Goal: Task Accomplishment & Management: Manage account settings

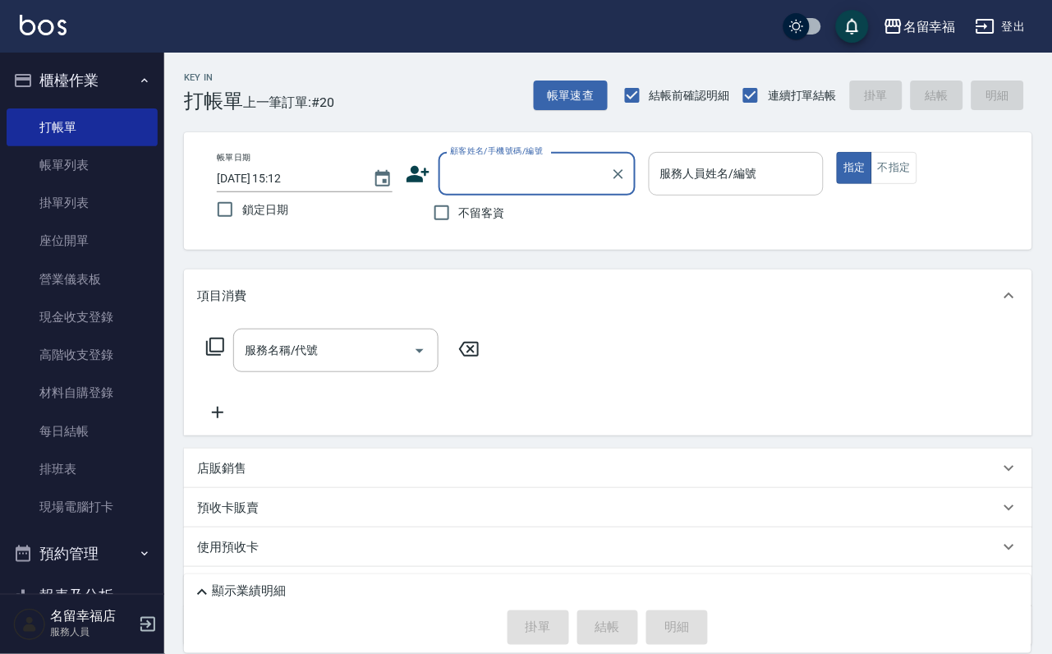
click at [817, 187] on input "服務人員姓名/編號" at bounding box center [736, 173] width 161 height 29
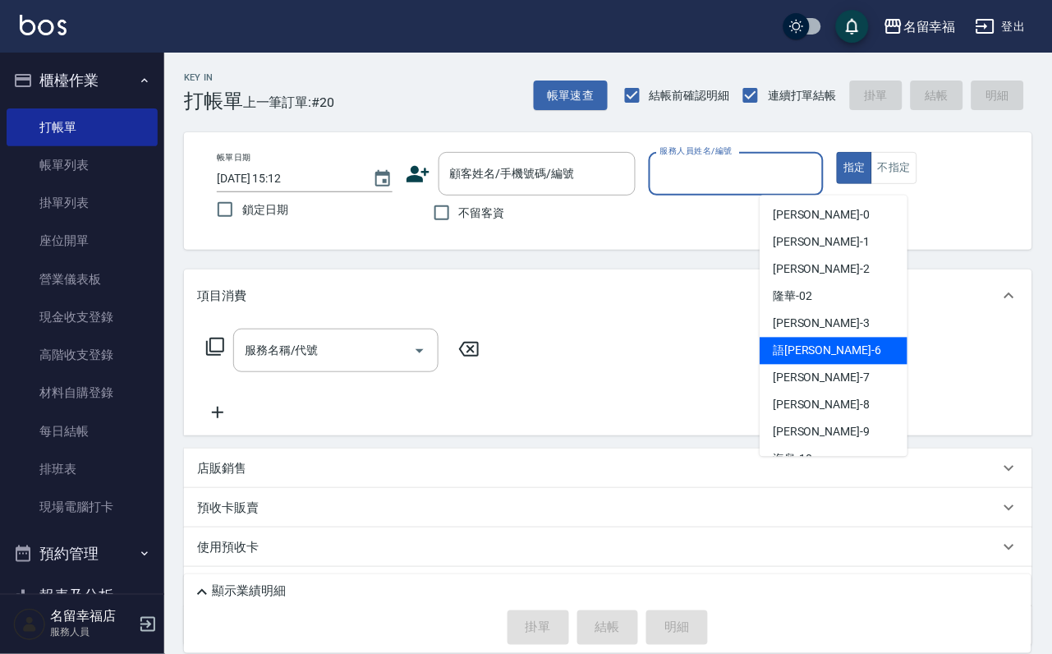
click at [813, 357] on div "語[PERSON_NAME] -6" at bounding box center [834, 351] width 148 height 27
type input "語[PERSON_NAME]-6"
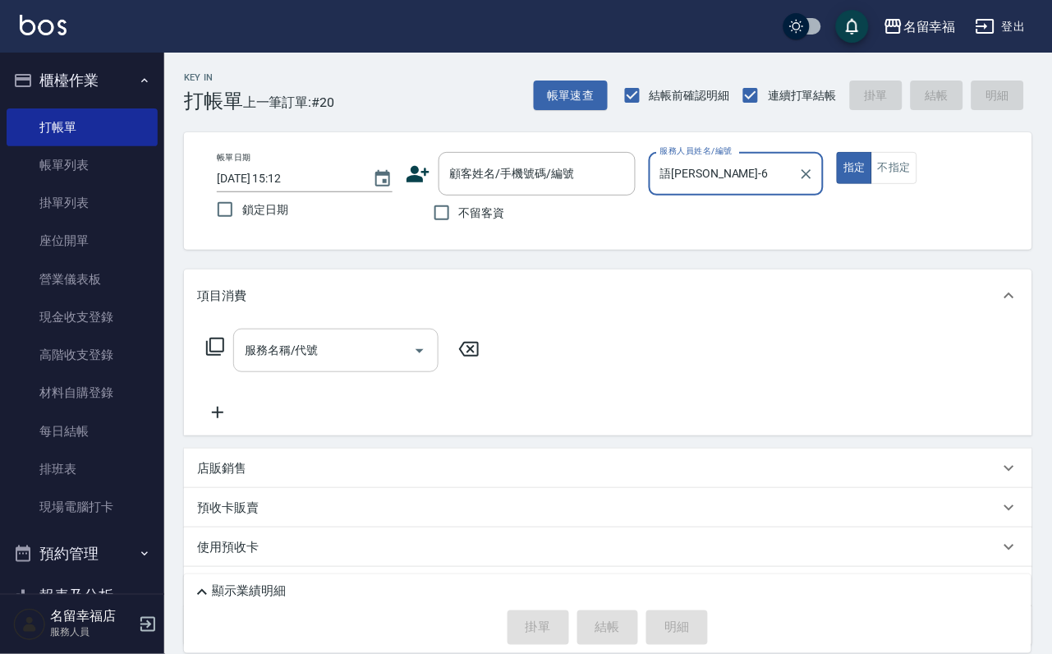
click at [382, 365] on input "服務名稱/代號" at bounding box center [324, 350] width 166 height 29
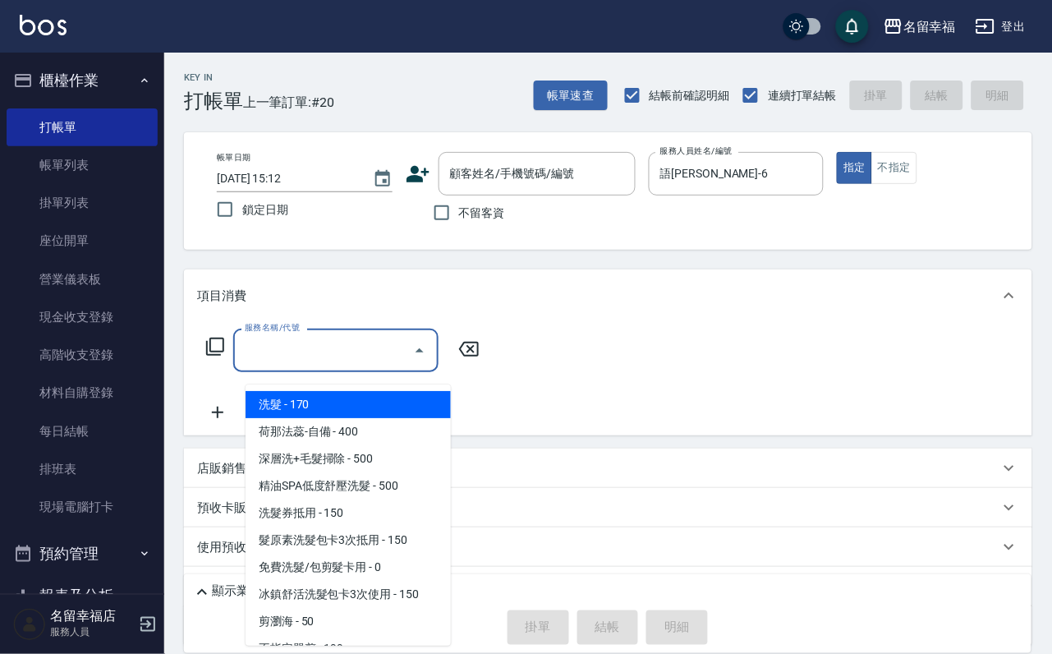
click at [383, 409] on span "洗髮 - 170" at bounding box center [348, 404] width 205 height 27
type input "洗髮(101)"
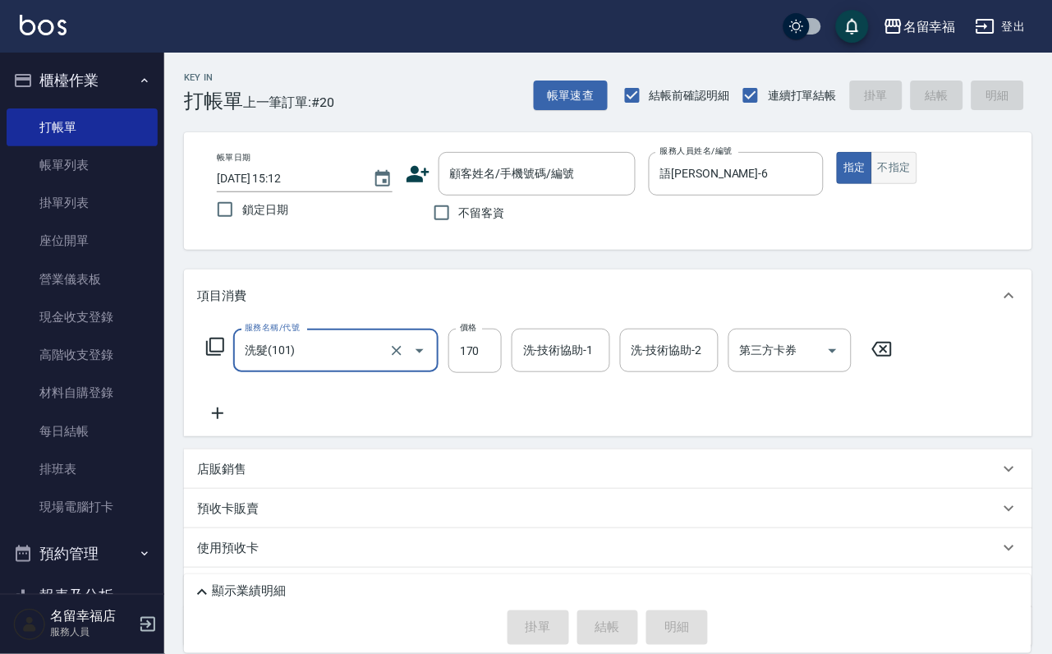
click at [917, 184] on button "不指定" at bounding box center [894, 168] width 46 height 32
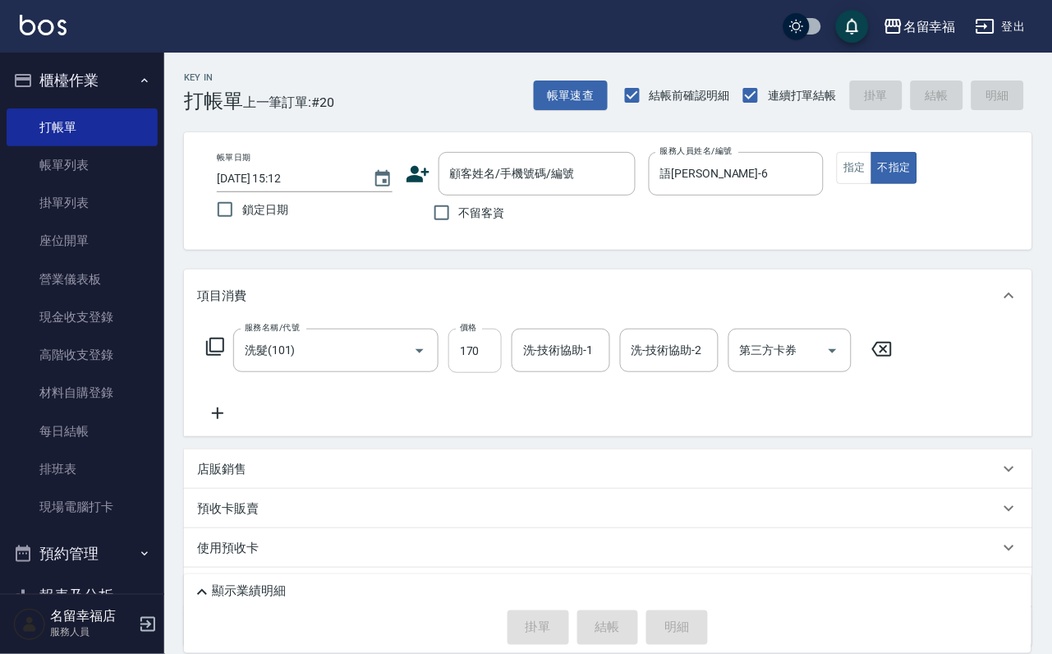
click at [502, 373] on input "170" at bounding box center [474, 350] width 53 height 44
type input "250"
type input "育鋗-20"
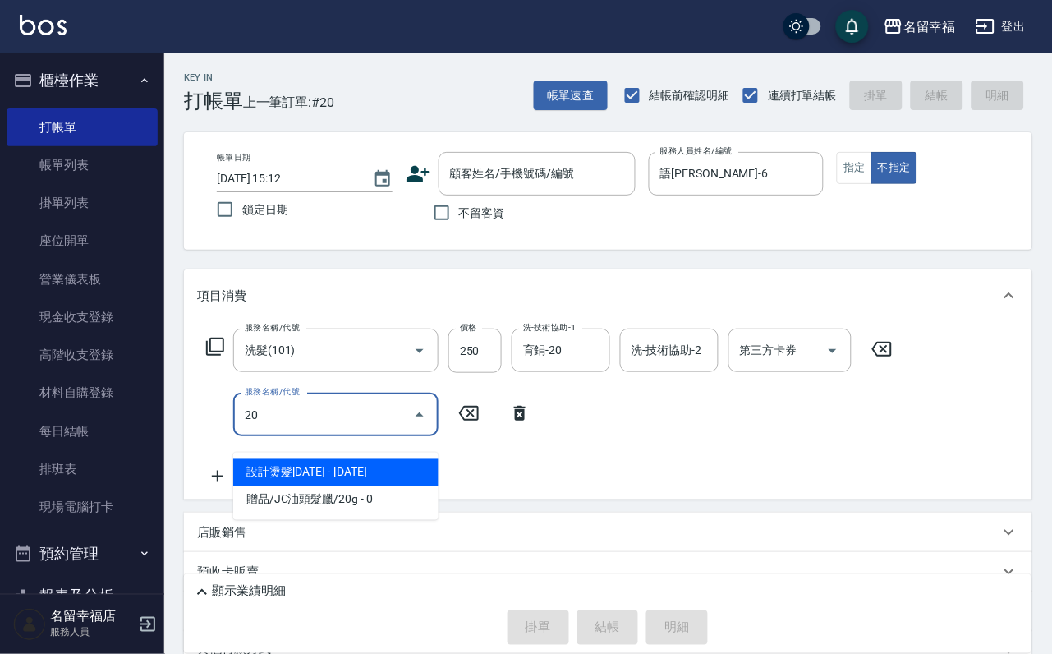
type input "2"
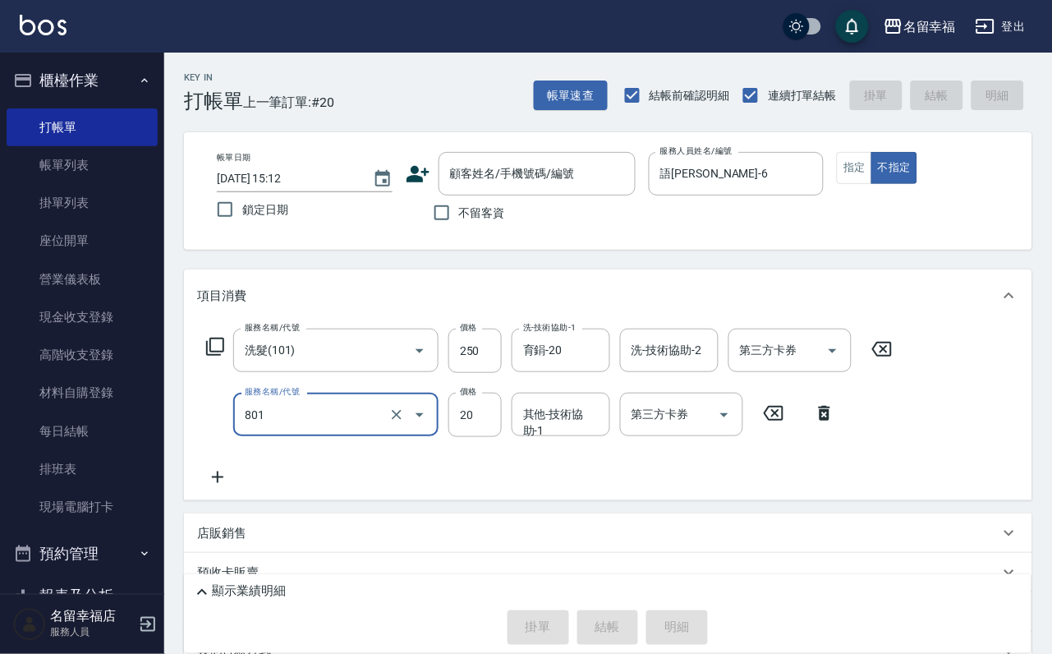
type input "潤絲(801)"
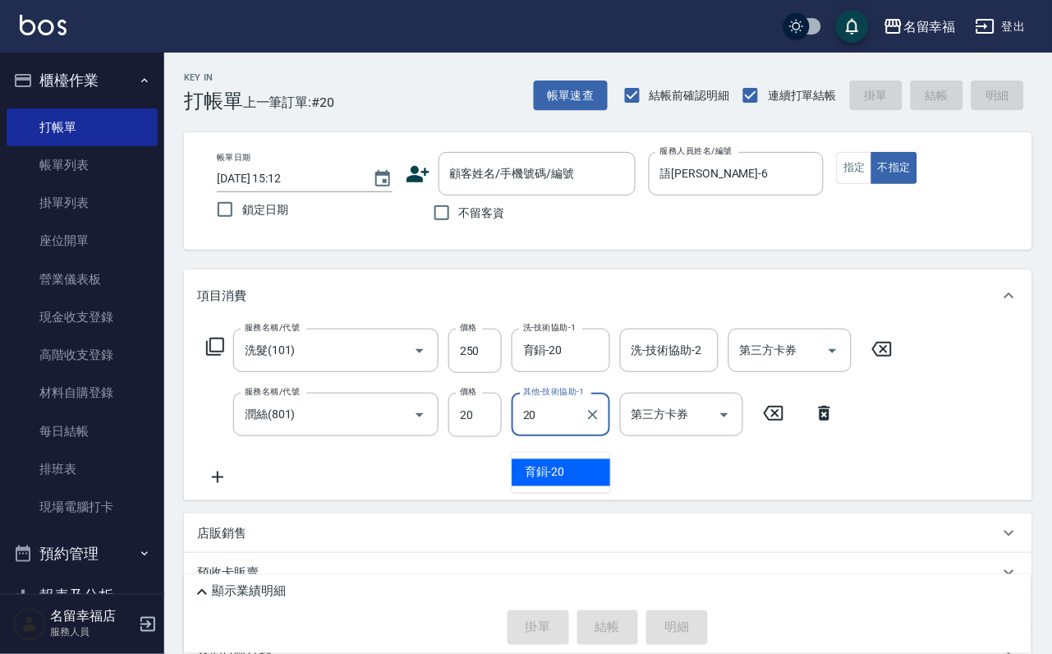
type input "育鋗-20"
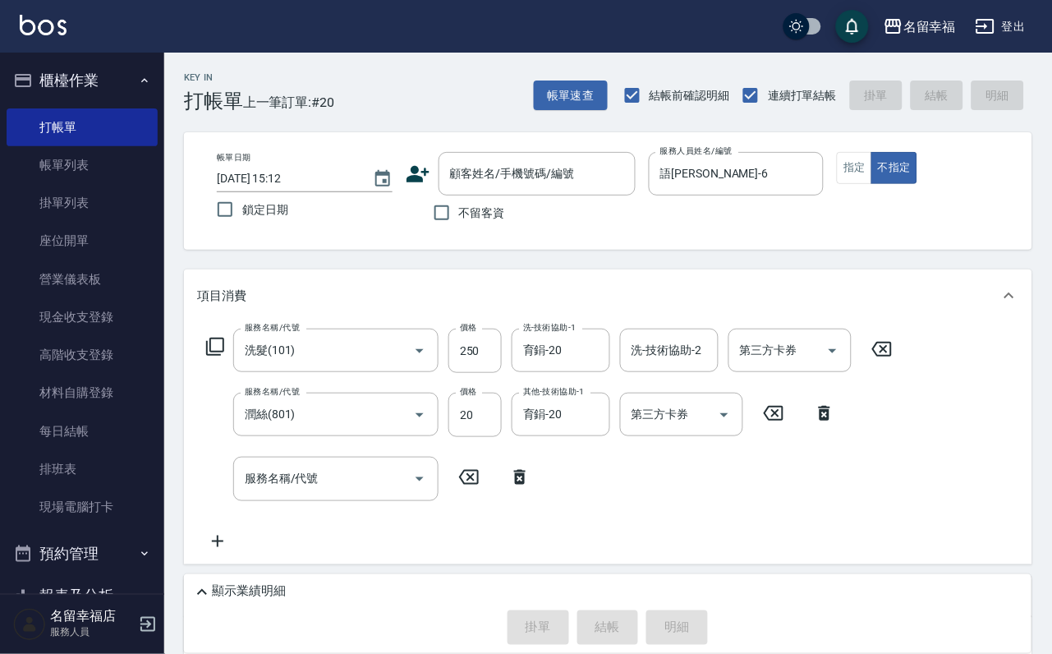
click at [517, 486] on icon at bounding box center [519, 477] width 41 height 20
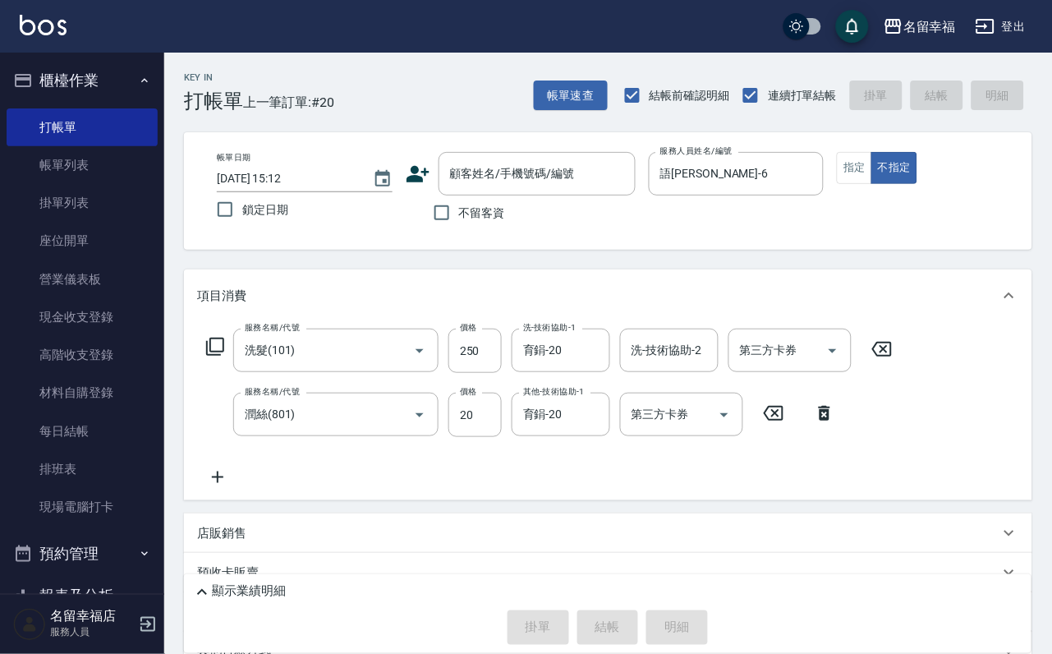
click at [224, 352] on icon at bounding box center [215, 347] width 18 height 18
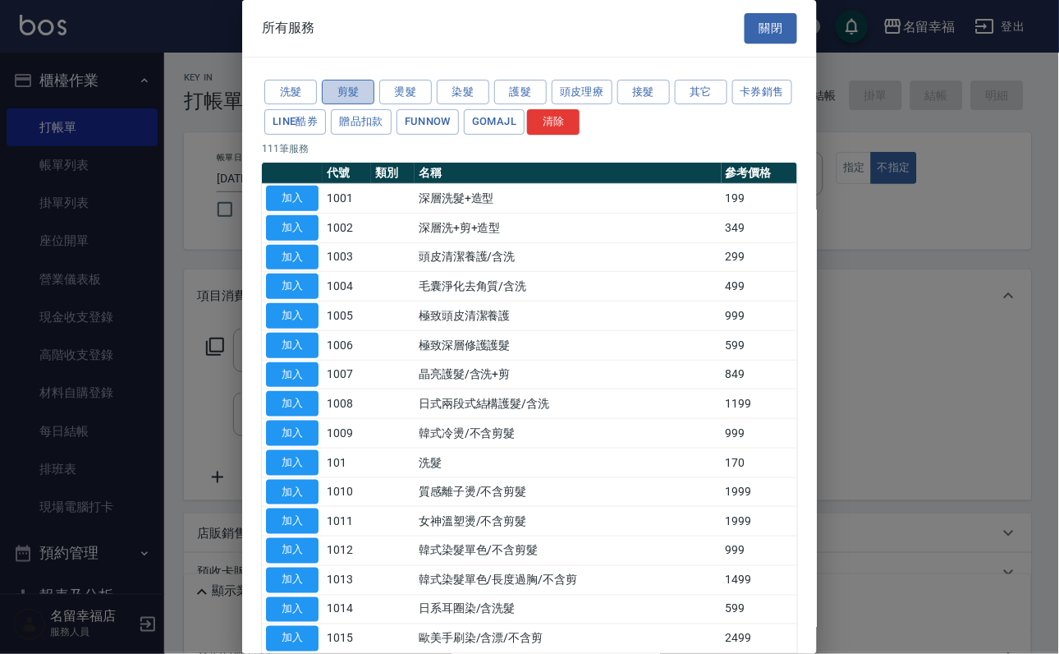
click at [342, 98] on button "剪髮" at bounding box center [348, 92] width 53 height 25
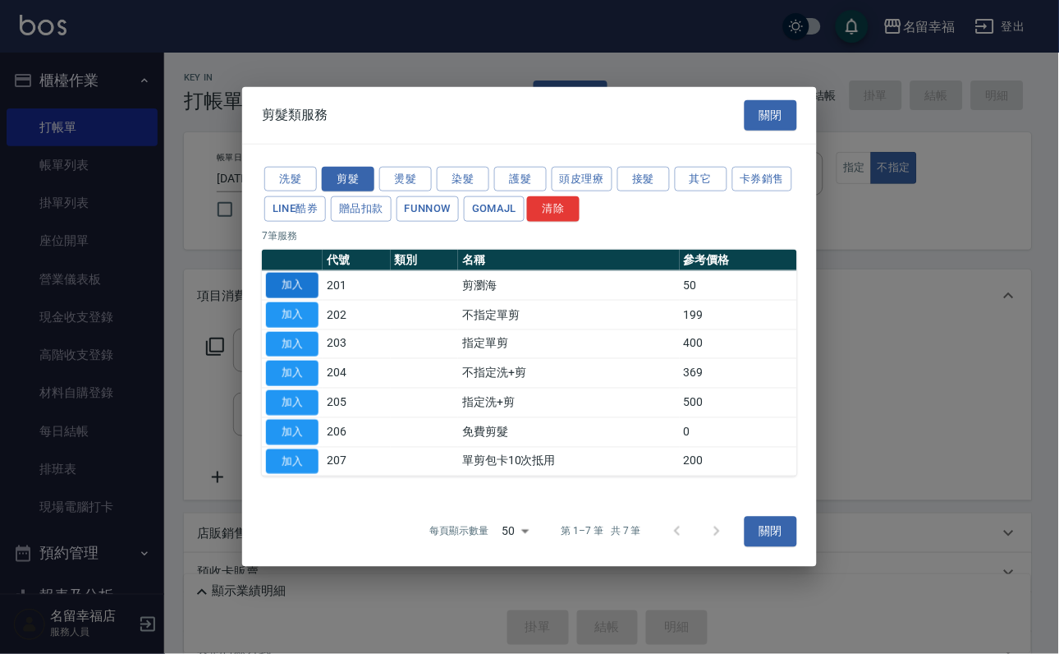
click at [301, 273] on button "加入" at bounding box center [292, 285] width 53 height 25
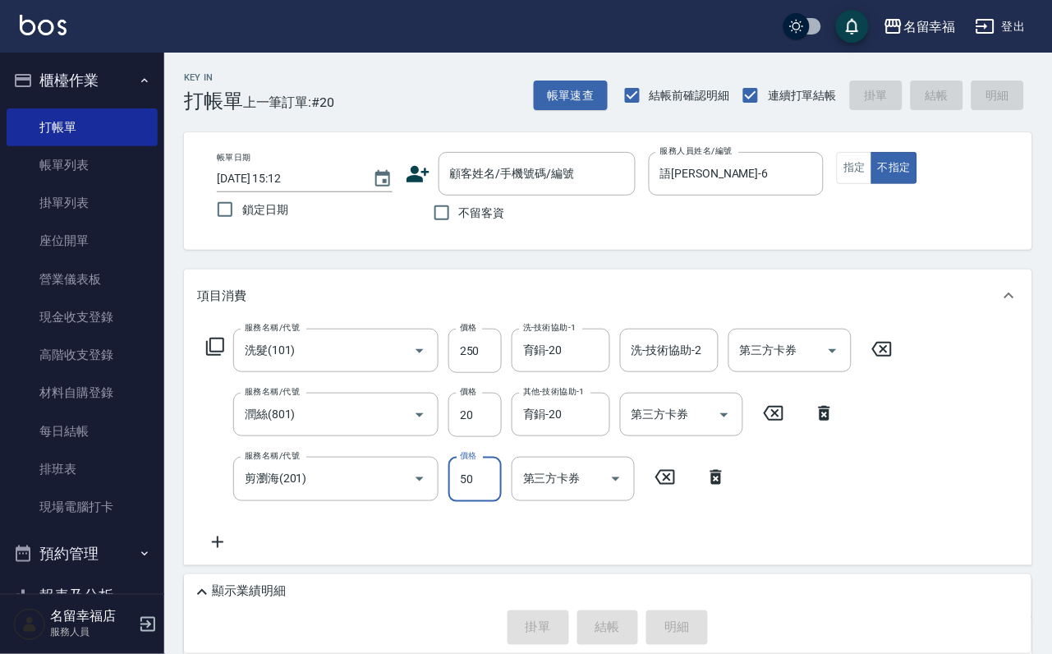
click at [468, 494] on input "50" at bounding box center [474, 479] width 53 height 44
click at [452, 191] on div "顧客姓名/手機號碼/編號" at bounding box center [537, 174] width 197 height 44
type input "100"
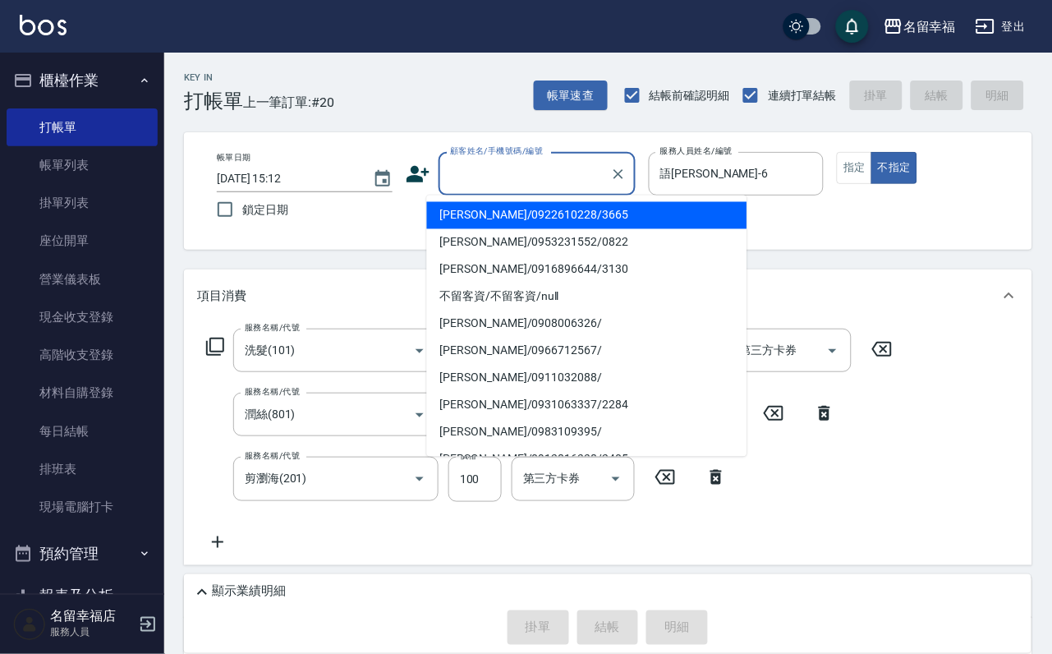
click at [386, 210] on div "帳單日期 [DATE] 15:12 鎖定日期 顧客姓名/手機號碼/編號 顧客姓名/手機號碼/編號 不留客資 服務人員姓名/編號 語[PERSON_NAME]-…" at bounding box center [608, 191] width 809 height 78
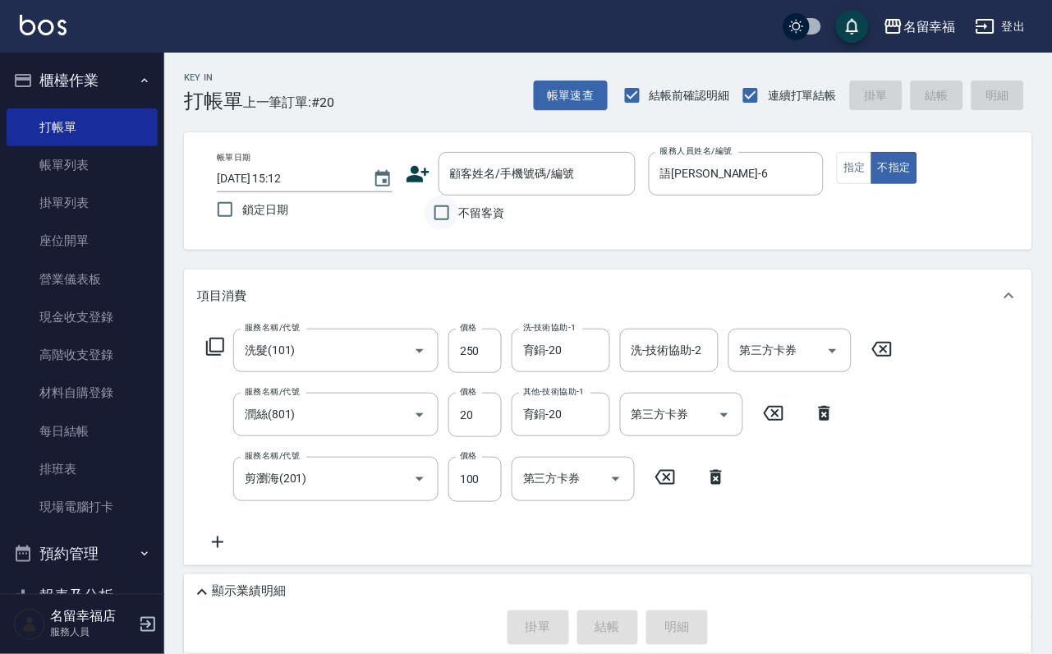
click at [428, 218] on input "不留客資" at bounding box center [442, 212] width 34 height 34
checkbox input "true"
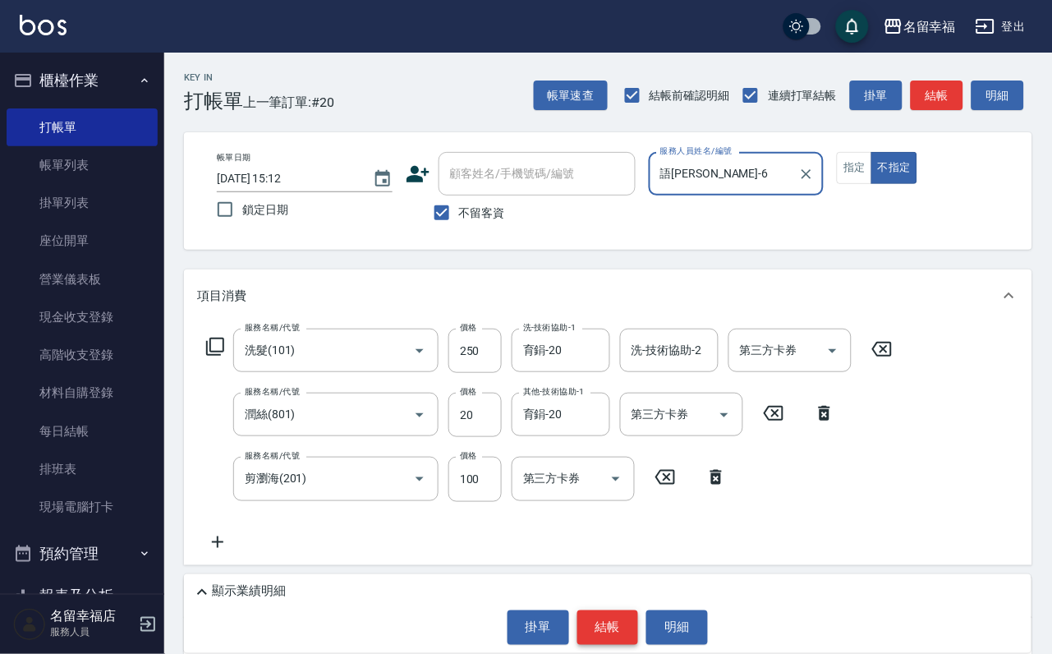
click at [599, 627] on button "結帳" at bounding box center [608, 627] width 62 height 34
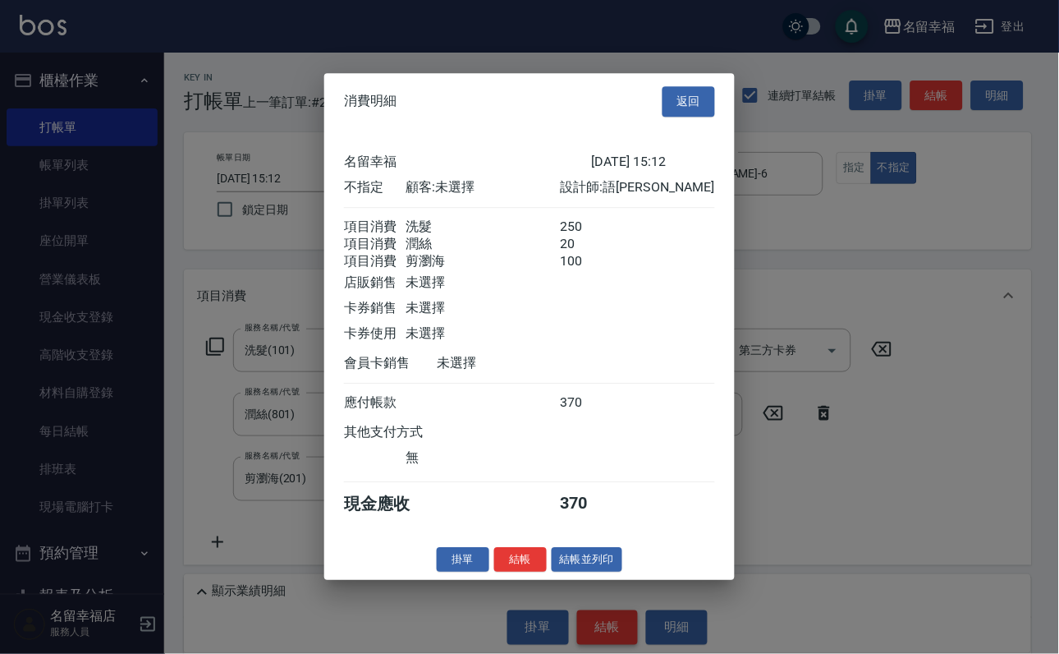
scroll to position [356, 0]
click at [572, 572] on button "結帳並列印" at bounding box center [587, 559] width 71 height 25
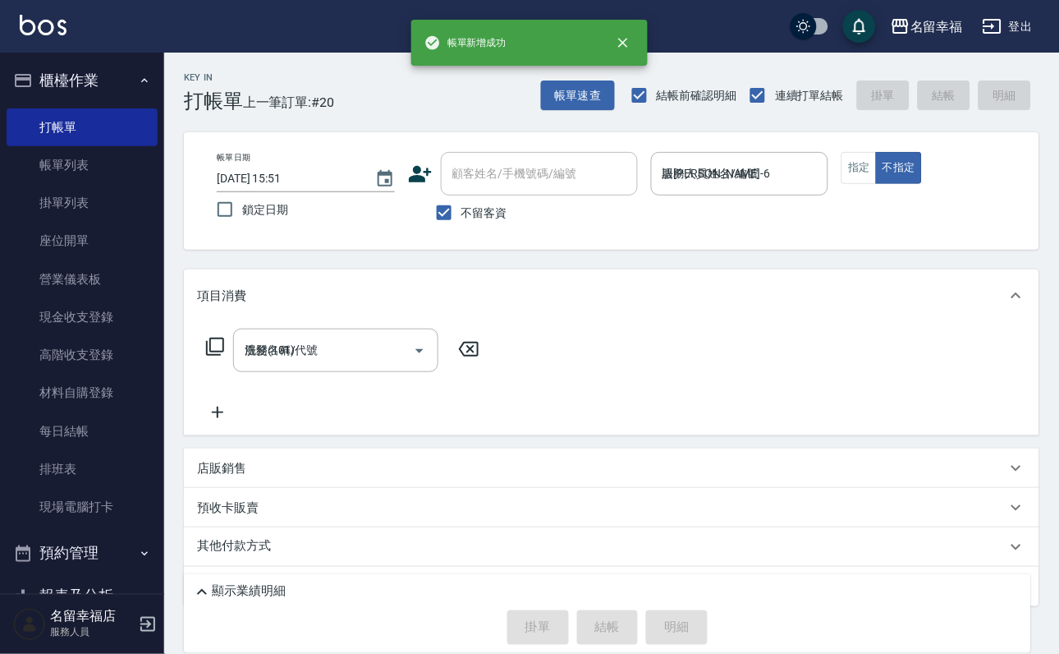
type input "[DATE] 15:51"
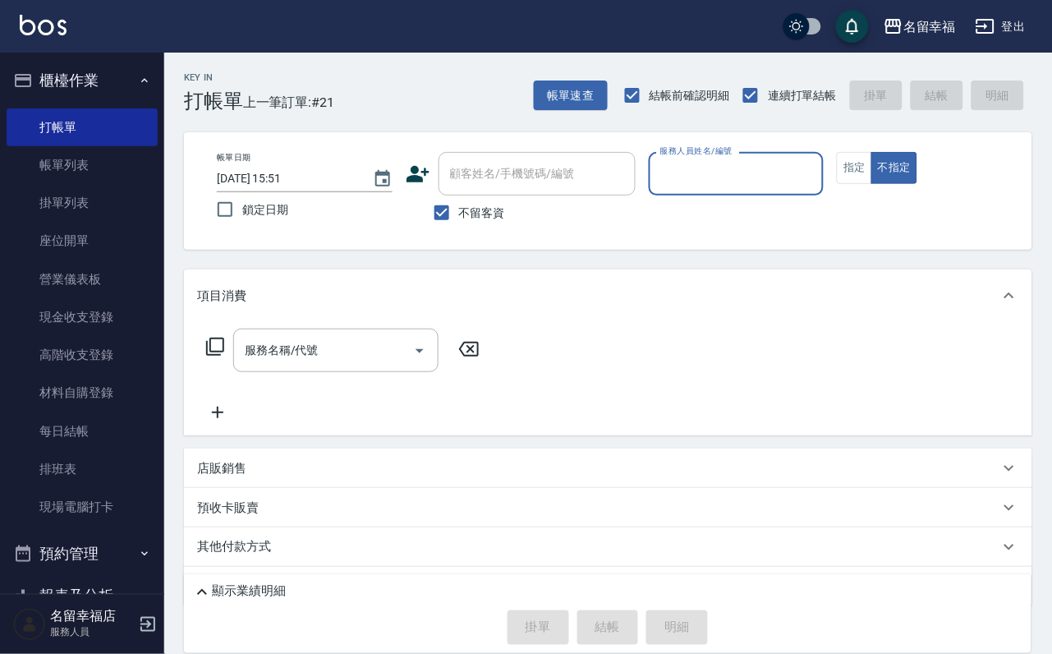
click at [817, 179] on input "服務人員姓名/編號" at bounding box center [736, 173] width 161 height 29
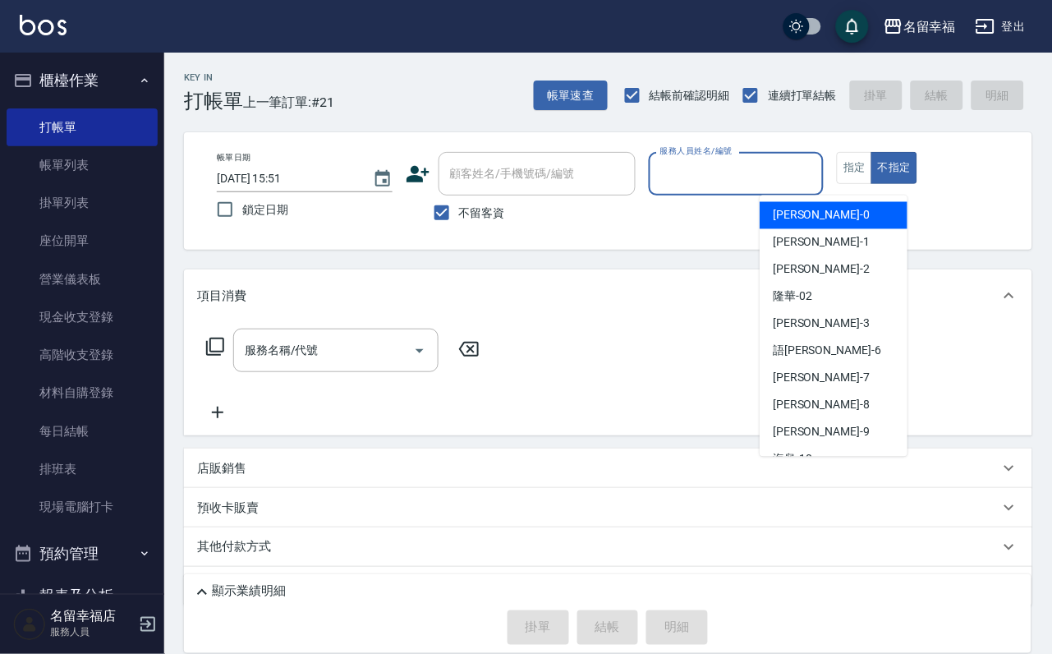
click at [835, 218] on div "小靜 -0" at bounding box center [834, 215] width 148 height 27
type input "小靜-0"
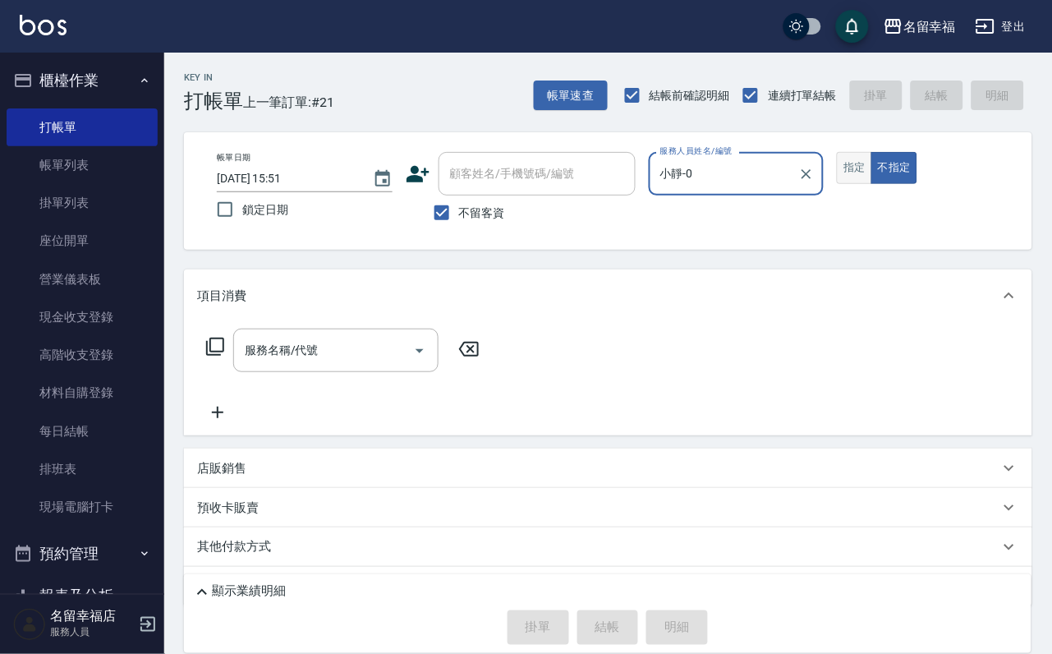
click at [872, 184] on button "指定" at bounding box center [854, 168] width 35 height 32
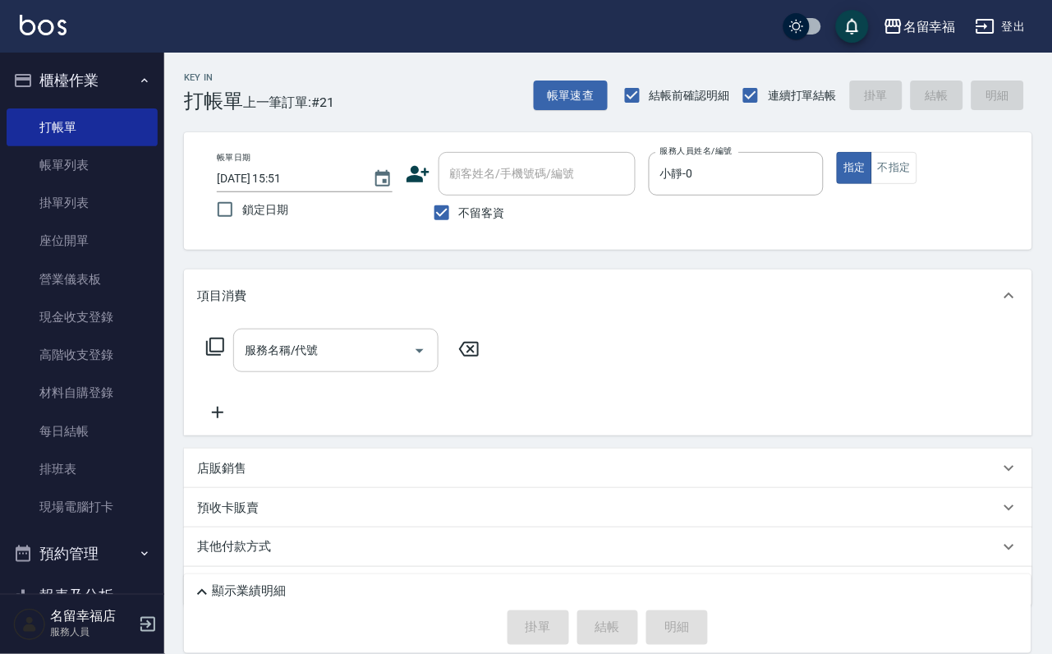
click at [370, 365] on input "服務名稱/代號" at bounding box center [324, 350] width 166 height 29
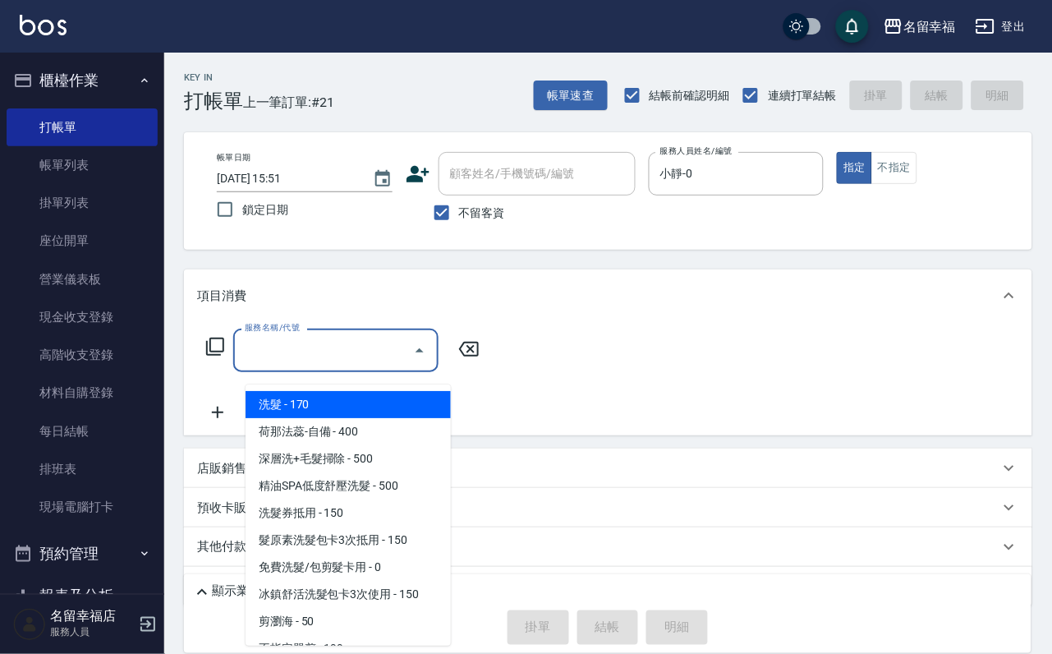
click at [369, 425] on ul "洗髮 - 170 荷那法蕊-自備 - 400 深層洗+毛髮掃除 - 500 精油SPA低度舒壓洗髮 - 500 洗髮券抵用 - 150 髮原素洗髮包卡3次抵用…" at bounding box center [348, 514] width 205 height 261
click at [224, 352] on icon at bounding box center [215, 347] width 18 height 18
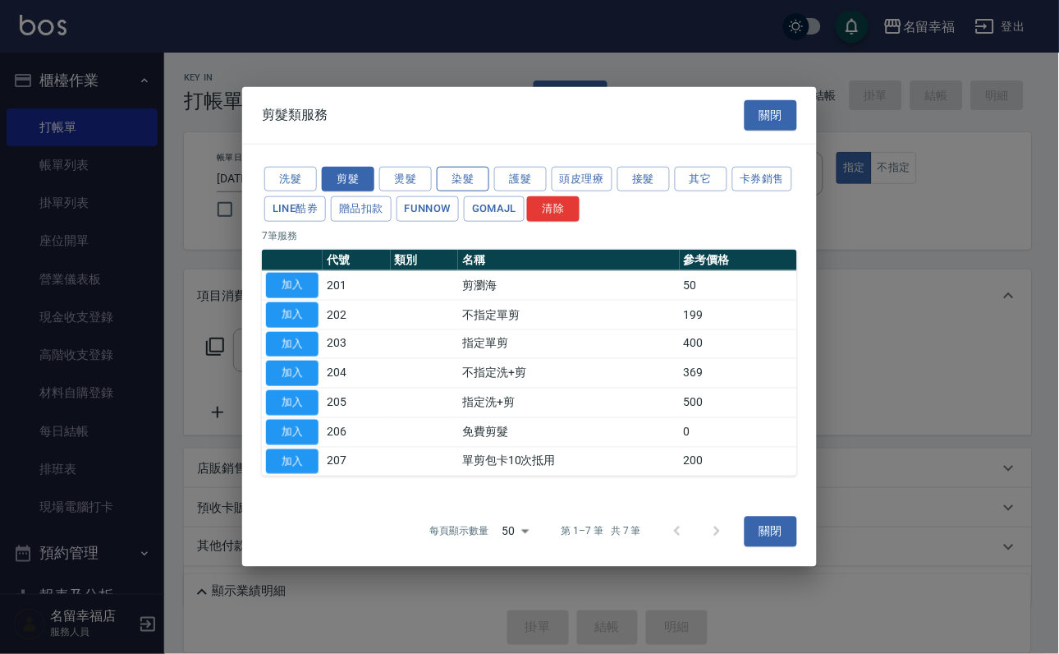
click at [457, 166] on button "染髮" at bounding box center [463, 178] width 53 height 25
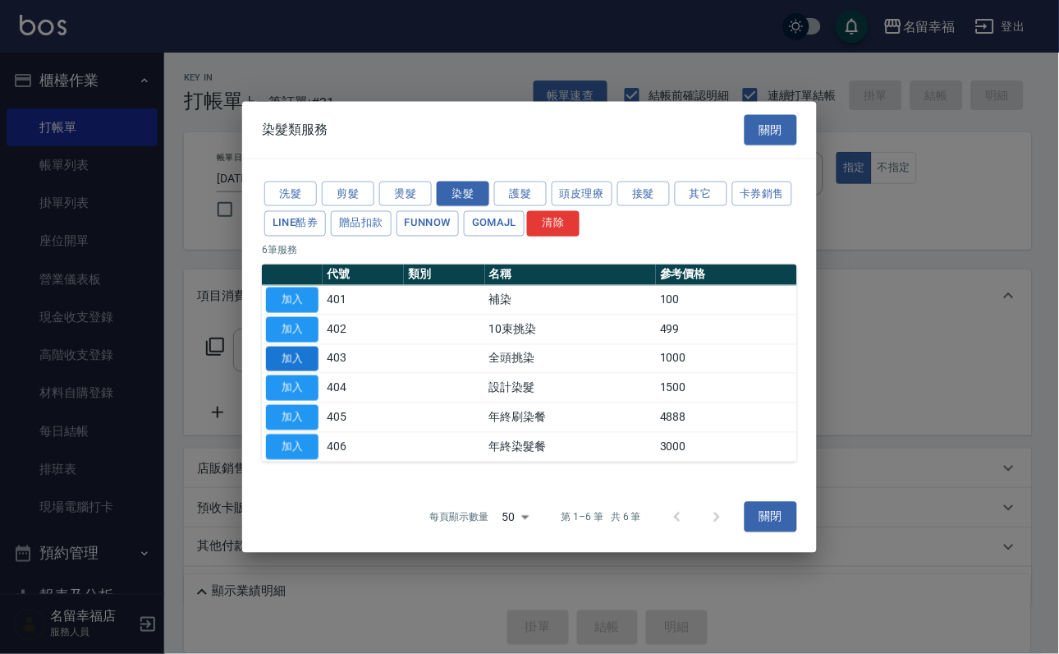
click at [314, 355] on button "加入" at bounding box center [292, 358] width 53 height 25
type input "全頭挑染(403)"
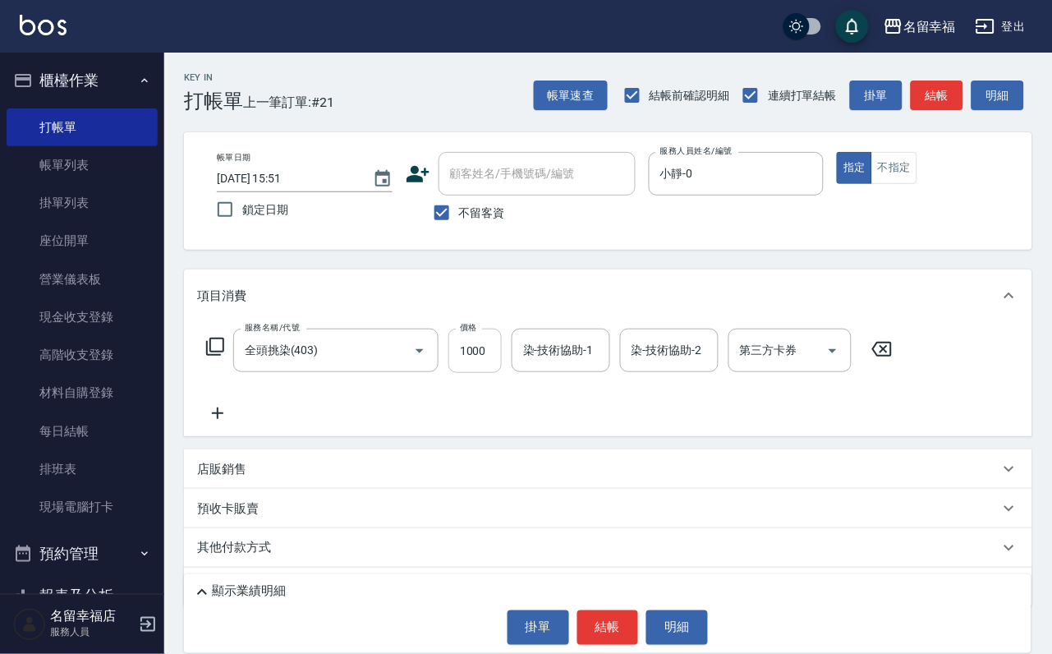
click at [479, 369] on input "1000" at bounding box center [474, 350] width 53 height 44
click at [403, 359] on icon "Clear" at bounding box center [396, 350] width 16 height 16
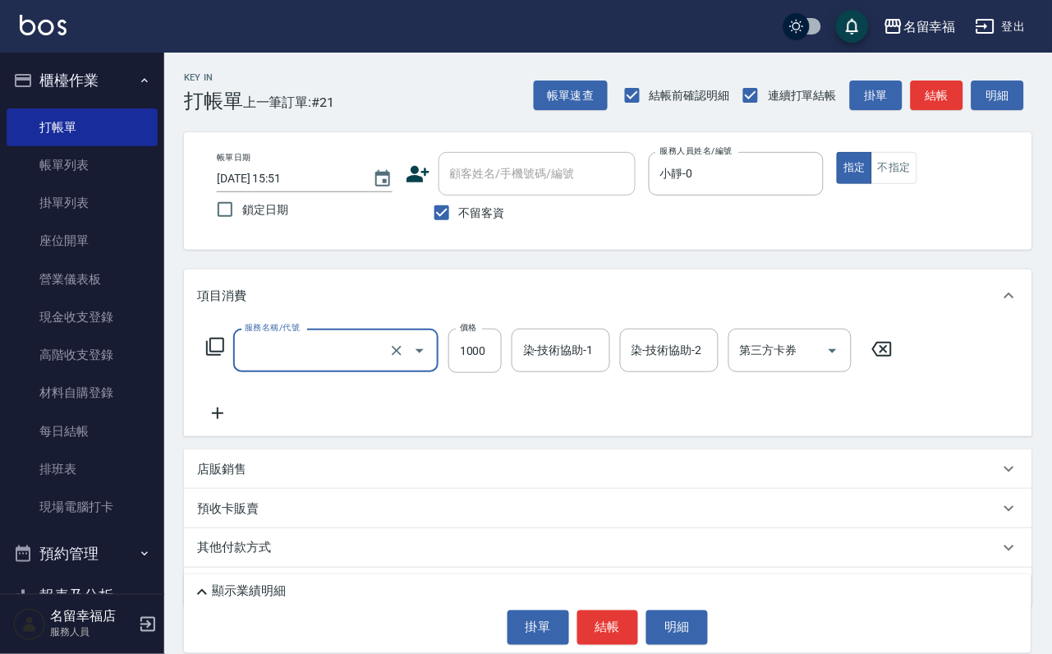
type input "全頭挑染(403)"
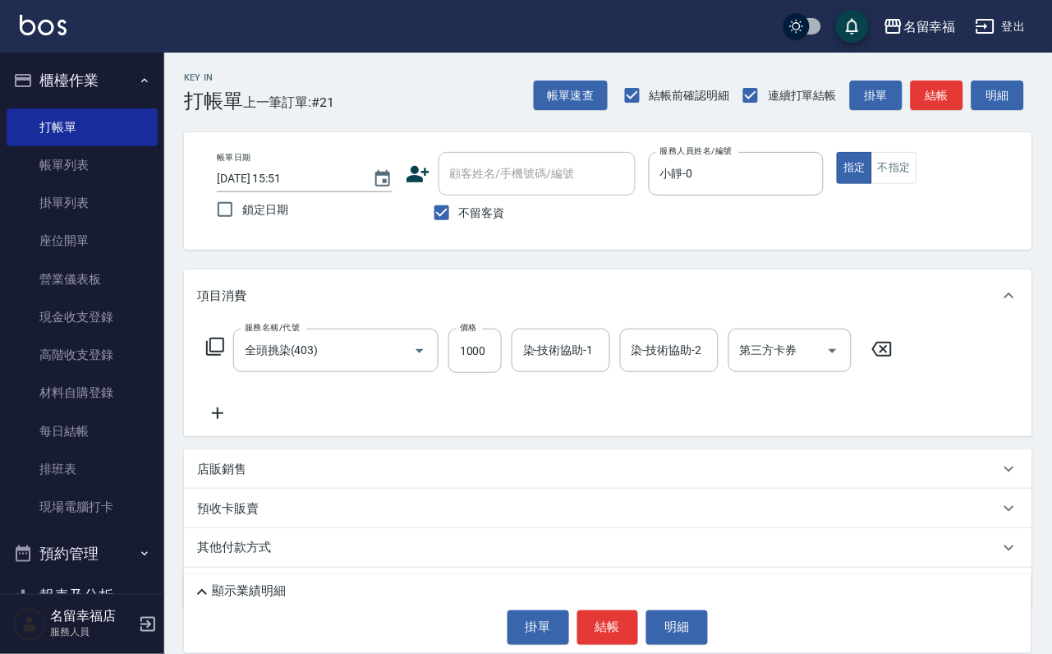
click at [225, 356] on icon at bounding box center [215, 347] width 20 height 20
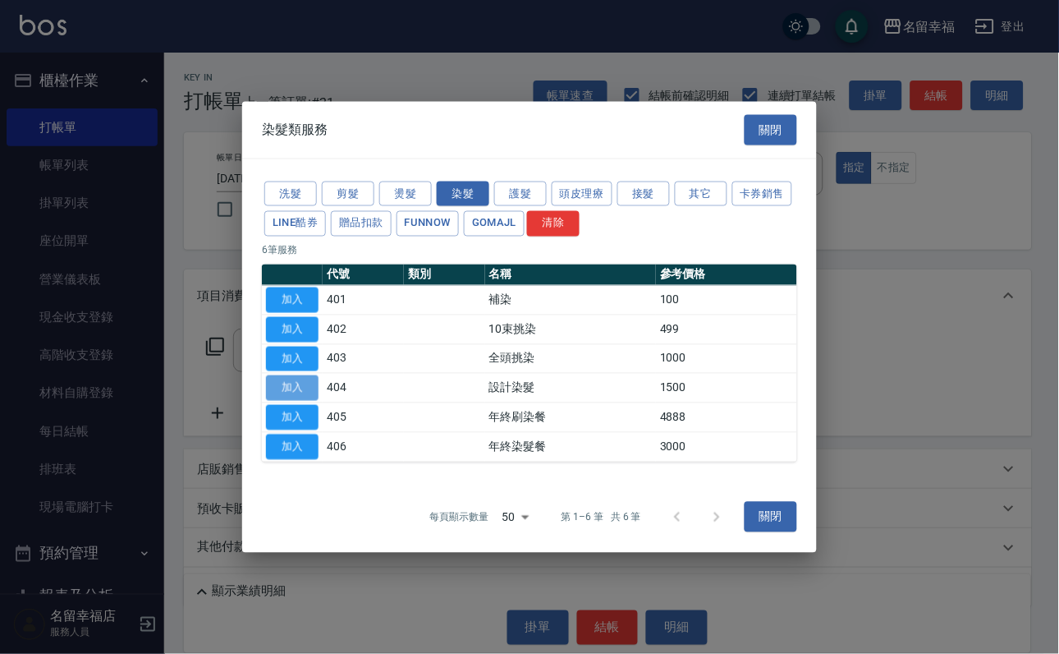
click at [308, 399] on button "加入" at bounding box center [292, 387] width 53 height 25
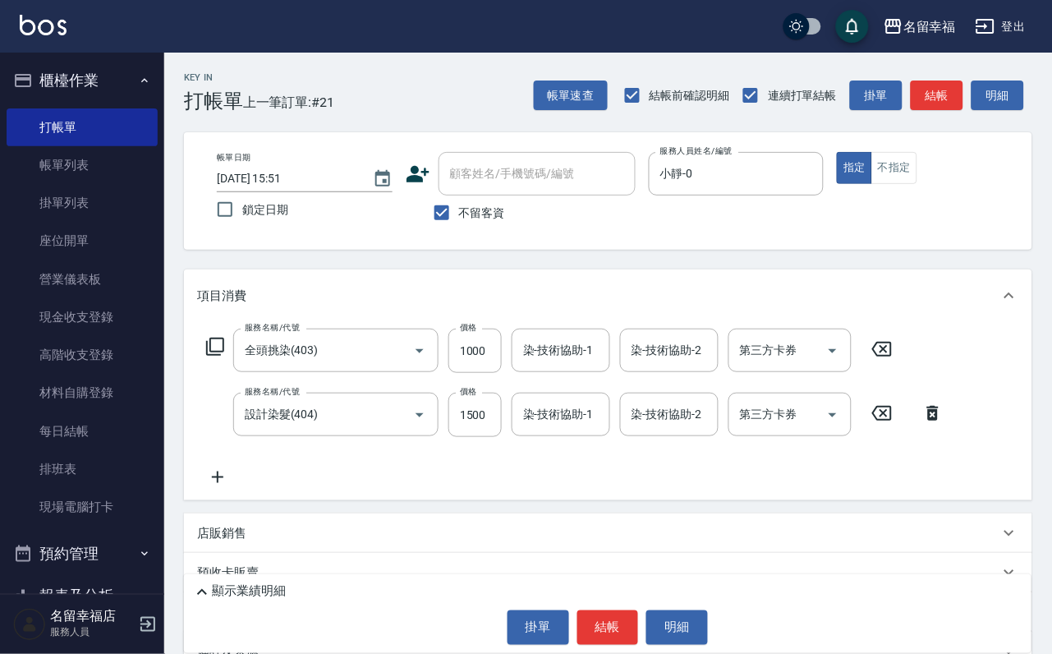
click at [899, 359] on icon at bounding box center [881, 349] width 41 height 20
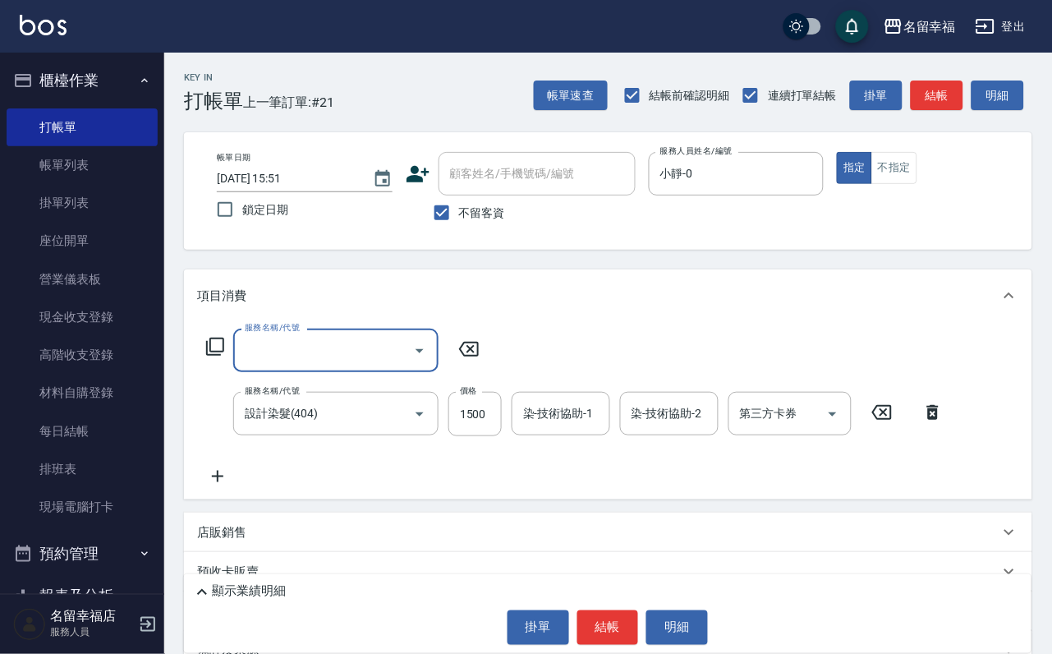
click at [938, 420] on icon at bounding box center [932, 412] width 11 height 15
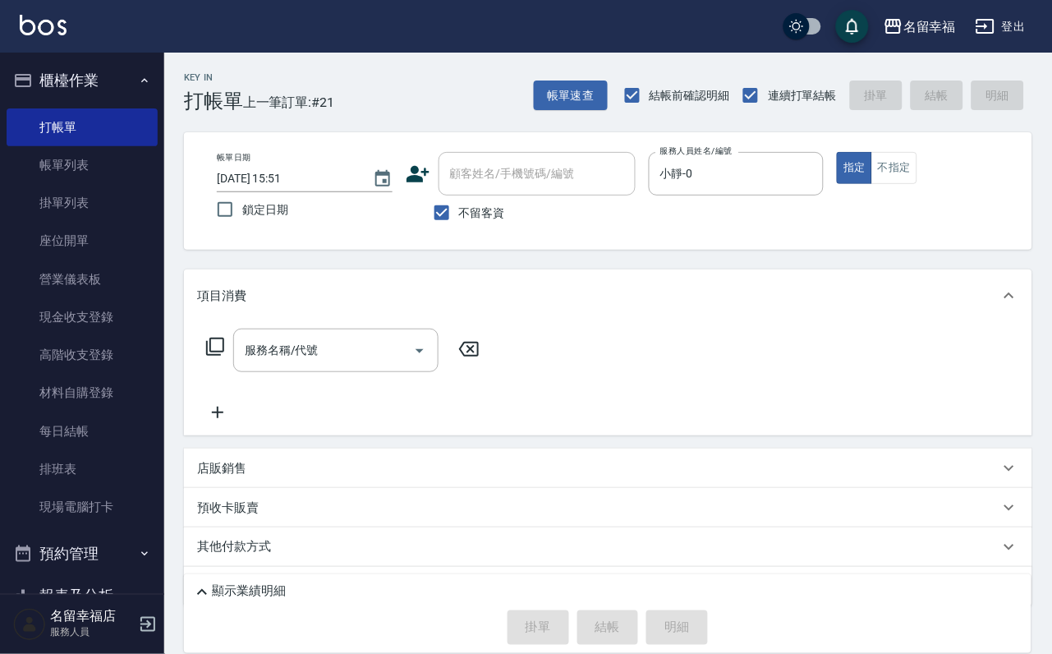
click at [222, 350] on icon at bounding box center [215, 347] width 18 height 18
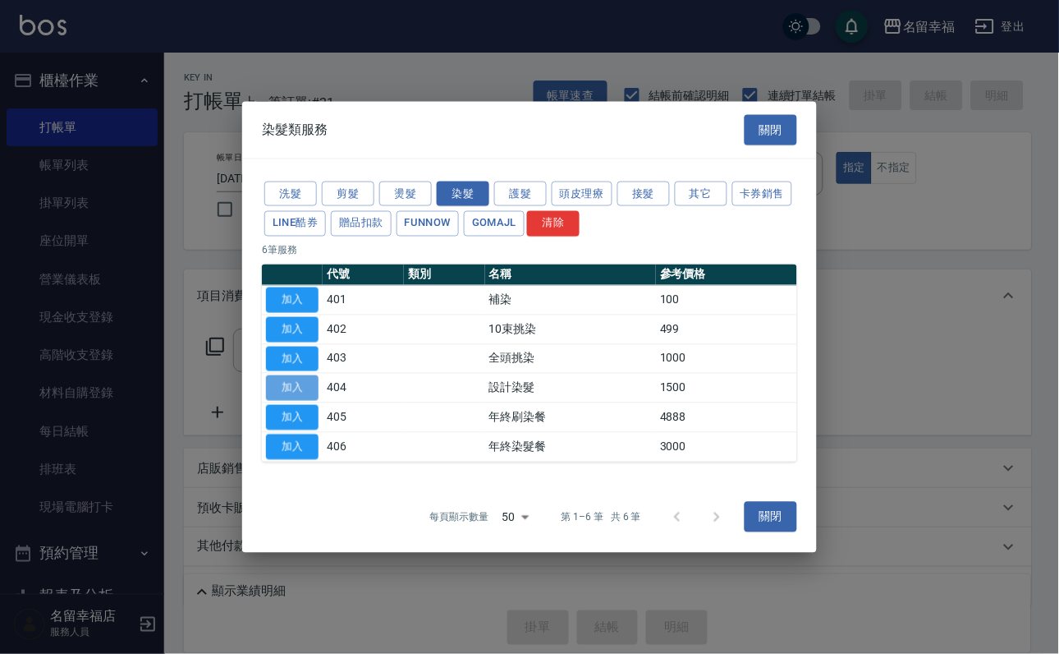
click at [294, 397] on button "加入" at bounding box center [292, 387] width 53 height 25
type input "設計染髮(404)"
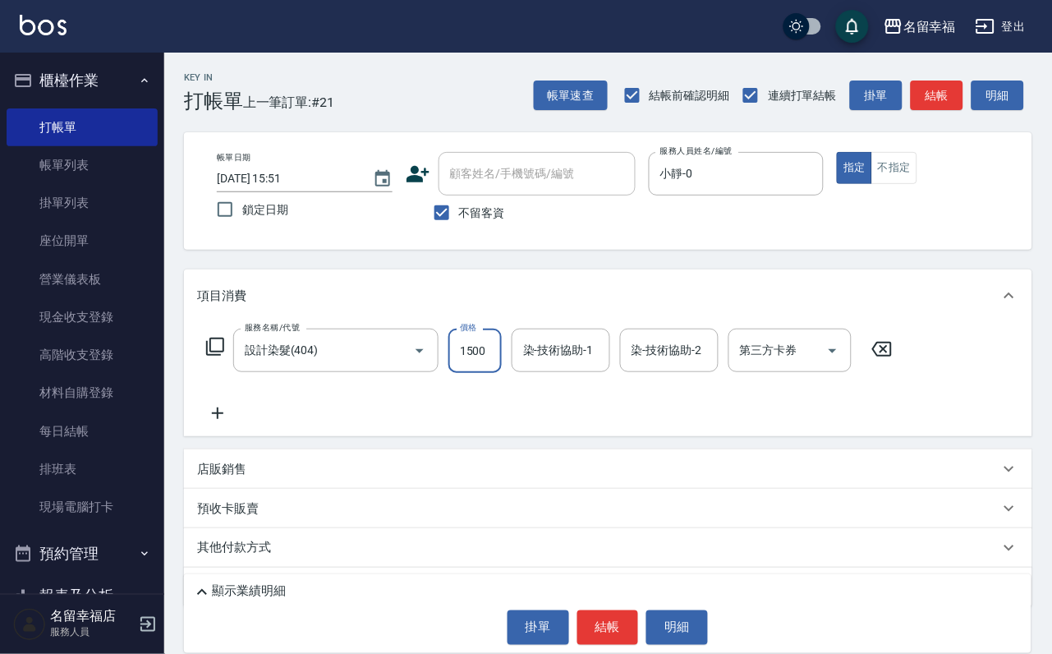
click at [489, 347] on input "1500" at bounding box center [474, 350] width 53 height 44
type input "999"
click at [552, 364] on input "染-技術協助-1" at bounding box center [561, 350] width 84 height 29
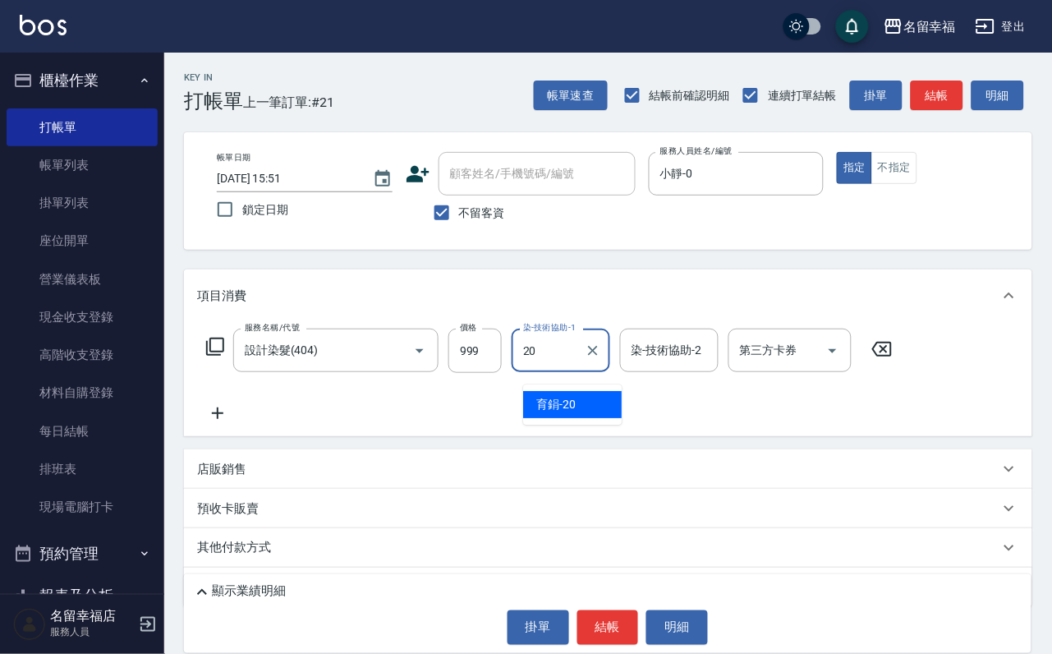
type input "育鋗-20"
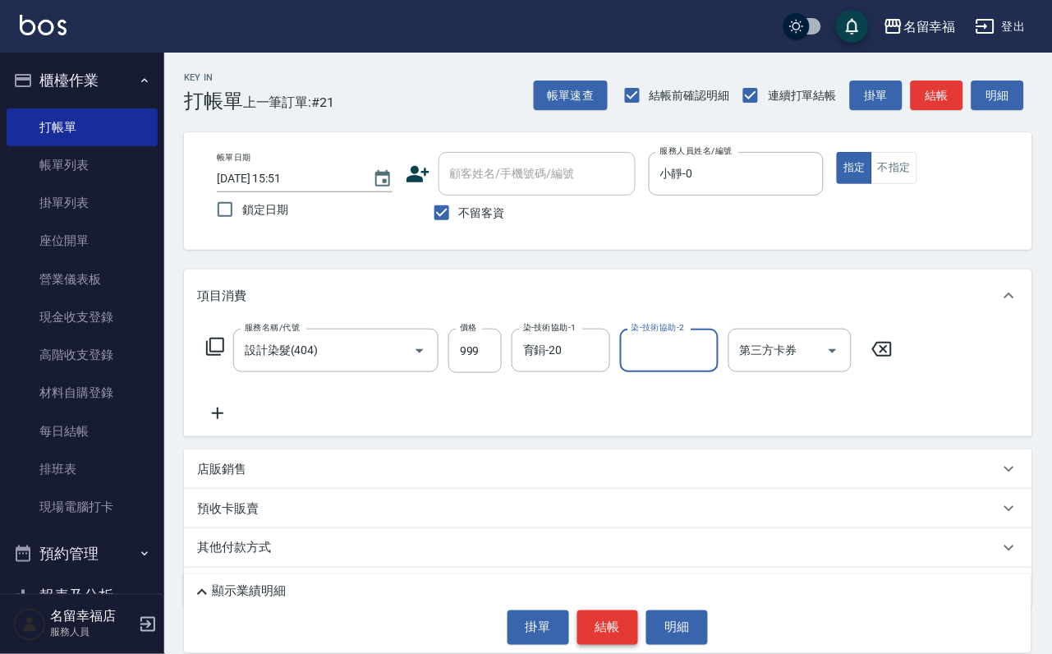
click at [626, 625] on button "結帳" at bounding box center [608, 627] width 62 height 34
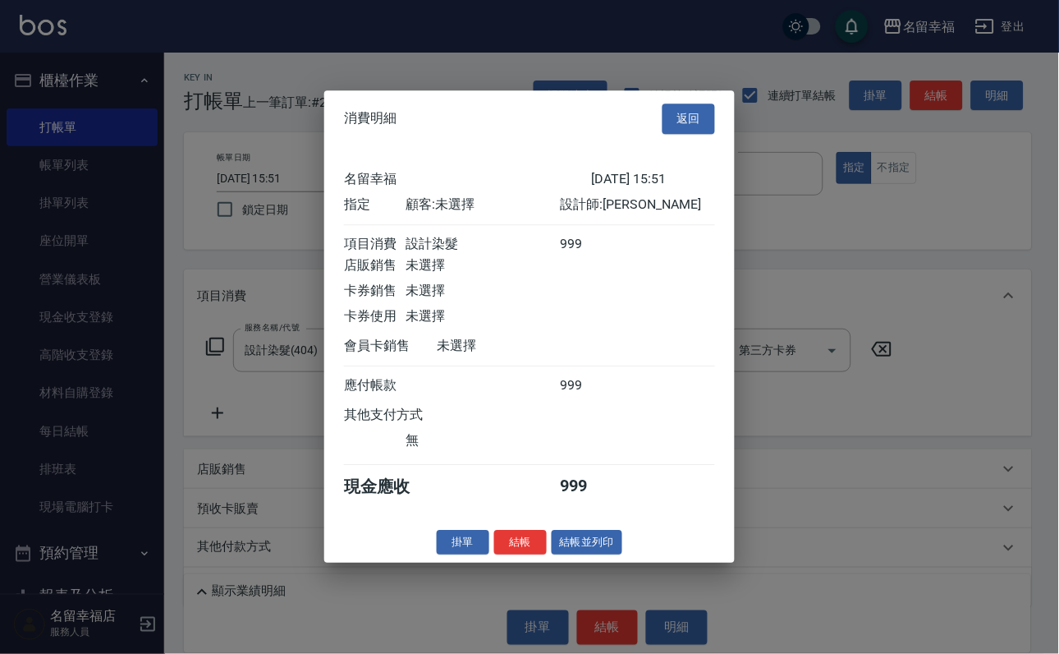
scroll to position [203, 0]
click at [511, 555] on button "結帳" at bounding box center [520, 542] width 53 height 25
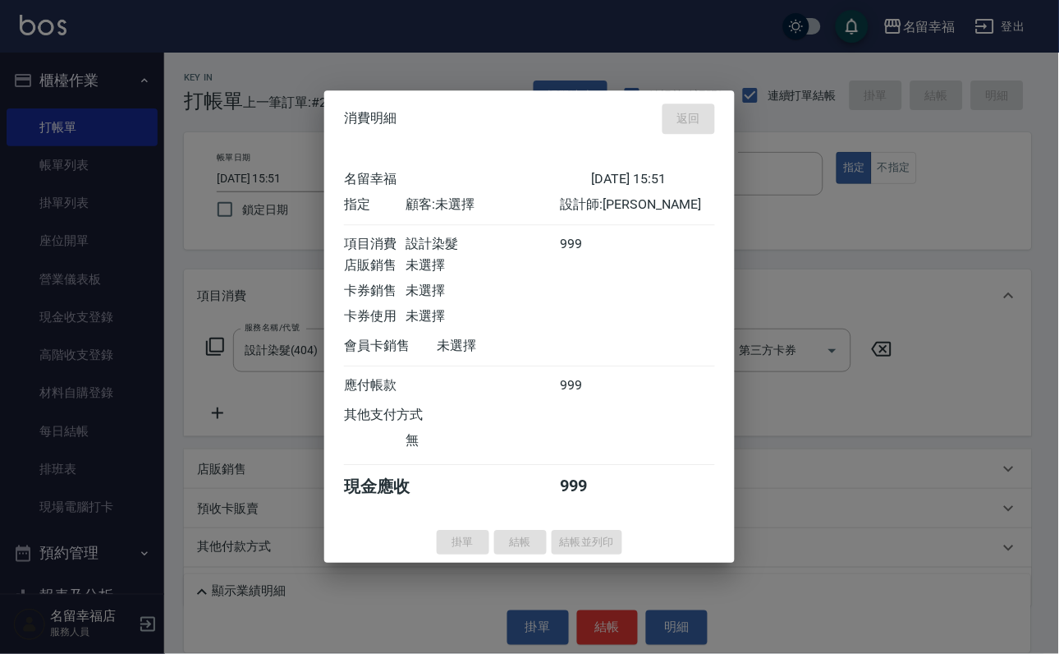
type input "[DATE] 15:58"
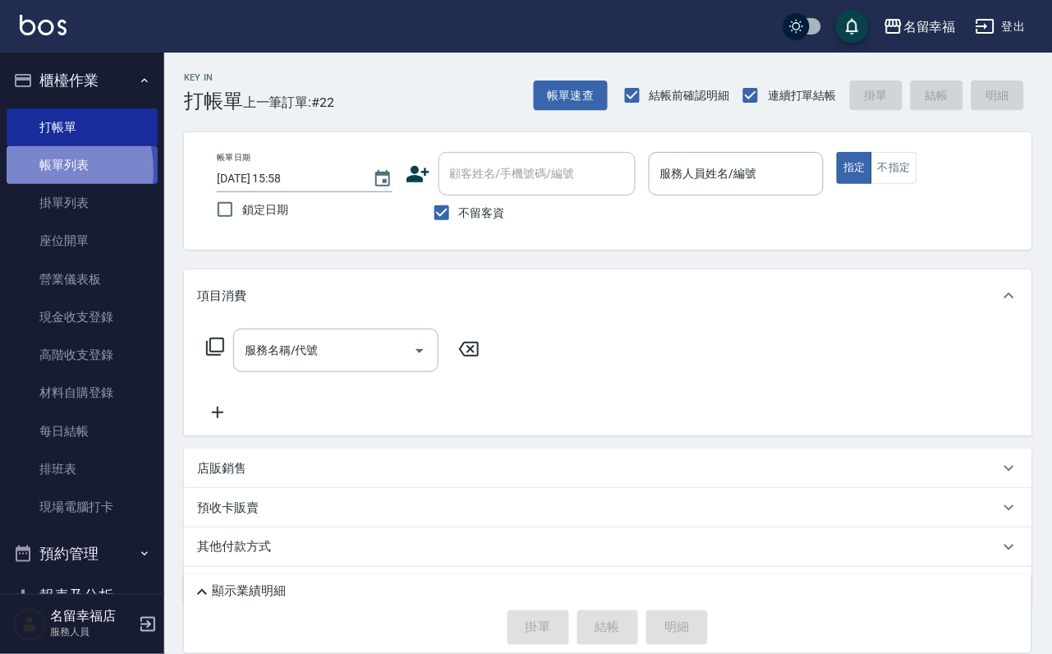
click at [39, 180] on link "帳單列表" at bounding box center [82, 165] width 151 height 38
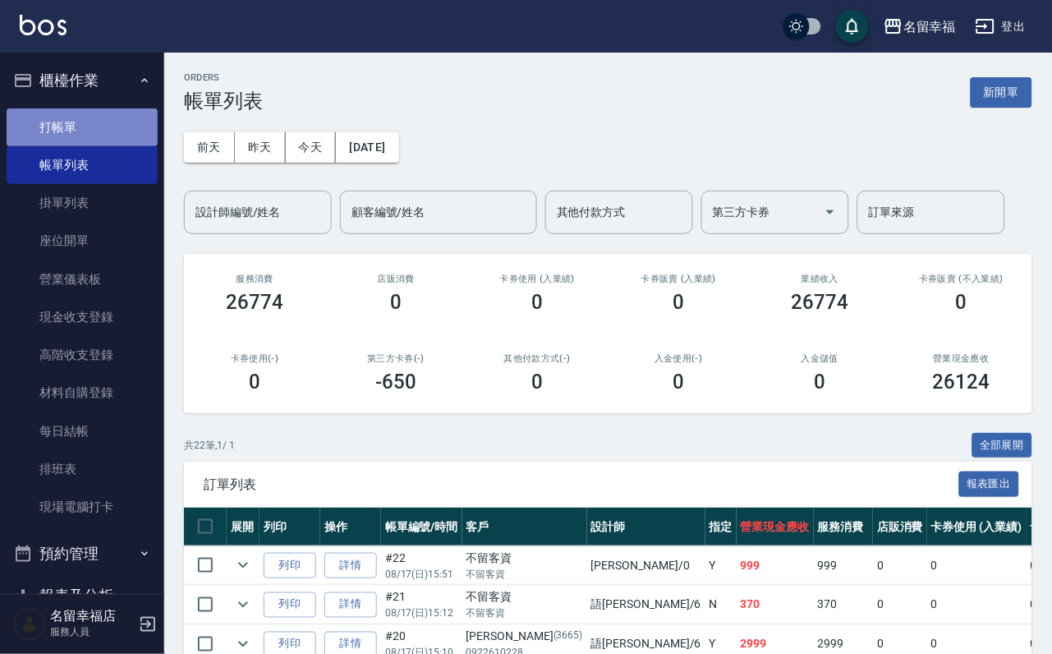
click at [92, 136] on link "打帳單" at bounding box center [82, 127] width 151 height 38
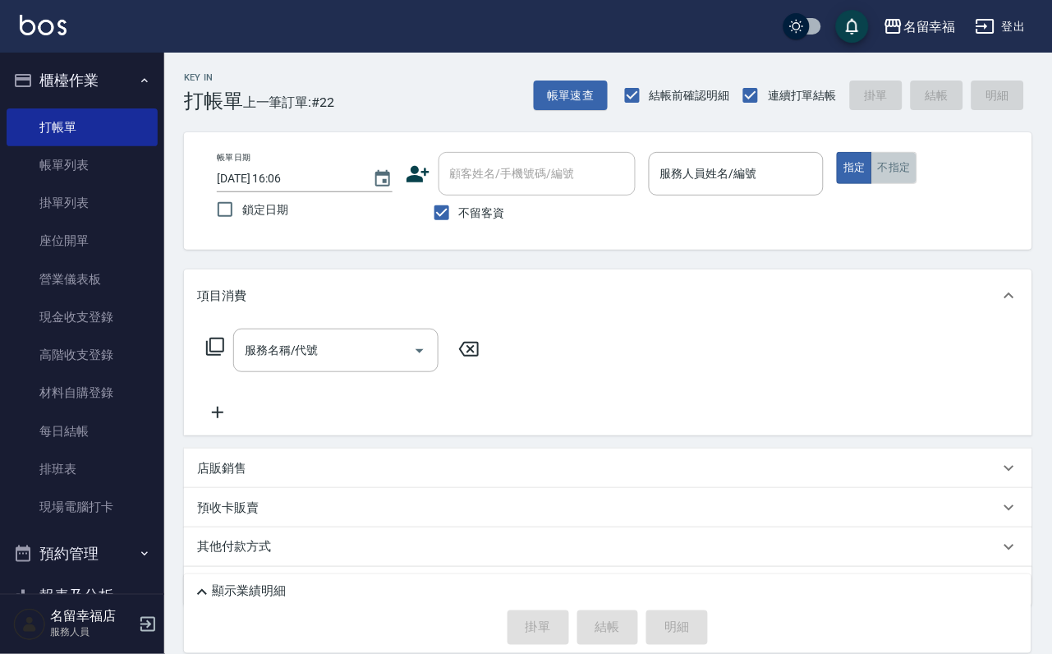
click at [917, 184] on button "不指定" at bounding box center [894, 168] width 46 height 32
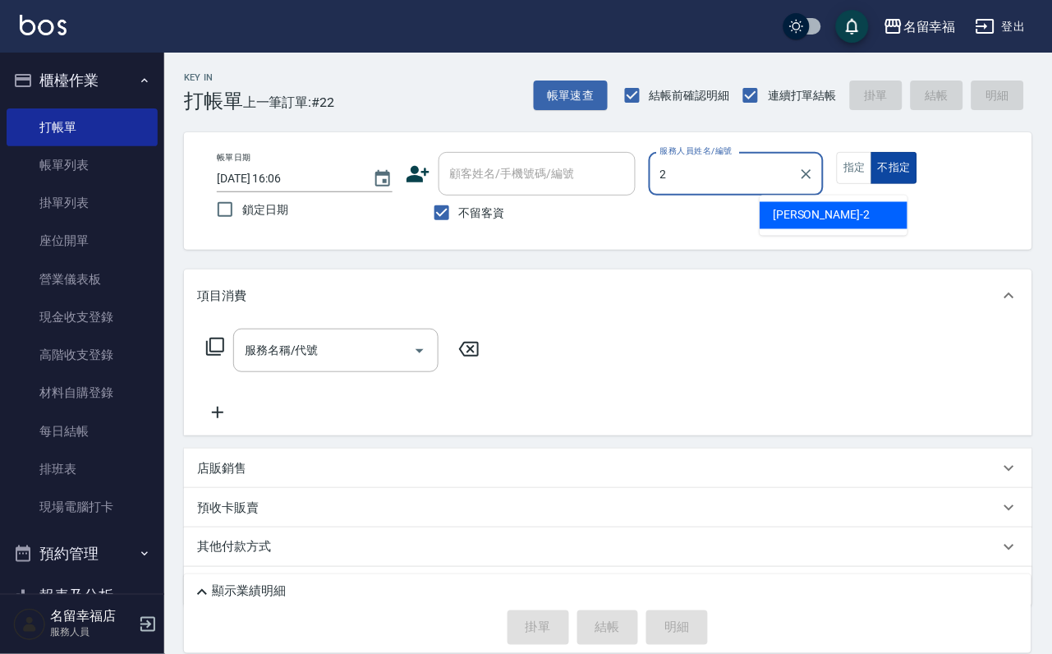
type input "[PERSON_NAME]-2"
type button "false"
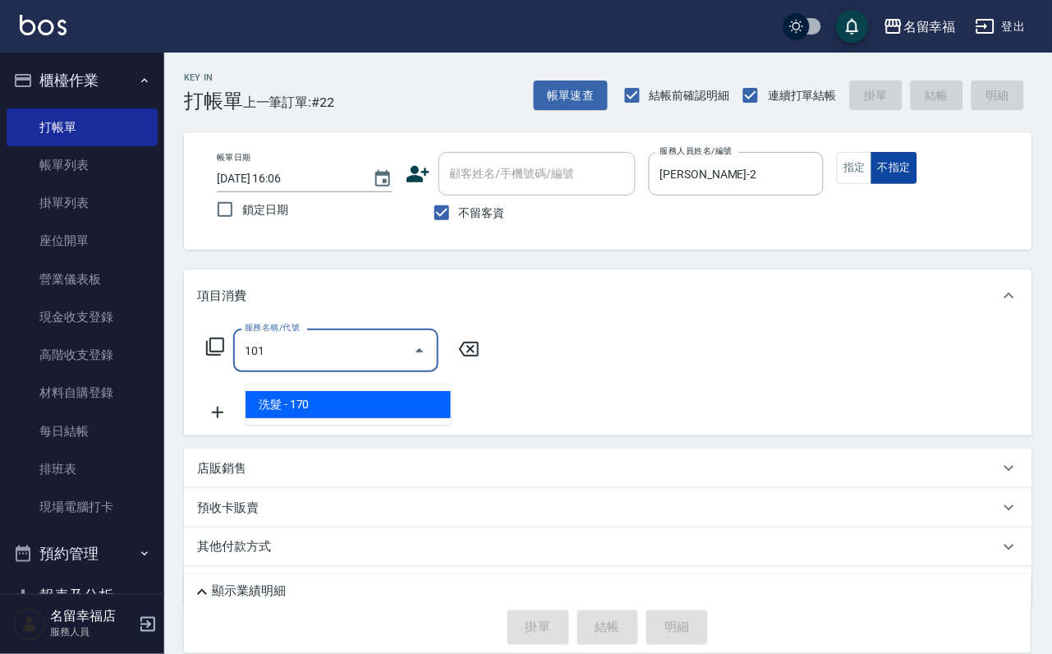
type input "洗髮(101)"
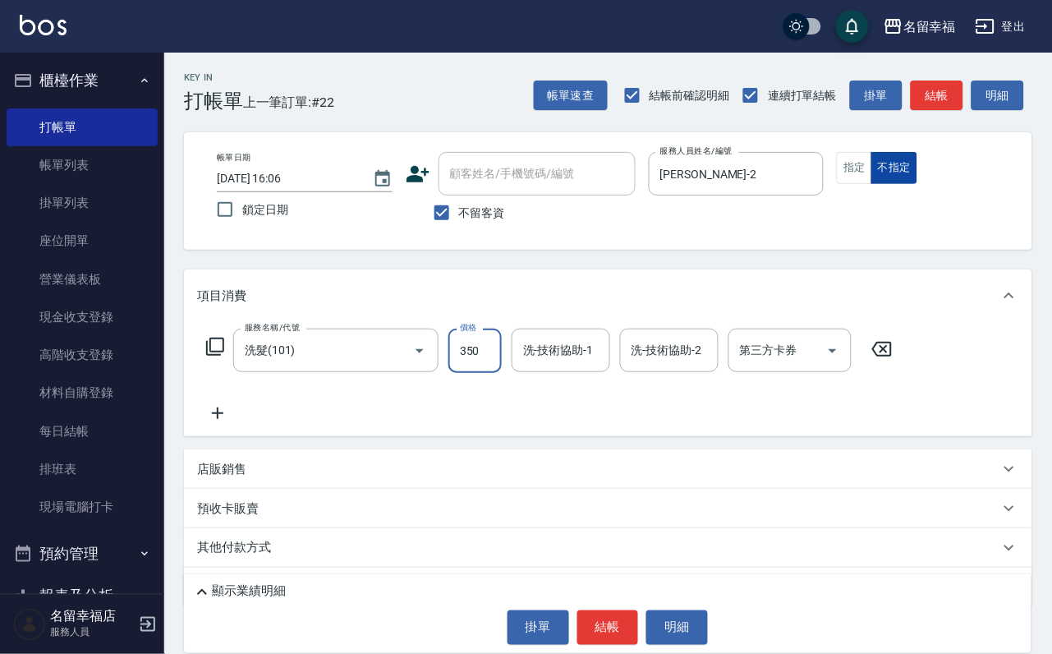
type input "350"
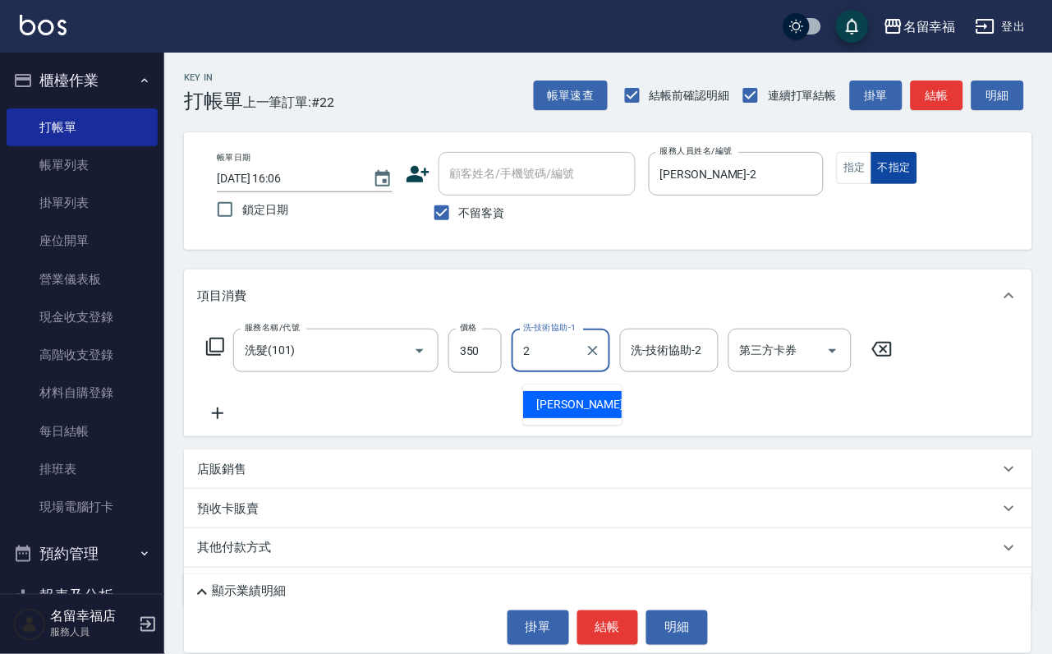
type input "[PERSON_NAME]-2"
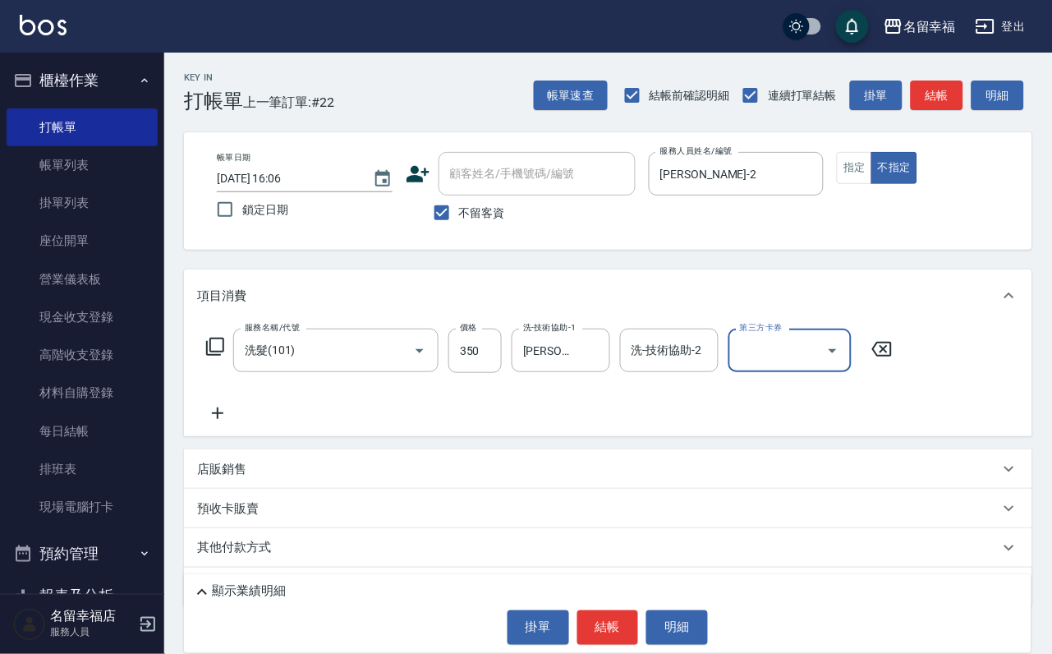
click at [210, 356] on icon at bounding box center [215, 347] width 20 height 20
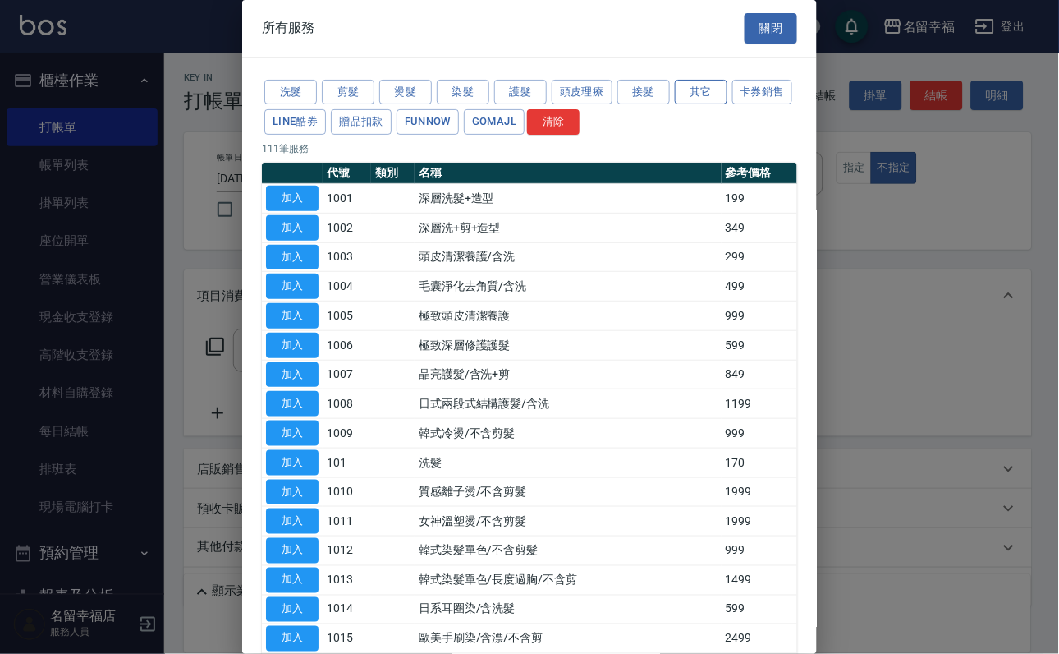
click at [725, 94] on button "其它" at bounding box center [701, 92] width 53 height 25
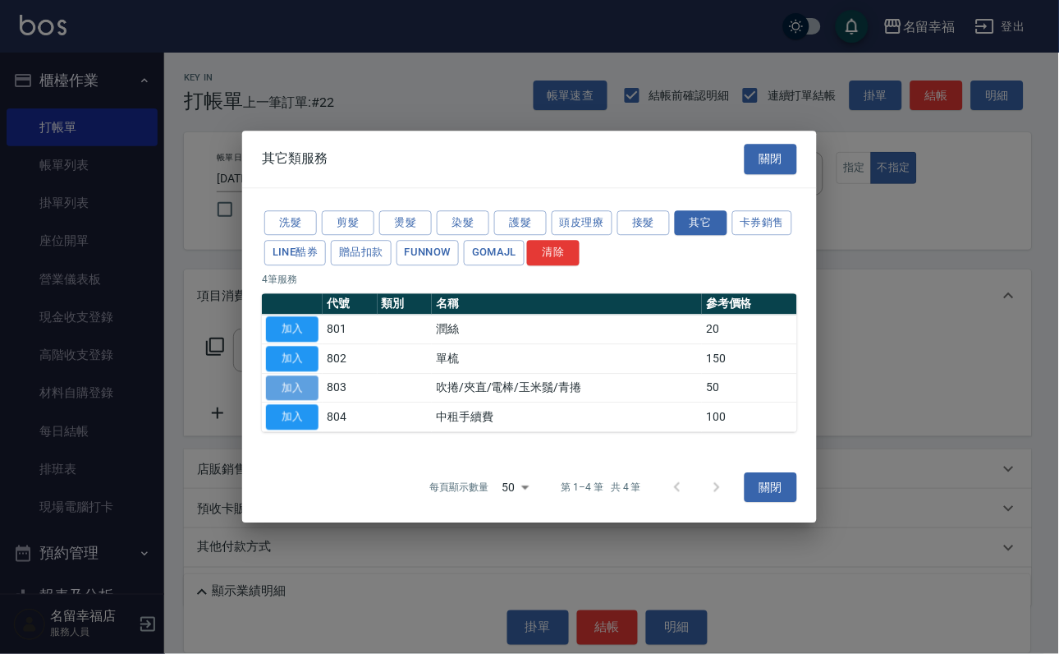
click at [296, 401] on button "加入" at bounding box center [292, 387] width 53 height 25
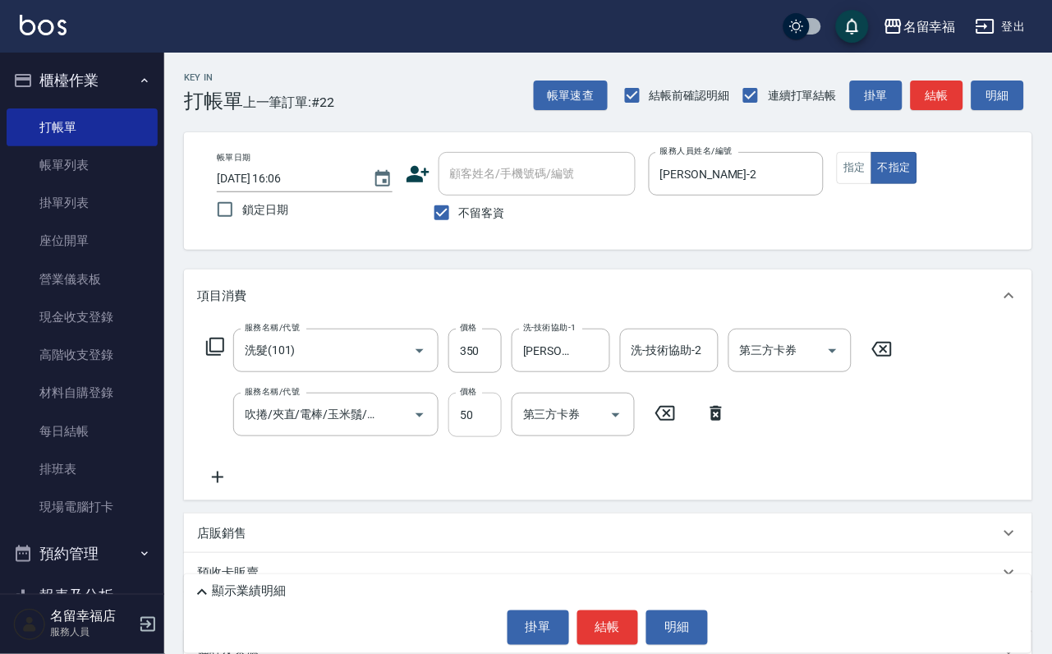
click at [480, 434] on input "50" at bounding box center [474, 415] width 53 height 44
type input "100"
click at [619, 624] on button "結帳" at bounding box center [608, 627] width 62 height 34
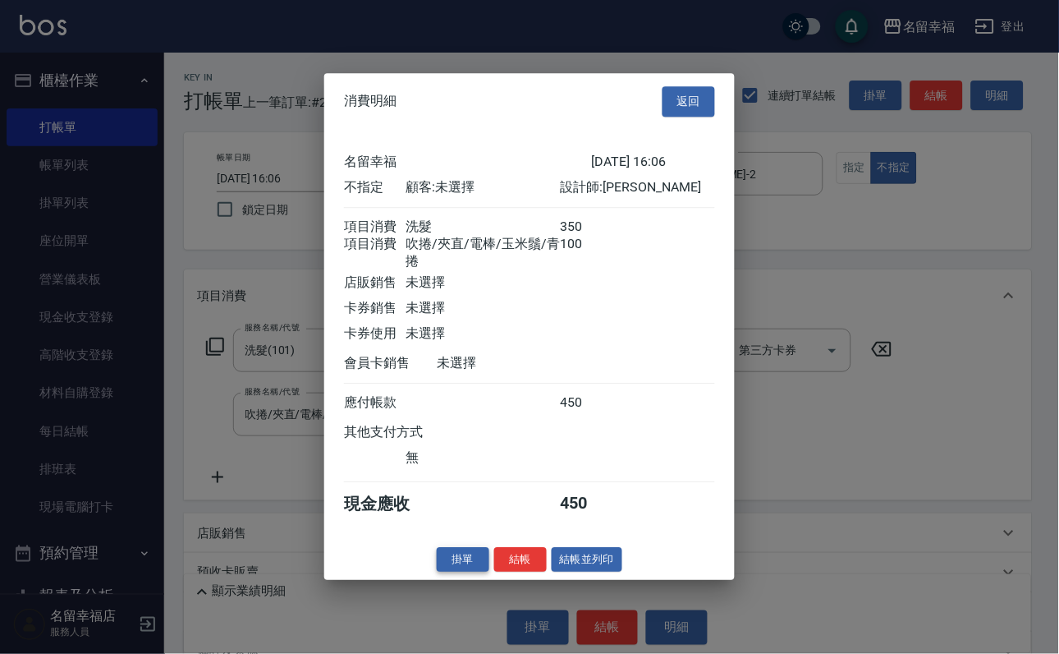
scroll to position [295, 0]
click at [512, 572] on button "結帳" at bounding box center [520, 559] width 53 height 25
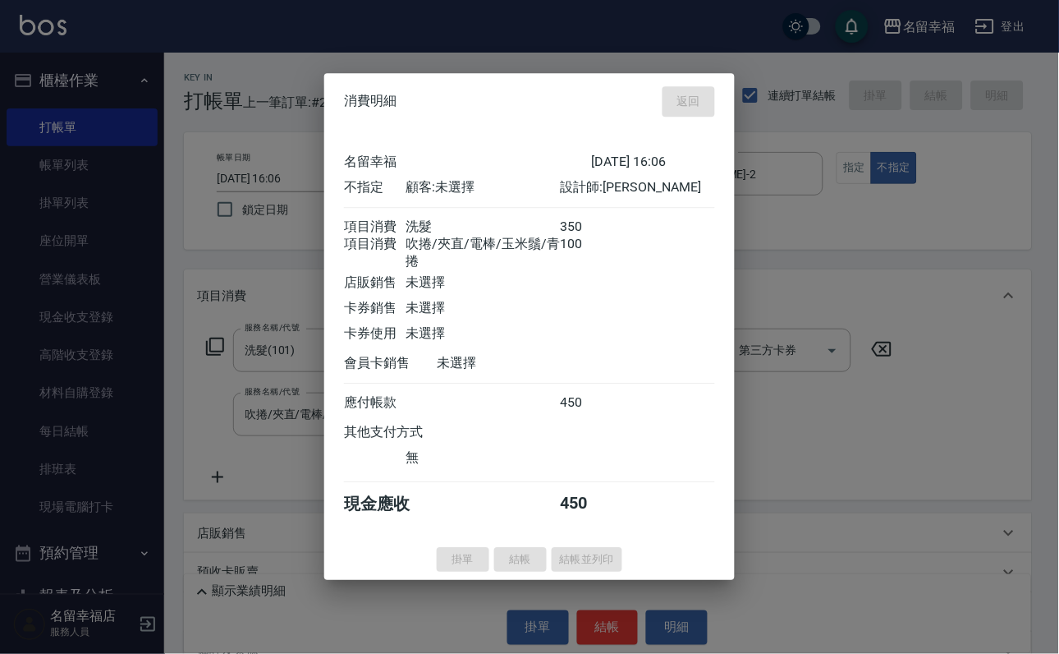
type input "[DATE] 16:10"
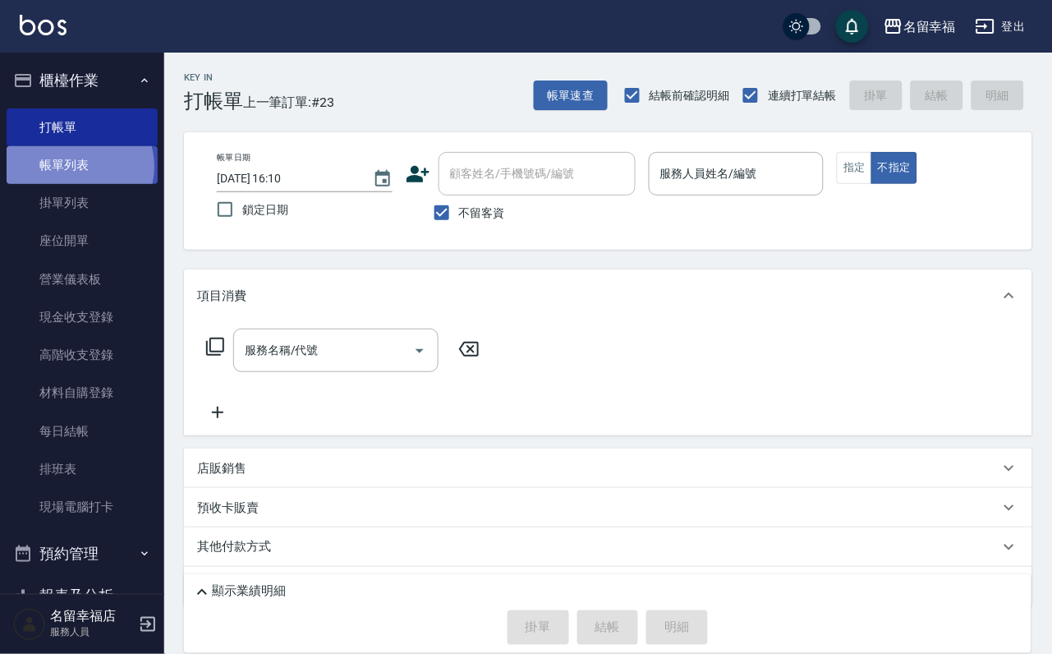
click at [75, 176] on link "帳單列表" at bounding box center [82, 165] width 151 height 38
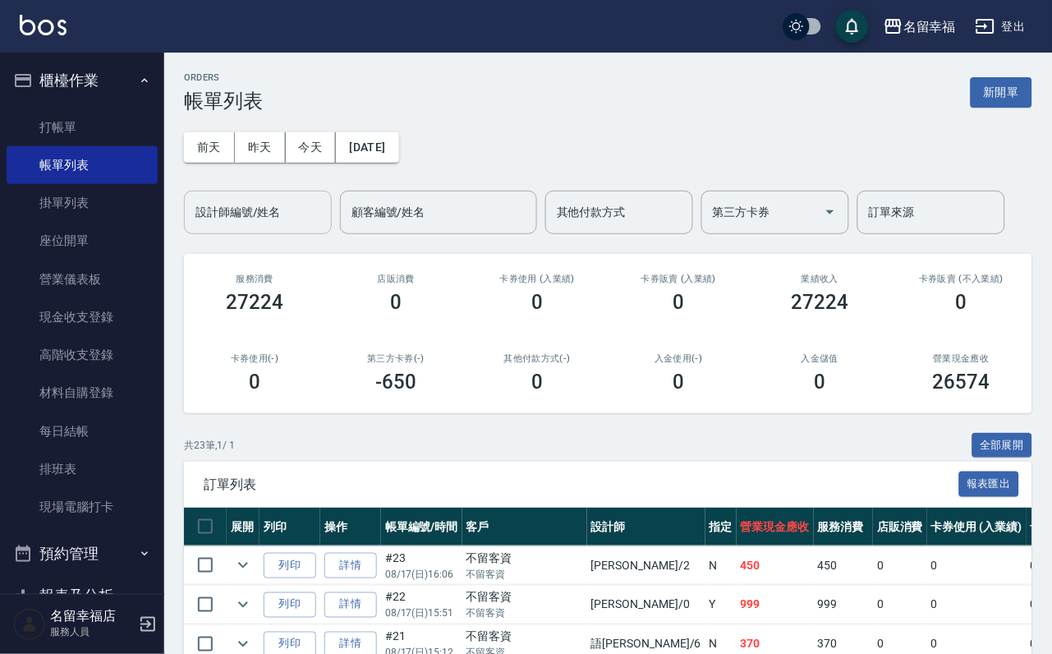
click at [246, 232] on div "設計師編號/姓名" at bounding box center [258, 213] width 148 height 44
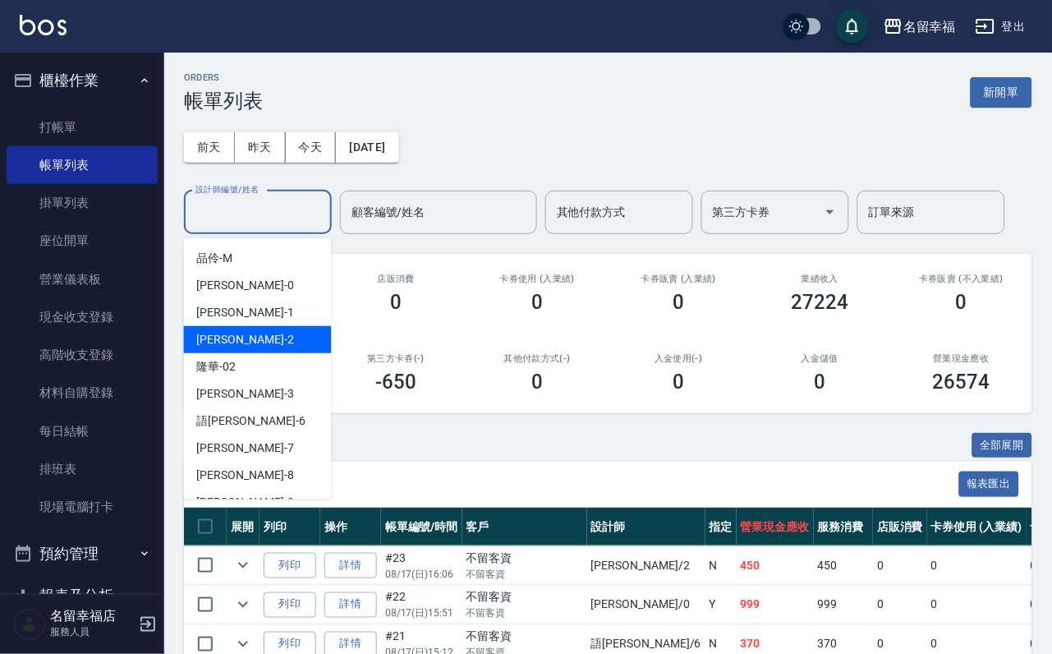
click at [245, 335] on div "[PERSON_NAME] -2" at bounding box center [258, 339] width 148 height 27
type input "[PERSON_NAME]-2"
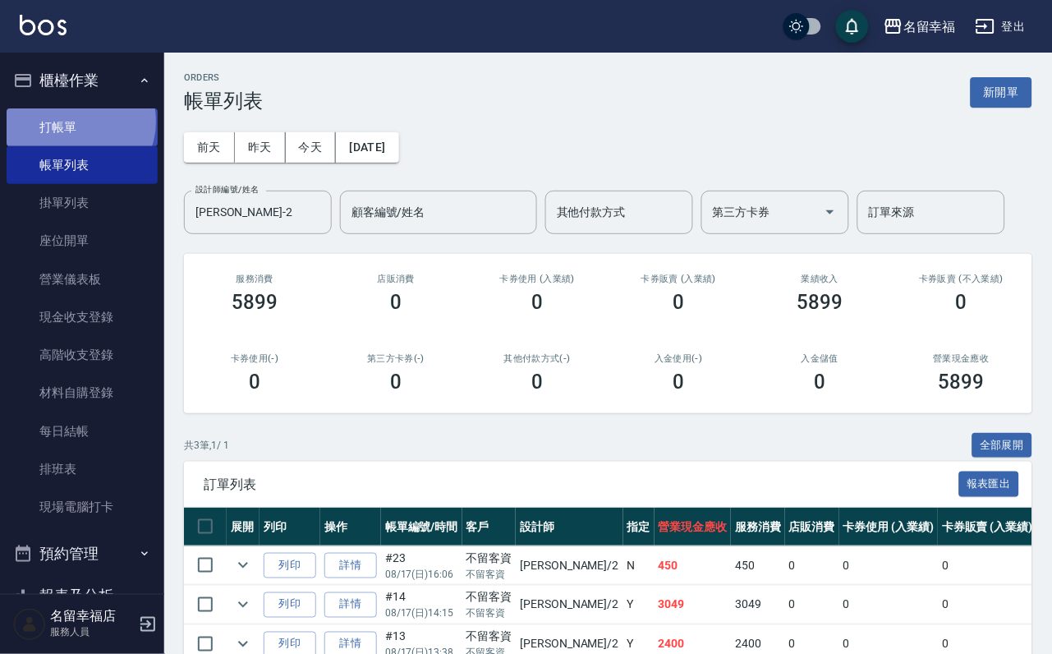
click at [75, 127] on link "打帳單" at bounding box center [82, 127] width 151 height 38
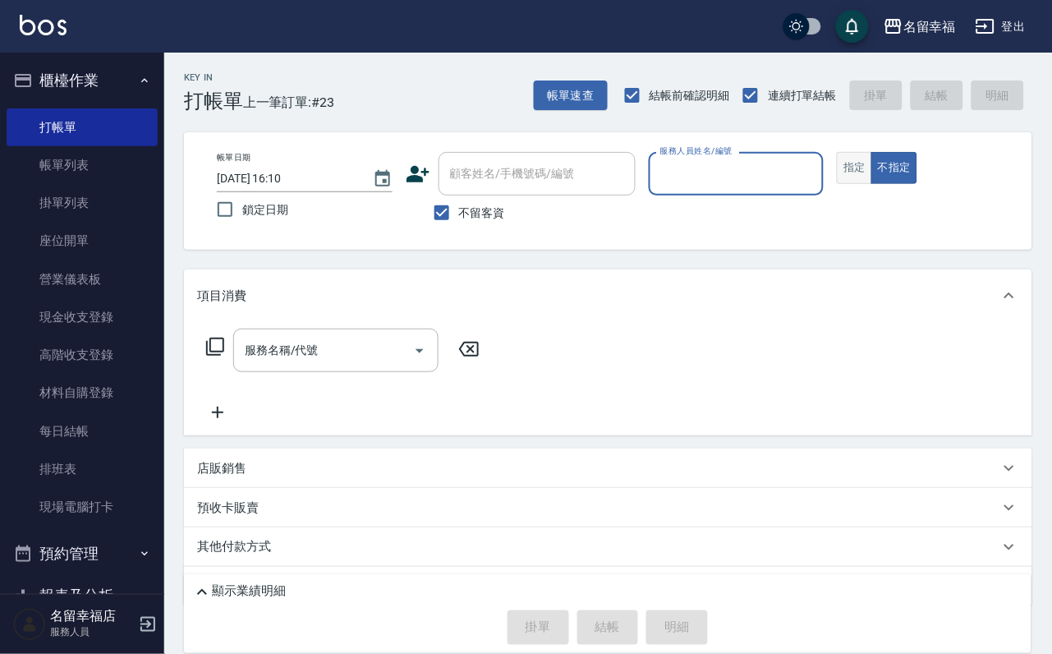
click at [872, 184] on button "指定" at bounding box center [854, 168] width 35 height 32
click at [792, 186] on input "服務人員姓名/編號" at bounding box center [736, 173] width 161 height 29
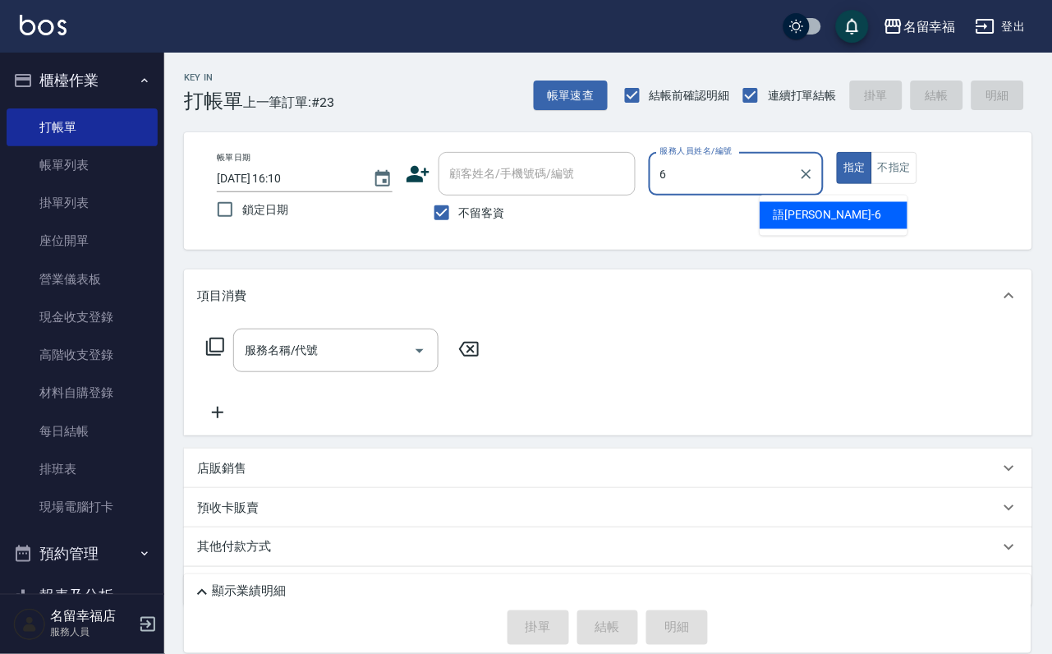
type input "語[PERSON_NAME]-6"
type button "true"
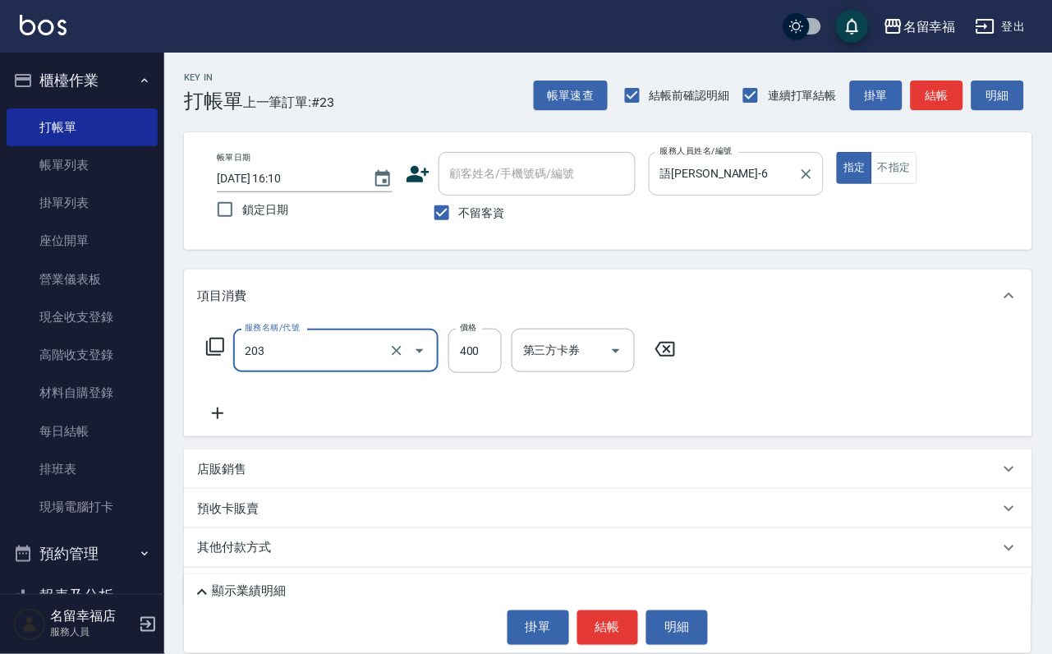
type input "指定單剪(203)"
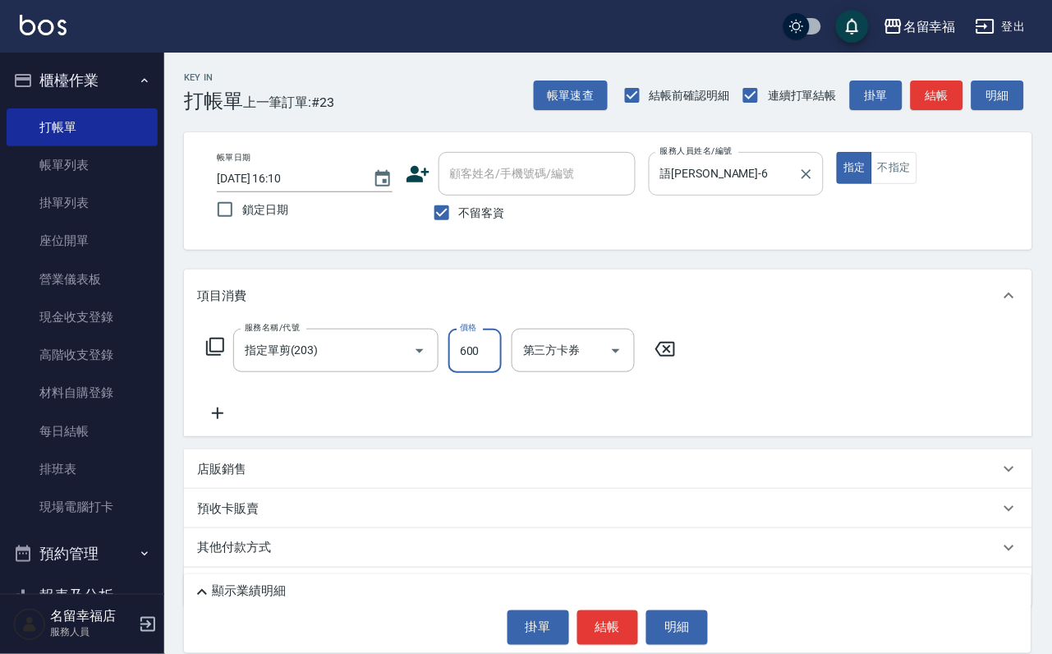
type input "600"
click at [622, 623] on button "結帳" at bounding box center [608, 627] width 62 height 34
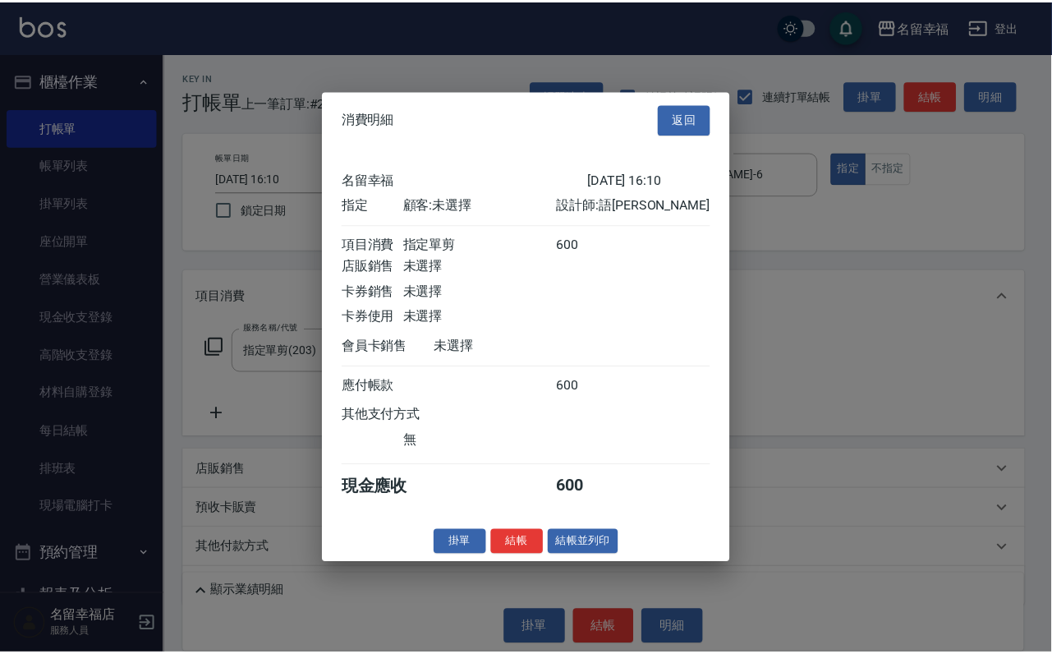
scroll to position [203, 0]
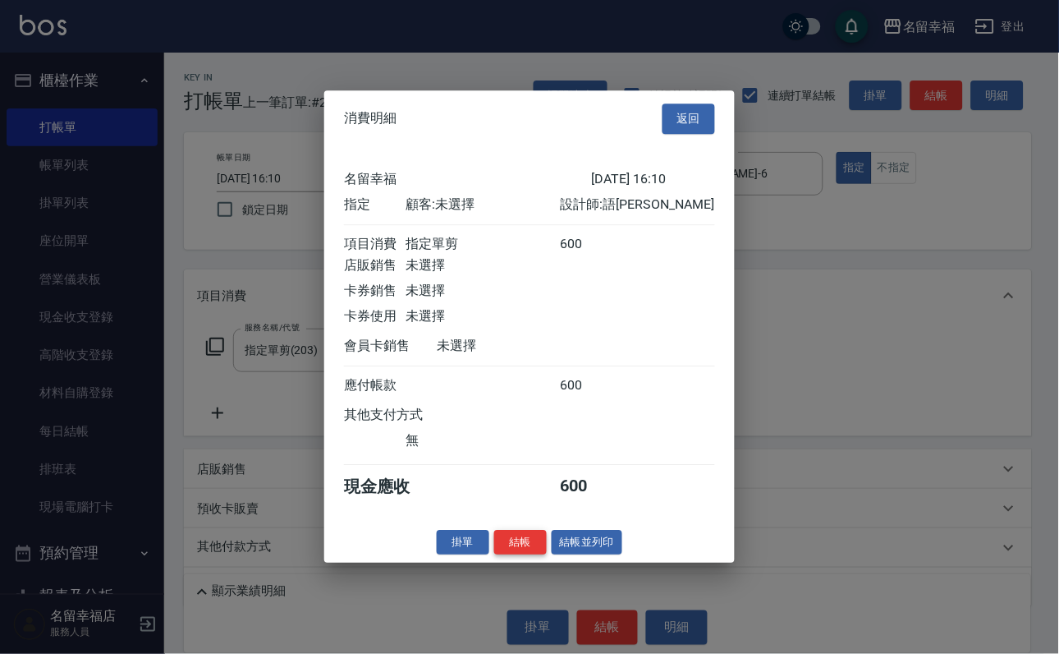
click at [509, 555] on button "結帳" at bounding box center [520, 542] width 53 height 25
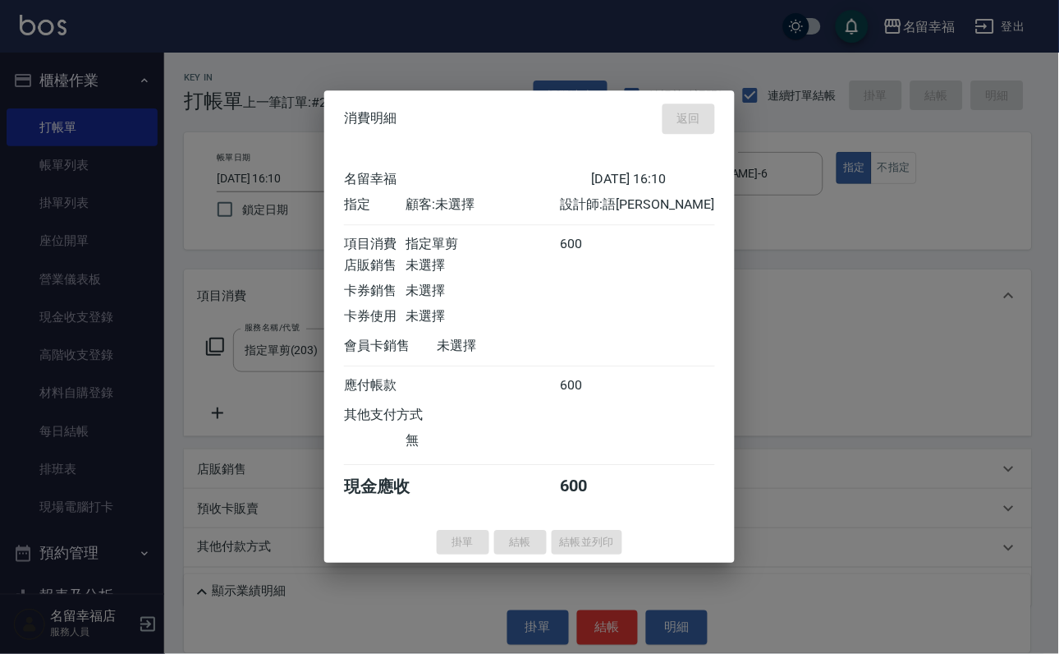
type input "[DATE] 16:26"
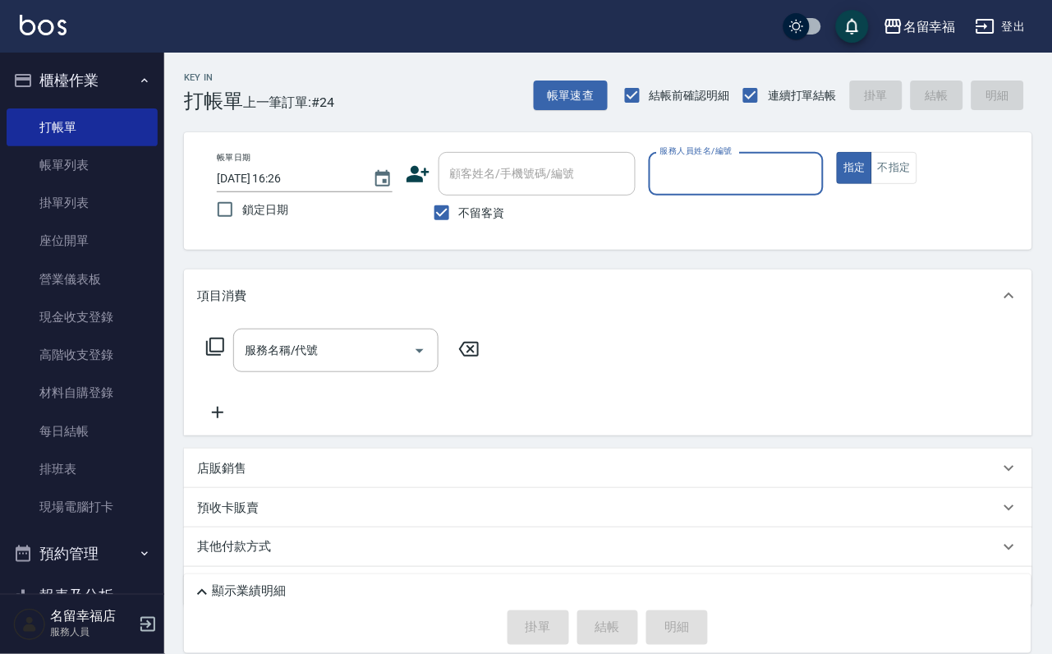
click at [825, 186] on div "服務人員姓名/編號" at bounding box center [737, 174] width 176 height 44
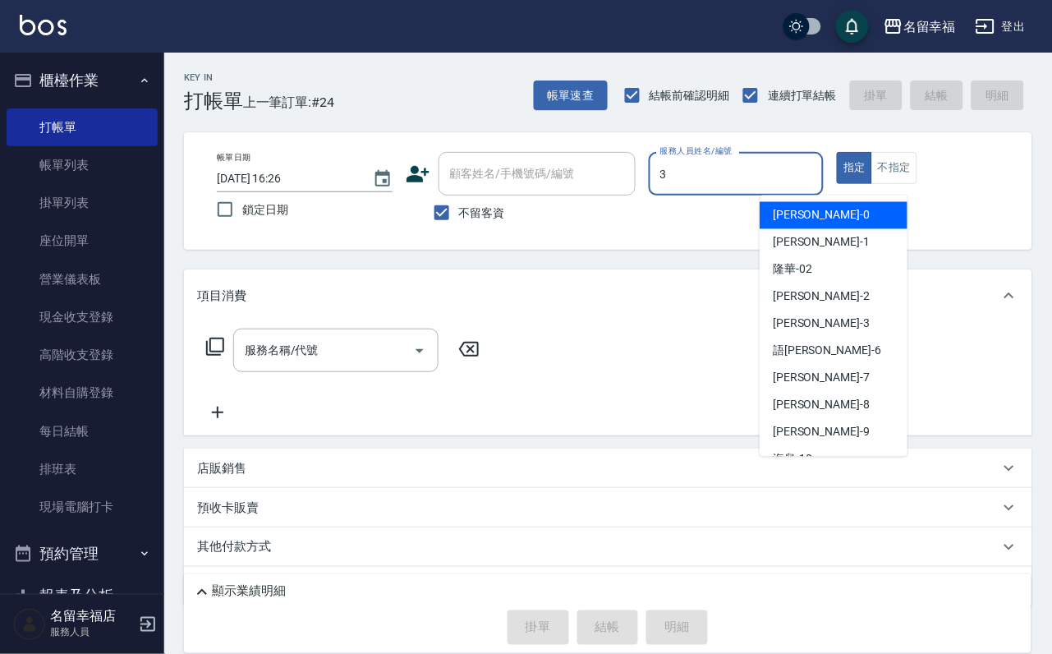
type input "[PERSON_NAME]-3"
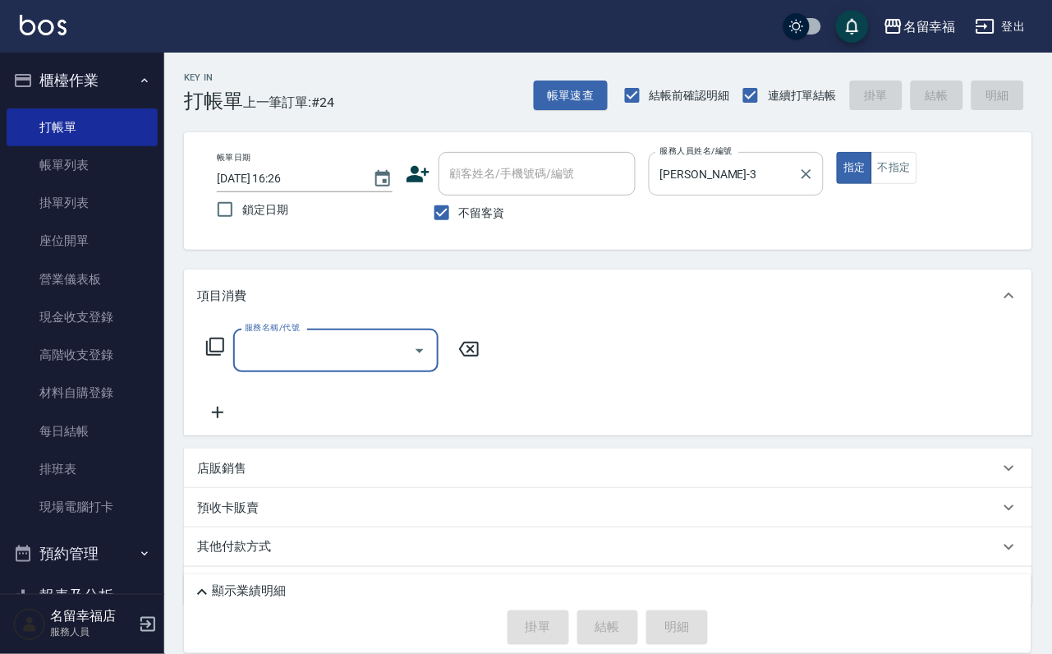
type input "1"
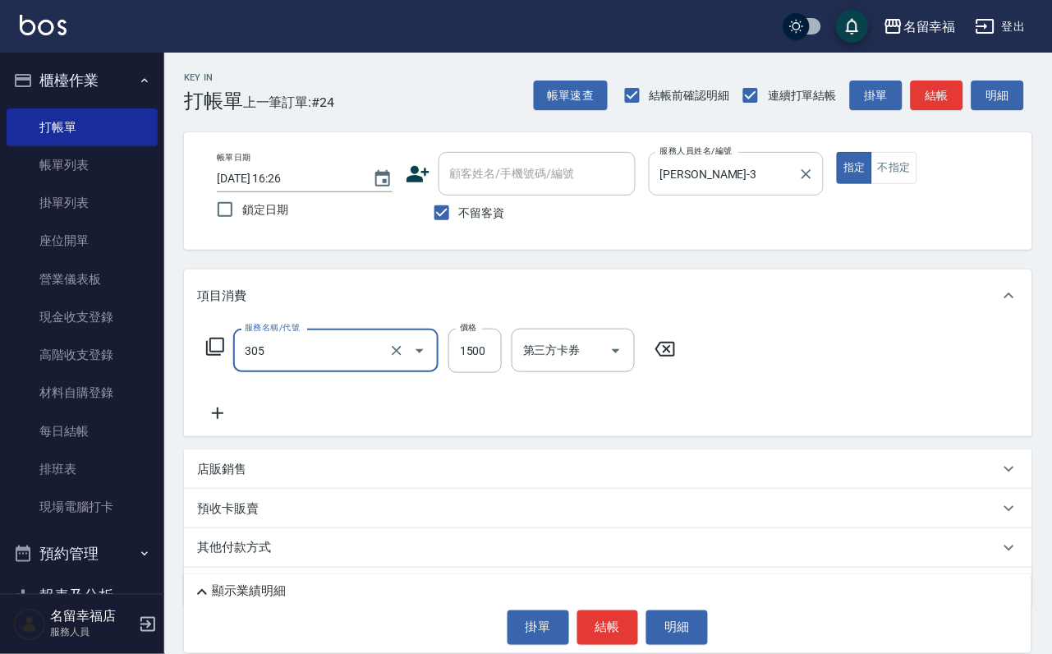
type input "設計燙髮1500(305)"
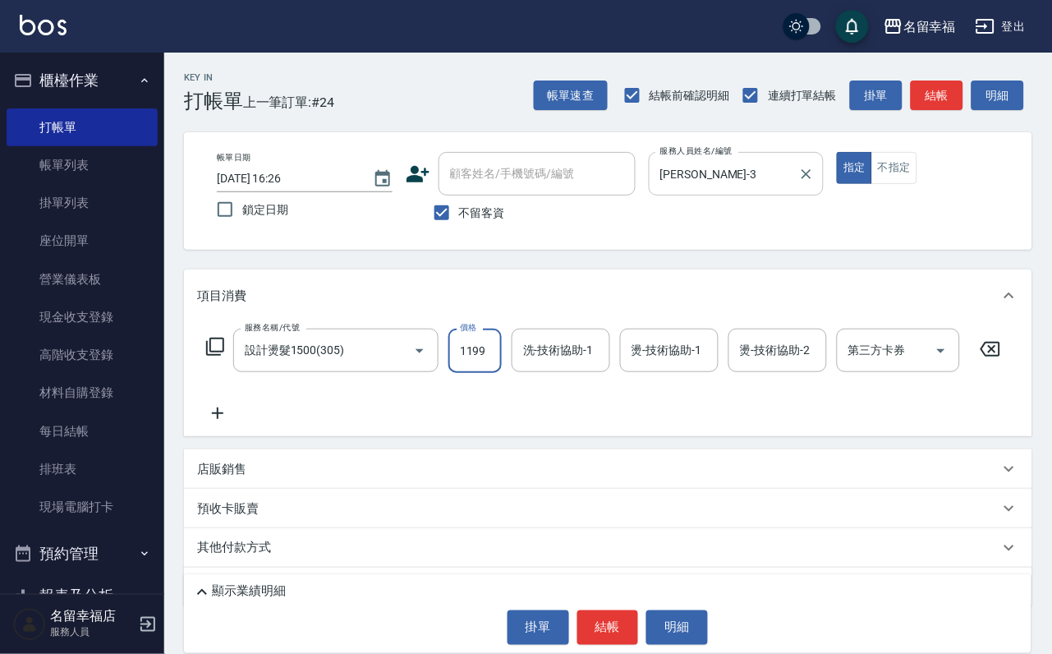
scroll to position [0, 1]
type input "1199"
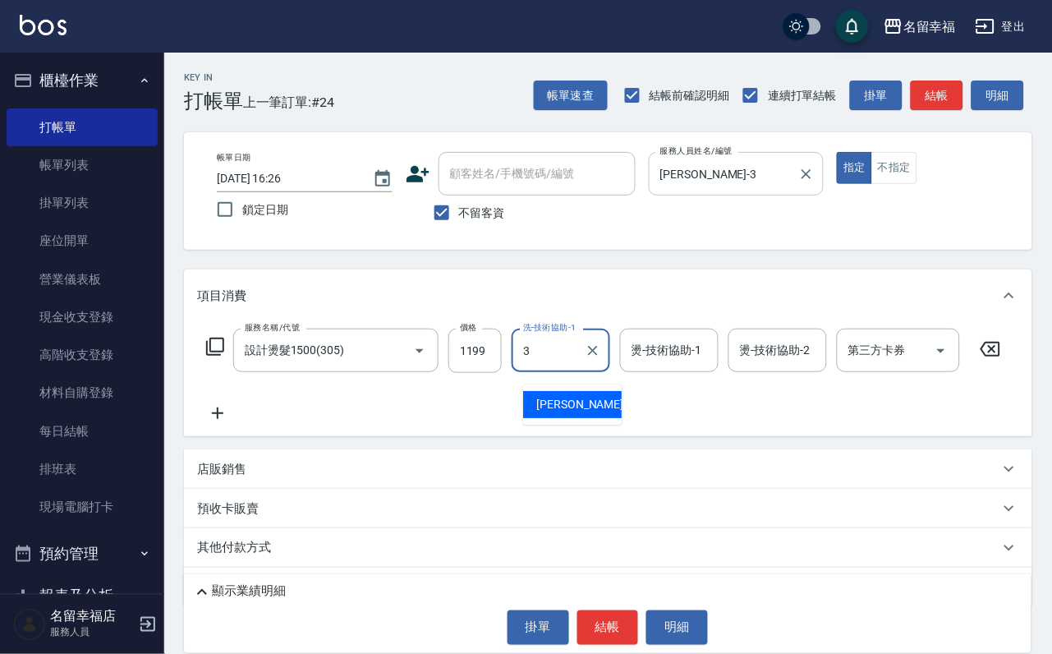
type input "[PERSON_NAME]-3"
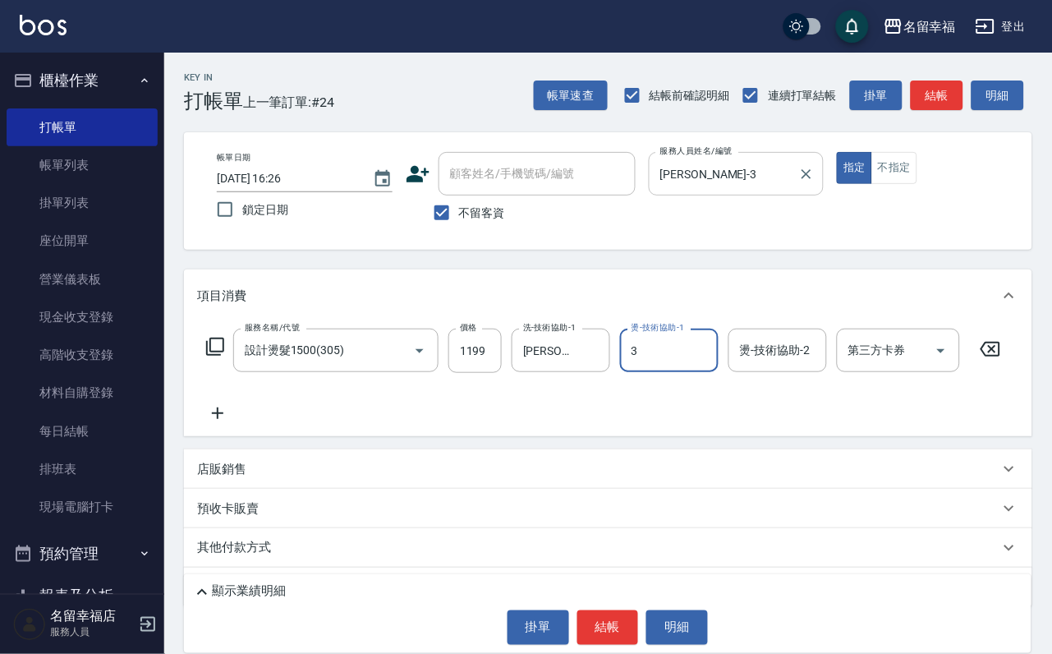
type input "[PERSON_NAME]-3"
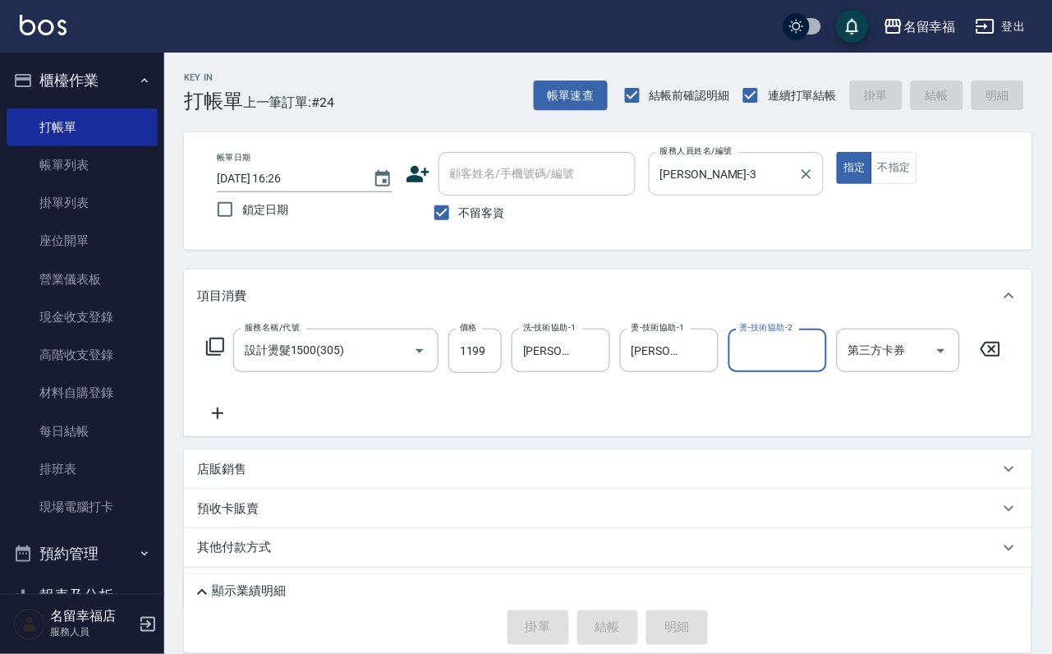
type input "[DATE] 16:37"
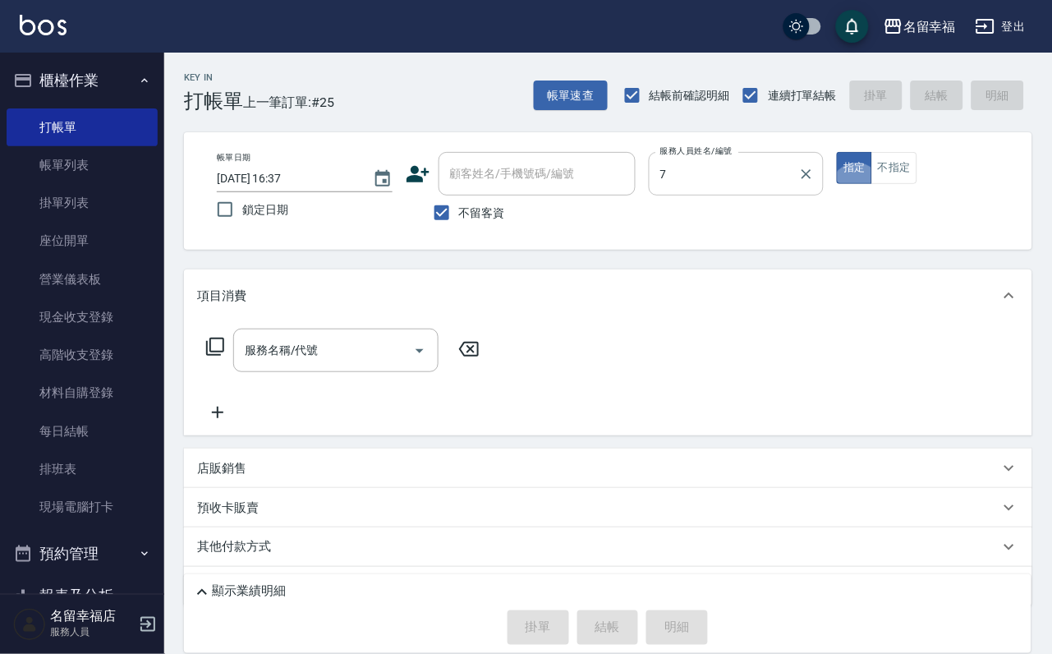
type input "[PERSON_NAME]-7"
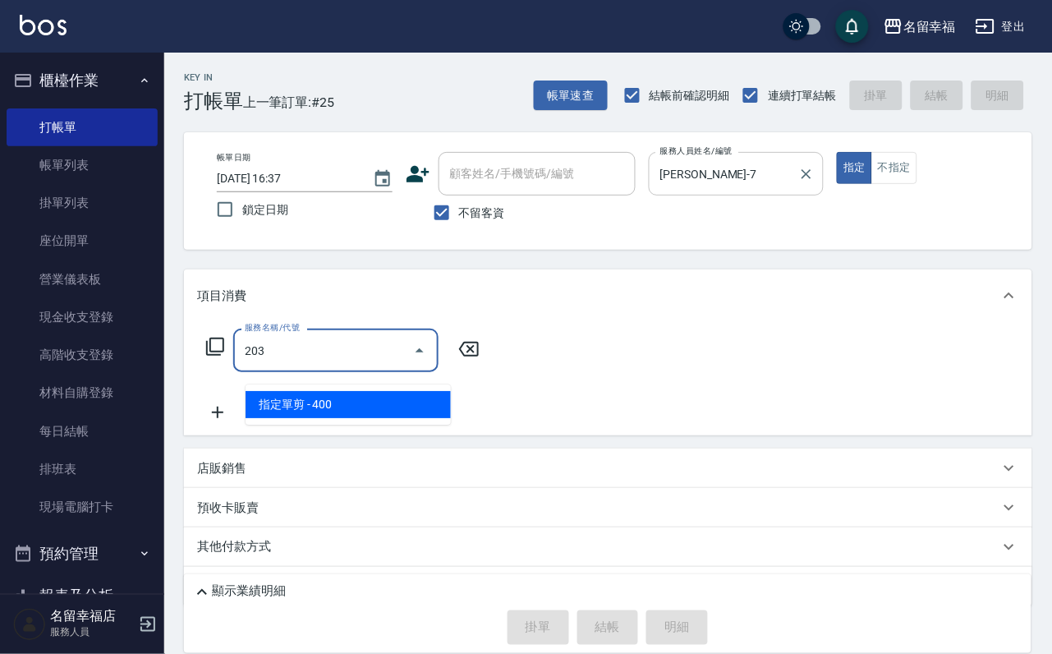
type input "指定單剪(203)"
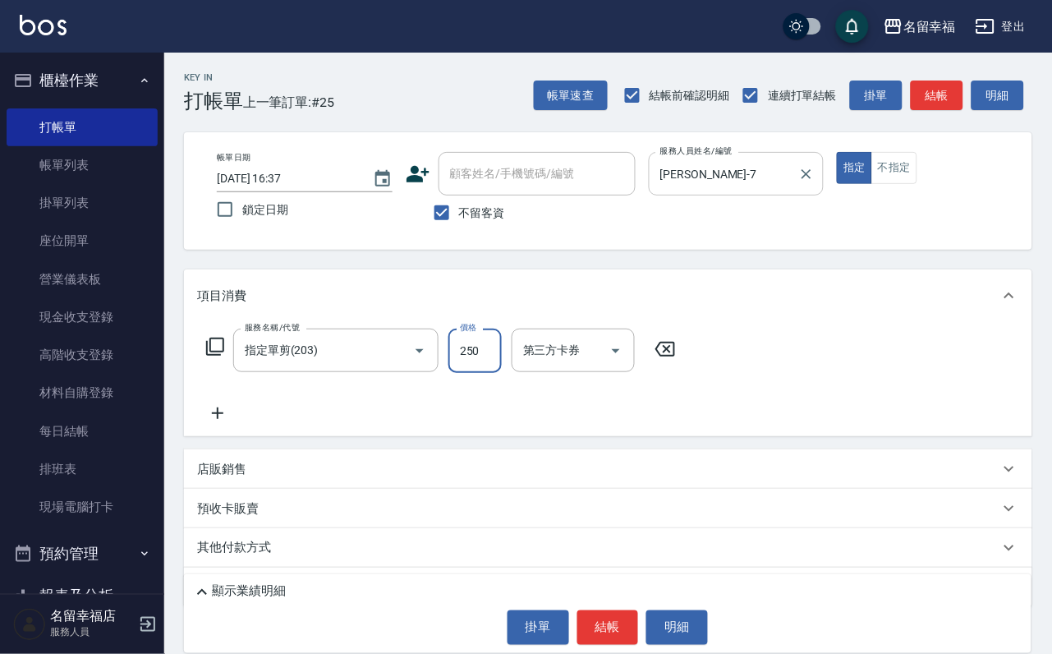
type input "250"
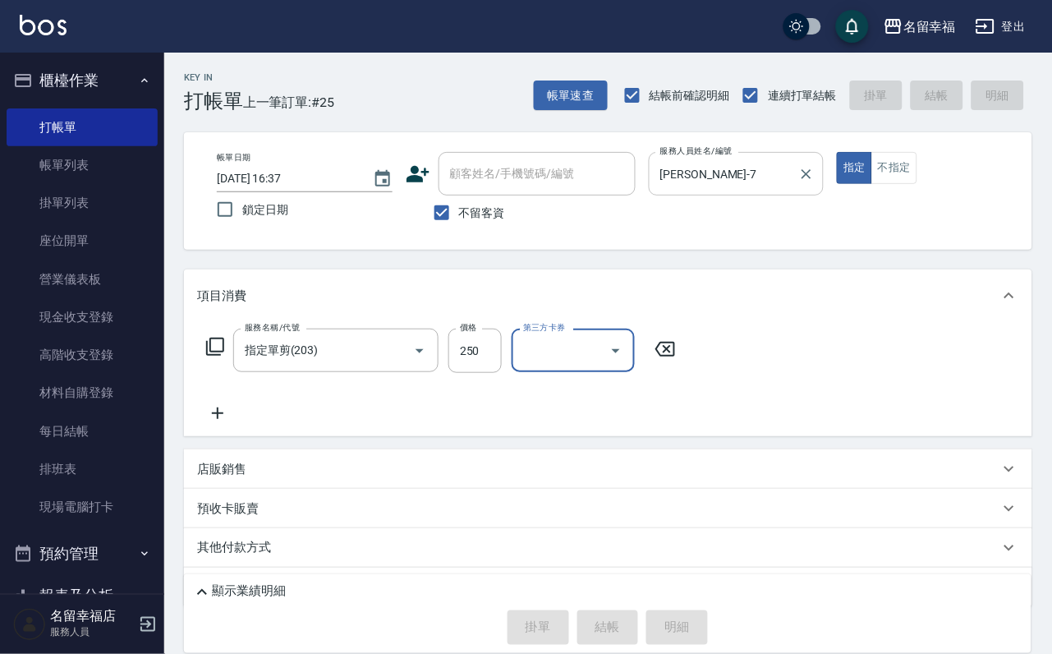
type input "[DATE] 16:55"
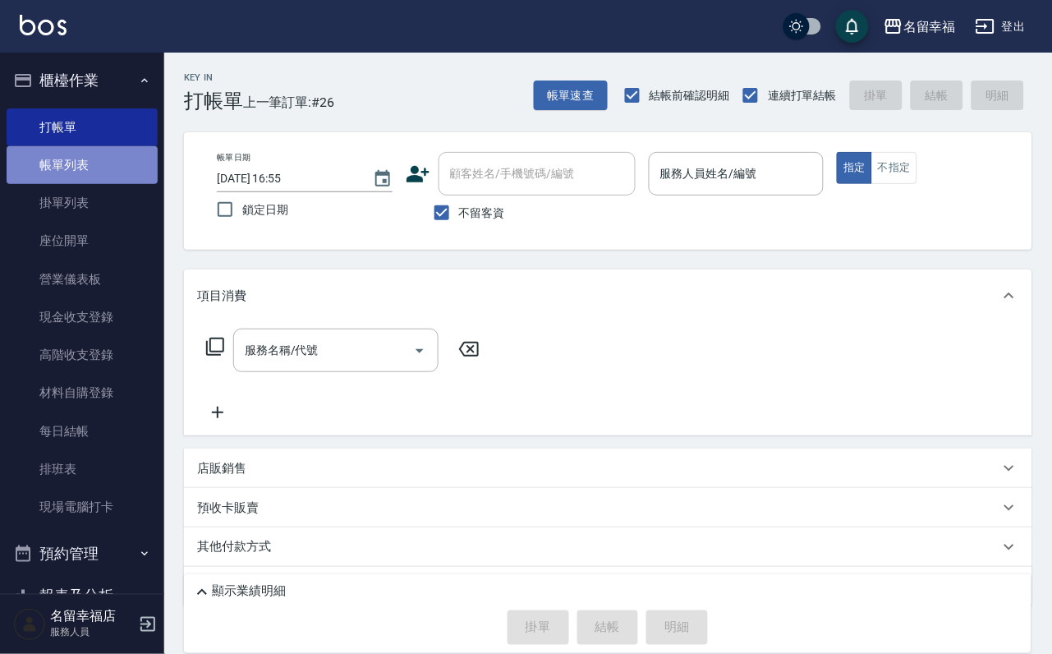
click at [90, 177] on link "帳單列表" at bounding box center [82, 165] width 151 height 38
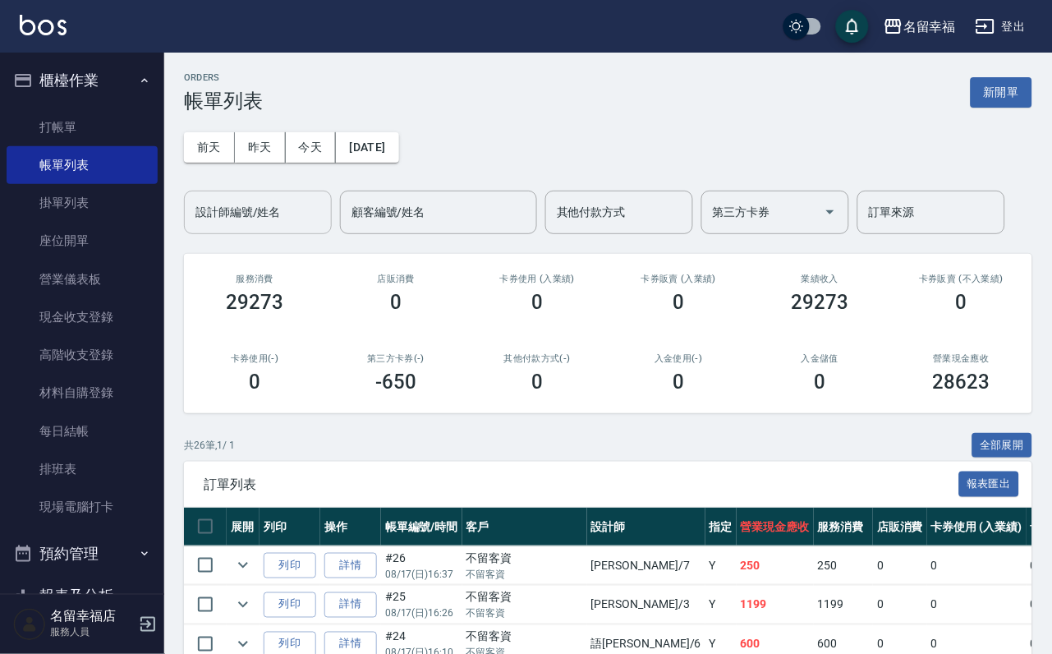
click at [235, 214] on input "設計師編號/姓名" at bounding box center [257, 212] width 133 height 29
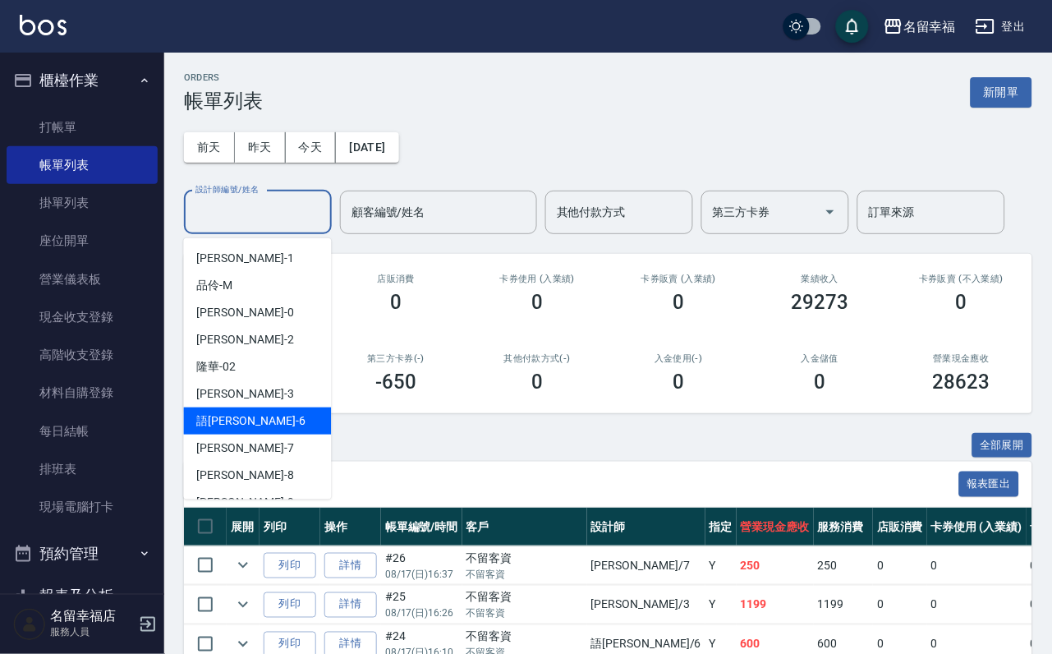
click at [262, 416] on div "語[PERSON_NAME] -6" at bounding box center [258, 420] width 148 height 27
type input "語[PERSON_NAME]-6"
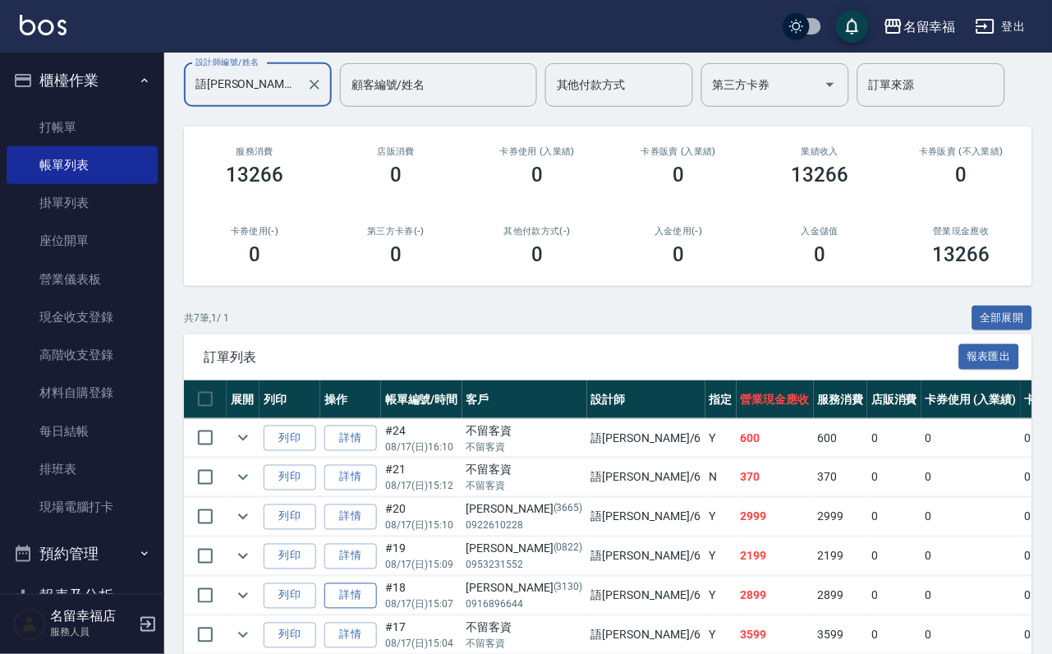
scroll to position [123, 0]
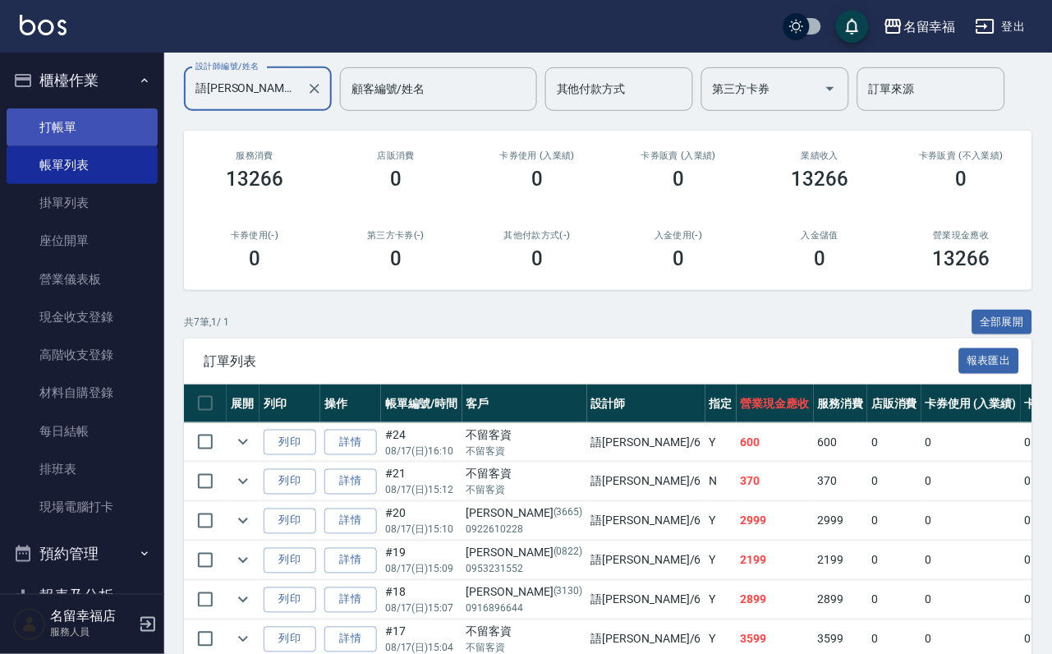
click at [54, 133] on link "打帳單" at bounding box center [82, 127] width 151 height 38
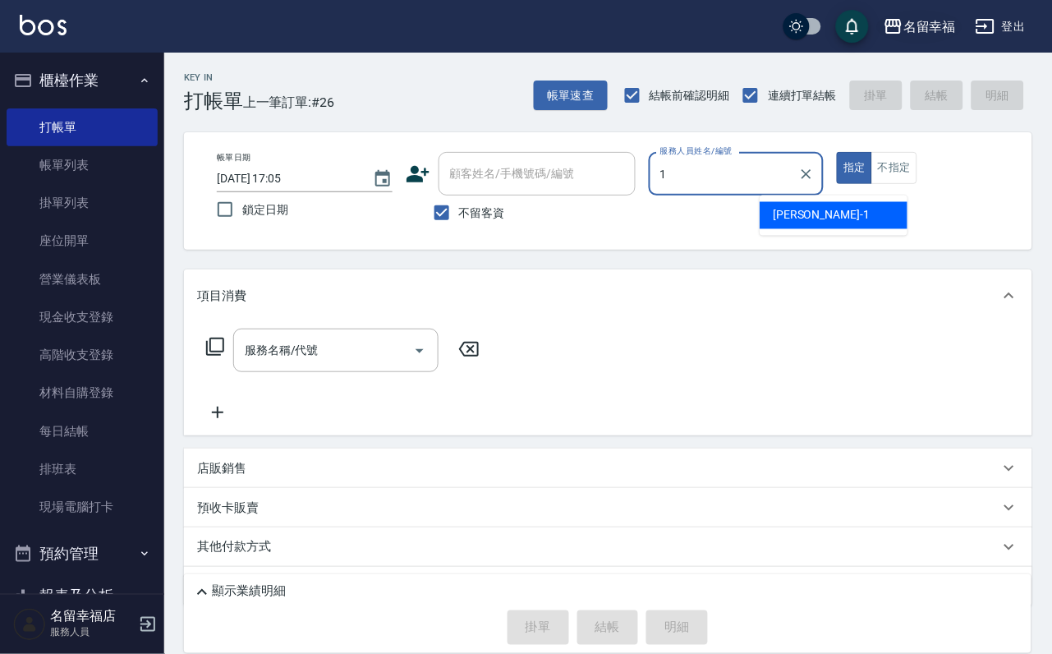
type input "[PERSON_NAME]-1"
type button "true"
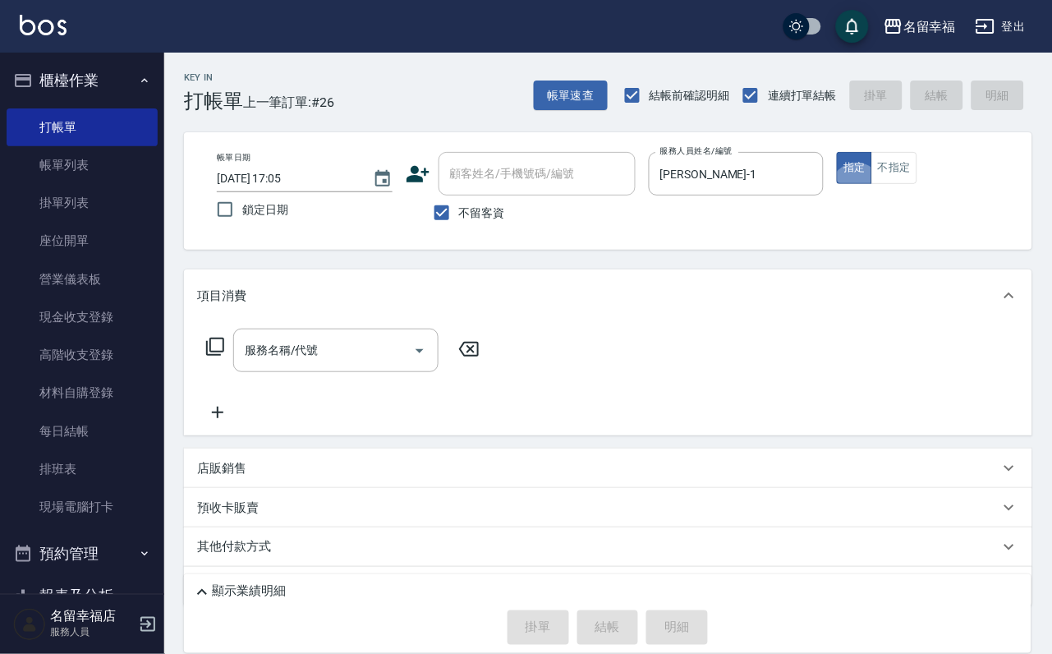
click at [337, 321] on div "項目消費" at bounding box center [608, 295] width 848 height 53
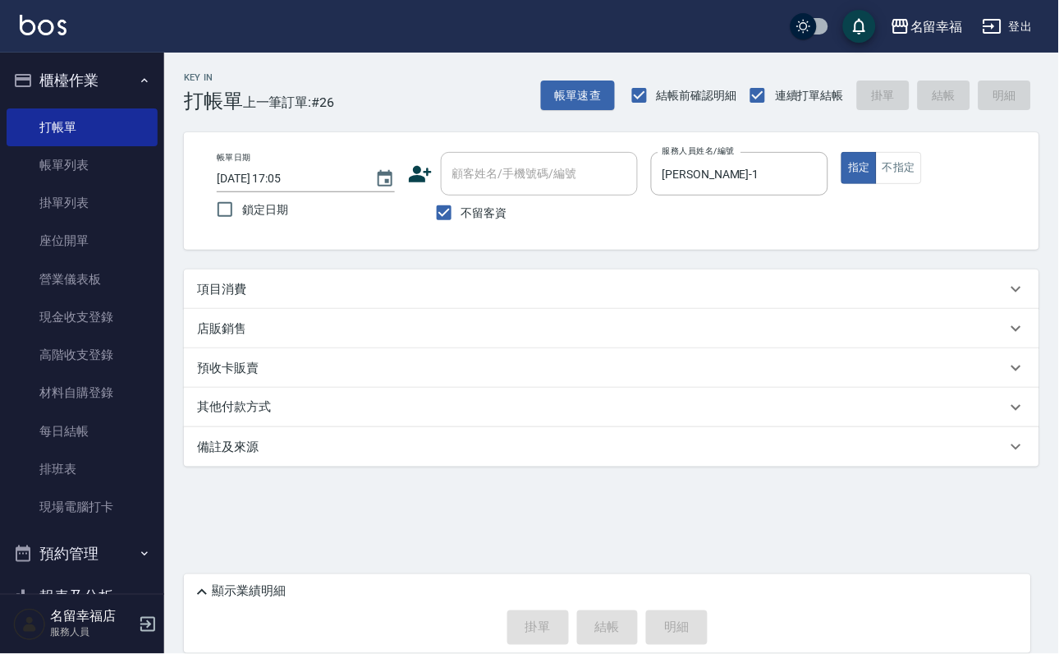
click at [302, 292] on div "項目消費" at bounding box center [602, 289] width 810 height 17
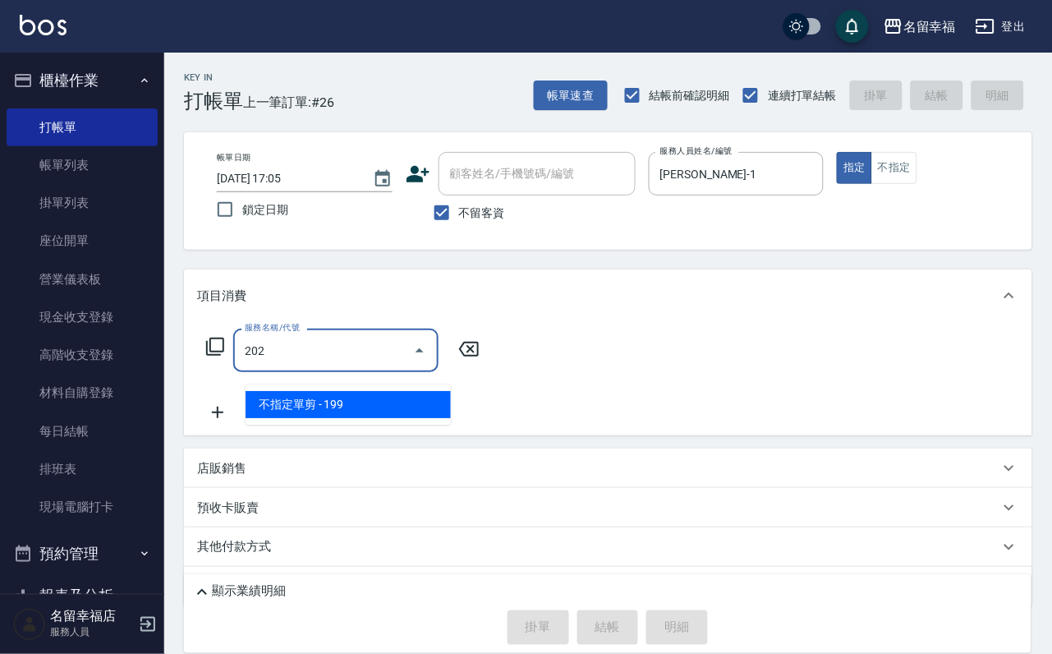
type input "不指定單剪(202)"
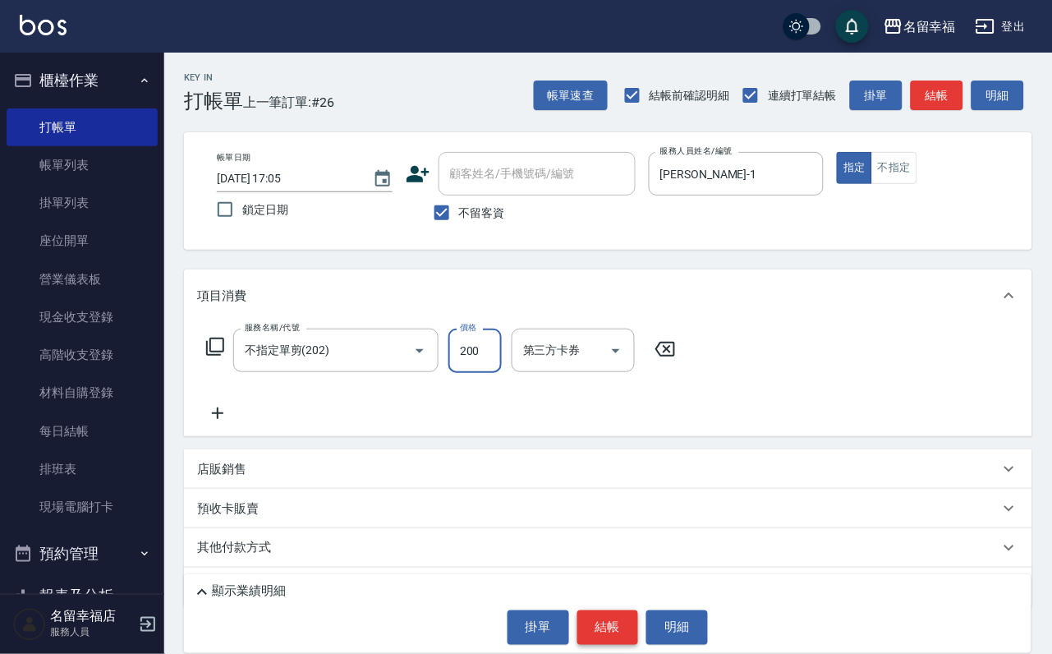
type input "200"
click at [601, 636] on button "結帳" at bounding box center [608, 627] width 62 height 34
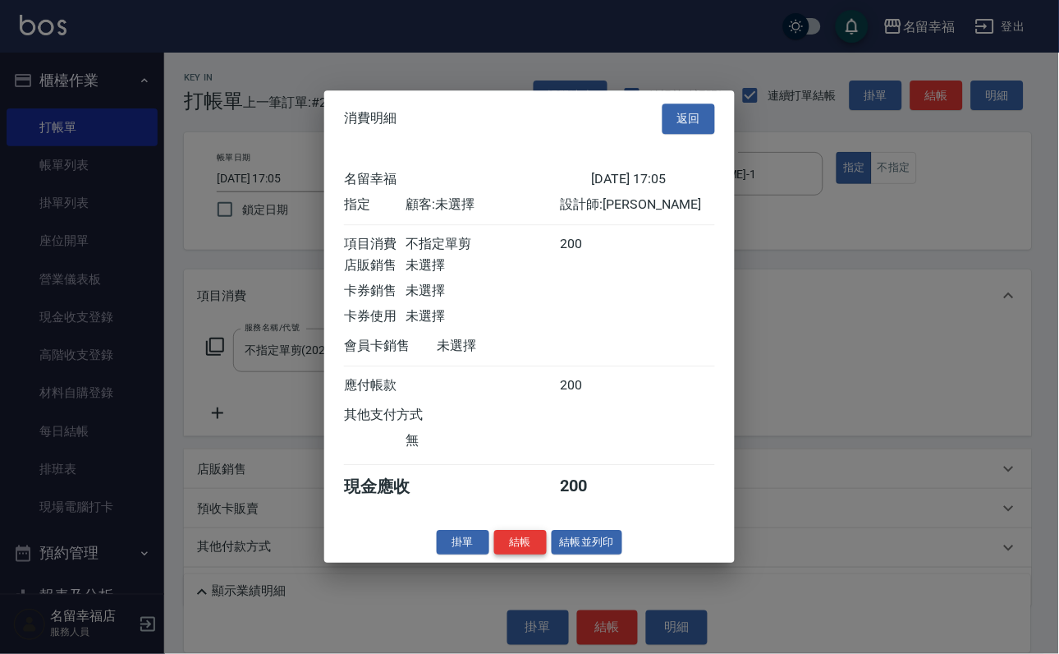
scroll to position [203, 0]
click at [494, 555] on button "結帳" at bounding box center [520, 542] width 53 height 25
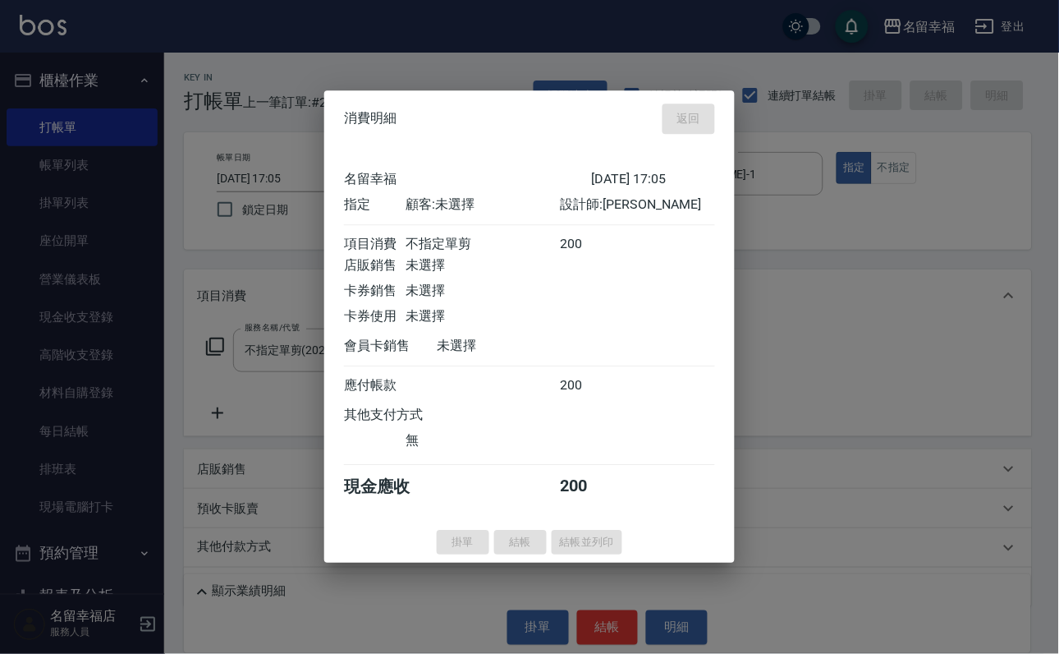
type input "[DATE] 17:29"
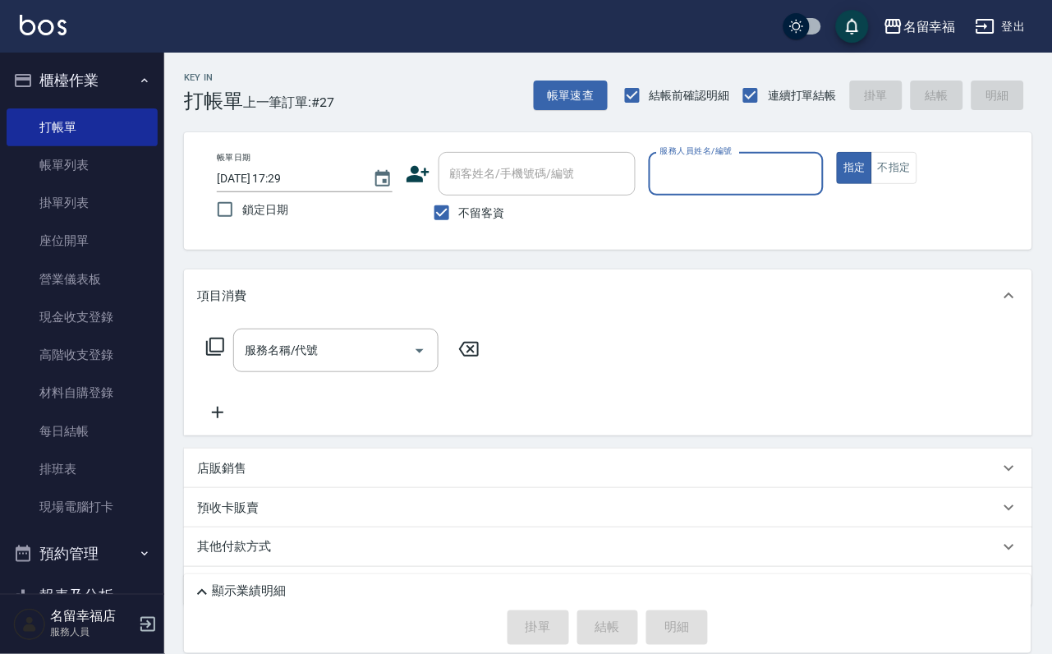
click at [817, 173] on input "服務人員姓名/編號" at bounding box center [736, 173] width 161 height 29
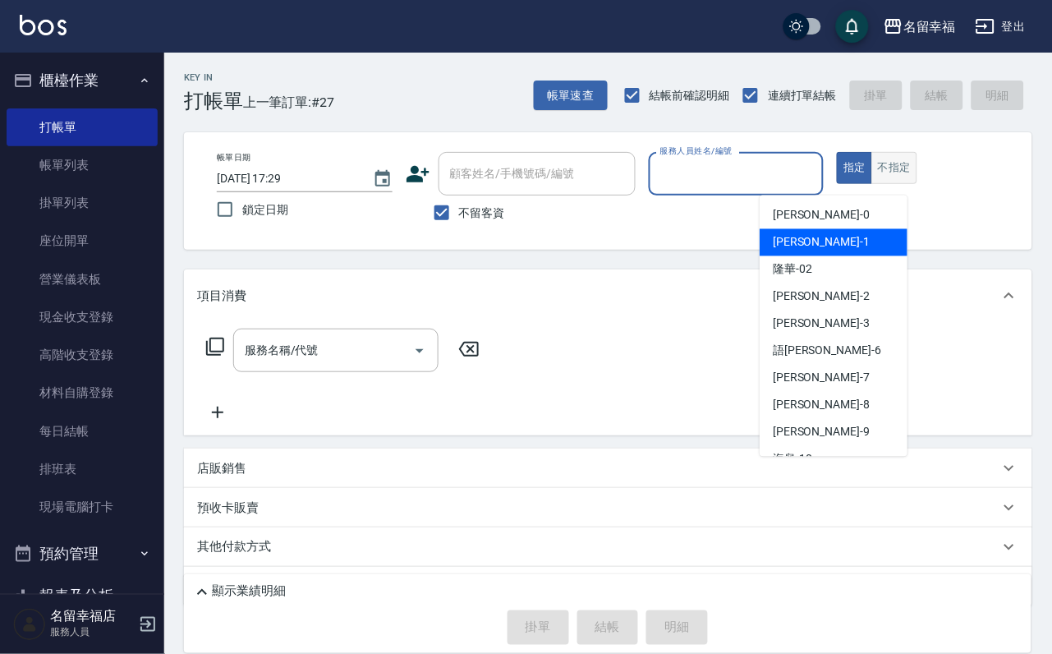
click at [917, 184] on button "不指定" at bounding box center [894, 168] width 46 height 32
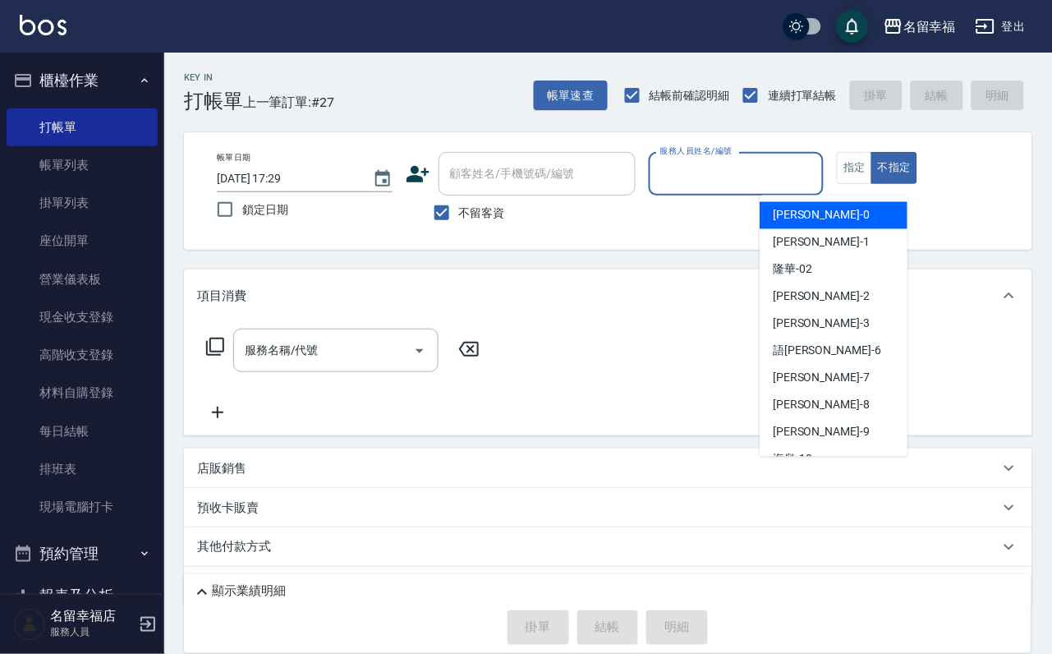
click at [817, 180] on input "服務人員姓名/編號" at bounding box center [736, 173] width 161 height 29
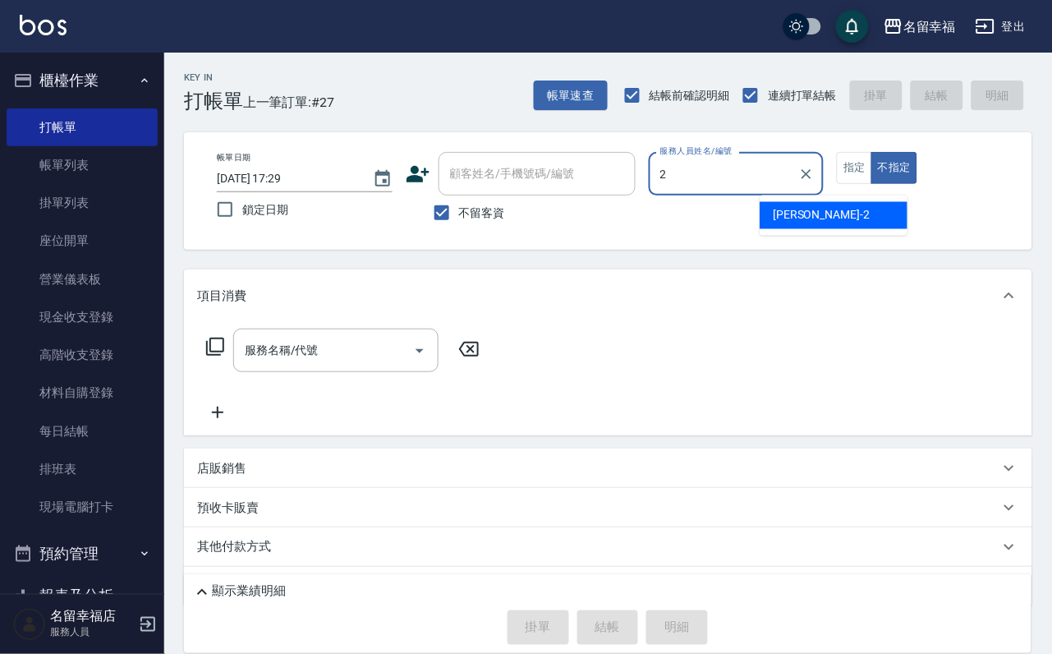
type input "[PERSON_NAME]-2"
type button "false"
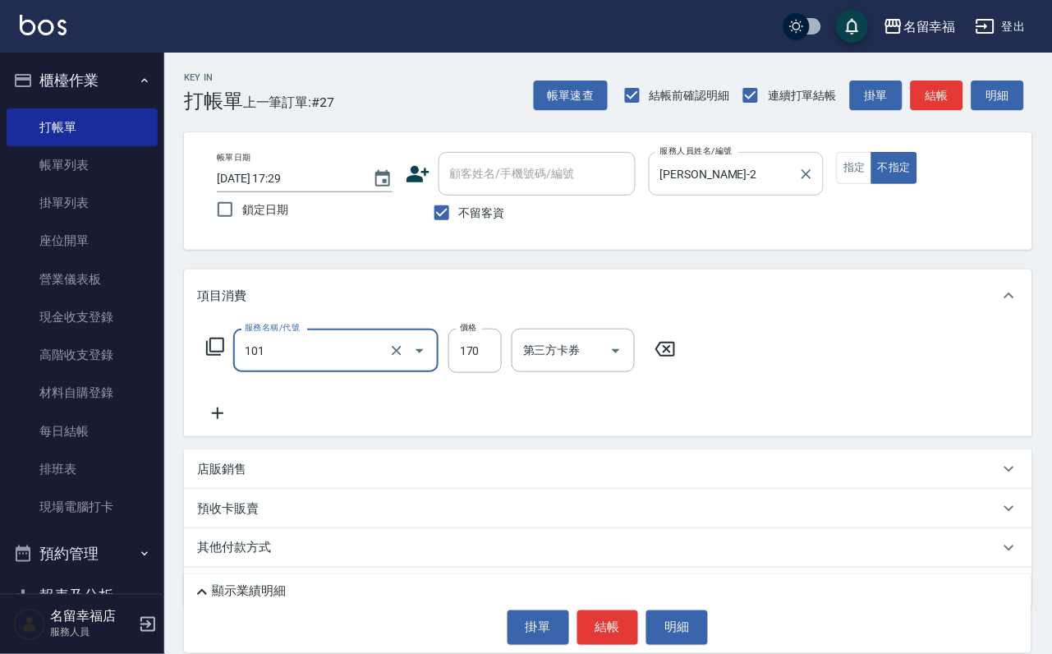
type input "洗髮(101)"
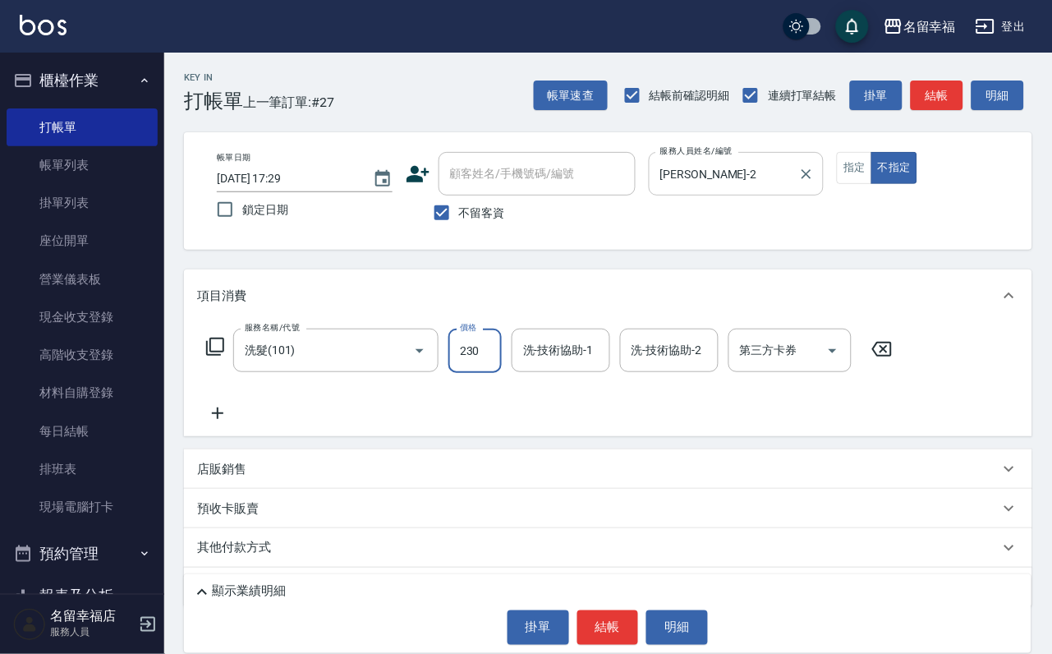
type input "230"
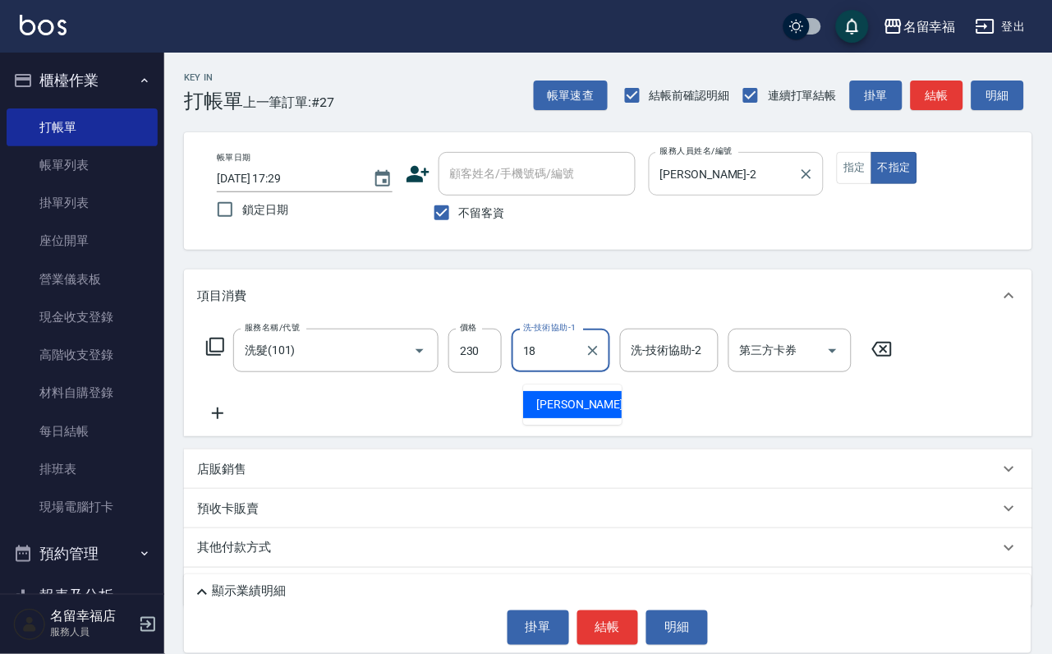
type input "[PERSON_NAME]-18"
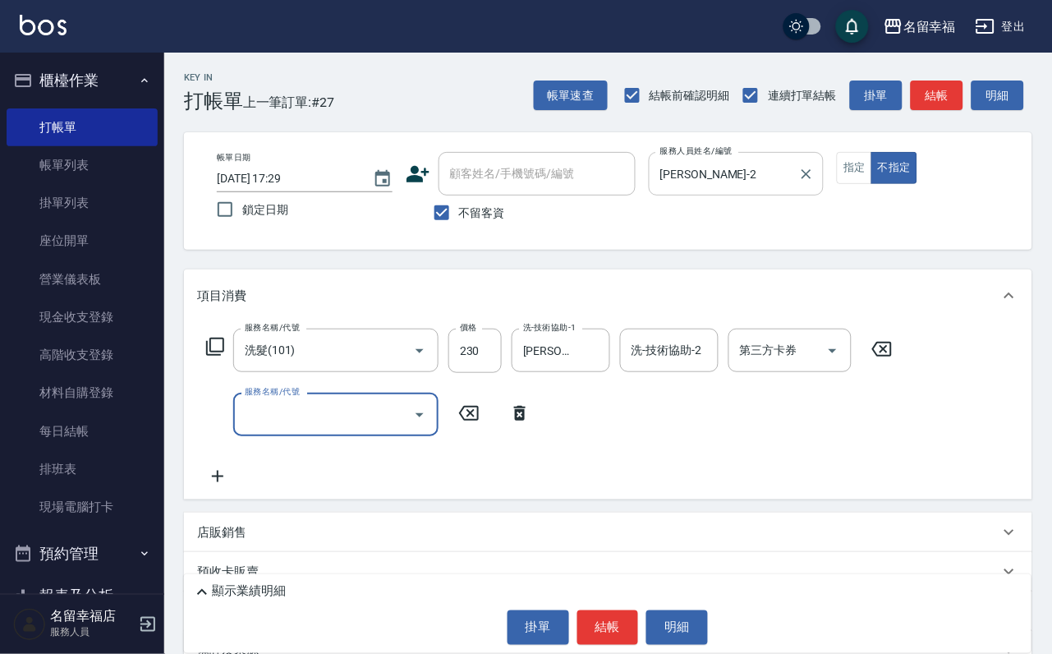
type input "3"
type input "不指定單剪(202)"
click at [622, 613] on button "結帳" at bounding box center [608, 627] width 62 height 34
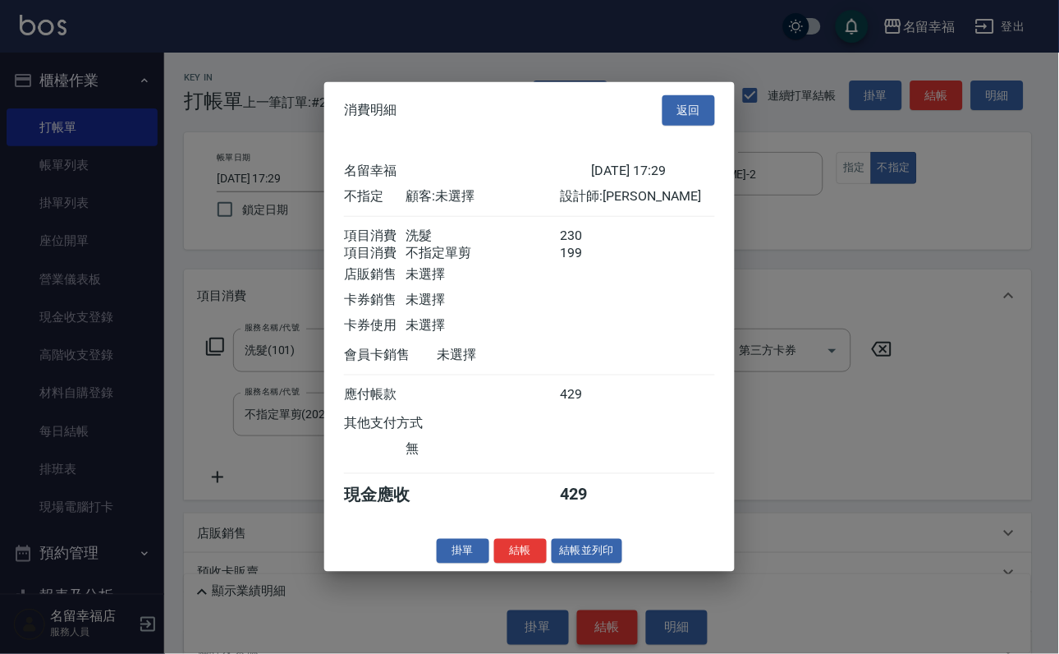
scroll to position [295, 0]
click at [622, 563] on button "結帳並列印" at bounding box center [587, 550] width 71 height 25
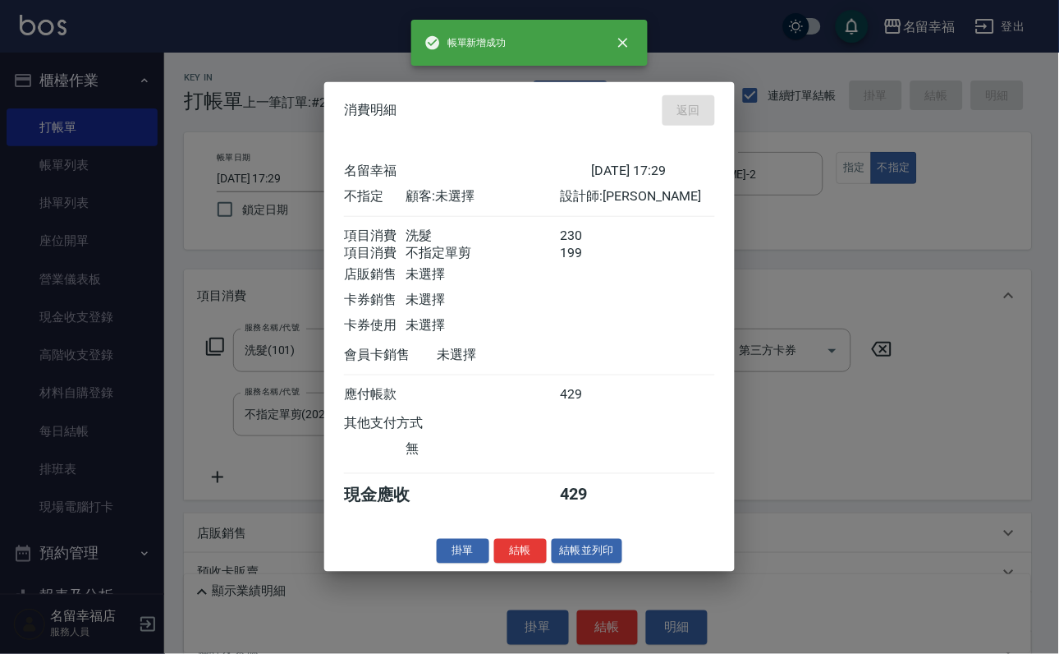
type input "[DATE] 17:52"
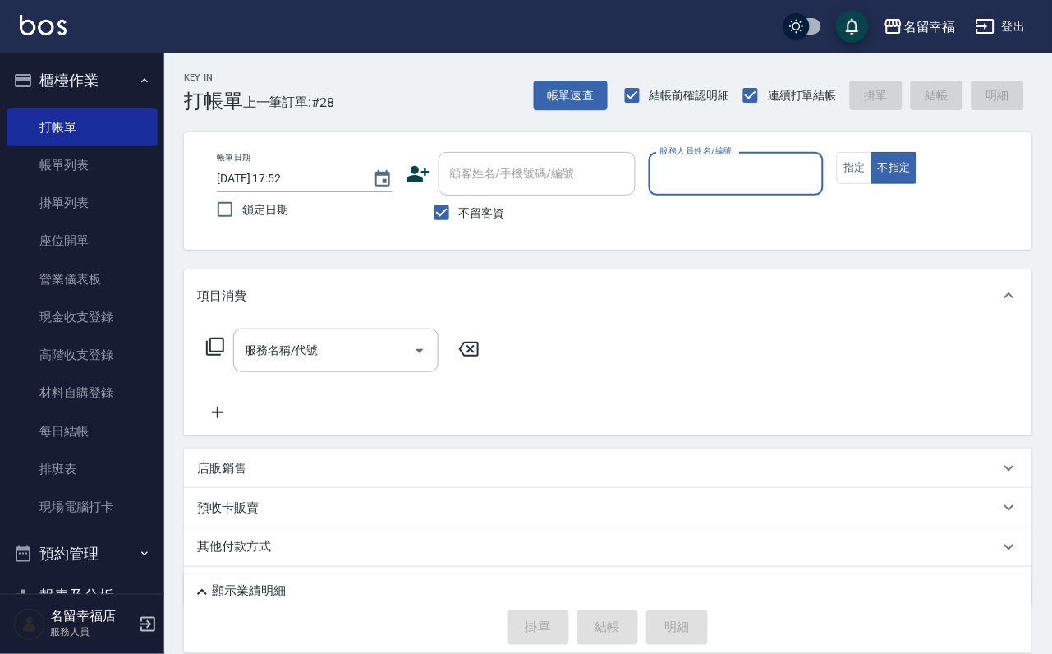
drag, startPoint x: 860, startPoint y: 191, endPoint x: 866, endPoint y: 216, distance: 26.1
click at [866, 216] on div "帳單日期 [DATE] 17:52 鎖定日期 顧客姓名/手機號碼/編號 顧客姓名/手機號碼/編號 不留客資 服務人員姓名/編號 服務人員姓名/編號 指定 不指定" at bounding box center [608, 191] width 809 height 78
click at [733, 153] on label "服務人員姓名/編號" at bounding box center [696, 151] width 72 height 12
click at [817, 159] on input "服務人員姓名/編號" at bounding box center [736, 173] width 161 height 29
click at [817, 168] on input "服務人員姓名/編號" at bounding box center [736, 173] width 161 height 29
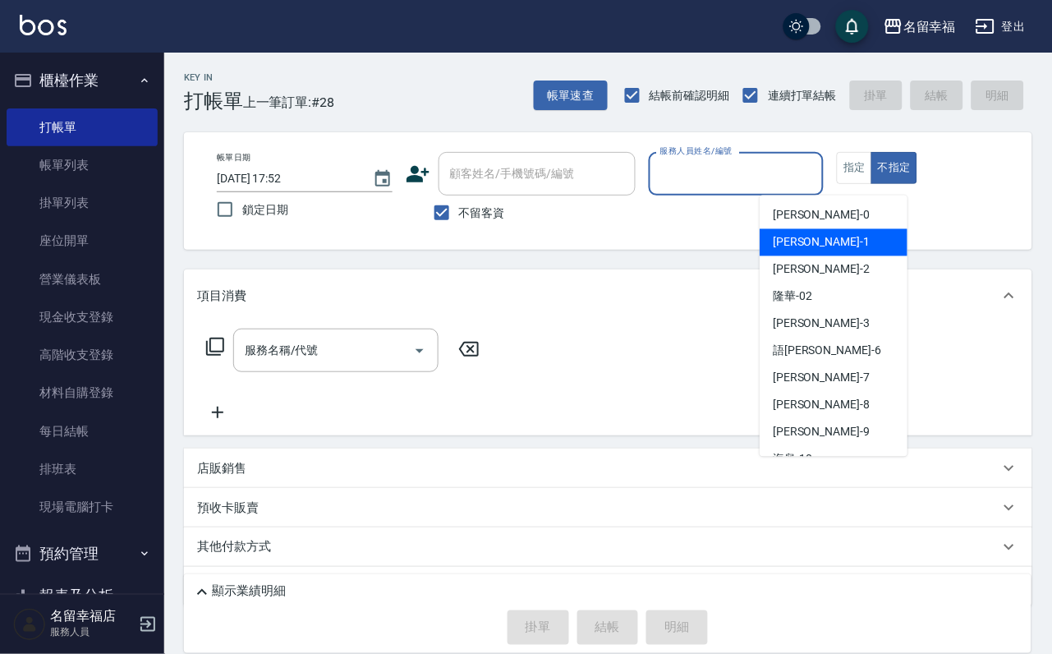
click at [820, 234] on div "[PERSON_NAME] -1" at bounding box center [834, 242] width 148 height 27
type input "[PERSON_NAME]-1"
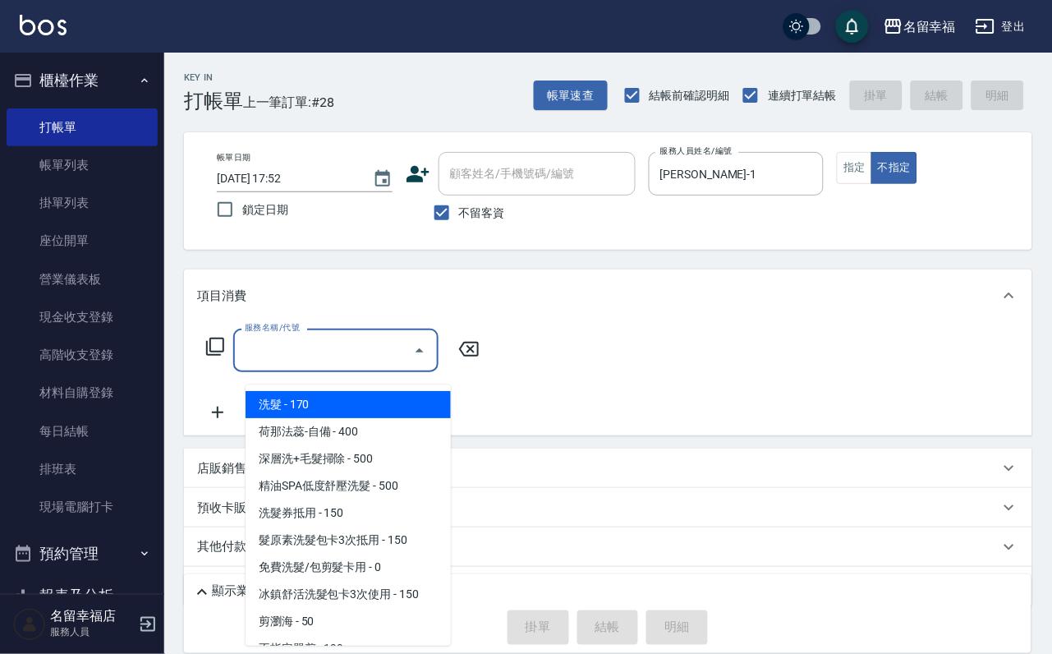
click at [388, 365] on input "服務名稱/代號" at bounding box center [324, 350] width 166 height 29
click at [395, 397] on span "洗髮 - 170" at bounding box center [348, 404] width 205 height 27
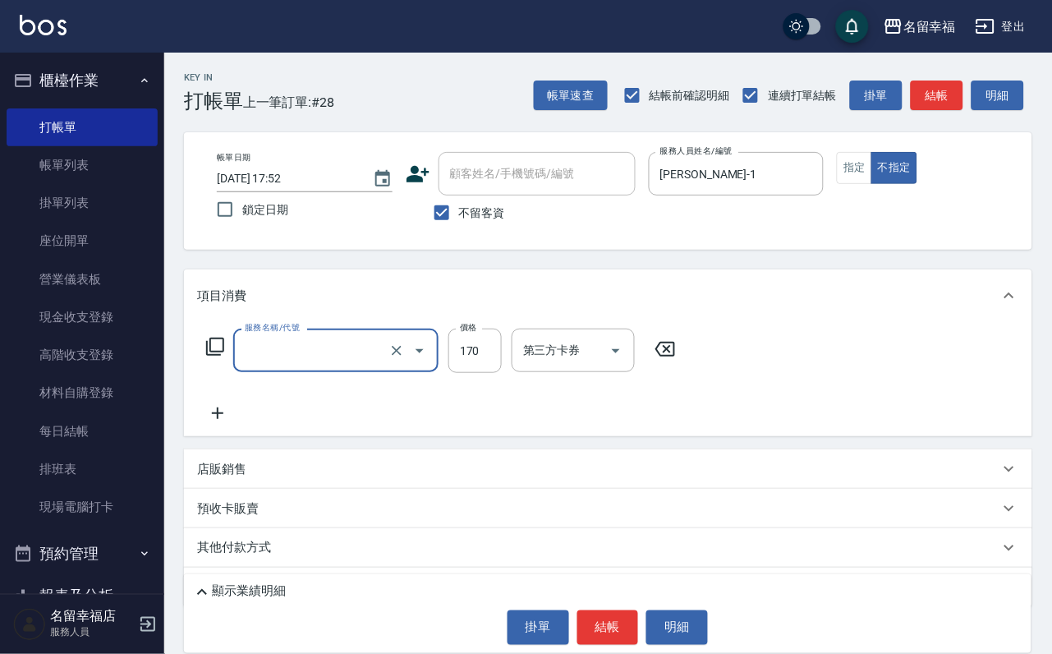
type input "洗髮(101)"
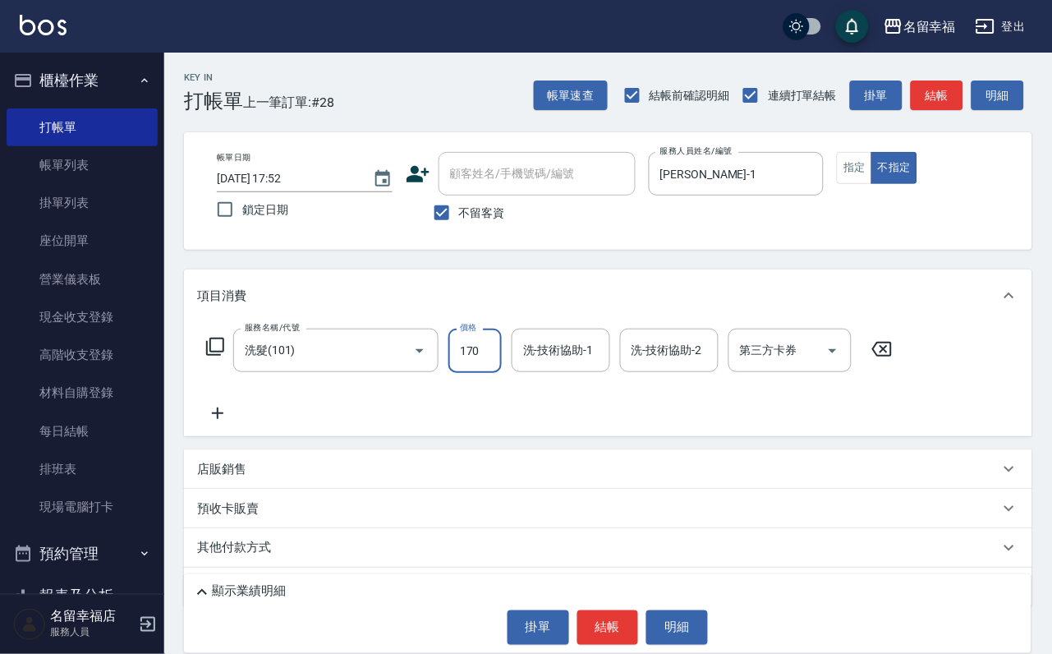
click at [477, 359] on input "170" at bounding box center [474, 350] width 53 height 44
type input "230"
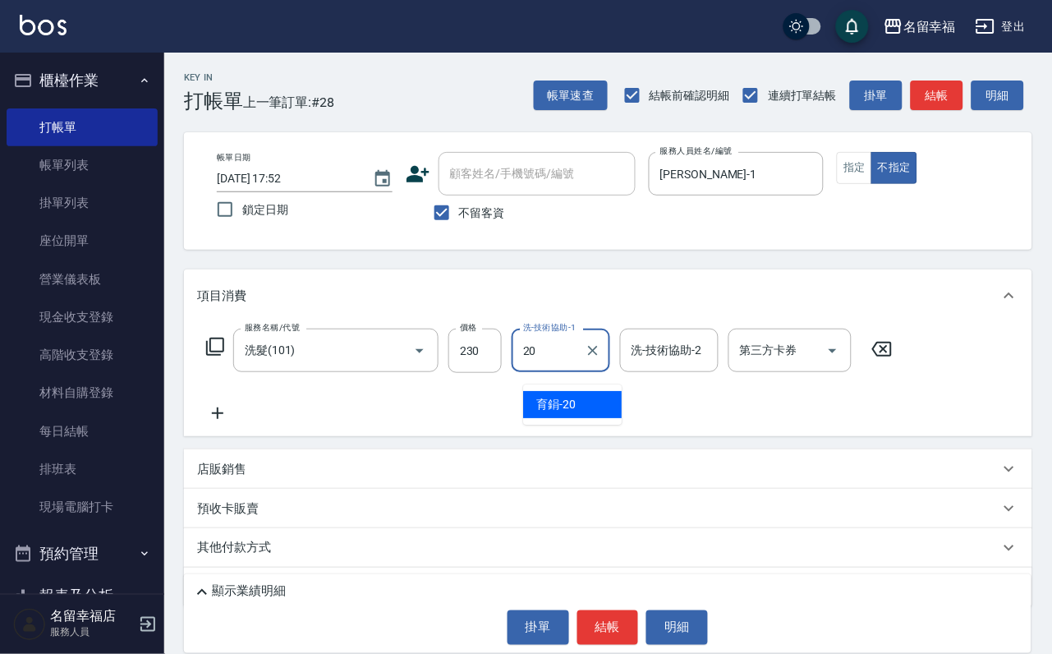
type input "育鋗-20"
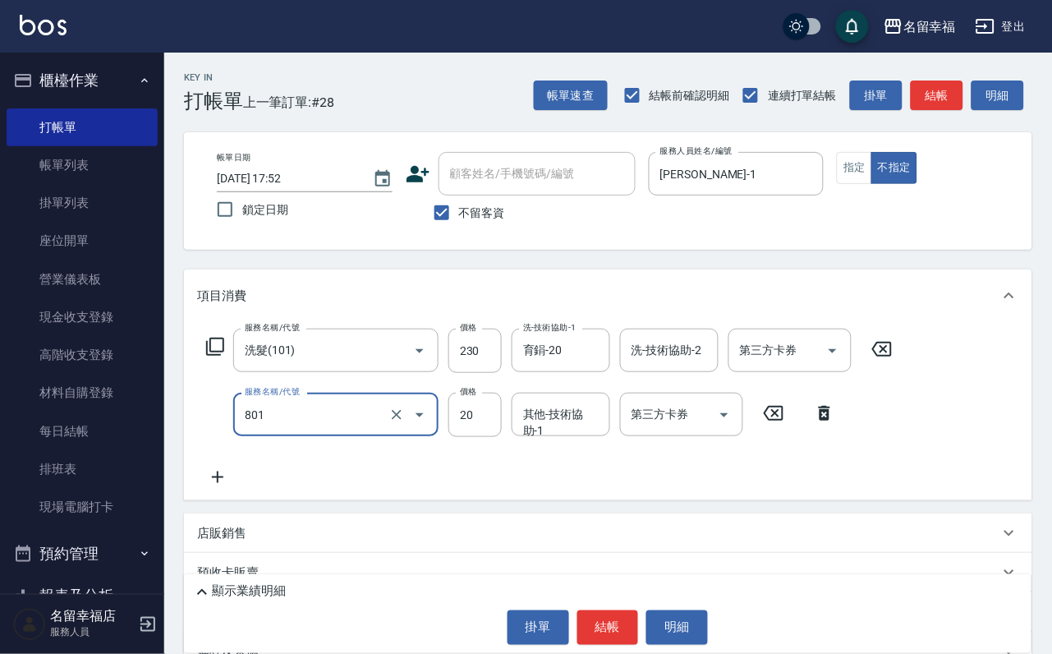
type input "潤絲(801)"
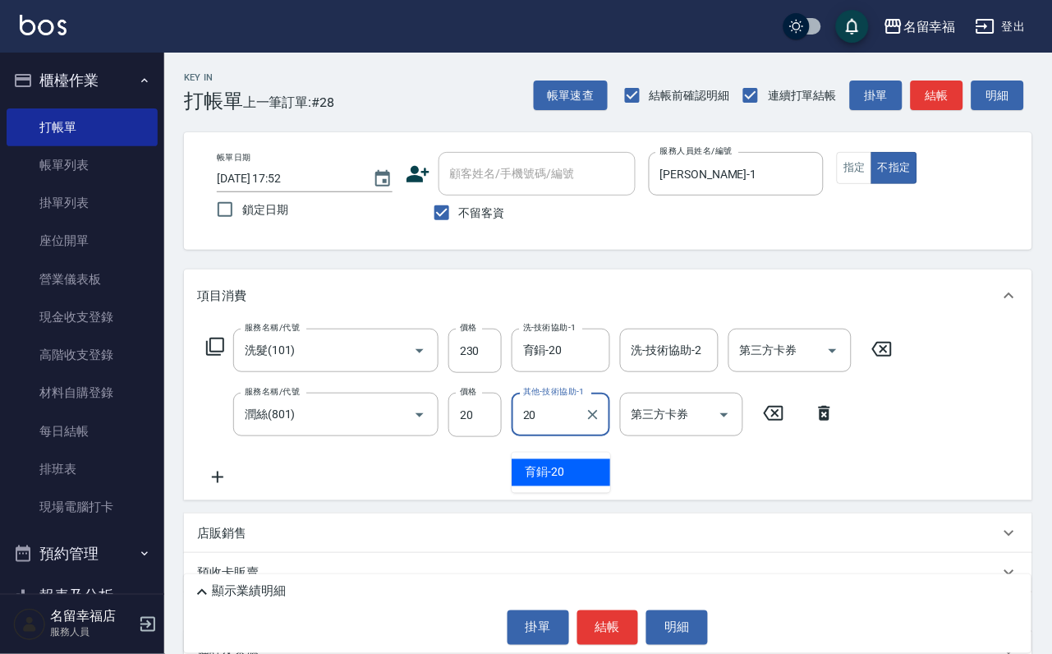
click at [555, 475] on span "育鋗 -20" at bounding box center [544, 472] width 39 height 17
type input "育鋗-20"
click at [610, 610] on button "結帳" at bounding box center [608, 627] width 62 height 34
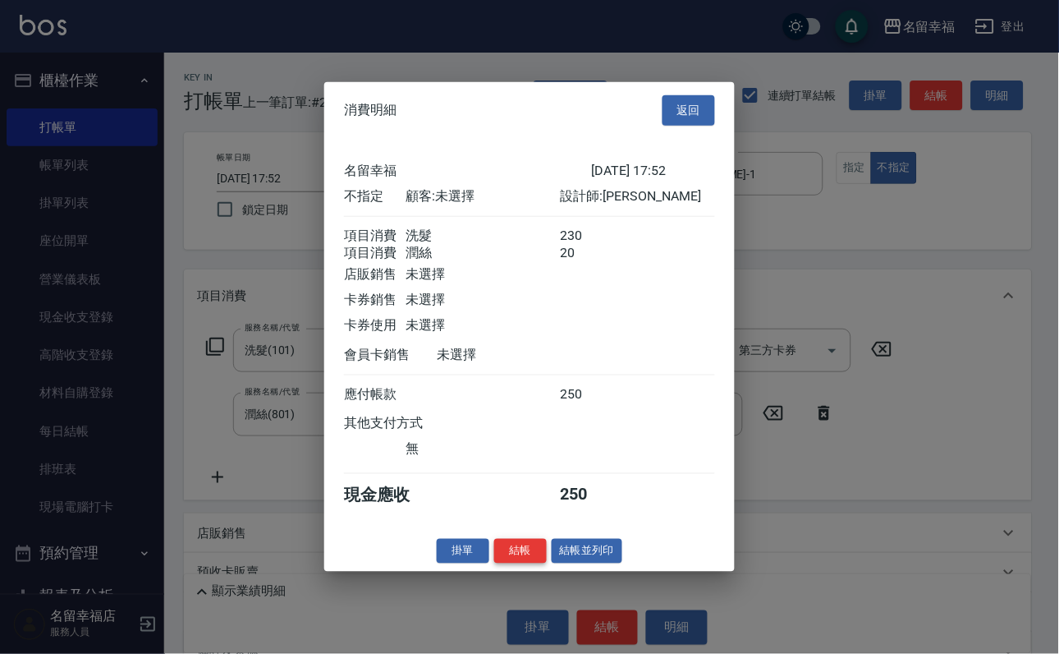
click at [505, 563] on button "結帳" at bounding box center [520, 550] width 53 height 25
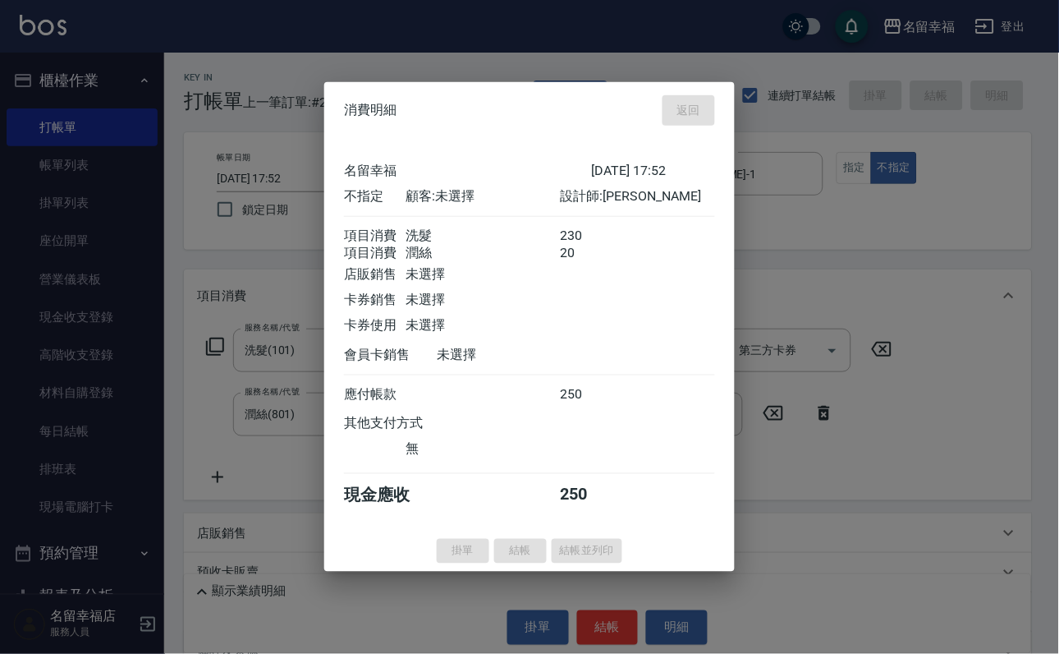
type input "[DATE] 17:56"
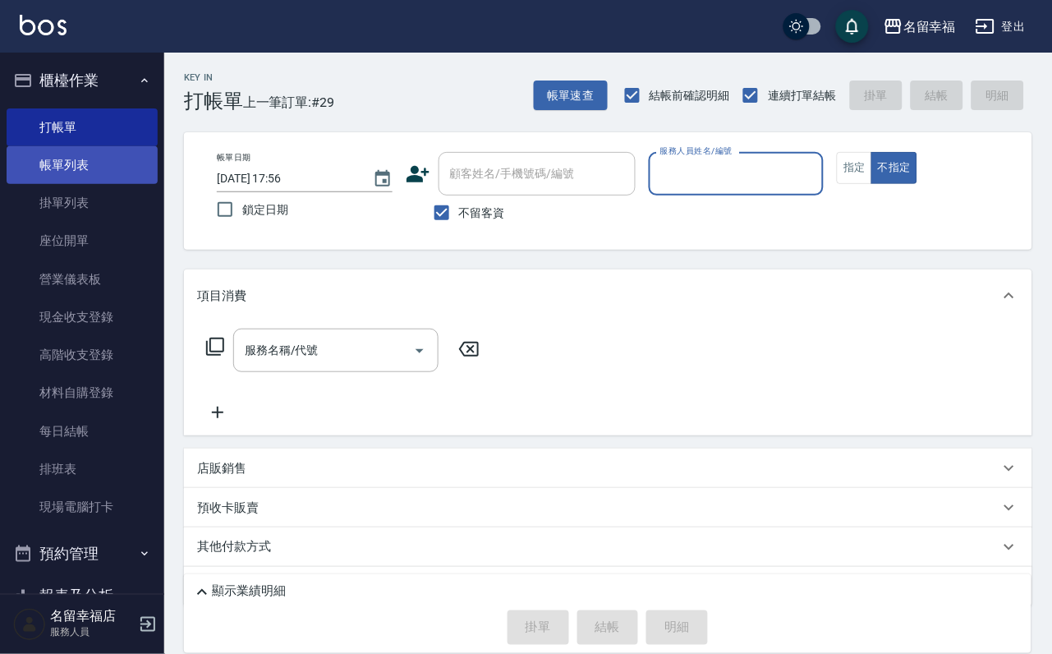
drag, startPoint x: 89, startPoint y: 163, endPoint x: 124, endPoint y: 183, distance: 40.4
click at [89, 163] on link "帳單列表" at bounding box center [82, 165] width 151 height 38
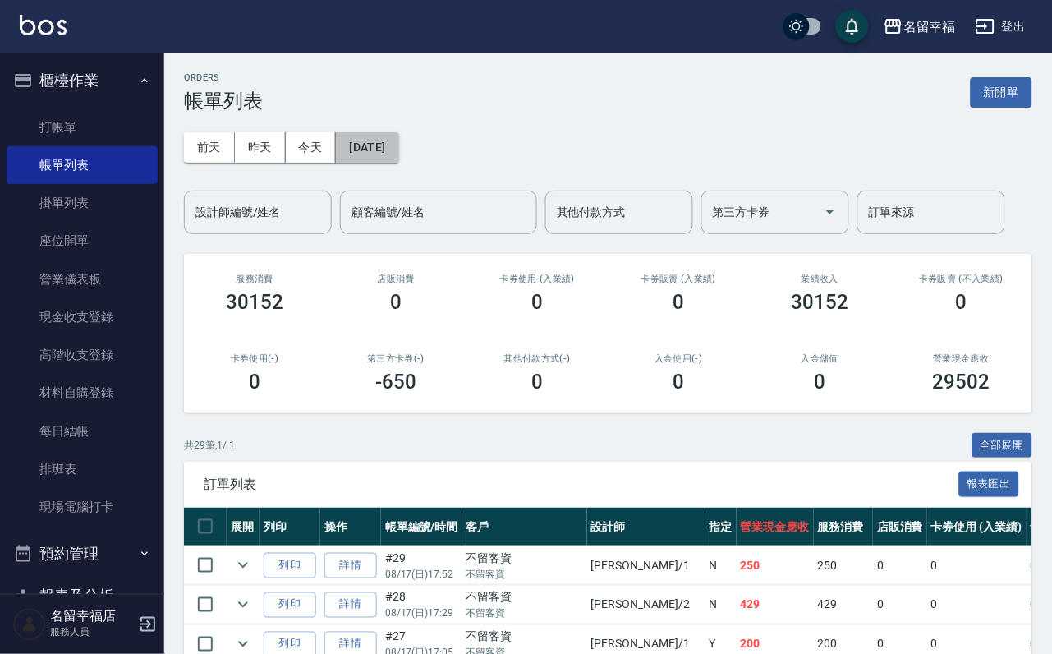
click at [398, 154] on button "[DATE]" at bounding box center [367, 147] width 62 height 30
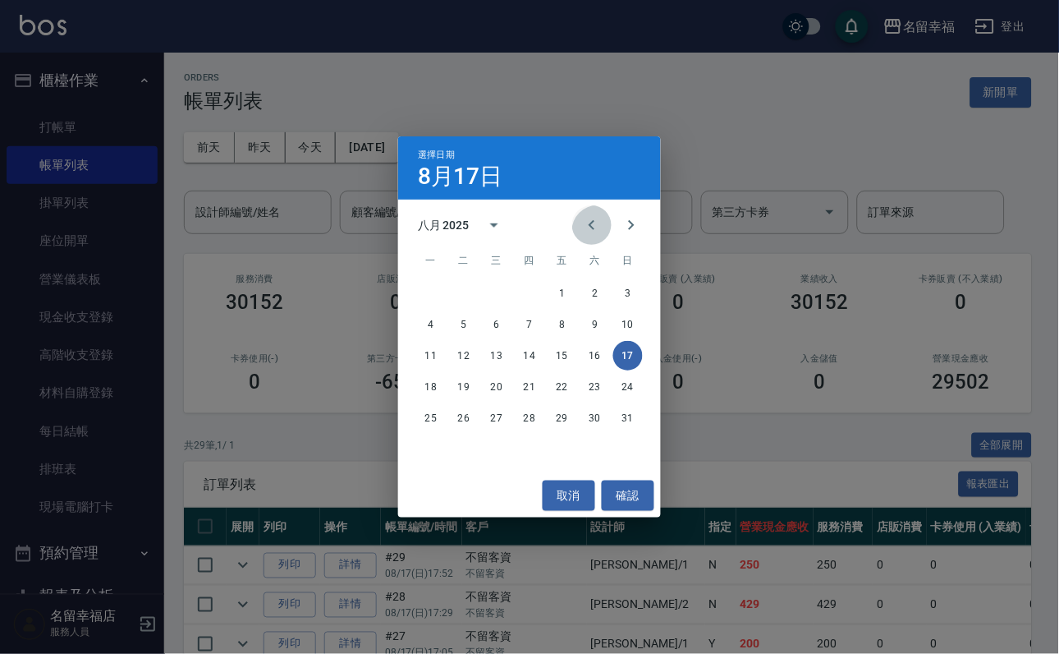
click at [582, 233] on icon "Previous month" at bounding box center [592, 225] width 20 height 20
click at [582, 232] on icon "Previous month" at bounding box center [592, 225] width 20 height 20
drag, startPoint x: 633, startPoint y: 417, endPoint x: 620, endPoint y: 406, distance: 17.5
click at [633, 417] on button "29" at bounding box center [628, 418] width 30 height 30
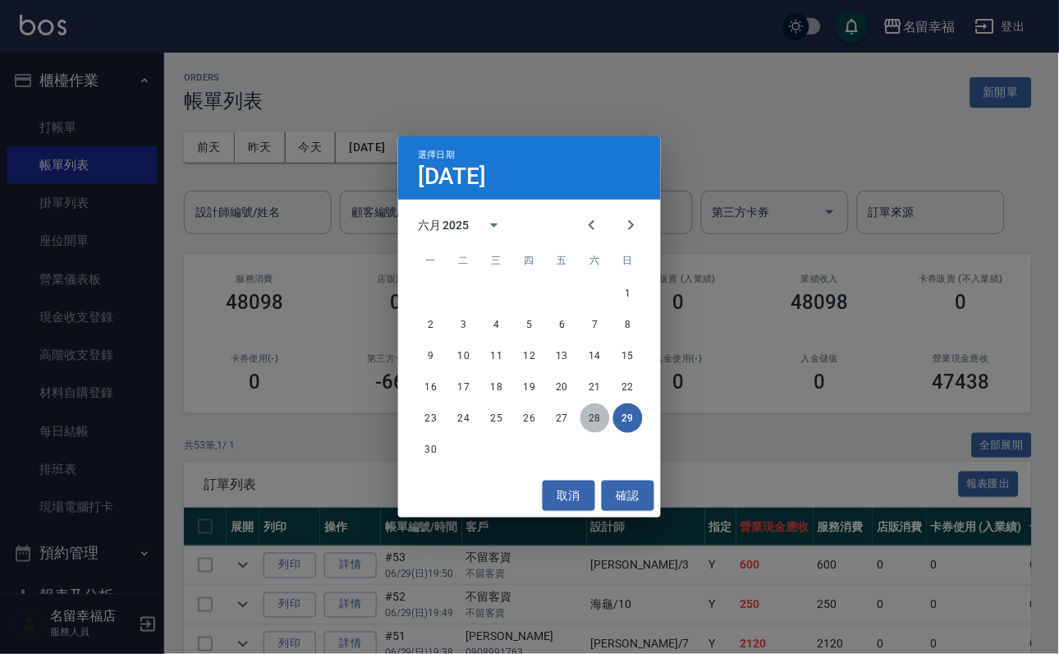
click at [594, 420] on button "28" at bounding box center [596, 418] width 30 height 30
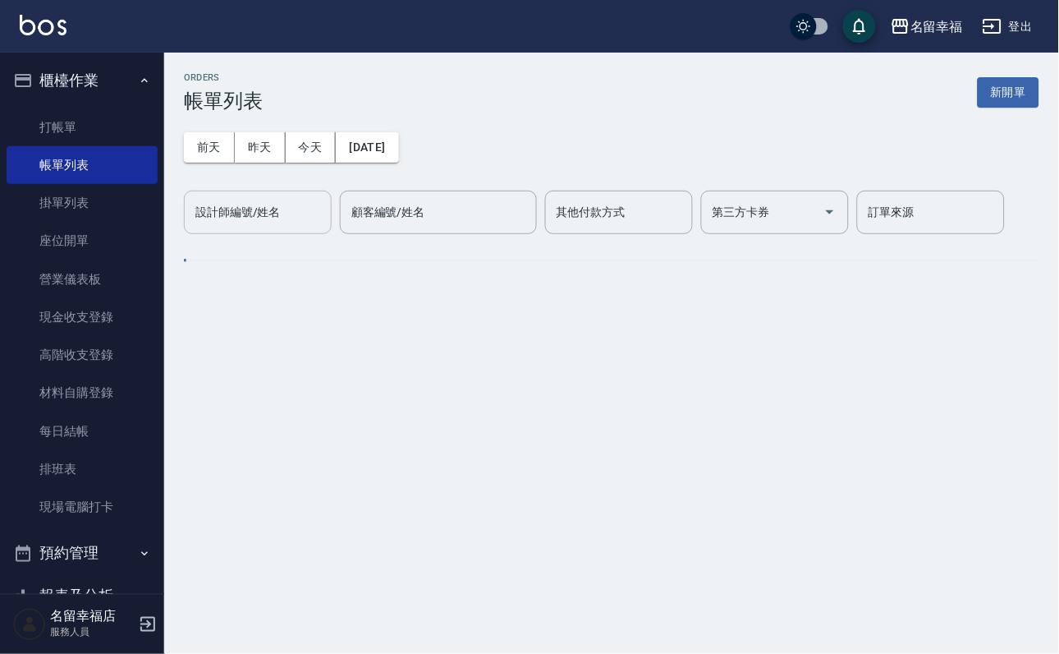
click at [304, 218] on input "設計師編號/姓名" at bounding box center [257, 212] width 133 height 29
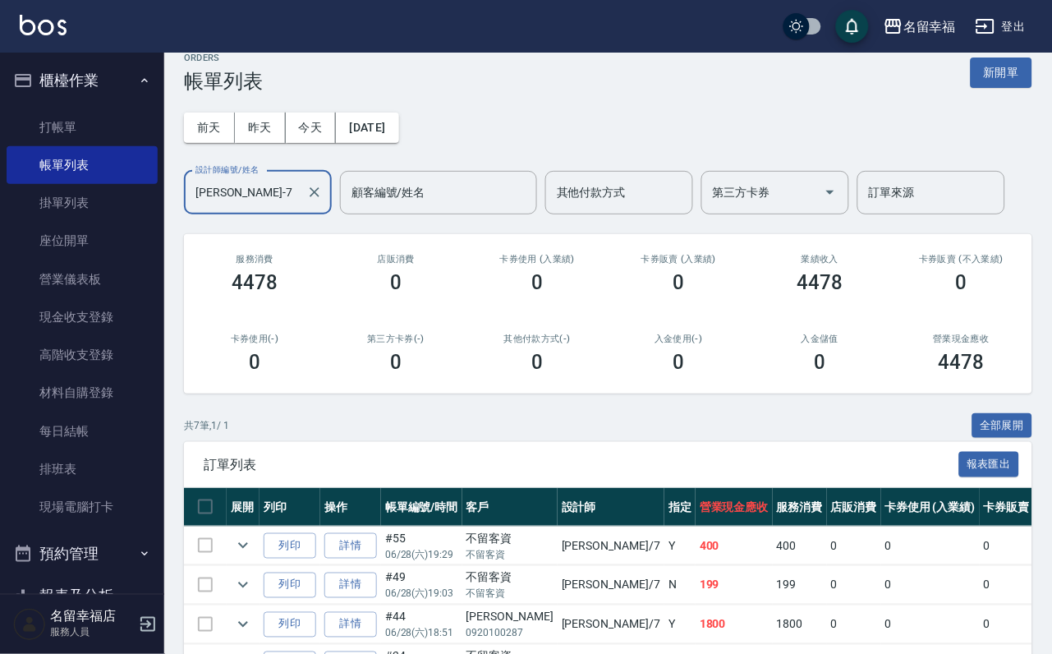
scroll to position [123, 0]
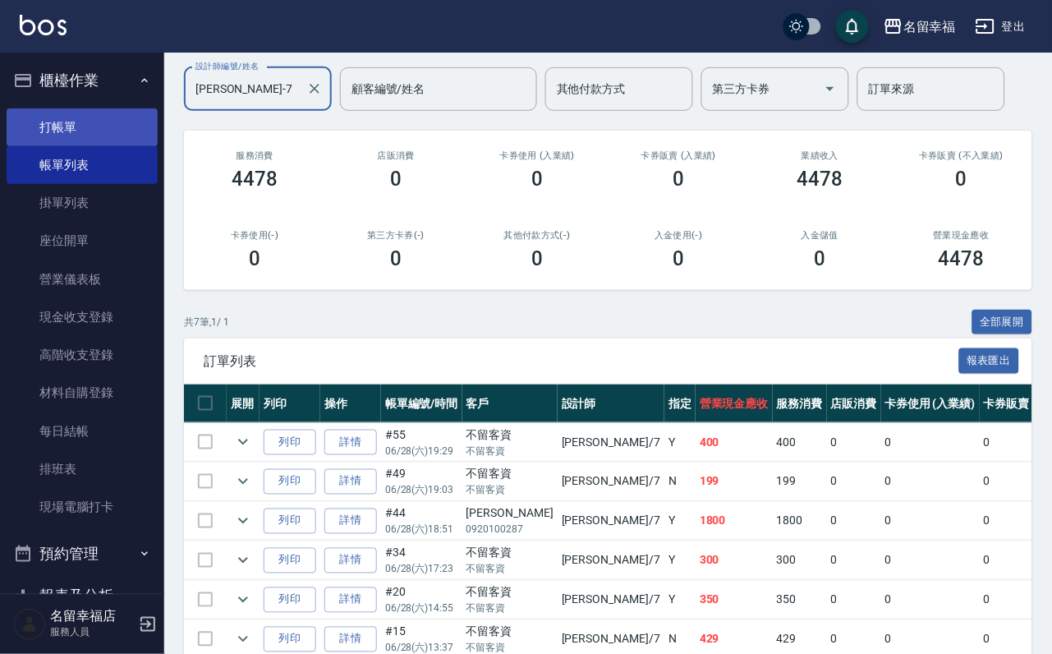
type input "[PERSON_NAME]-7"
click at [61, 136] on link "打帳單" at bounding box center [82, 127] width 151 height 38
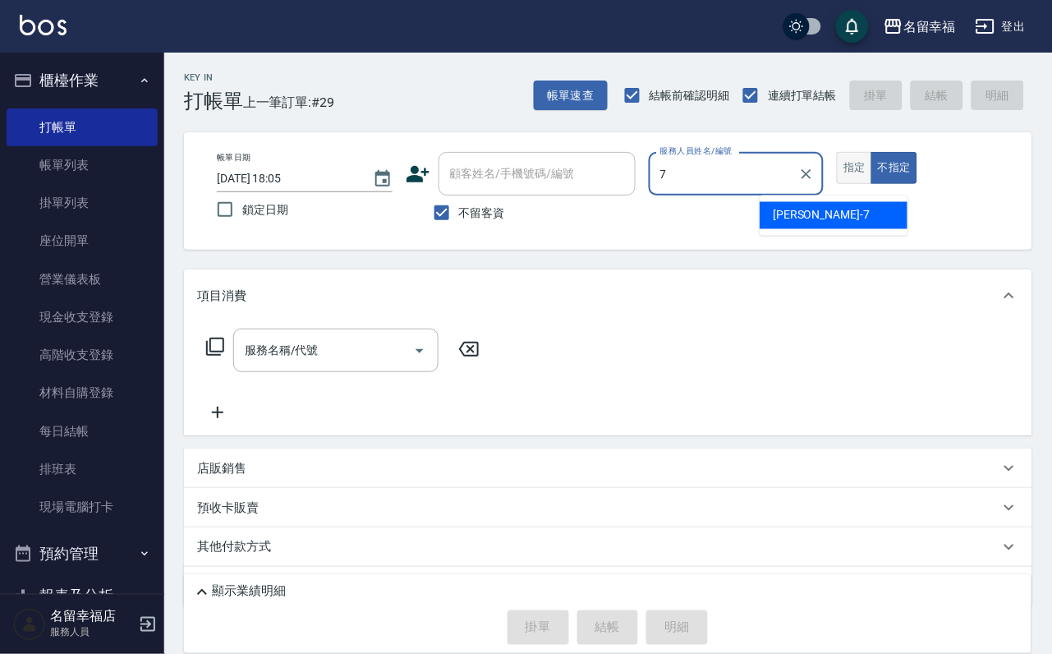
type input "7"
drag, startPoint x: 934, startPoint y: 202, endPoint x: 921, endPoint y: 203, distance: 13.2
click at [872, 184] on button "指定" at bounding box center [854, 168] width 35 height 32
type input "[PERSON_NAME]-7"
type button "true"
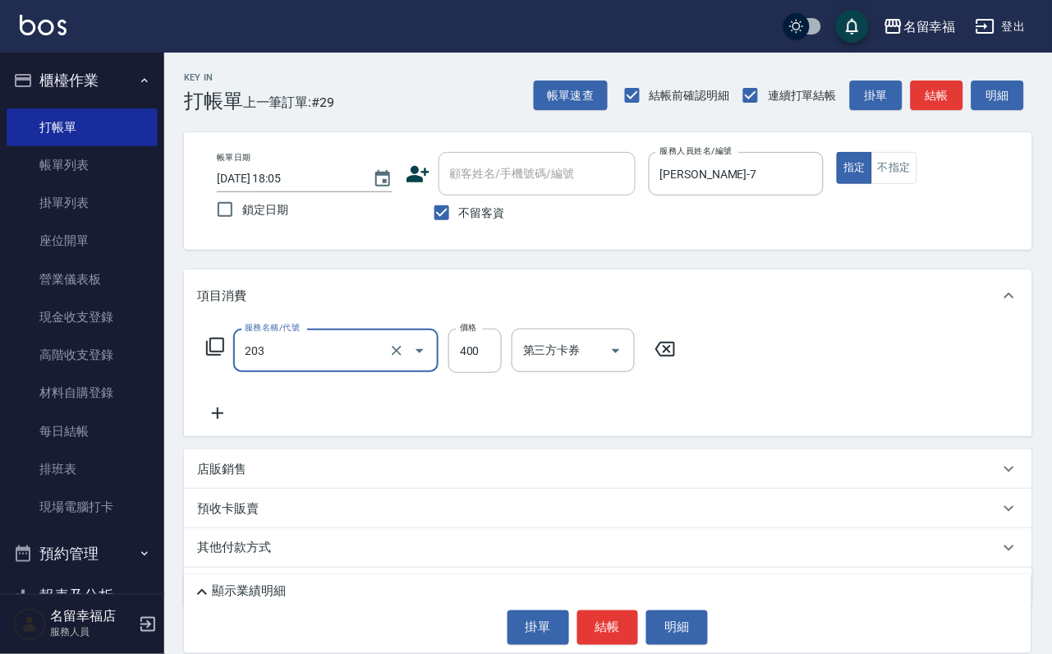
type input "指定單剪(203)"
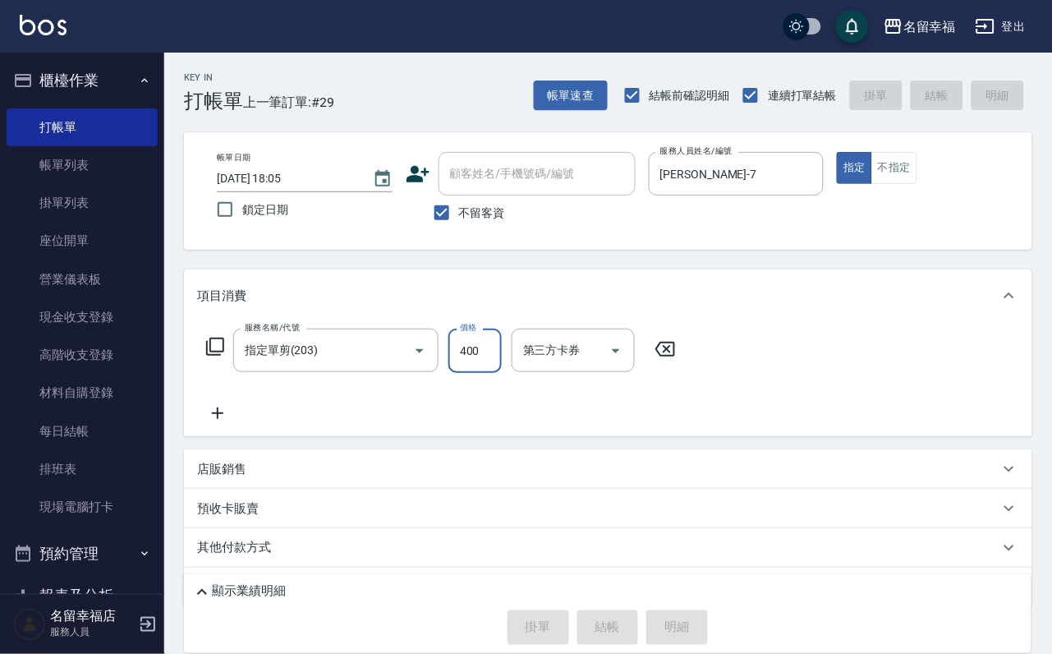
type input "[DATE] 18:09"
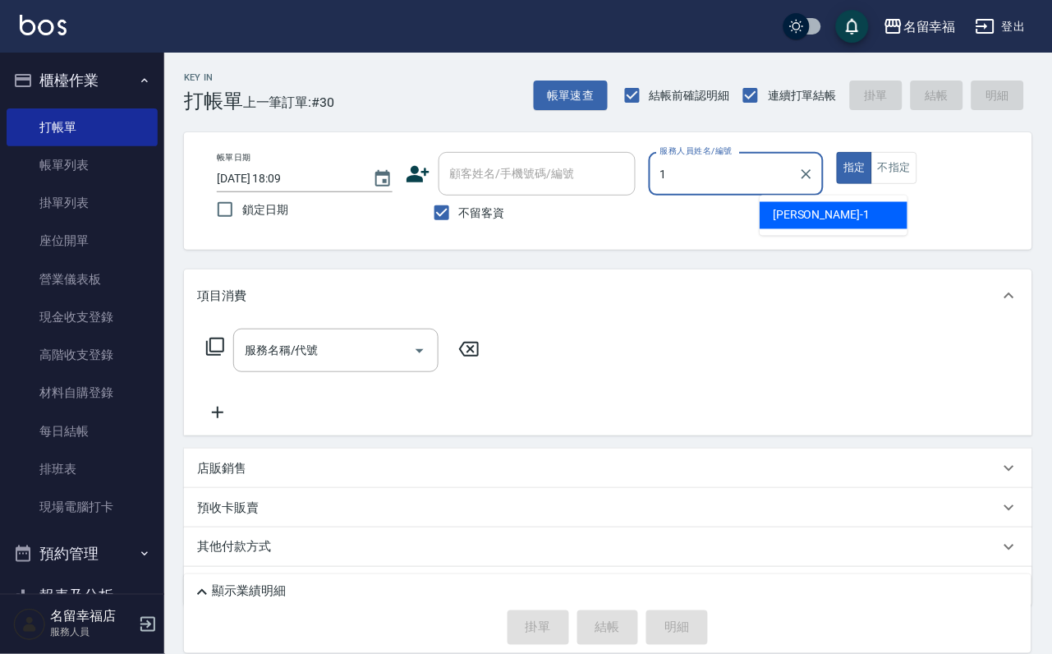
type input "[PERSON_NAME]-1"
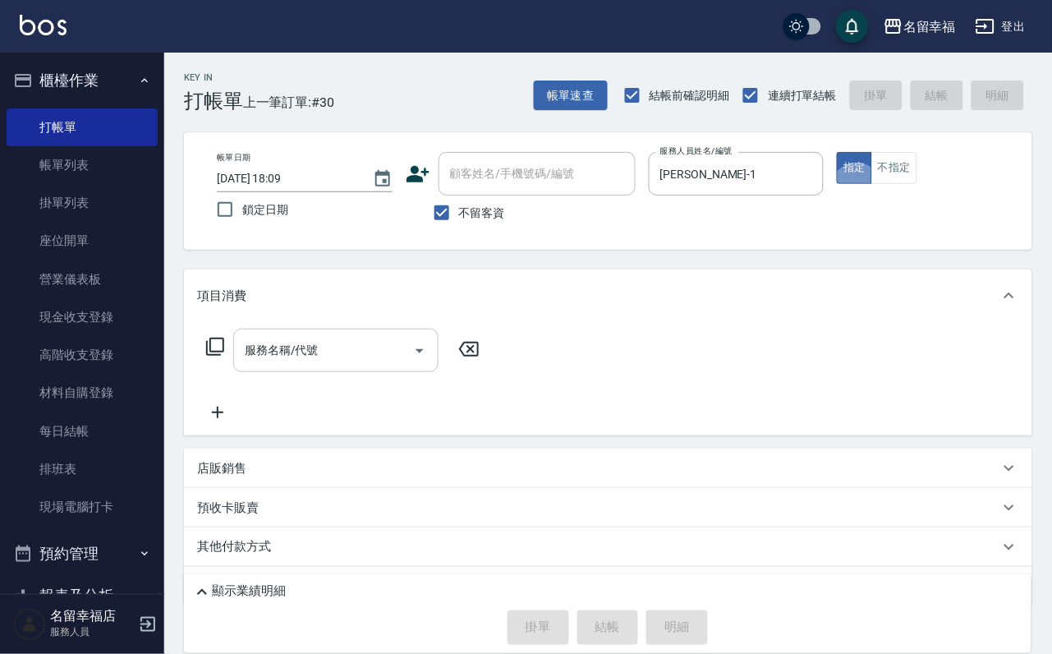
drag, startPoint x: 322, startPoint y: 379, endPoint x: 313, endPoint y: 361, distance: 20.2
click at [321, 372] on div "服務名稱/代號" at bounding box center [335, 350] width 205 height 44
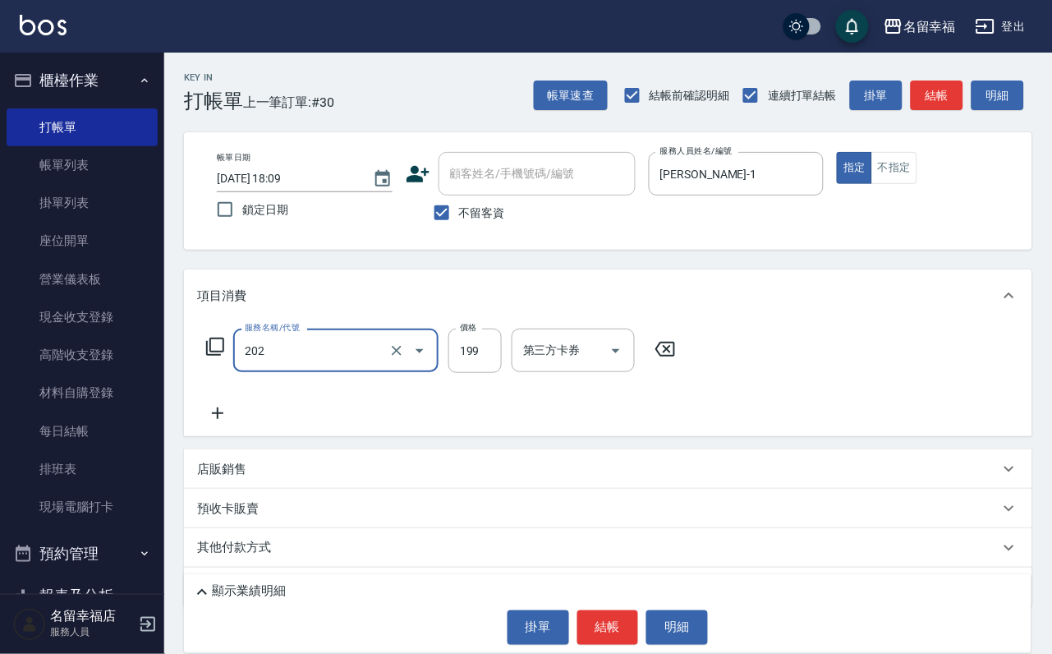
type input "不指定單剪(202)"
click at [601, 610] on button "結帳" at bounding box center [608, 627] width 62 height 34
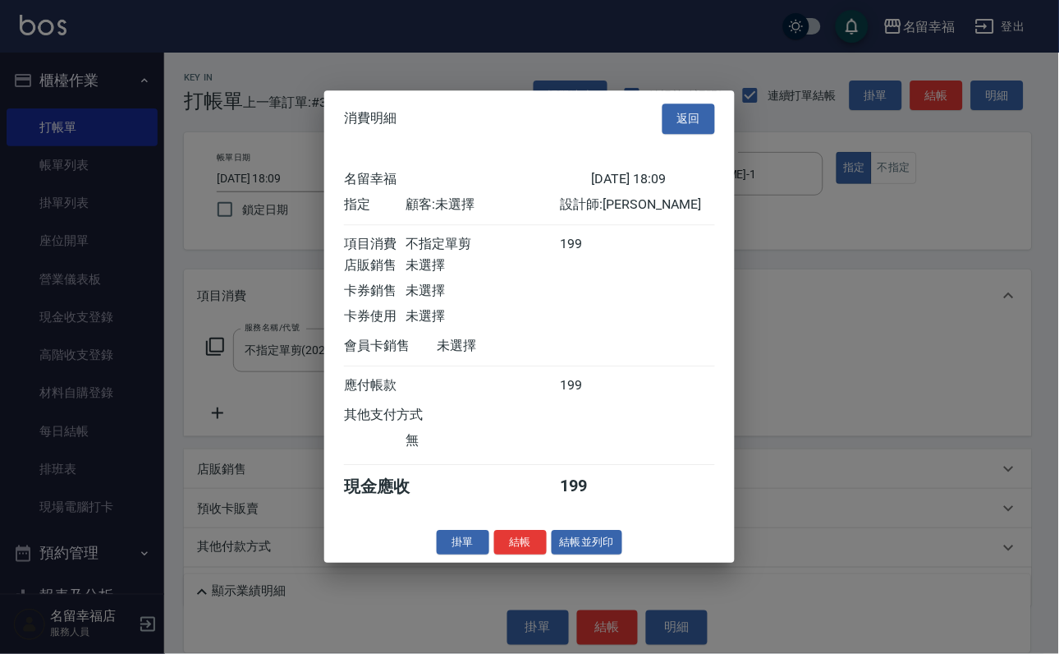
scroll to position [203, 0]
click at [519, 555] on button "結帳" at bounding box center [520, 542] width 53 height 25
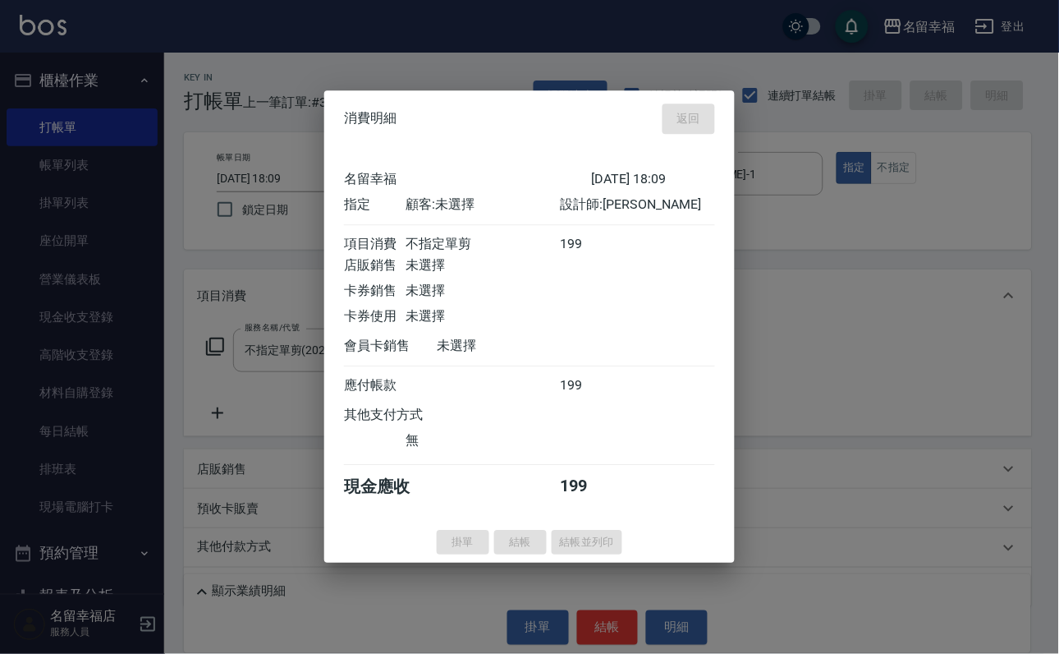
type input "[DATE] 18:19"
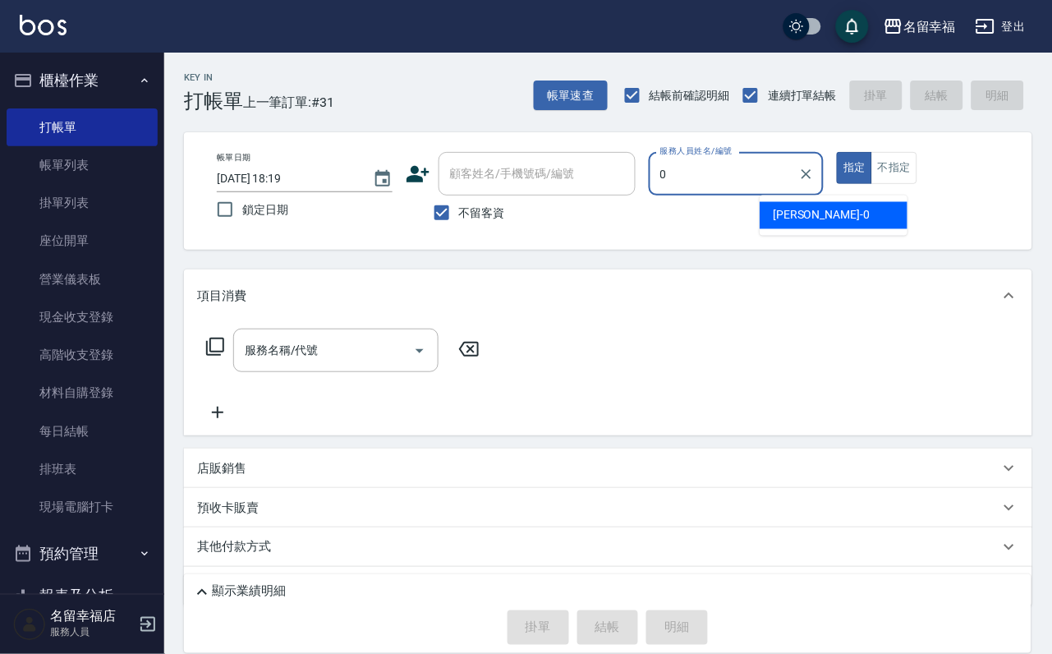
type input "小靜-0"
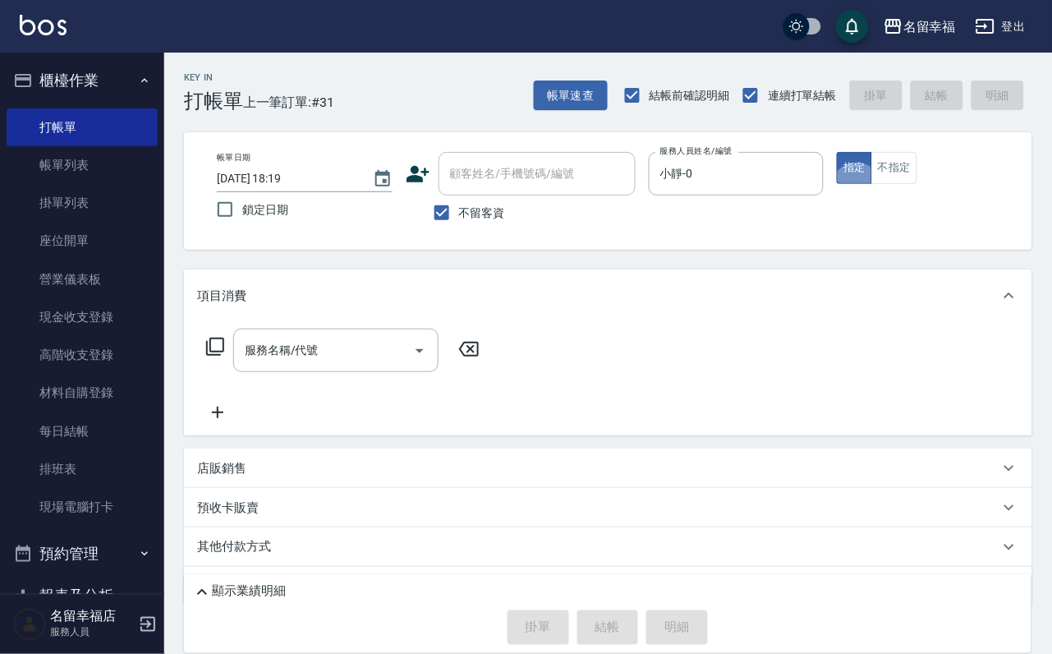
click at [225, 356] on icon at bounding box center [215, 347] width 20 height 20
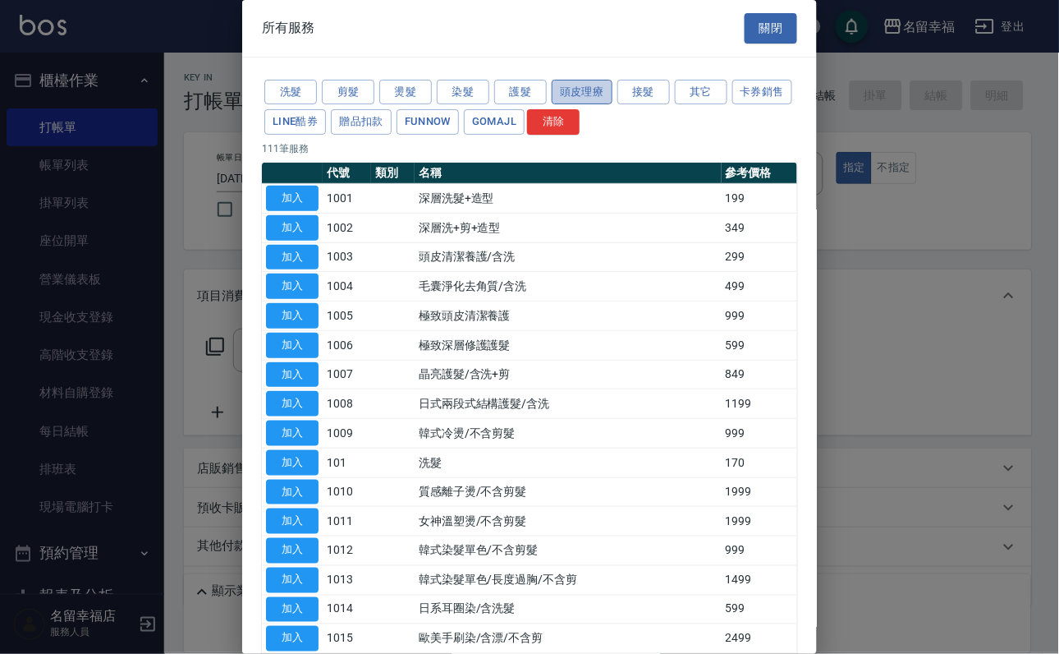
click at [613, 96] on button "頭皮理療" at bounding box center [582, 92] width 61 height 25
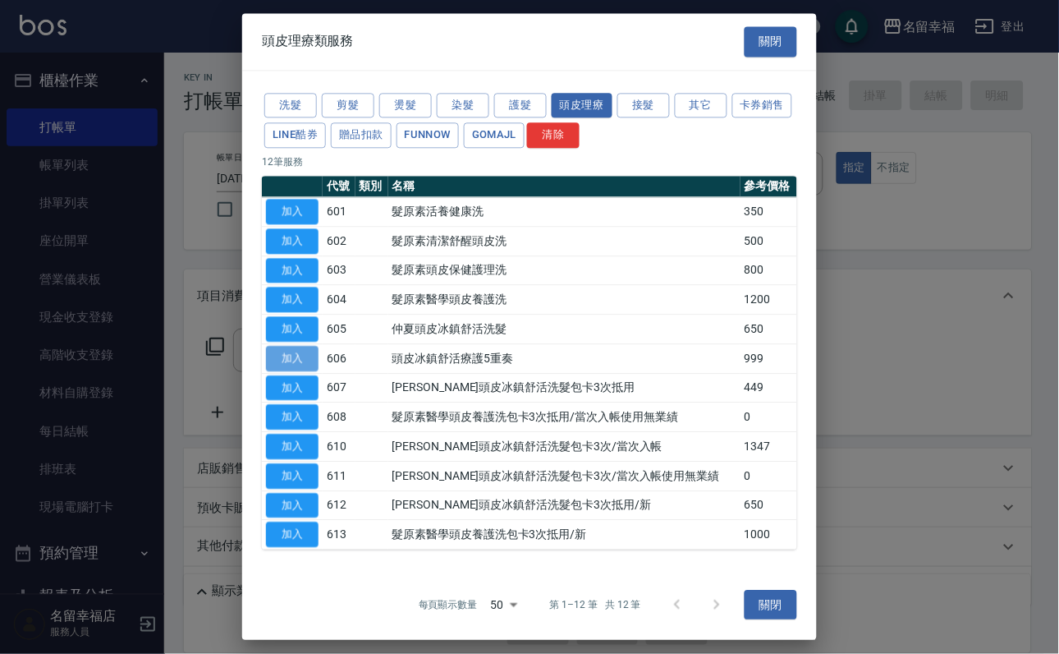
click at [300, 371] on button "加入" at bounding box center [292, 358] width 53 height 25
type input "頭皮冰鎮舒活療護5重奏(606)"
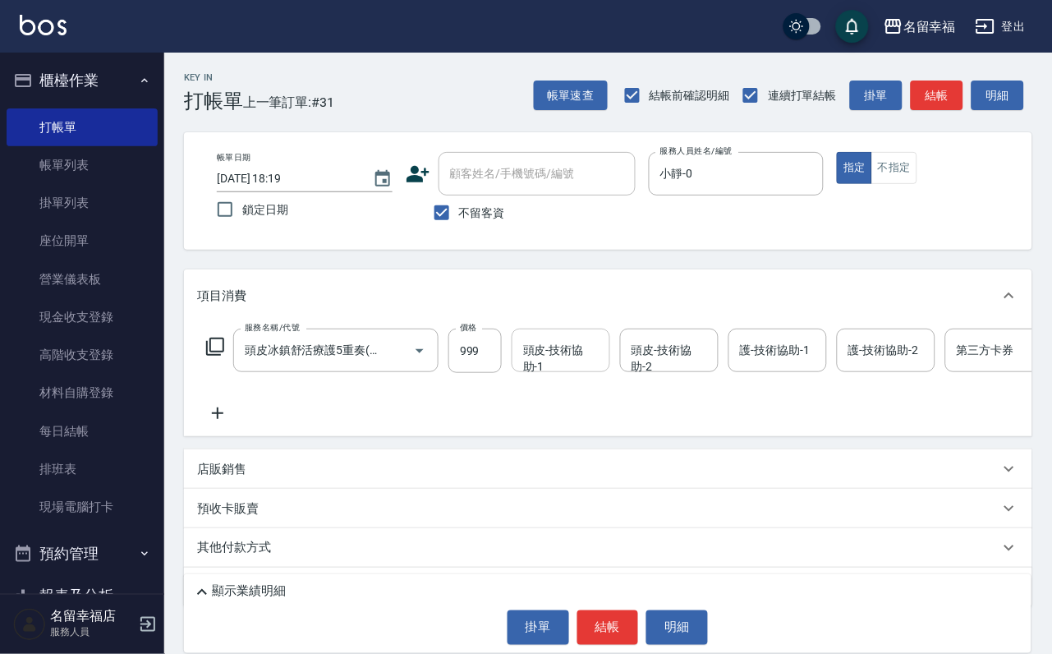
click at [581, 365] on input "頭皮-技術協助-1" at bounding box center [561, 350] width 84 height 29
type input "小靜-0"
click at [223, 356] on icon at bounding box center [215, 347] width 20 height 20
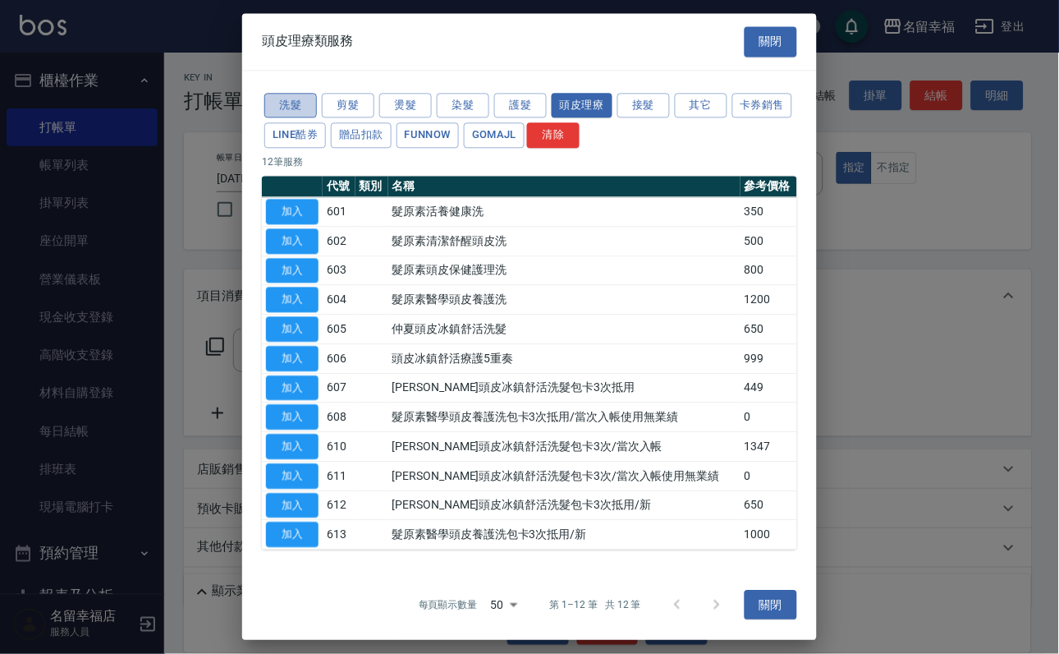
click at [297, 93] on button "洗髮" at bounding box center [290, 105] width 53 height 25
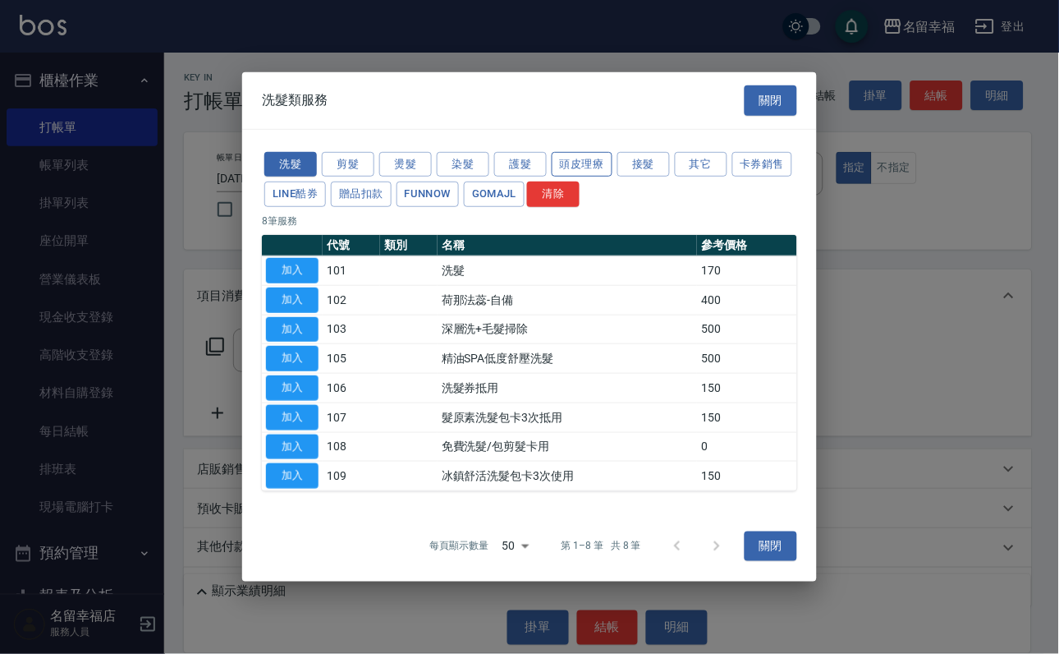
click at [584, 151] on button "頭皮理療" at bounding box center [582, 163] width 61 height 25
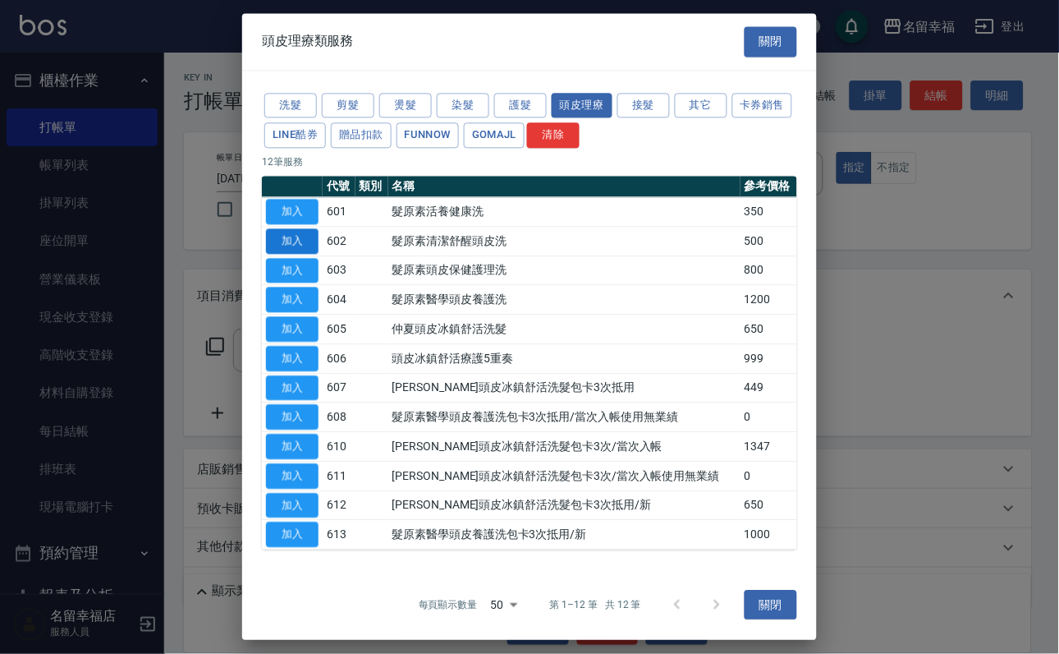
click at [291, 254] on button "加入" at bounding box center [292, 240] width 53 height 25
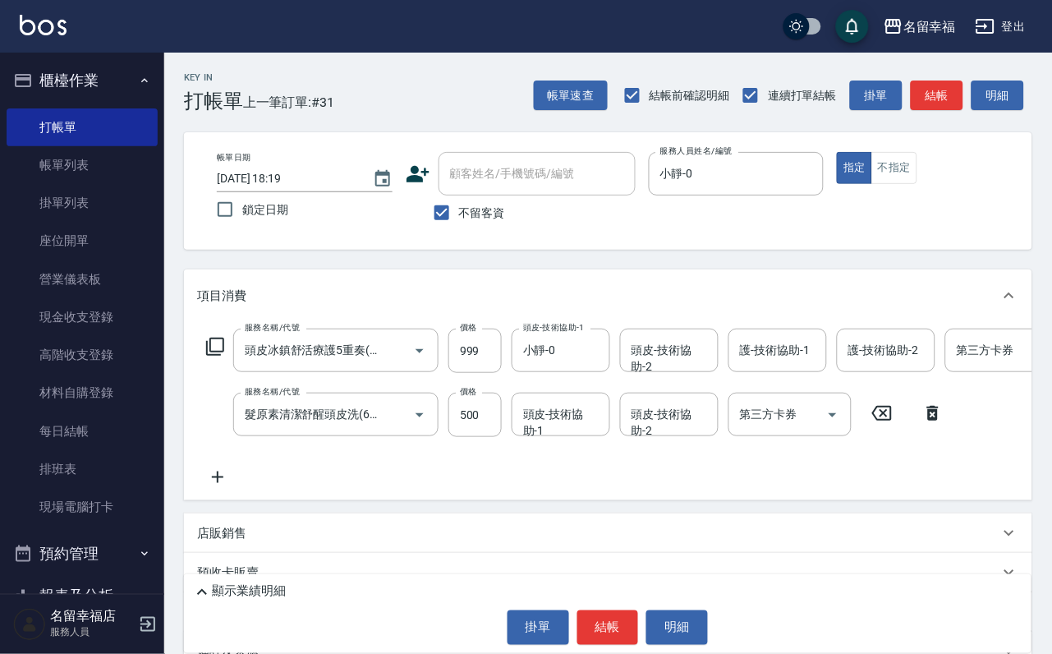
click at [577, 429] on input "頭皮-技術協助-1" at bounding box center [561, 414] width 84 height 29
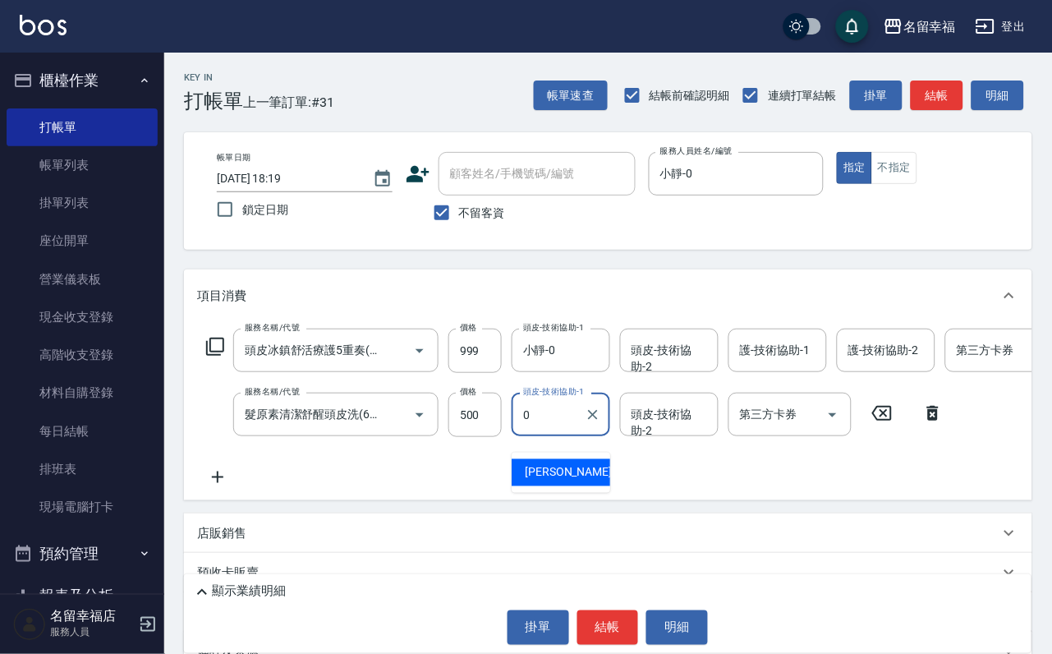
type input "小靜-0"
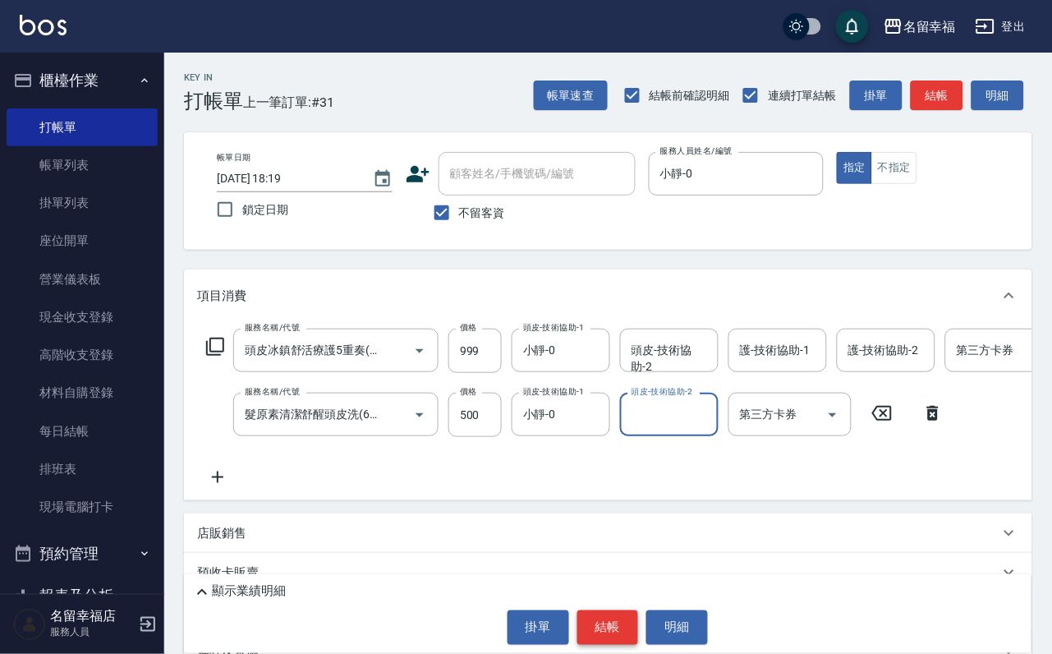
click at [619, 628] on button "結帳" at bounding box center [608, 627] width 62 height 34
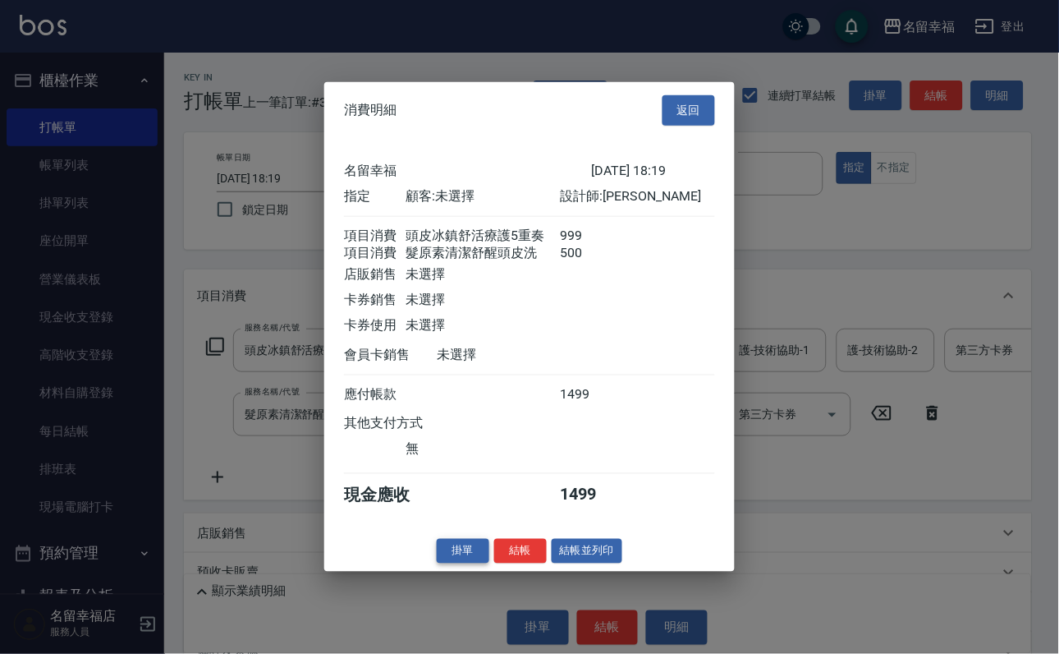
scroll to position [264, 0]
click at [498, 563] on button "結帳" at bounding box center [520, 550] width 53 height 25
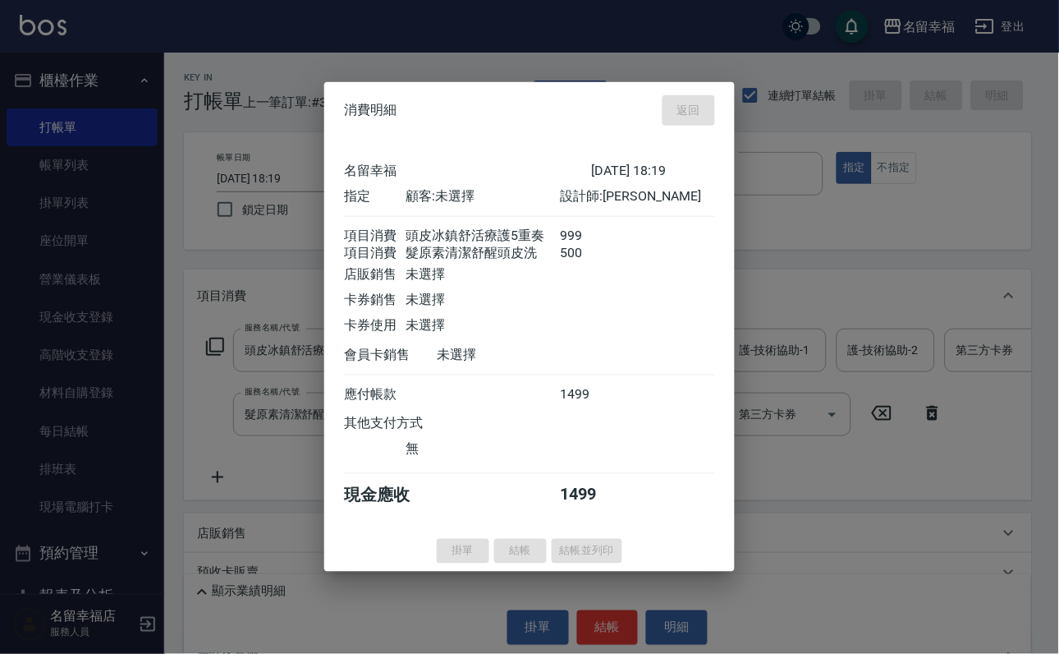
type input "[DATE] 18:27"
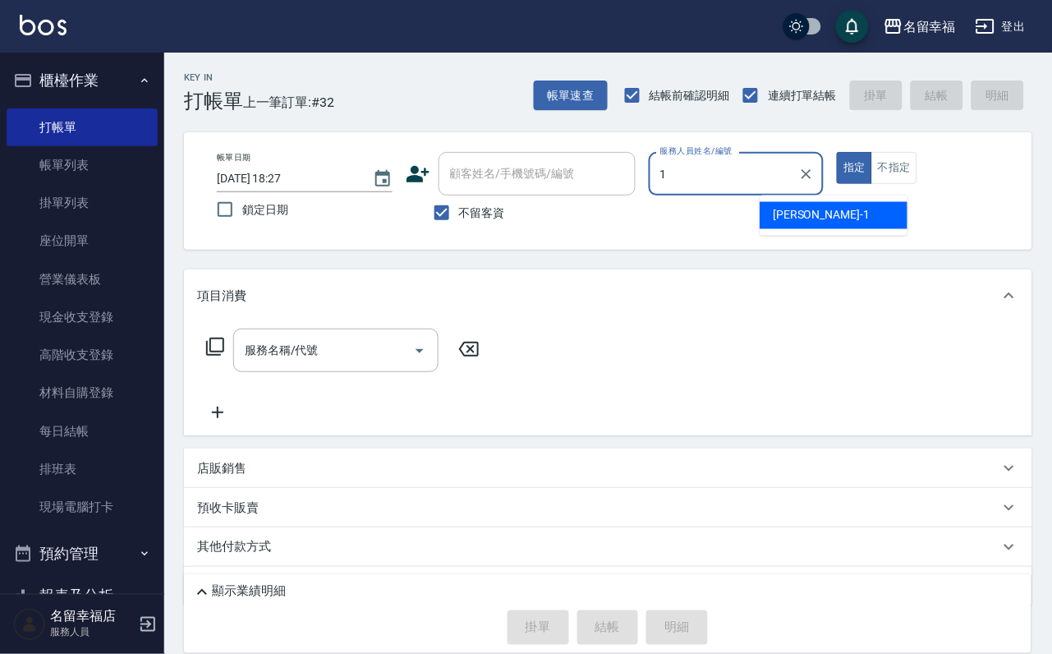
type input "[PERSON_NAME]-1"
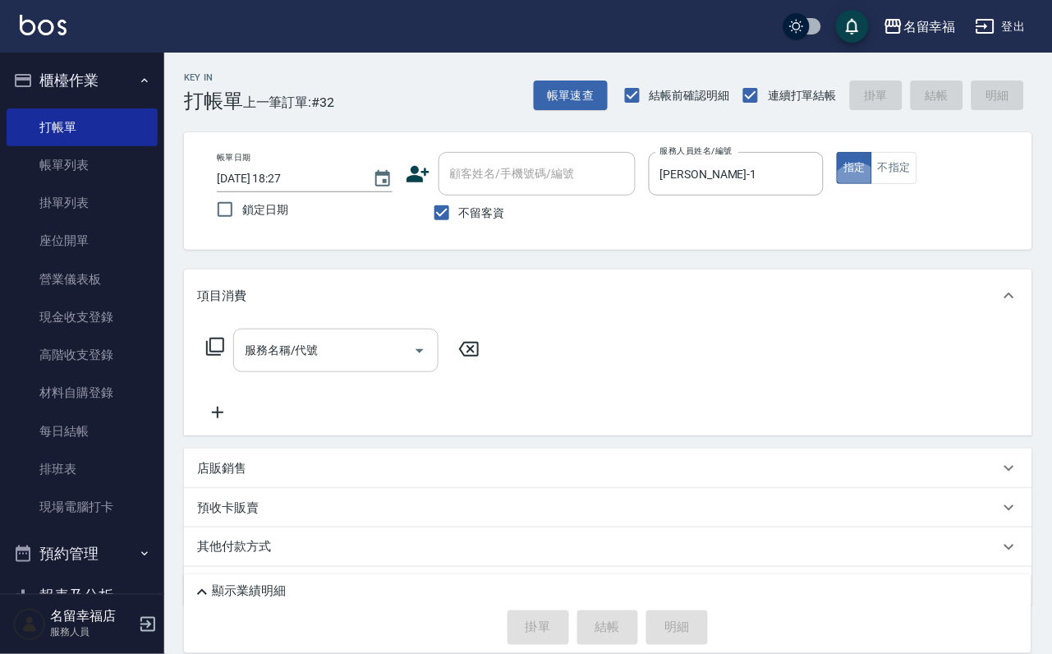
click at [367, 349] on input "服務名稱/代號" at bounding box center [324, 350] width 166 height 29
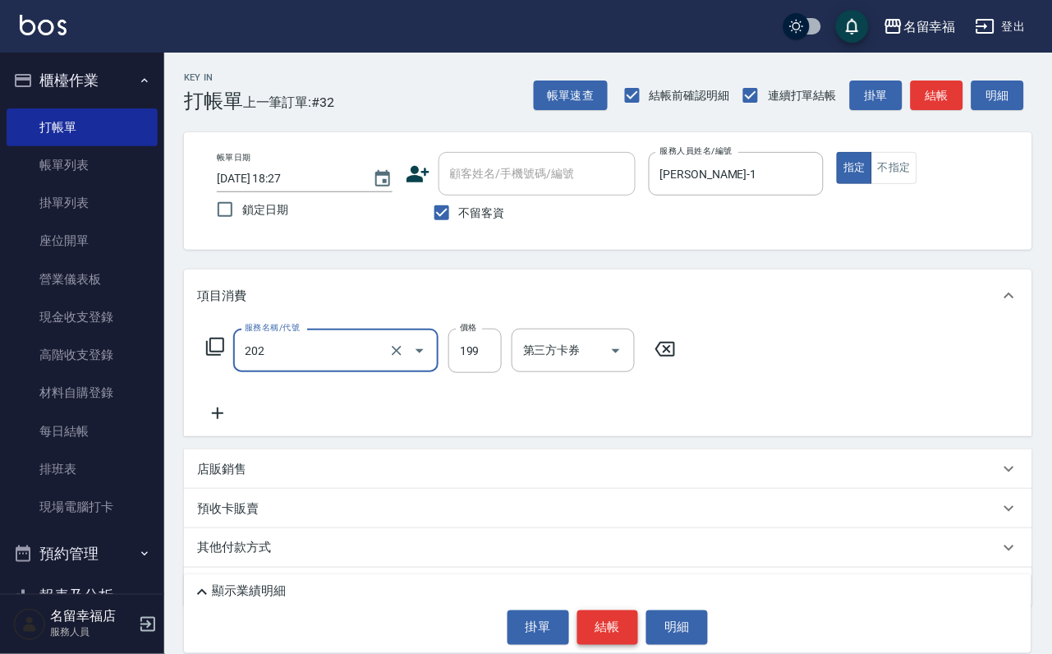
type input "不指定單剪(202)"
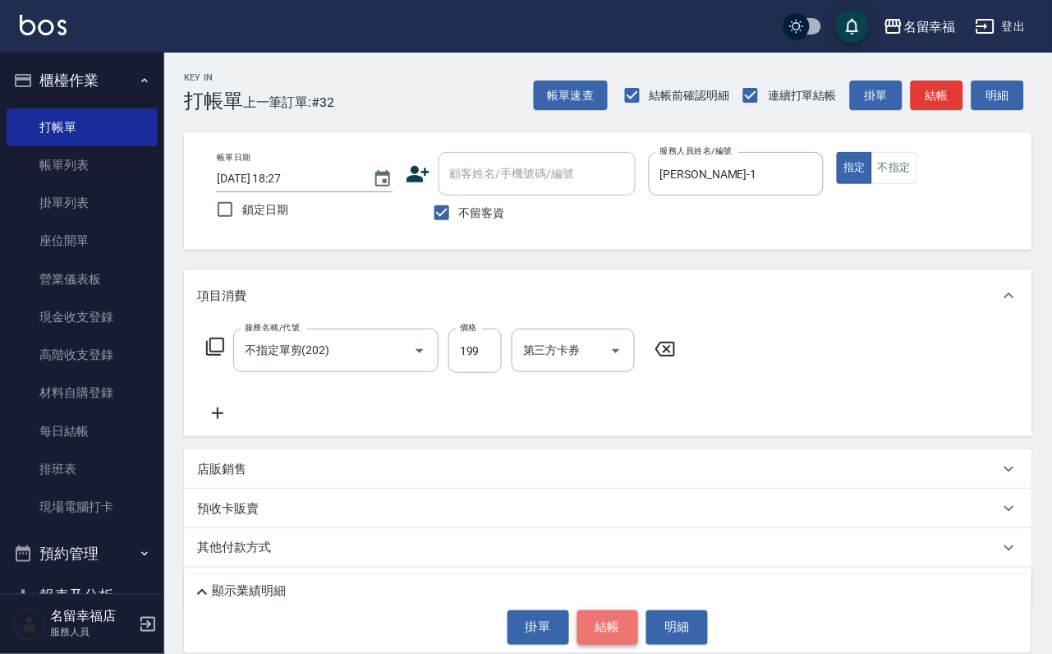
click at [594, 626] on button "結帳" at bounding box center [608, 627] width 62 height 34
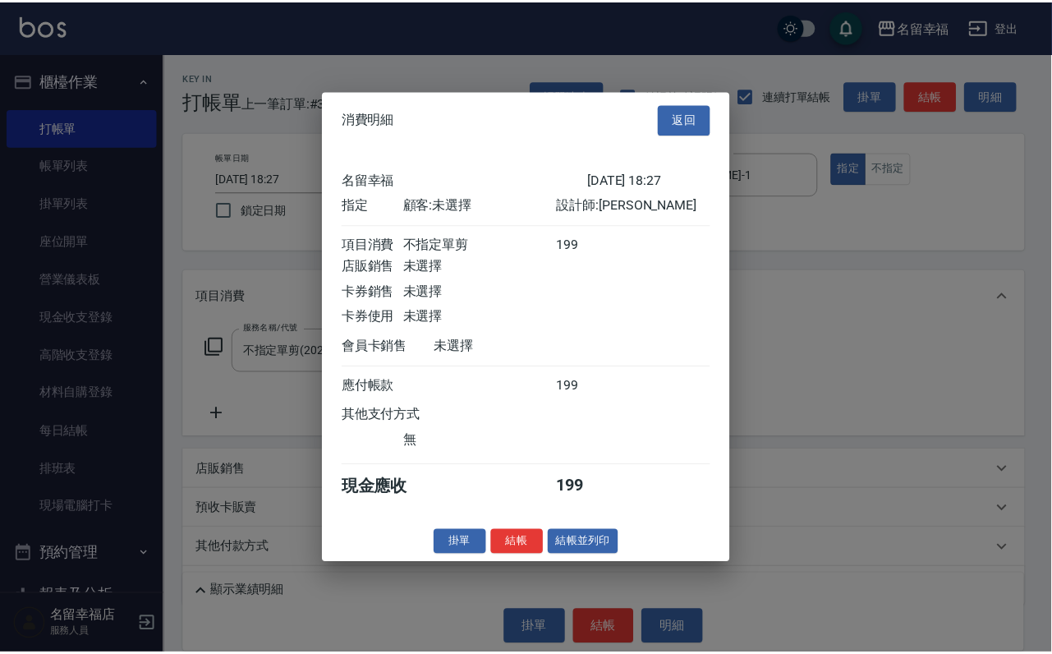
scroll to position [203, 0]
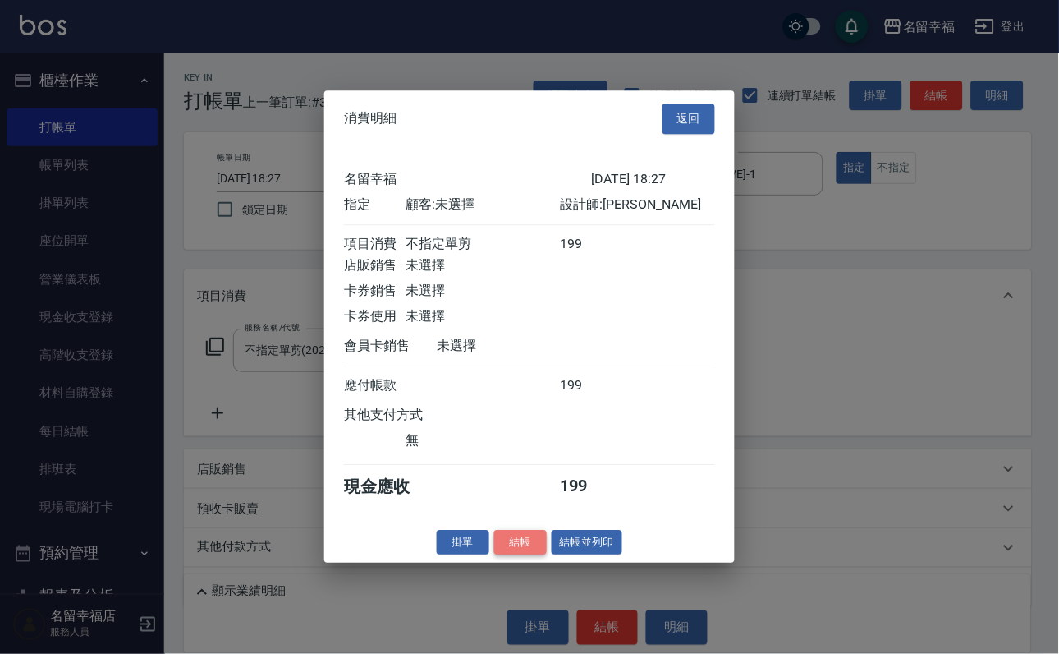
click at [517, 555] on button "結帳" at bounding box center [520, 542] width 53 height 25
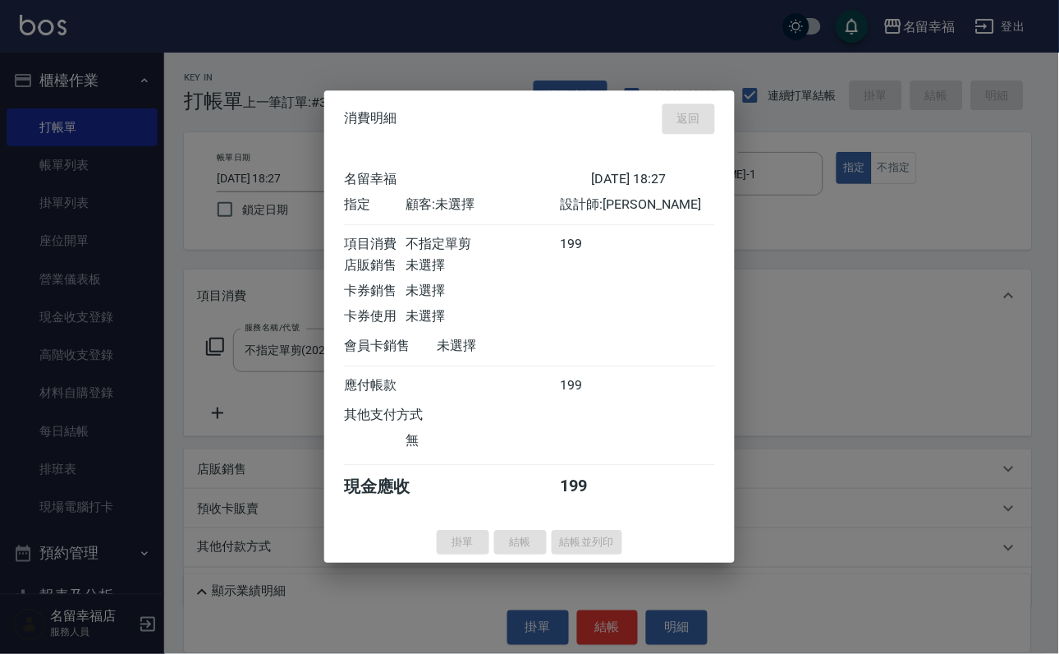
type input "[DATE] 18:42"
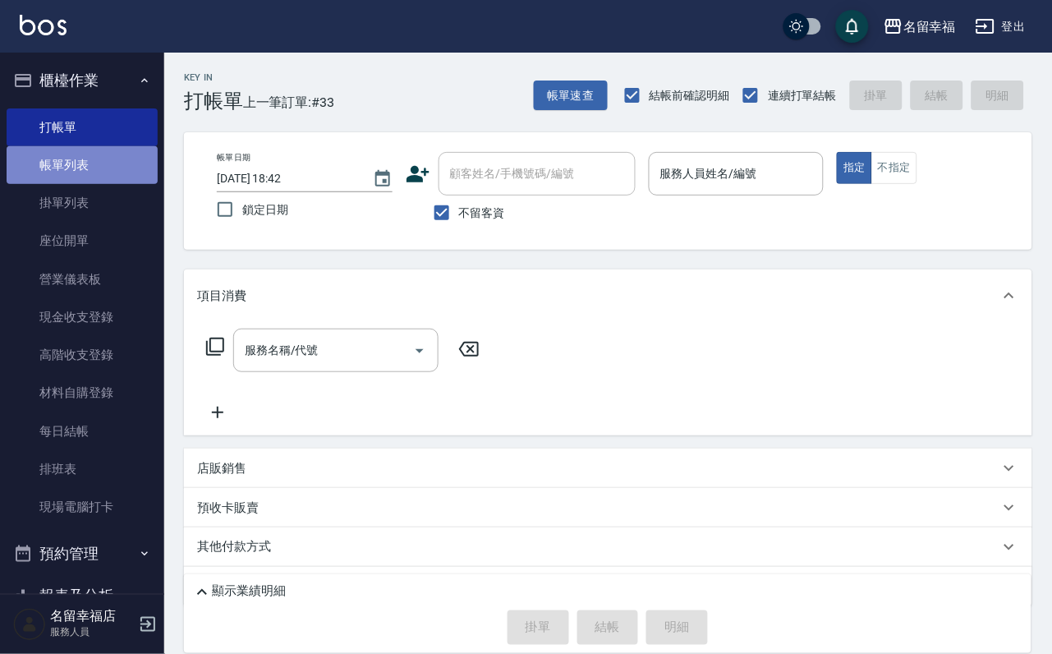
click at [96, 169] on link "帳單列表" at bounding box center [82, 165] width 151 height 38
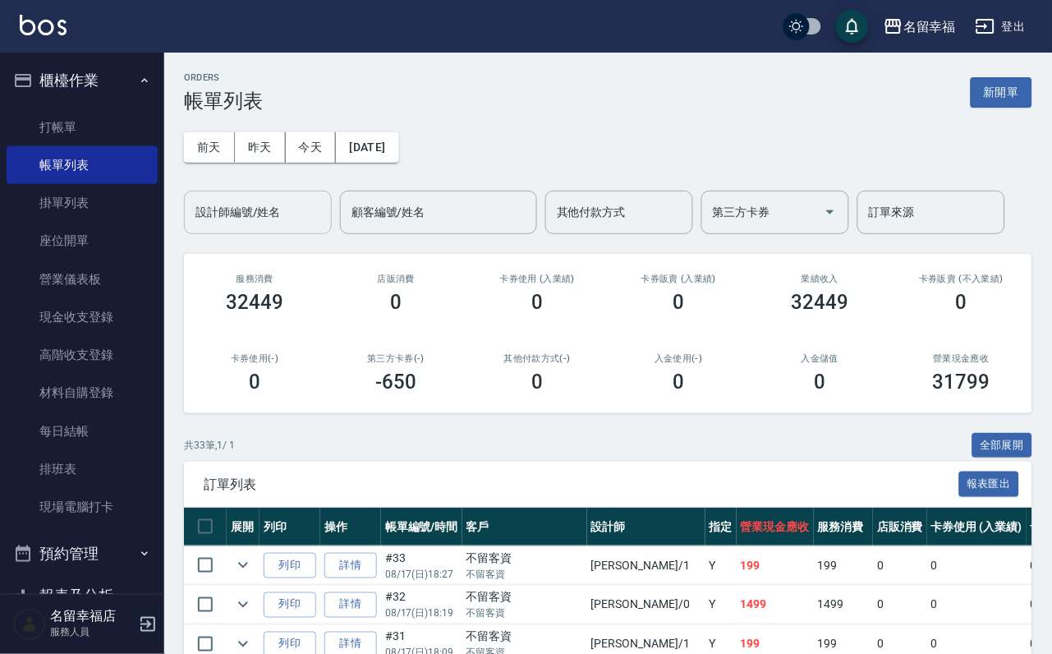
click at [235, 209] on input "設計師編號/姓名" at bounding box center [257, 212] width 133 height 29
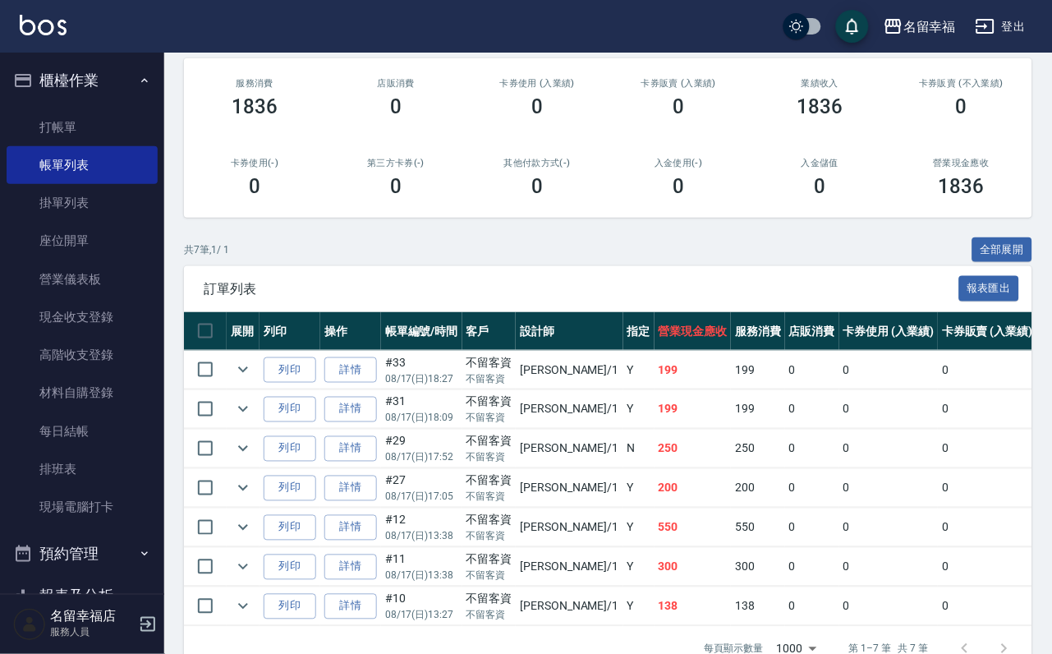
scroll to position [370, 0]
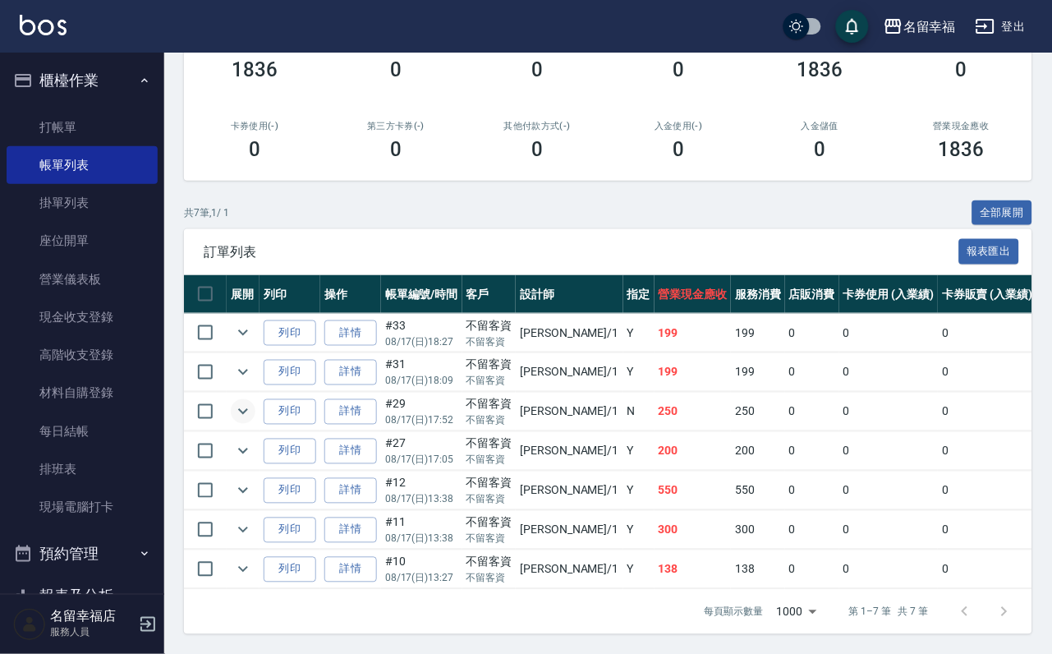
type input "[PERSON_NAME]-1"
click at [248, 409] on icon "expand row" at bounding box center [243, 412] width 10 height 6
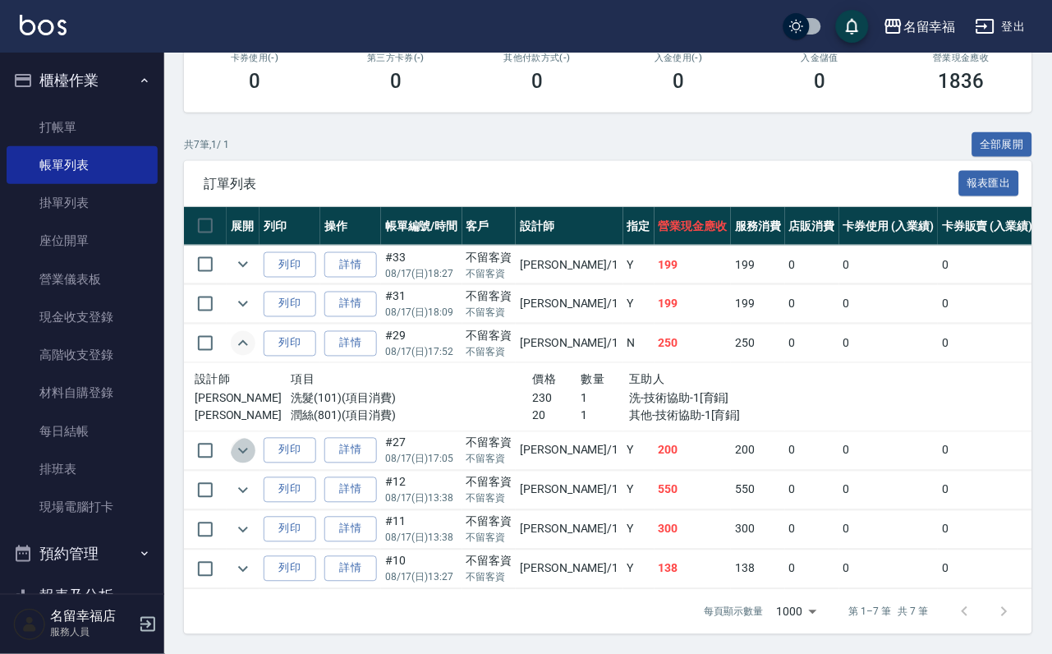
click at [246, 461] on icon "expand row" at bounding box center [243, 451] width 20 height 20
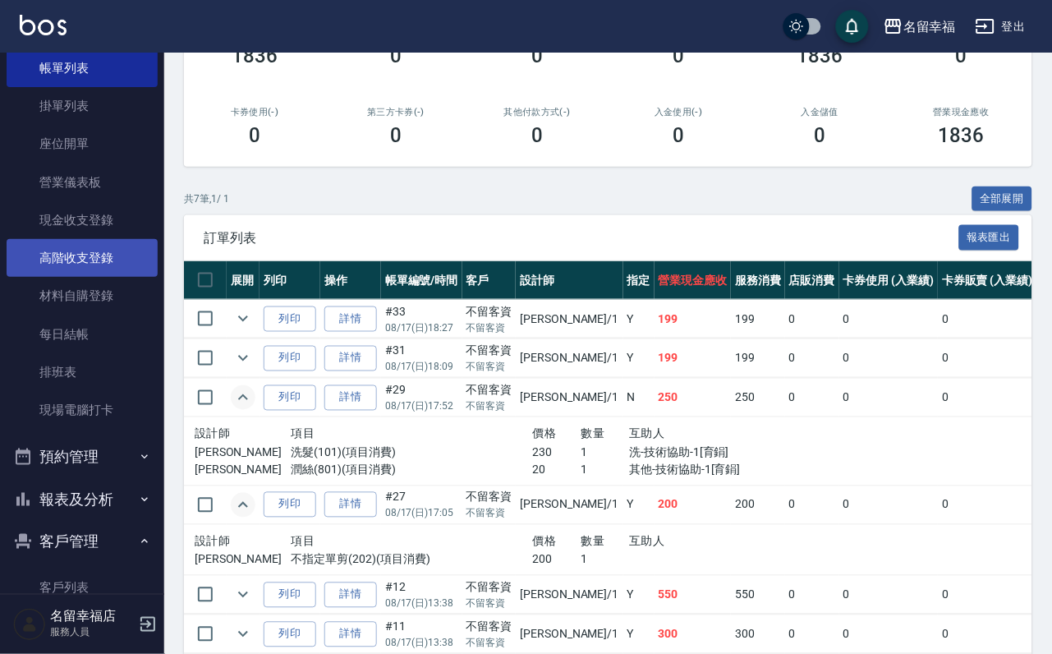
scroll to position [0, 0]
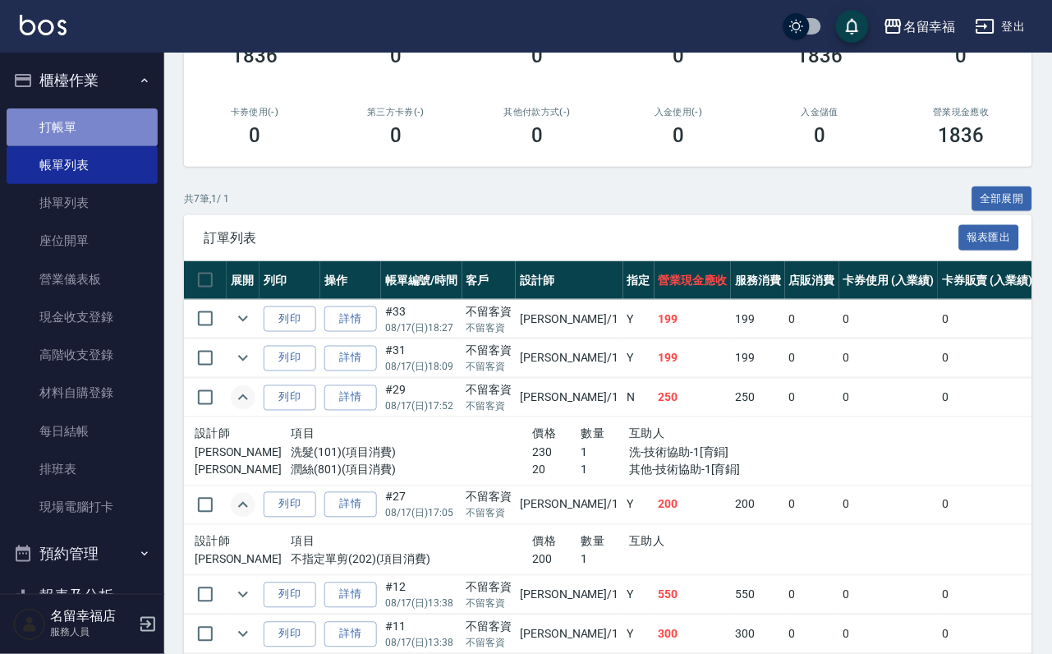
click at [82, 122] on link "打帳單" at bounding box center [82, 127] width 151 height 38
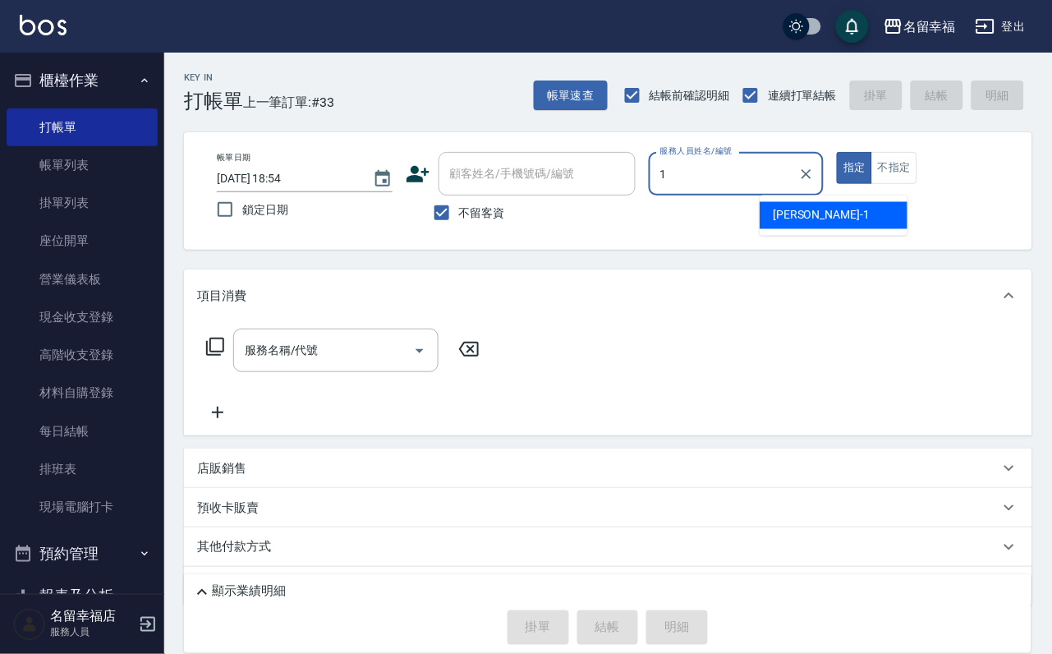
type input "[PERSON_NAME]-1"
type button "true"
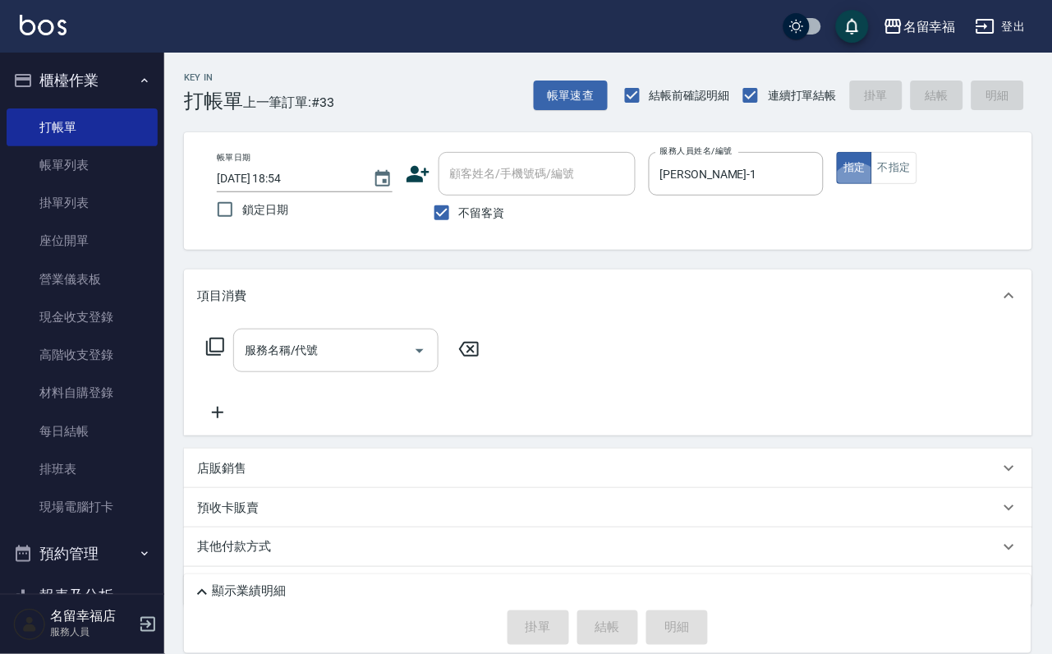
click at [311, 360] on input "服務名稱/代號" at bounding box center [324, 350] width 166 height 29
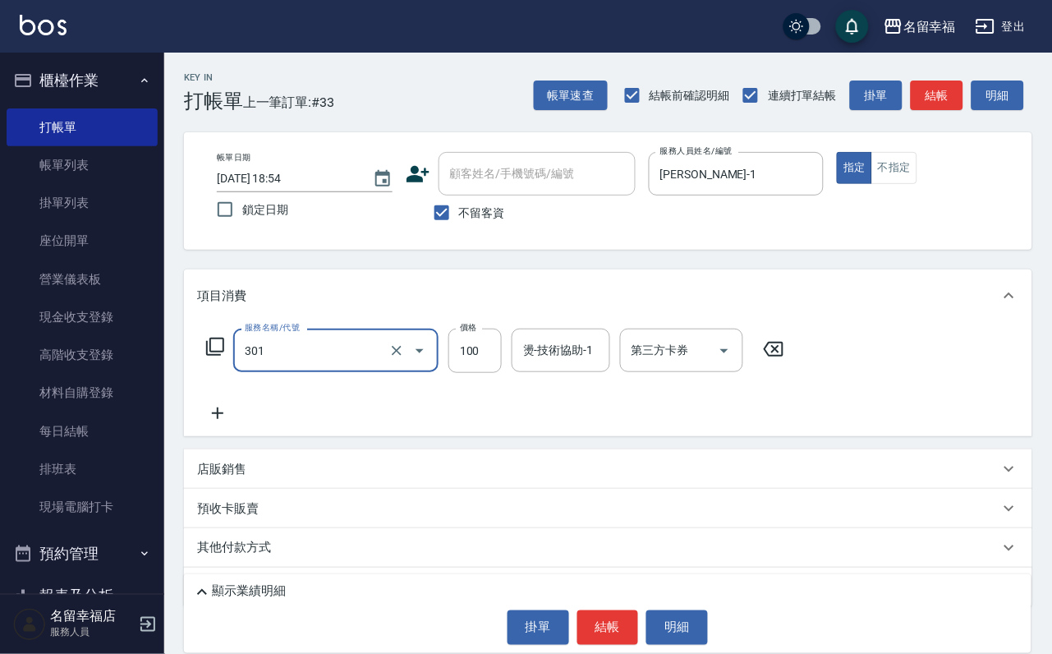
type input "補燙(301)"
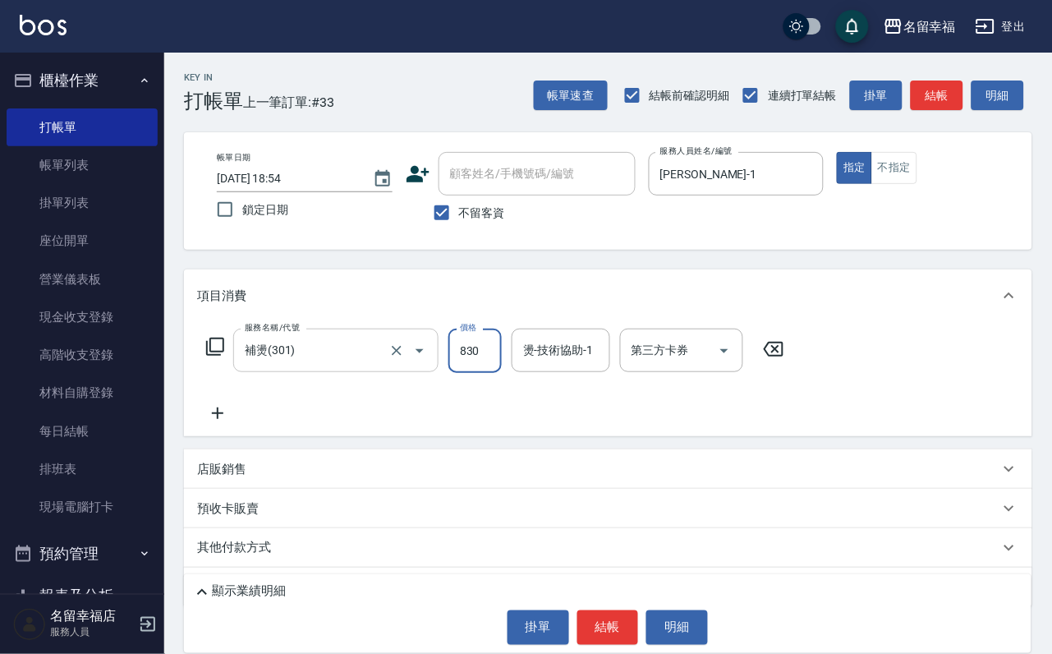
type input "830"
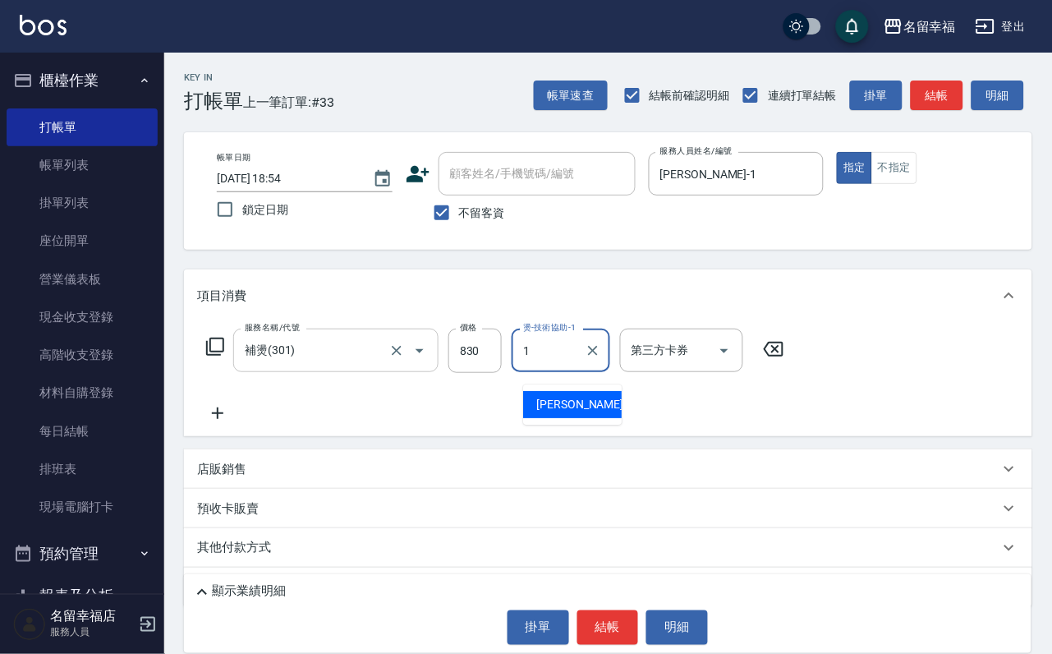
type input "[PERSON_NAME]-1"
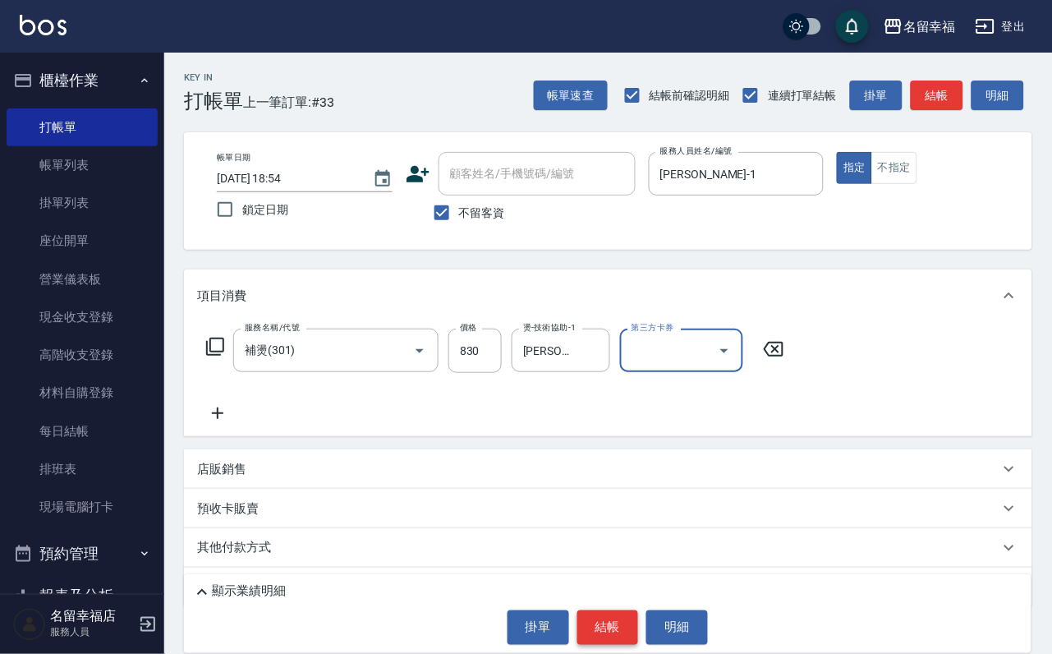
click at [609, 637] on button "結帳" at bounding box center [608, 627] width 62 height 34
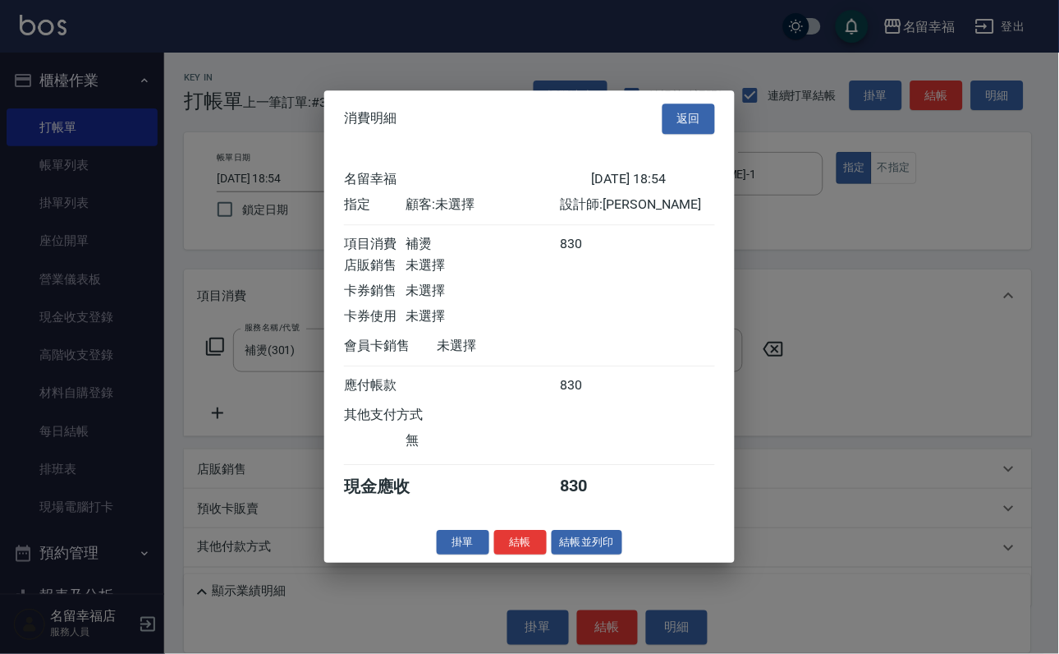
scroll to position [203, 0]
click at [504, 555] on button "結帳" at bounding box center [520, 542] width 53 height 25
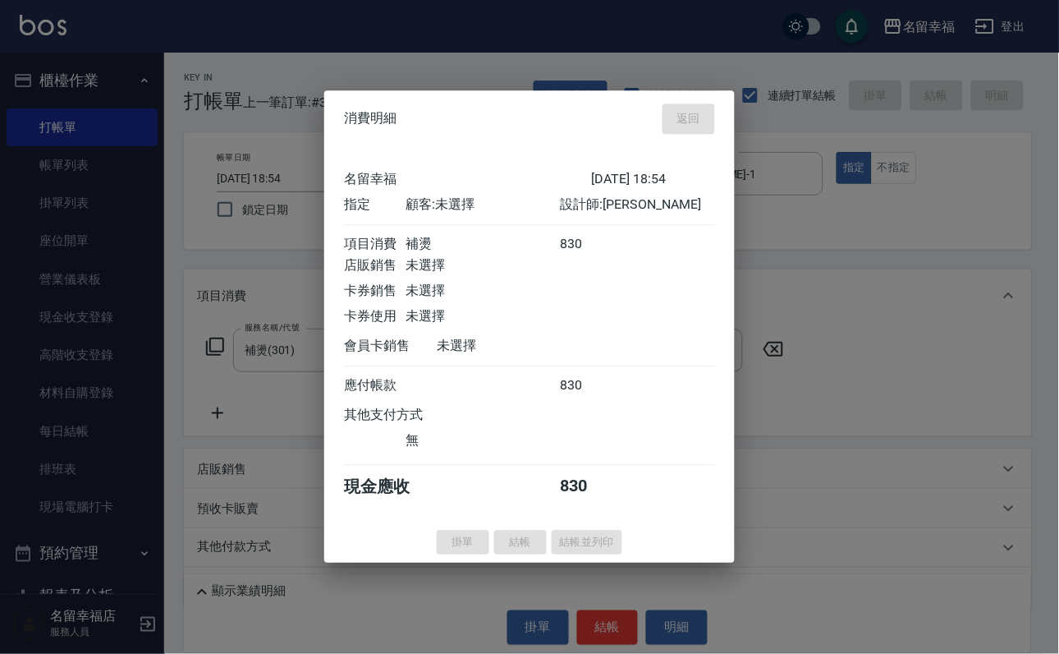
type input "[DATE] 18:55"
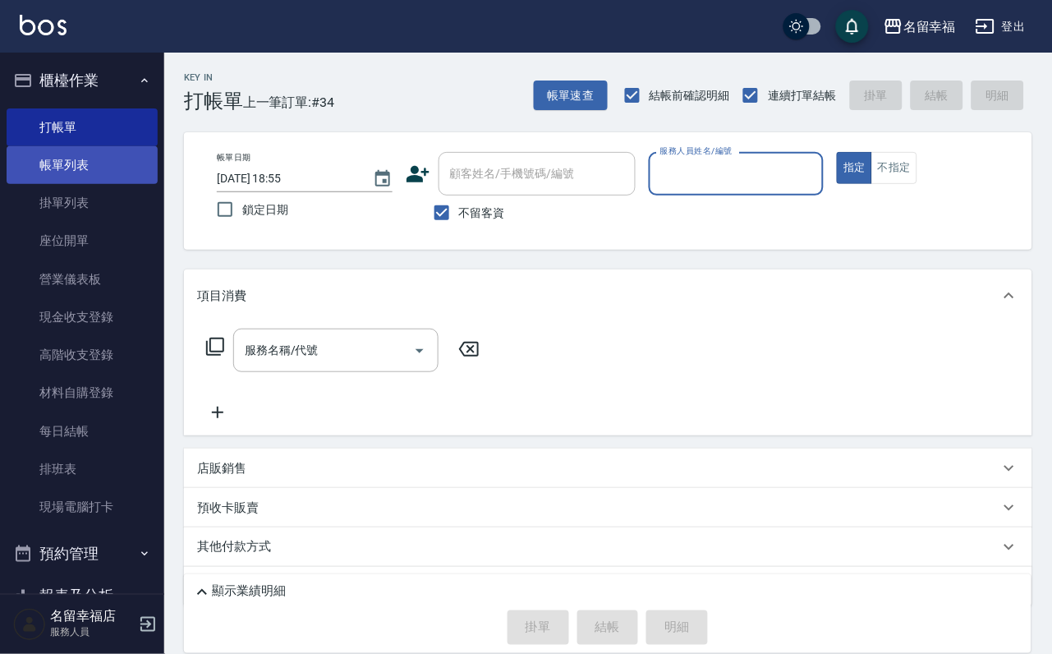
click at [69, 177] on link "帳單列表" at bounding box center [82, 165] width 151 height 38
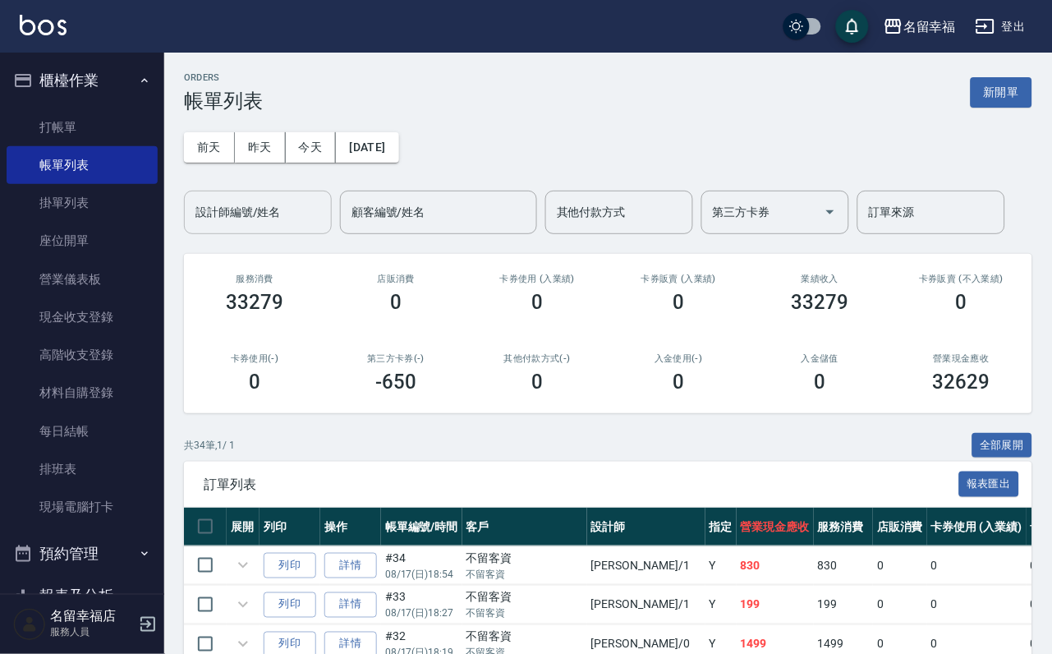
click at [252, 234] on div "設計師編號/姓名" at bounding box center [258, 213] width 148 height 44
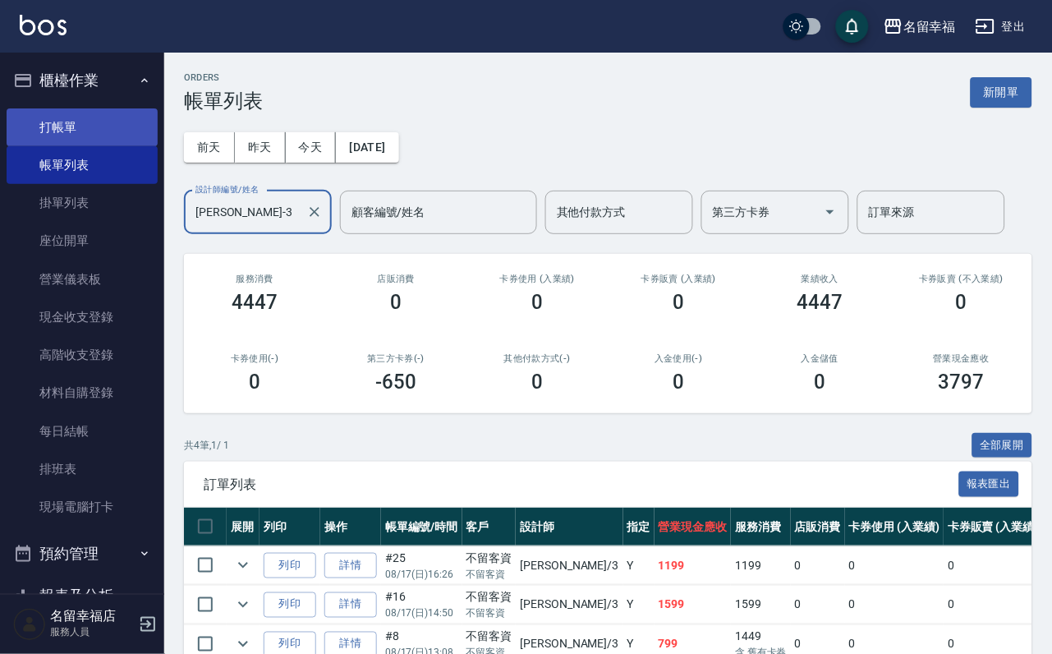
type input "[PERSON_NAME]-3"
click at [78, 131] on link "打帳單" at bounding box center [82, 127] width 151 height 38
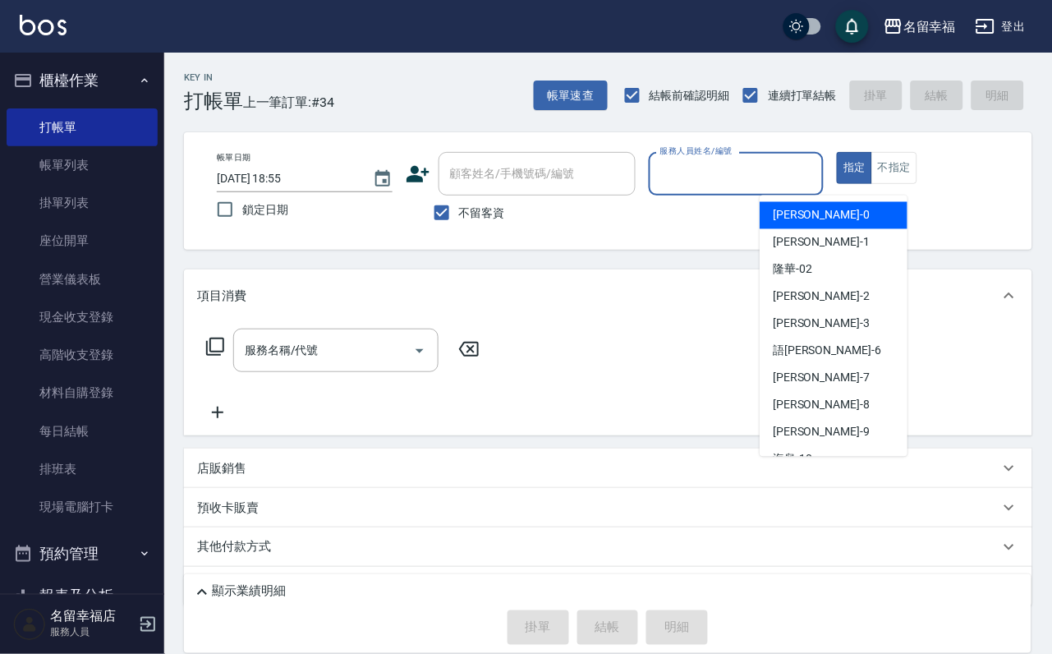
click at [817, 184] on input "服務人員姓名/編號" at bounding box center [736, 173] width 161 height 29
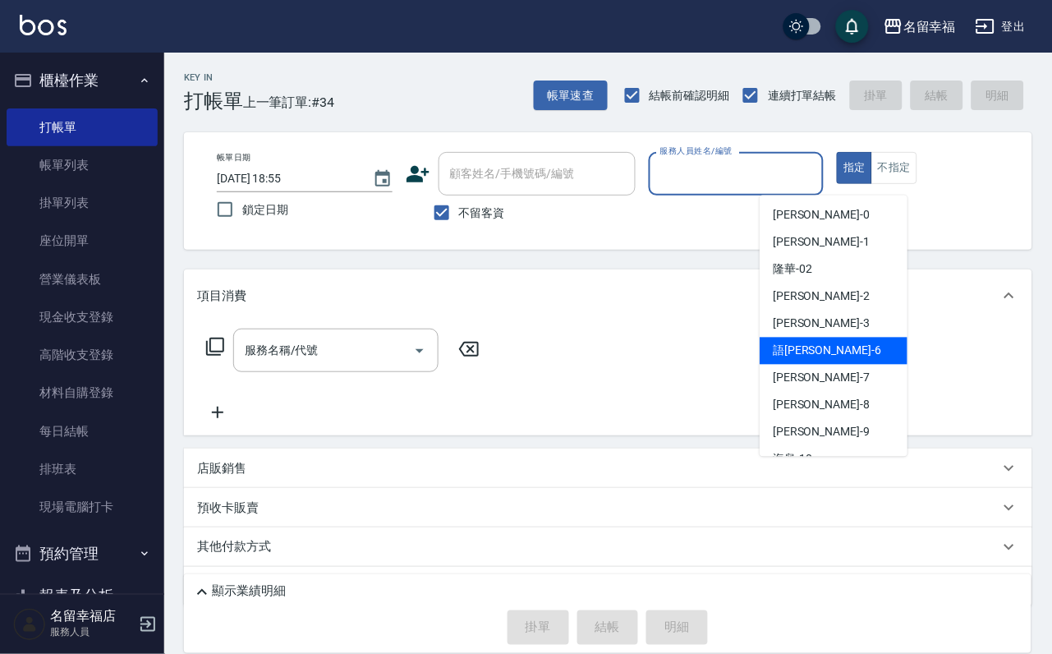
click at [820, 352] on div "語[PERSON_NAME] -6" at bounding box center [834, 351] width 148 height 27
type input "語[PERSON_NAME]-6"
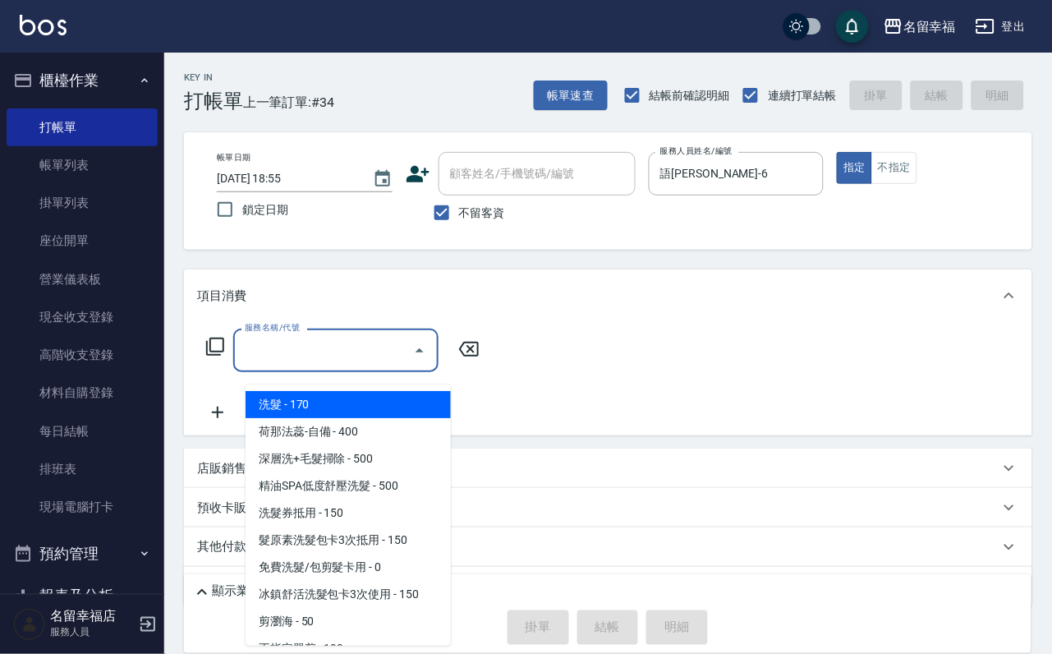
click at [295, 365] on input "服務名稱/代號" at bounding box center [324, 350] width 166 height 29
click at [306, 395] on span "洗髮 - 170" at bounding box center [348, 404] width 205 height 27
type input "洗髮(101)"
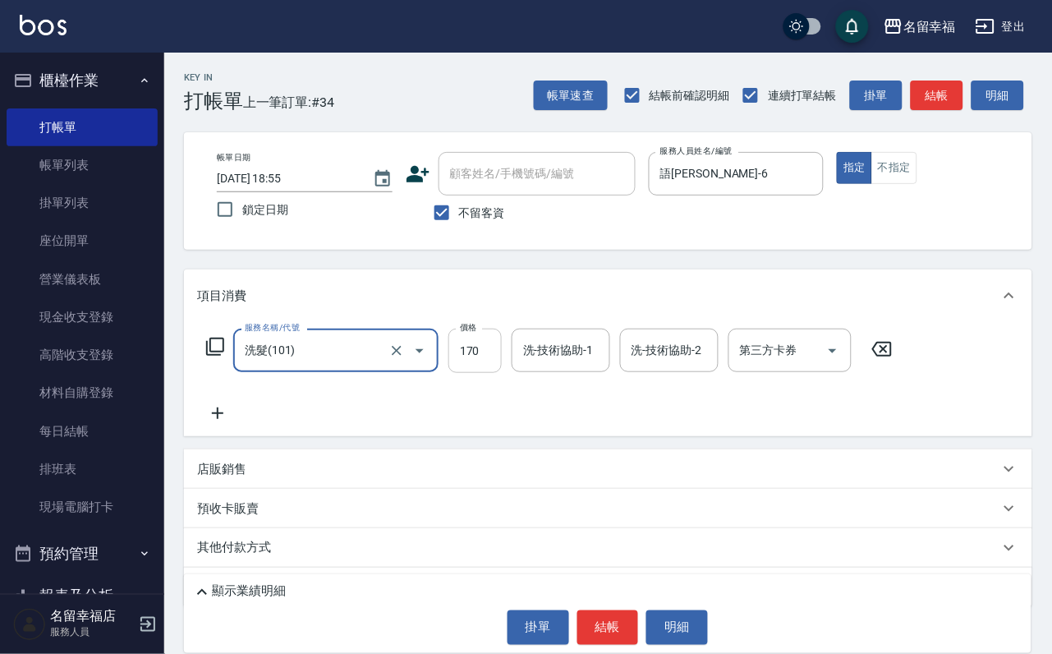
click at [491, 365] on input "170" at bounding box center [474, 350] width 53 height 44
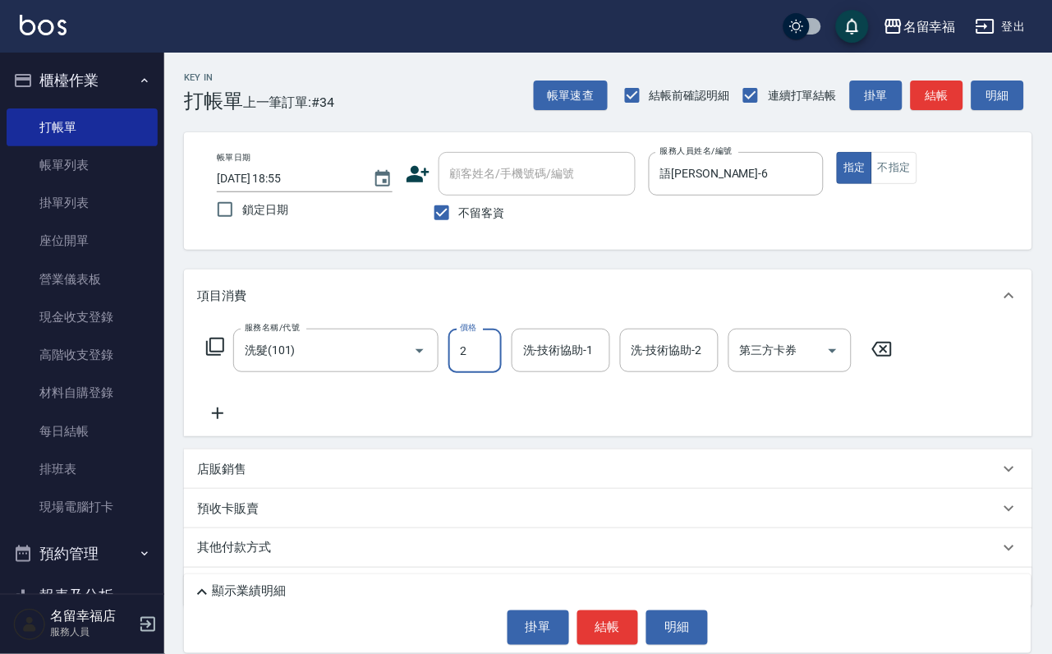
type input "250"
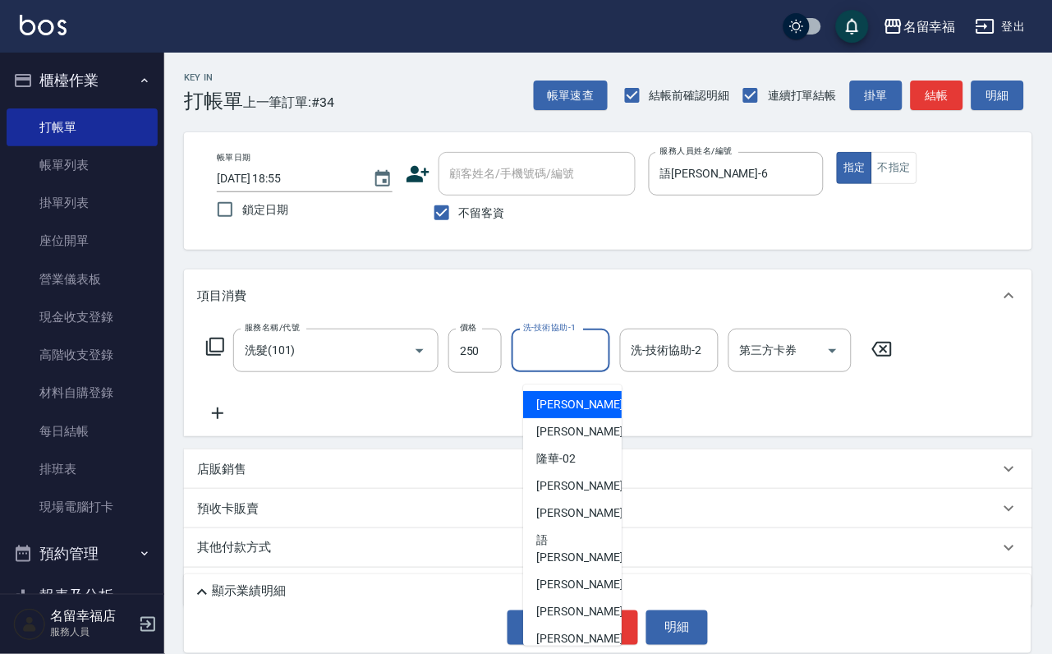
click at [570, 361] on input "洗-技術協助-1" at bounding box center [561, 350] width 84 height 29
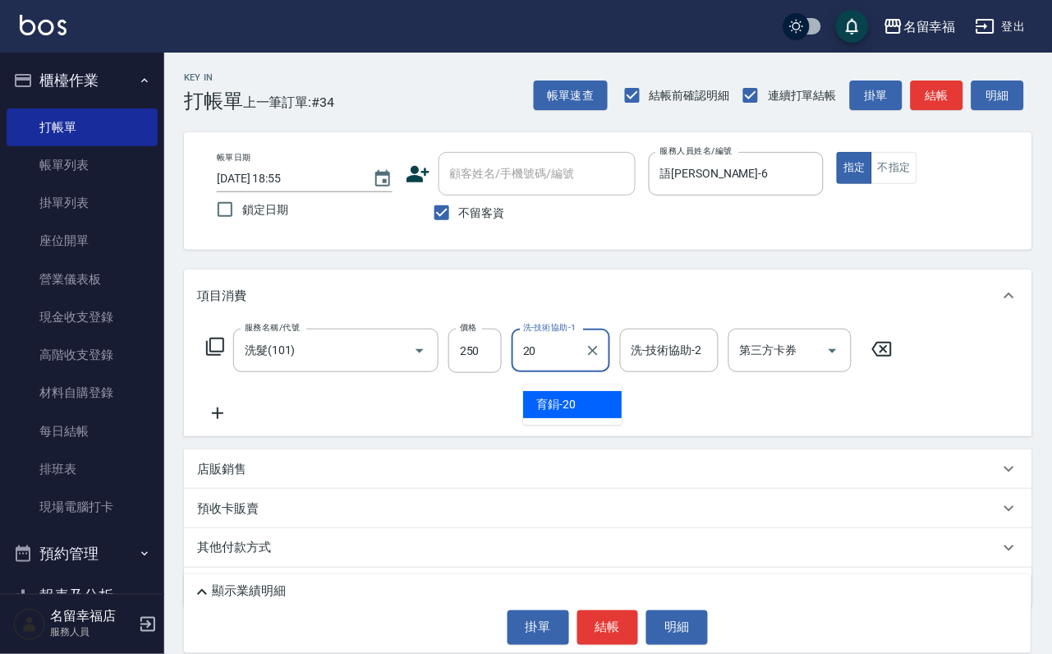
type input "育鋗-20"
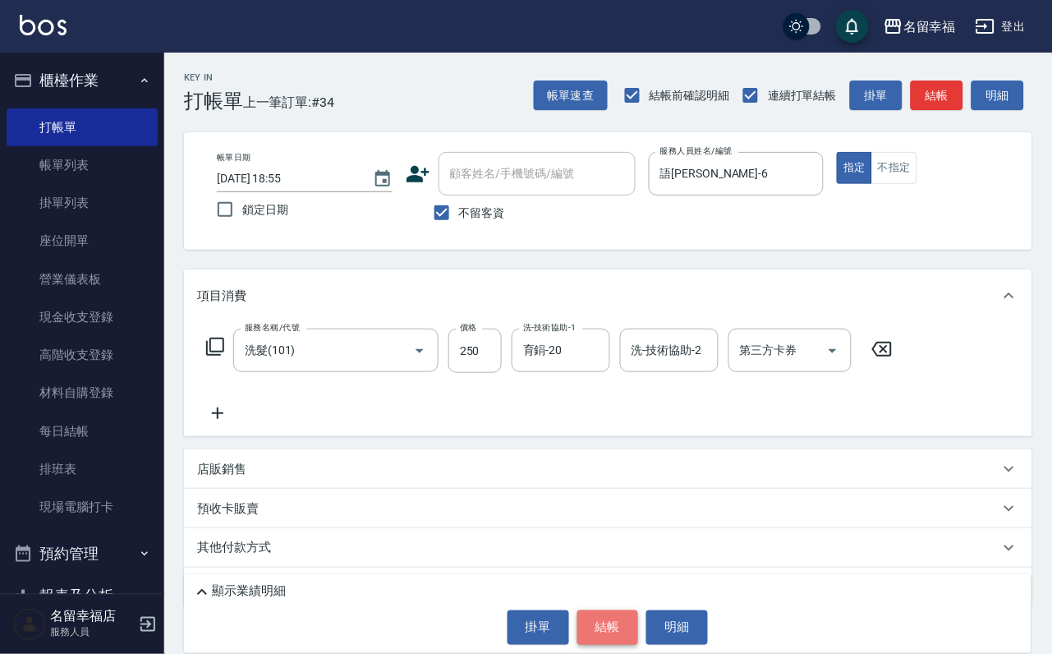
click at [602, 610] on button "結帳" at bounding box center [608, 627] width 62 height 34
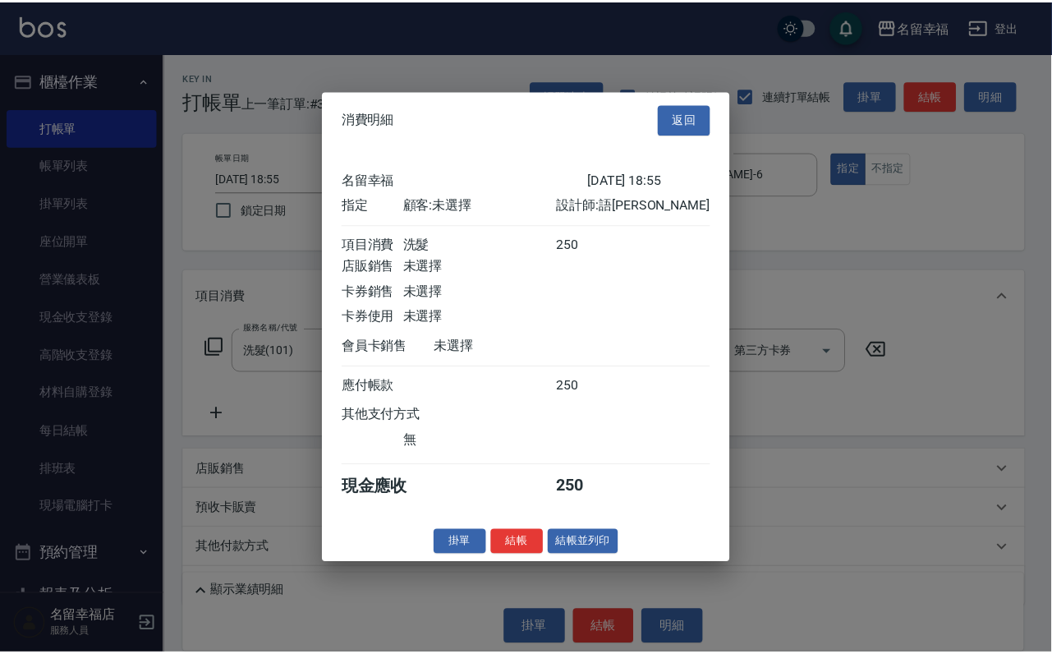
scroll to position [203, 0]
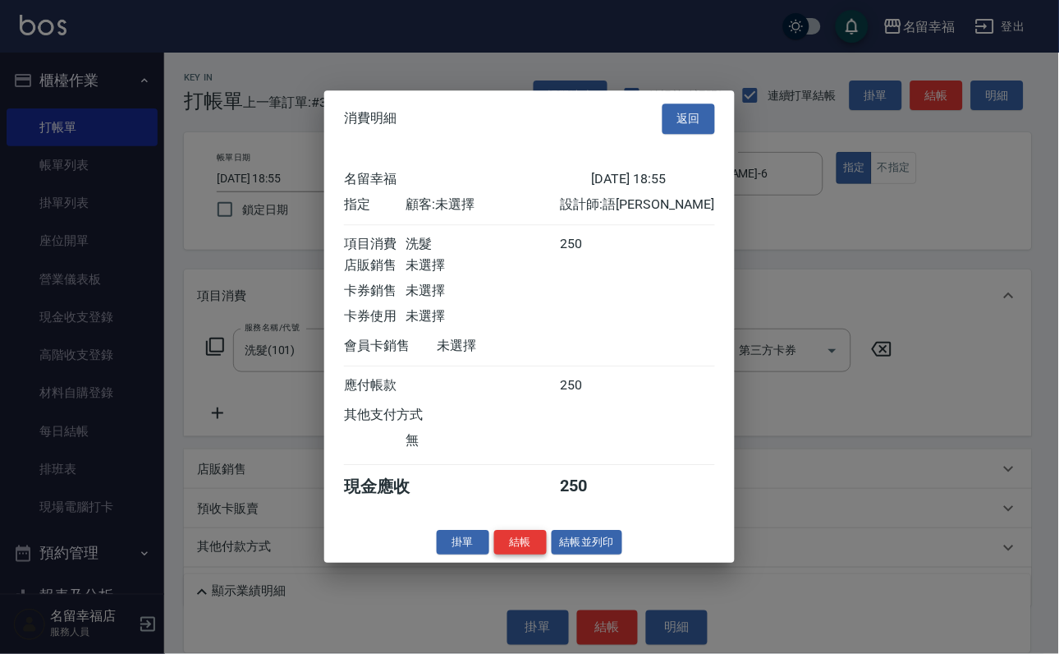
click at [496, 555] on button "結帳" at bounding box center [520, 542] width 53 height 25
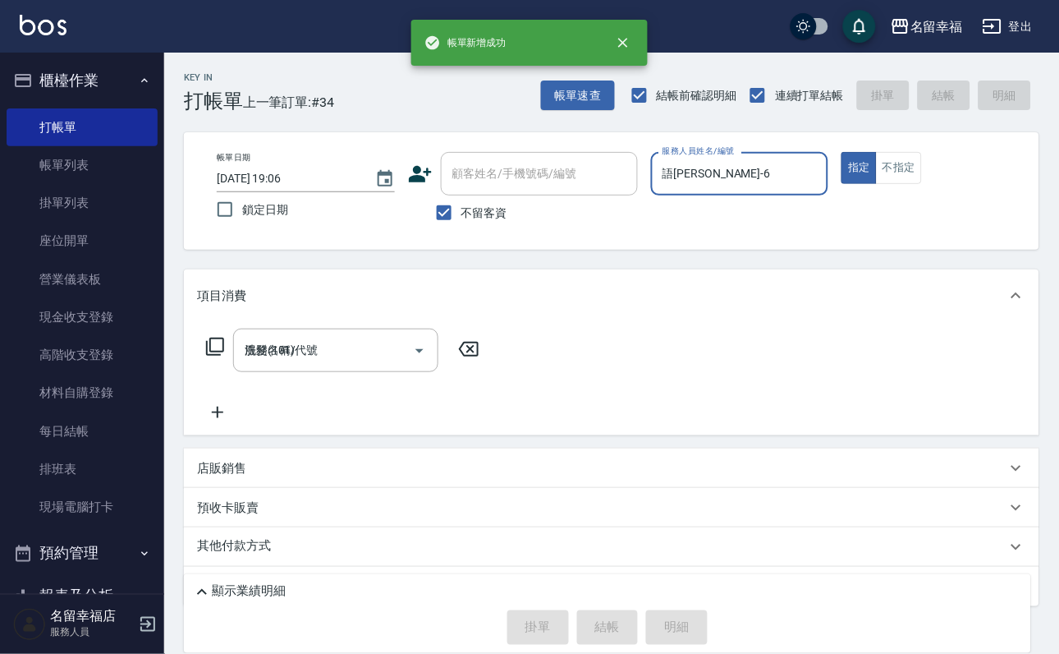
type input "[DATE] 19:06"
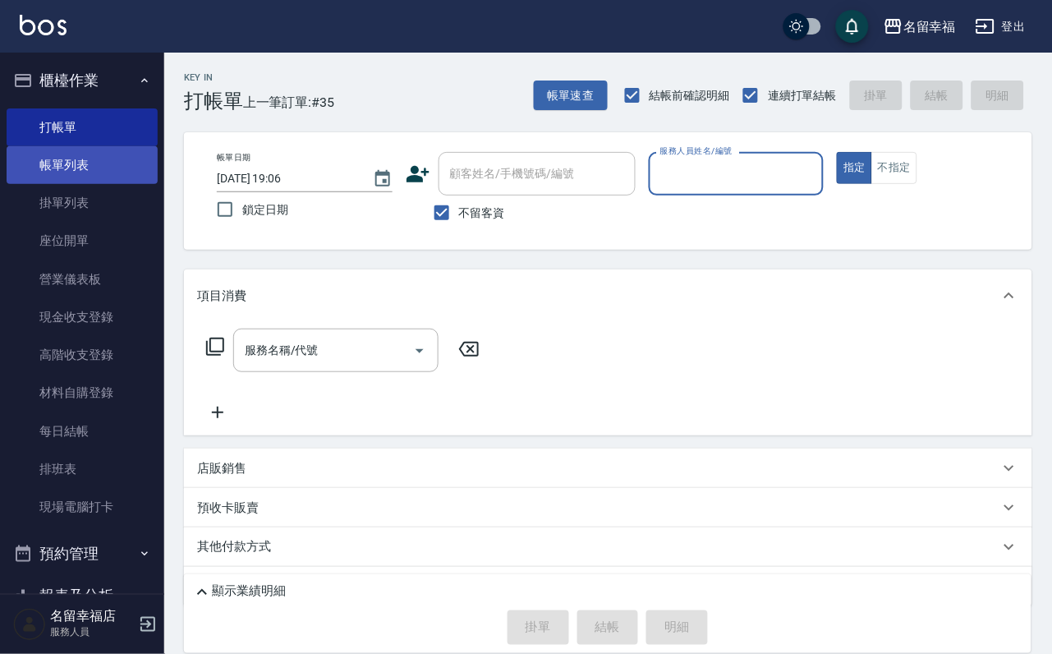
click at [103, 184] on link "帳單列表" at bounding box center [82, 165] width 151 height 38
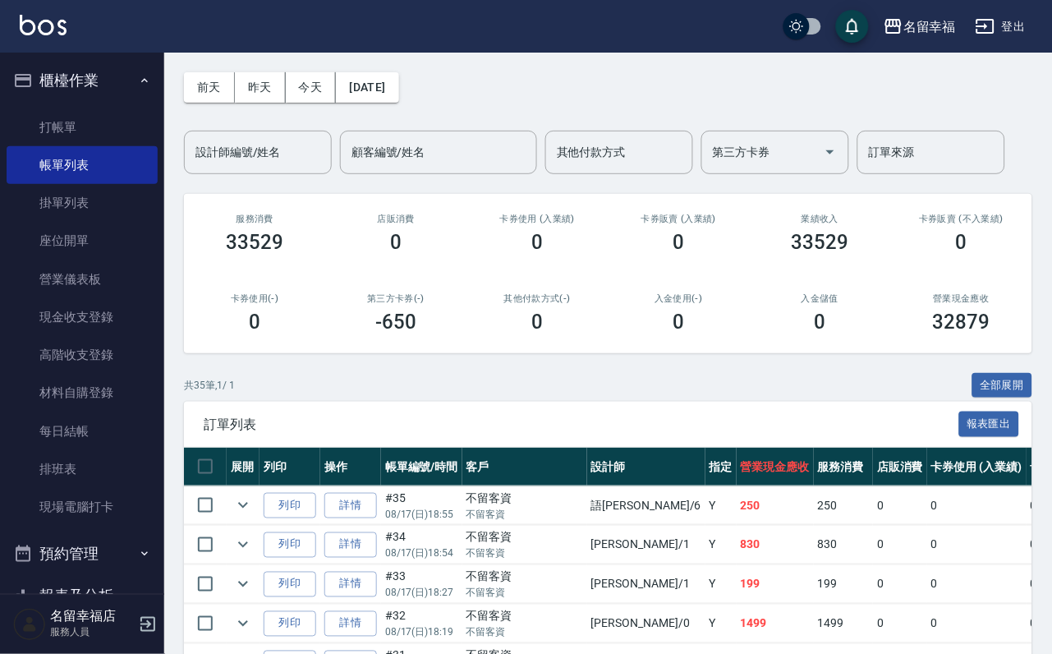
scroll to position [246, 0]
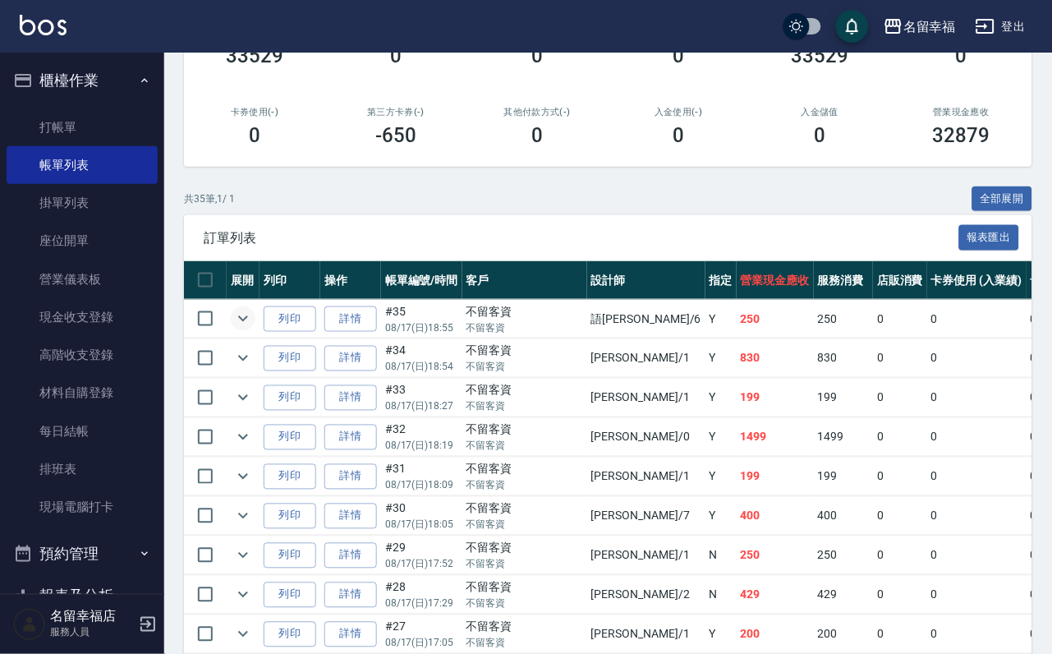
click at [253, 328] on icon "expand row" at bounding box center [243, 319] width 20 height 20
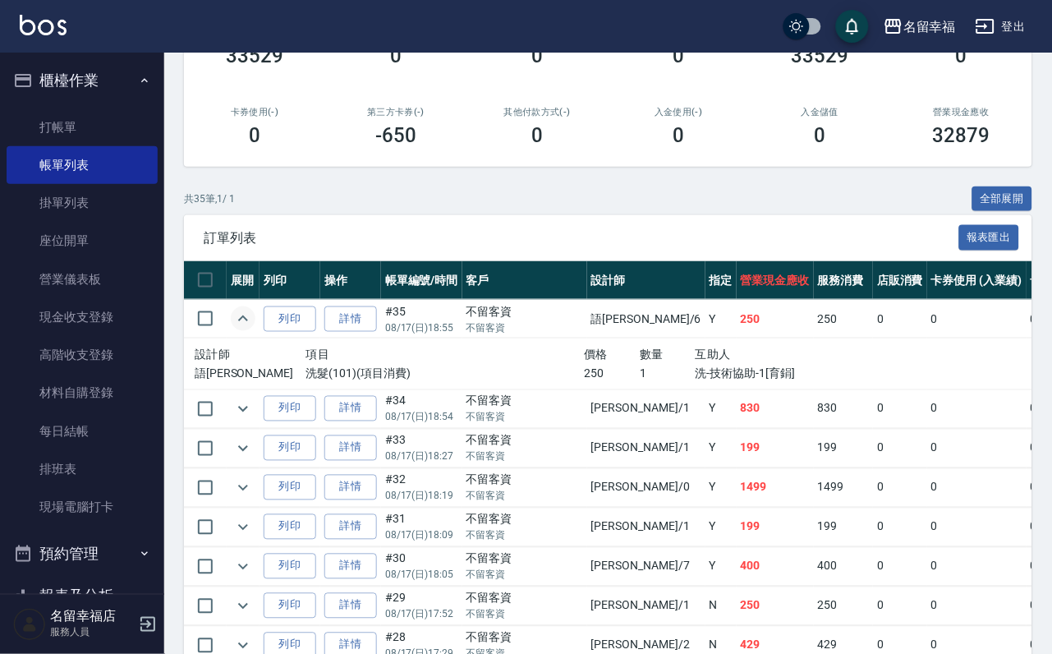
click at [253, 328] on icon "expand row" at bounding box center [243, 319] width 20 height 20
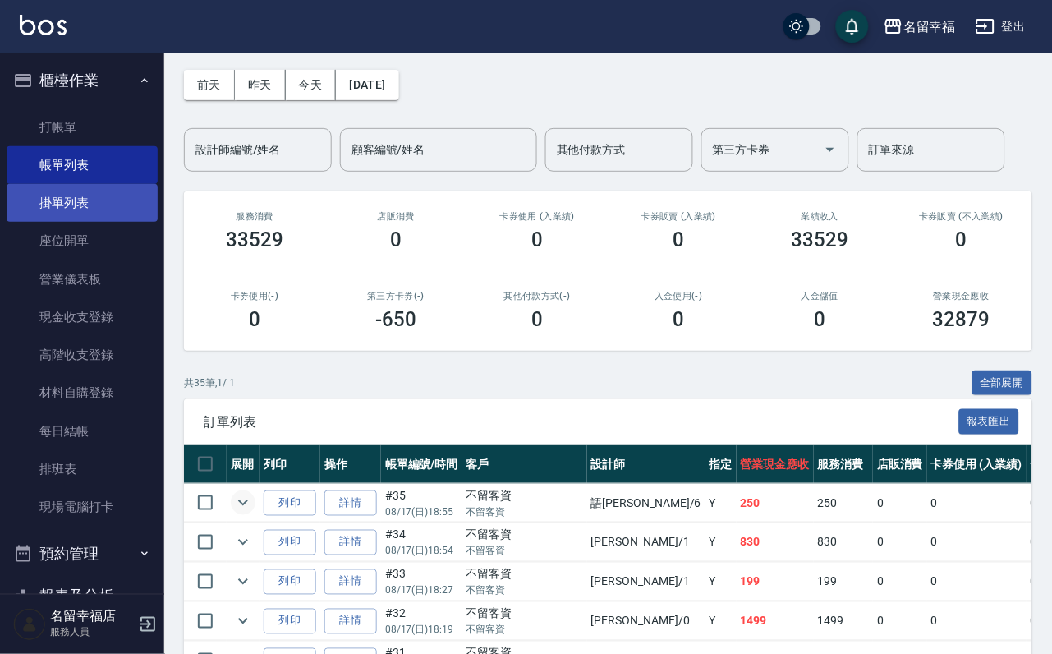
scroll to position [0, 0]
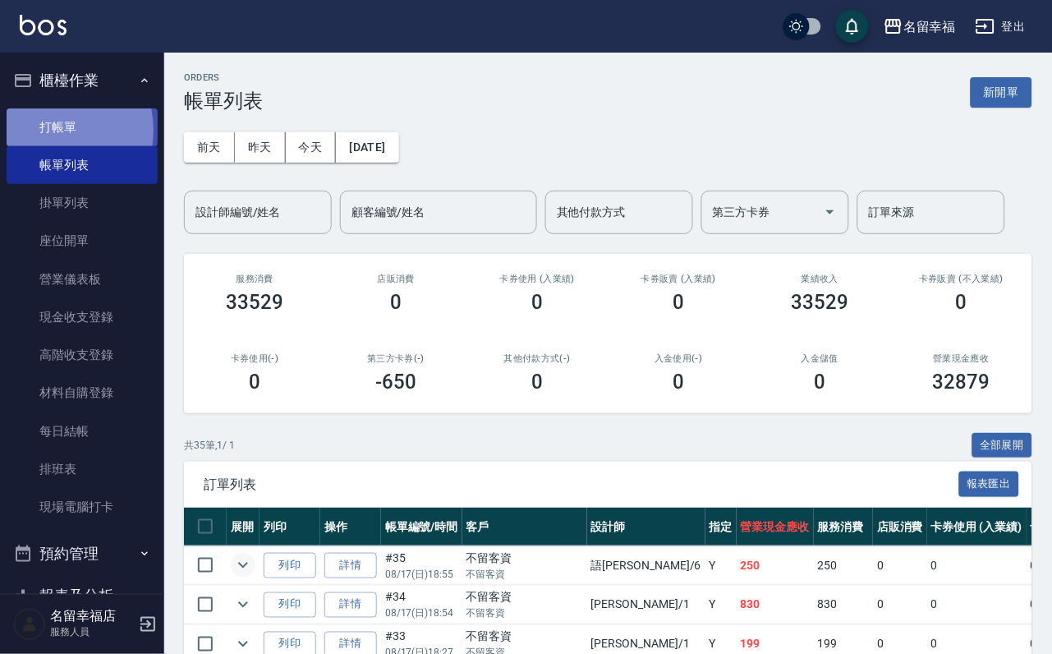
click at [47, 136] on link "打帳單" at bounding box center [82, 127] width 151 height 38
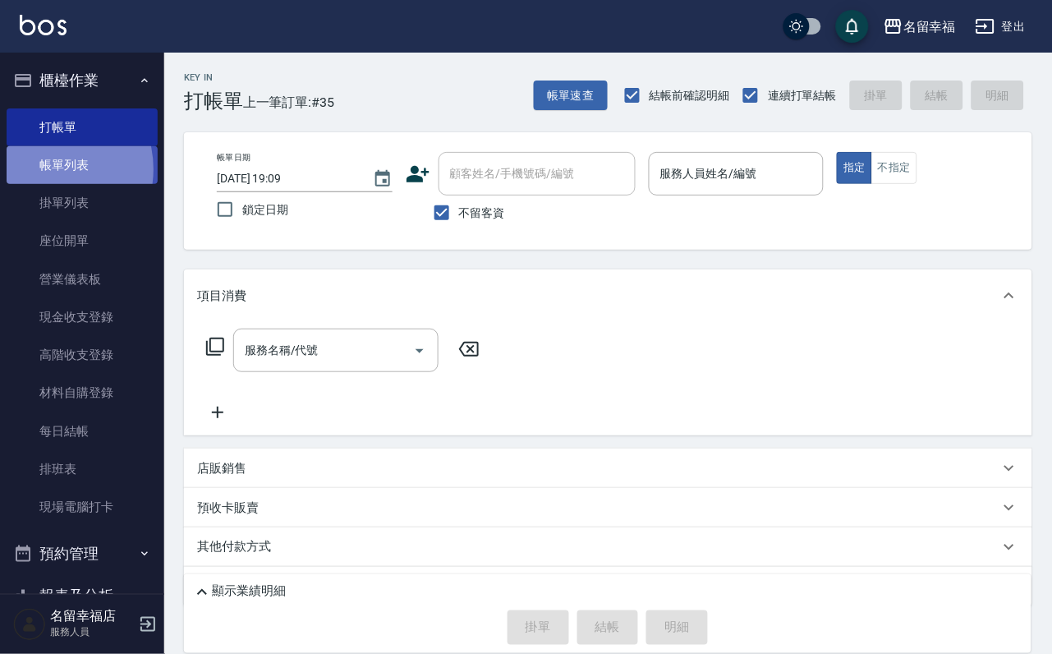
click at [46, 180] on link "帳單列表" at bounding box center [82, 165] width 151 height 38
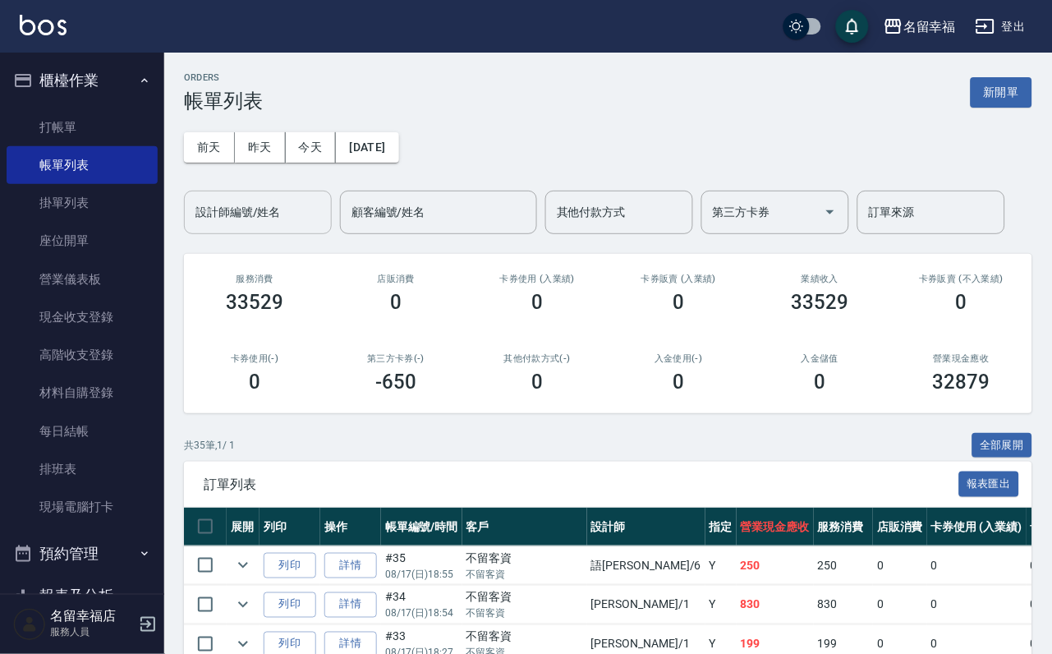
click at [248, 223] on input "設計師編號/姓名" at bounding box center [257, 212] width 133 height 29
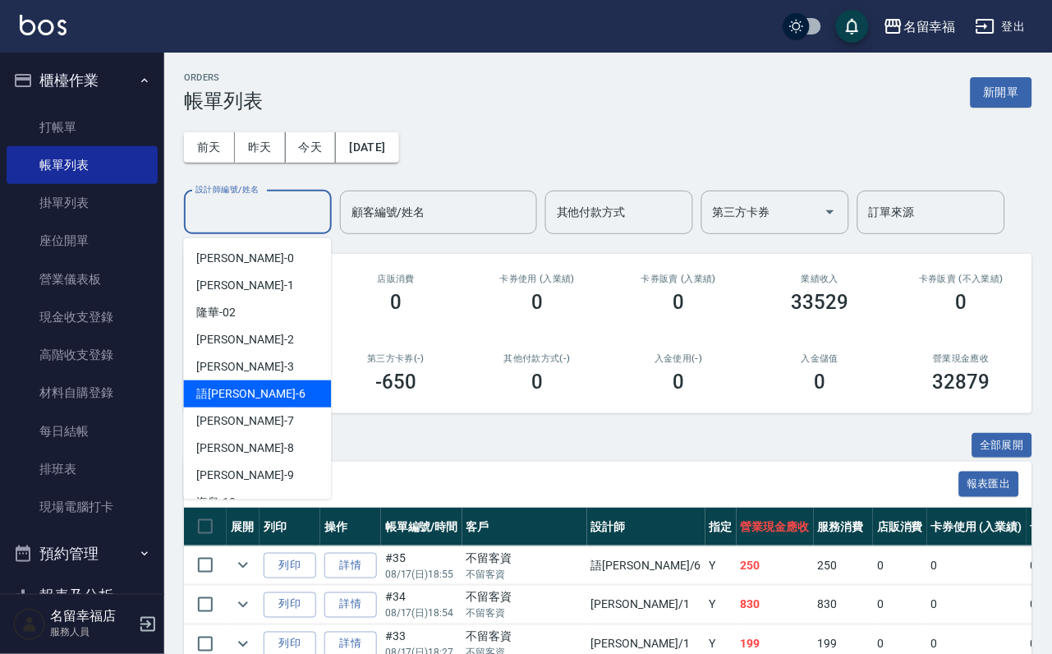
click at [249, 399] on div "語[PERSON_NAME] -6" at bounding box center [258, 393] width 148 height 27
type input "語[PERSON_NAME]-6"
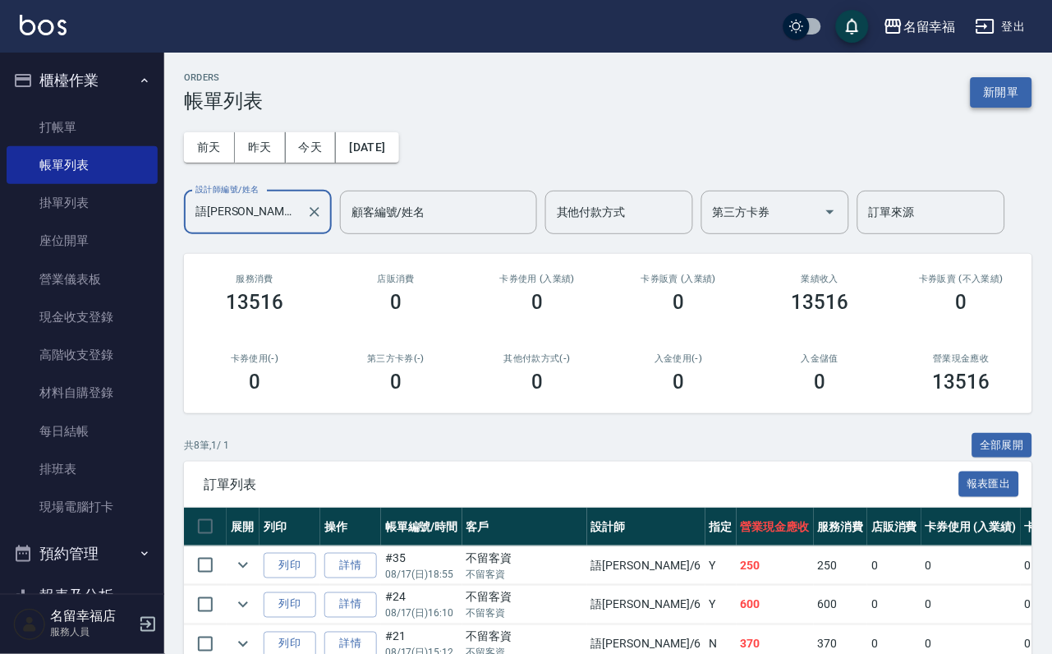
click at [991, 85] on button "新開單" at bounding box center [1002, 92] width 62 height 30
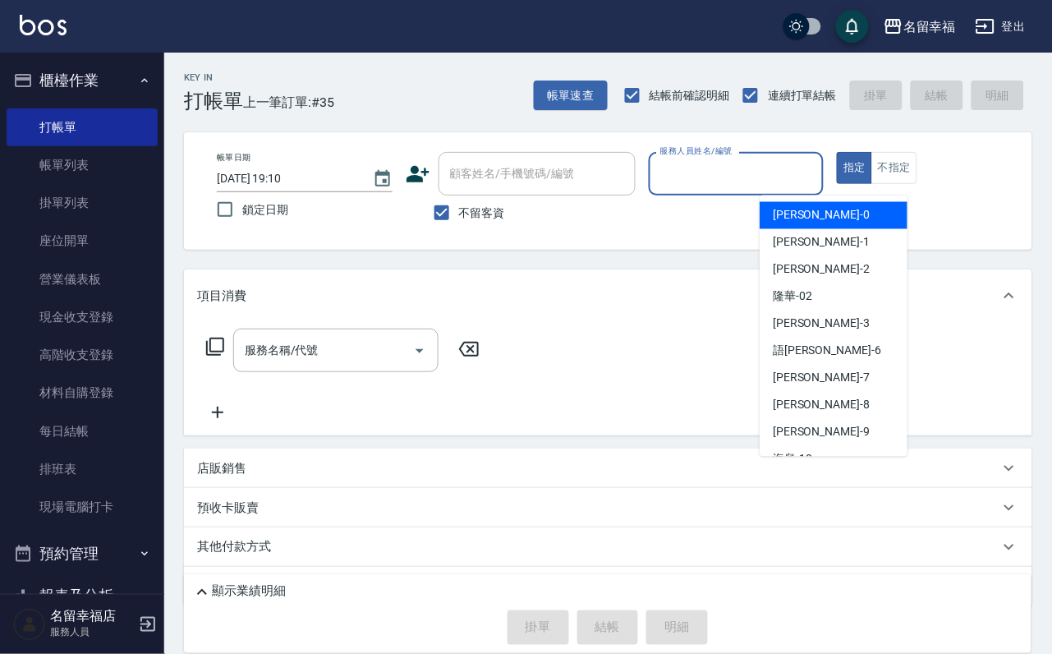
click at [800, 172] on input "服務人員姓名/編號" at bounding box center [736, 173] width 161 height 29
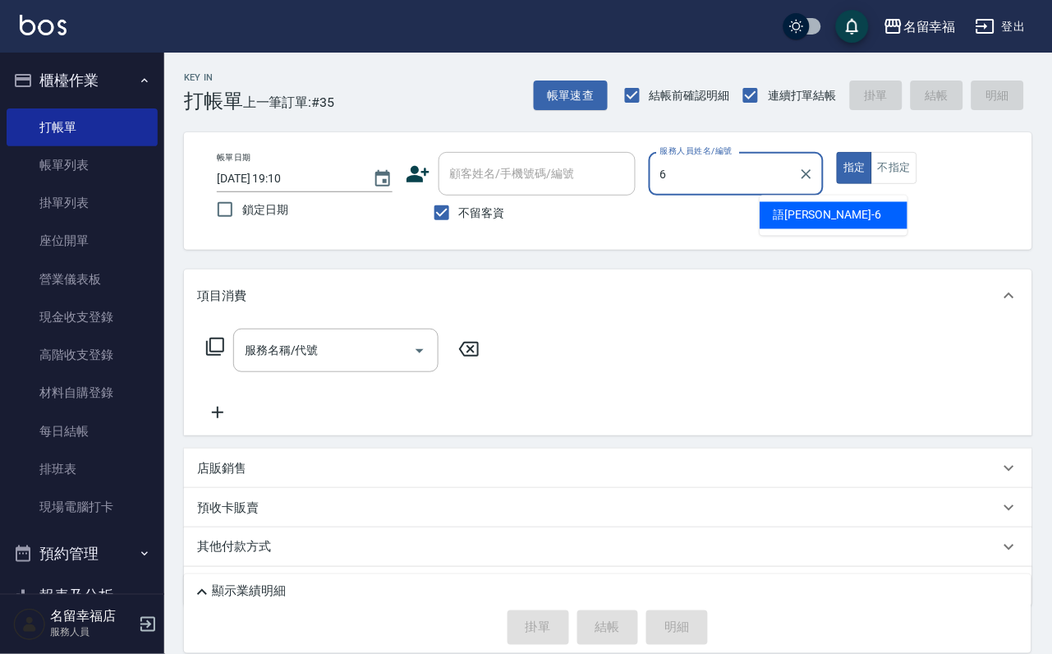
type input "語[PERSON_NAME]-6"
type button "true"
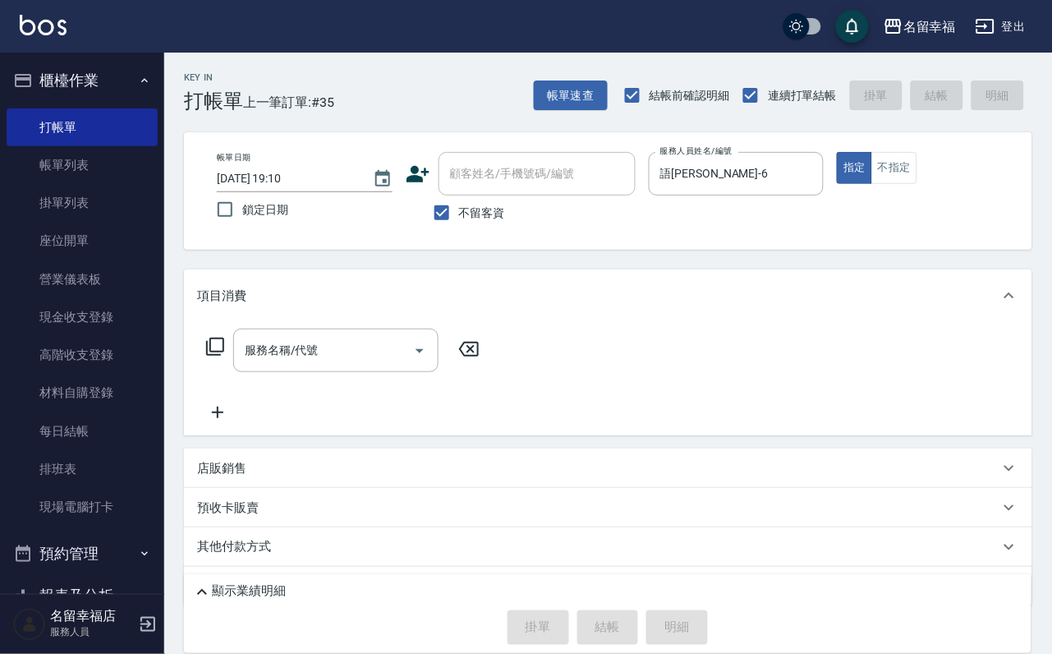
click at [225, 356] on icon at bounding box center [215, 347] width 20 height 20
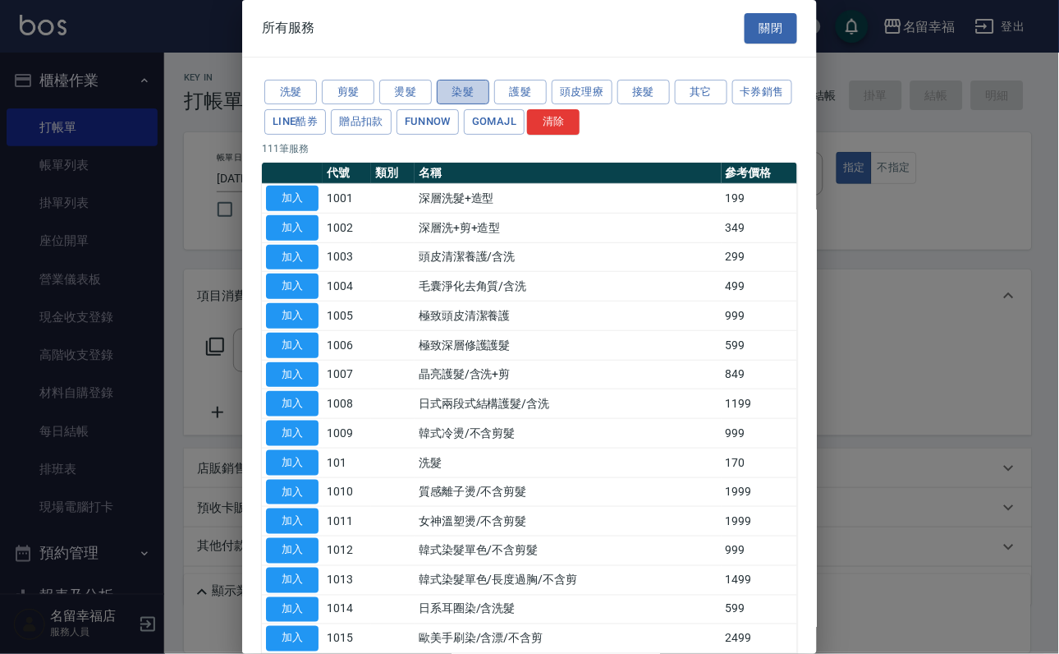
click at [452, 105] on button "染髮" at bounding box center [463, 92] width 53 height 25
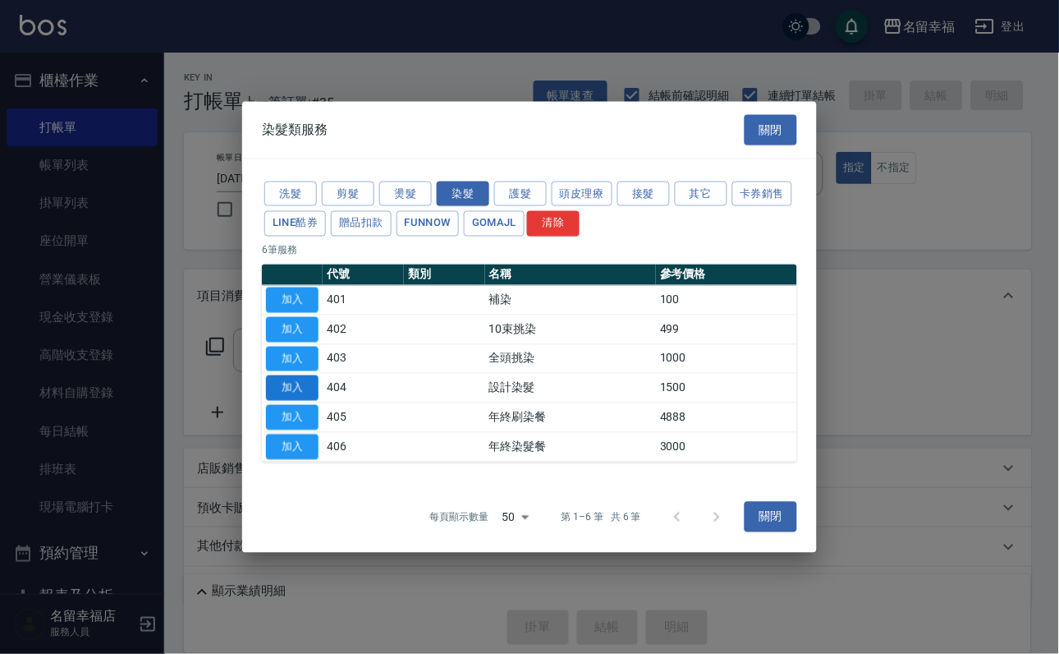
click at [299, 400] on button "加入" at bounding box center [292, 387] width 53 height 25
type input "設計染髮(404)"
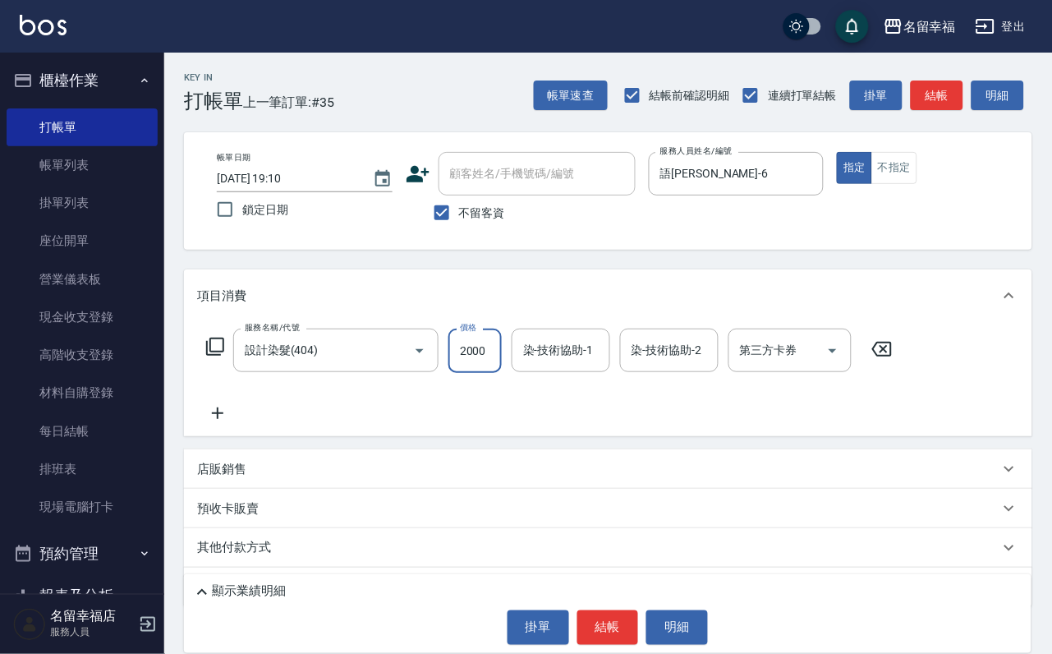
scroll to position [0, 1]
type input "2000"
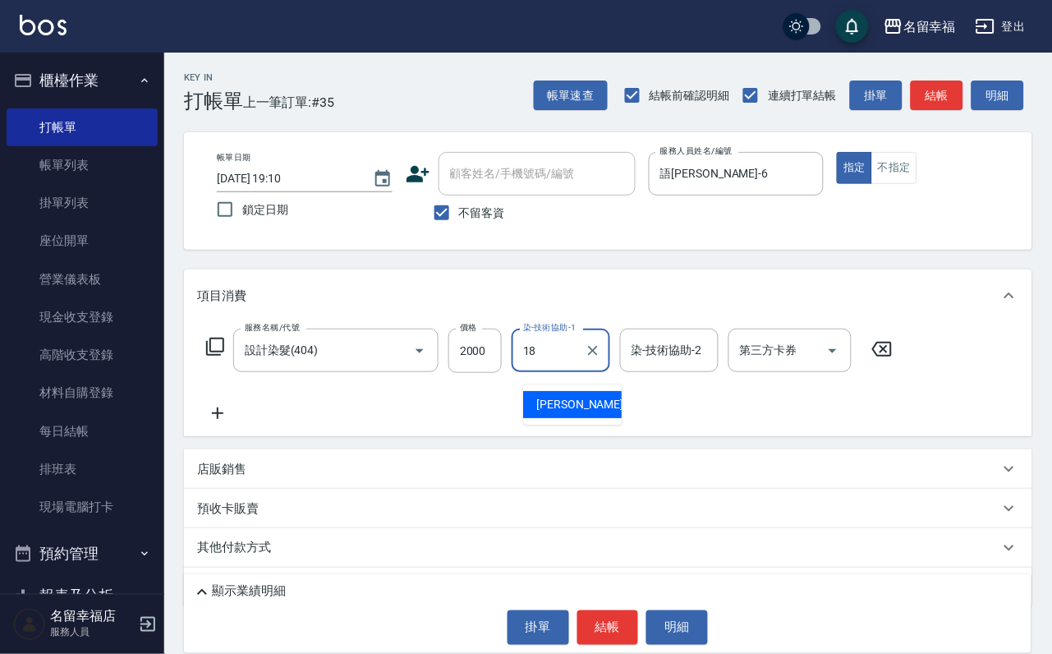
type input "[PERSON_NAME]-18"
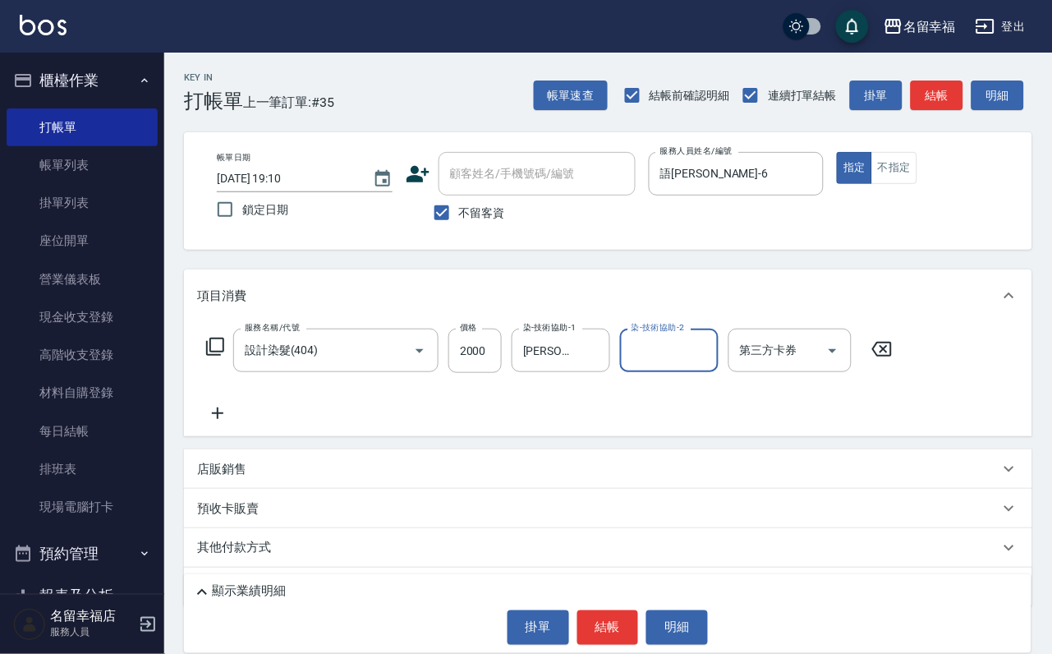
click at [225, 356] on icon at bounding box center [215, 347] width 20 height 20
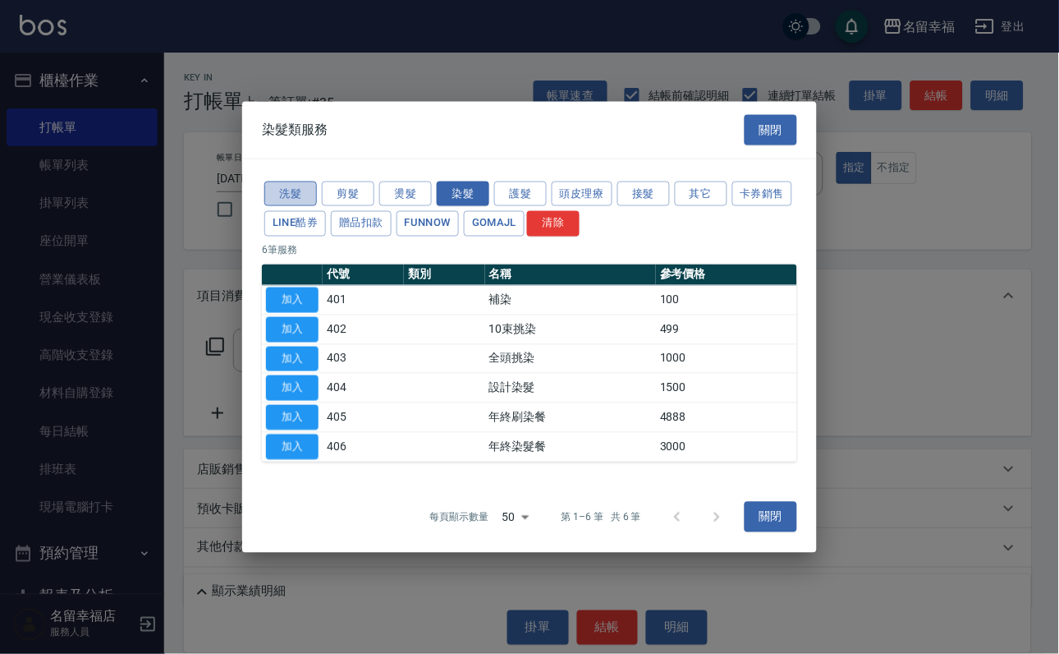
click at [301, 181] on button "洗髮" at bounding box center [290, 193] width 53 height 25
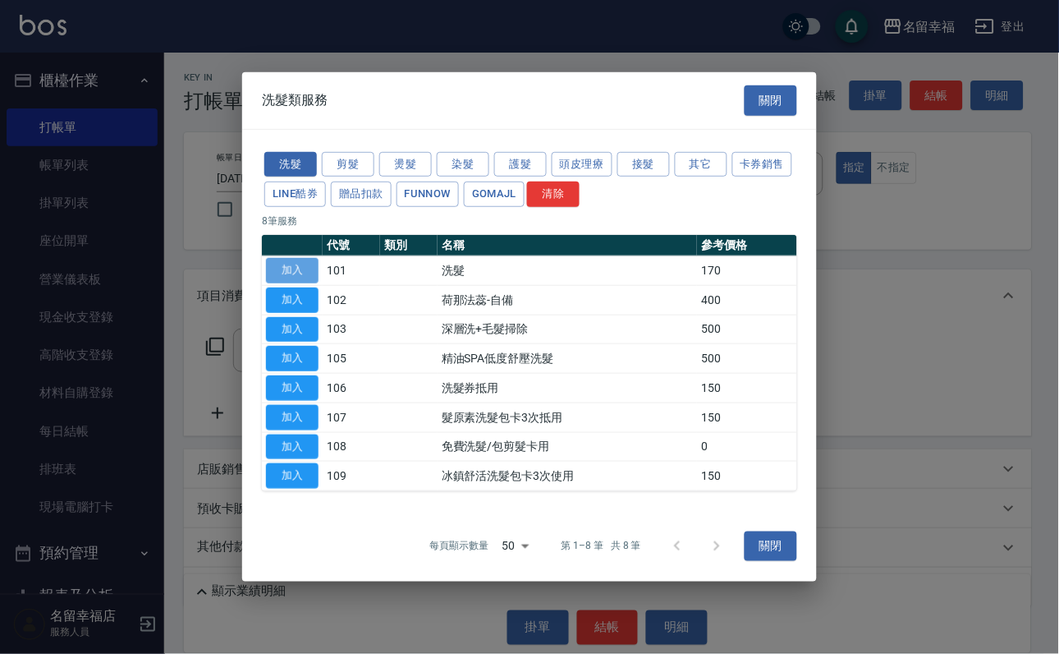
drag, startPoint x: 309, startPoint y: 238, endPoint x: 317, endPoint y: 244, distance: 10.0
click at [310, 258] on button "加入" at bounding box center [292, 270] width 53 height 25
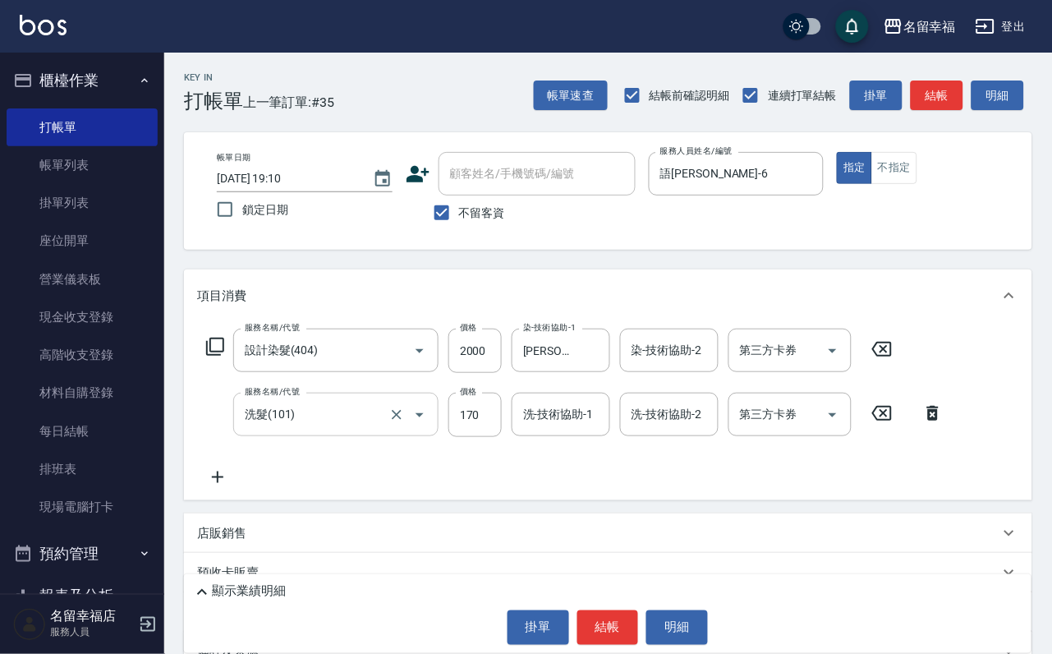
drag, startPoint x: 490, startPoint y: 439, endPoint x: 427, endPoint y: 446, distance: 63.6
click at [490, 437] on input "170" at bounding box center [474, 415] width 53 height 44
type input "230"
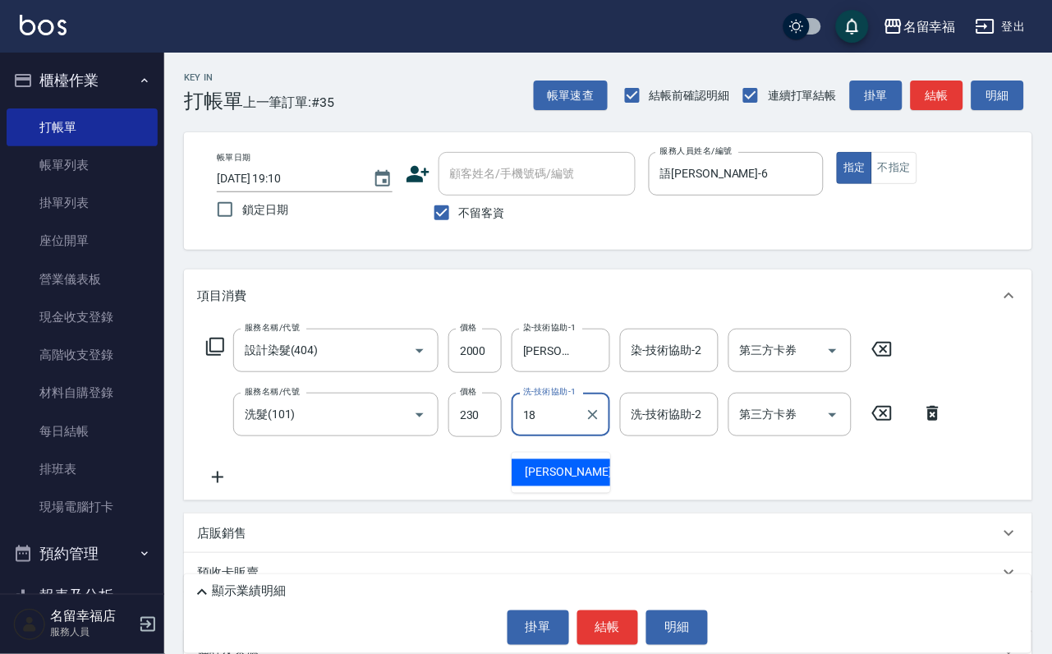
type input "[PERSON_NAME]-18"
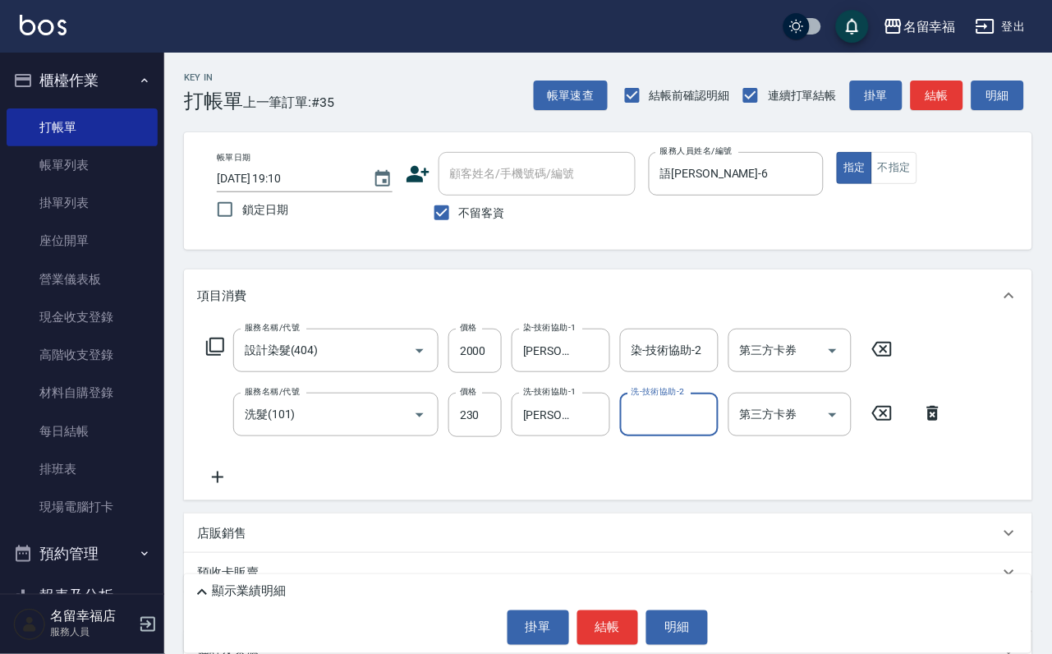
click at [218, 356] on icon at bounding box center [215, 347] width 20 height 20
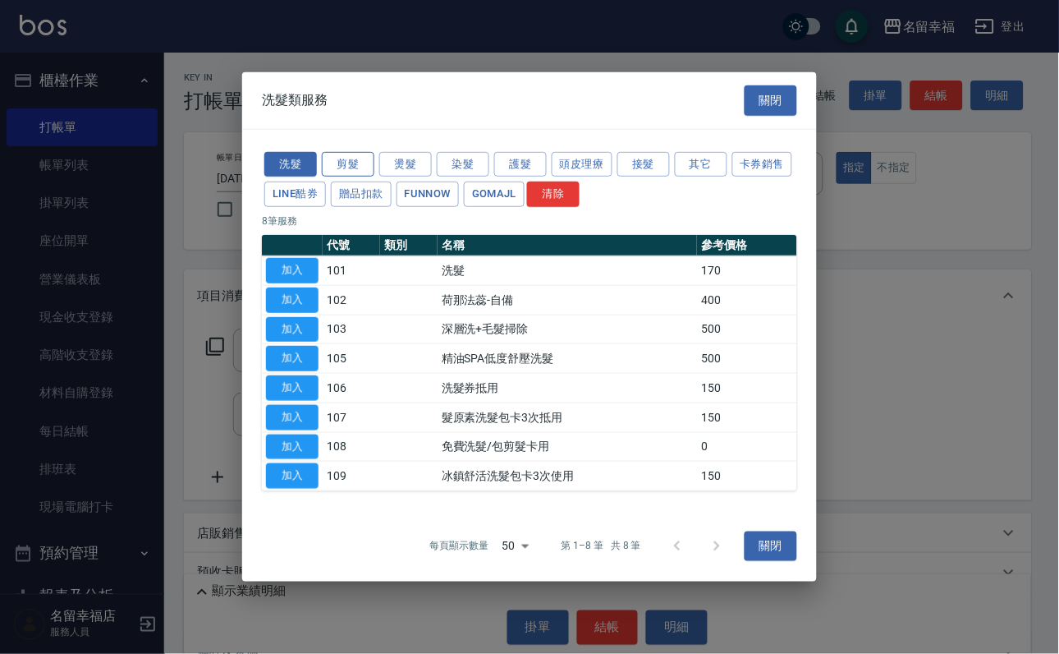
click at [351, 151] on button "剪髮" at bounding box center [348, 163] width 53 height 25
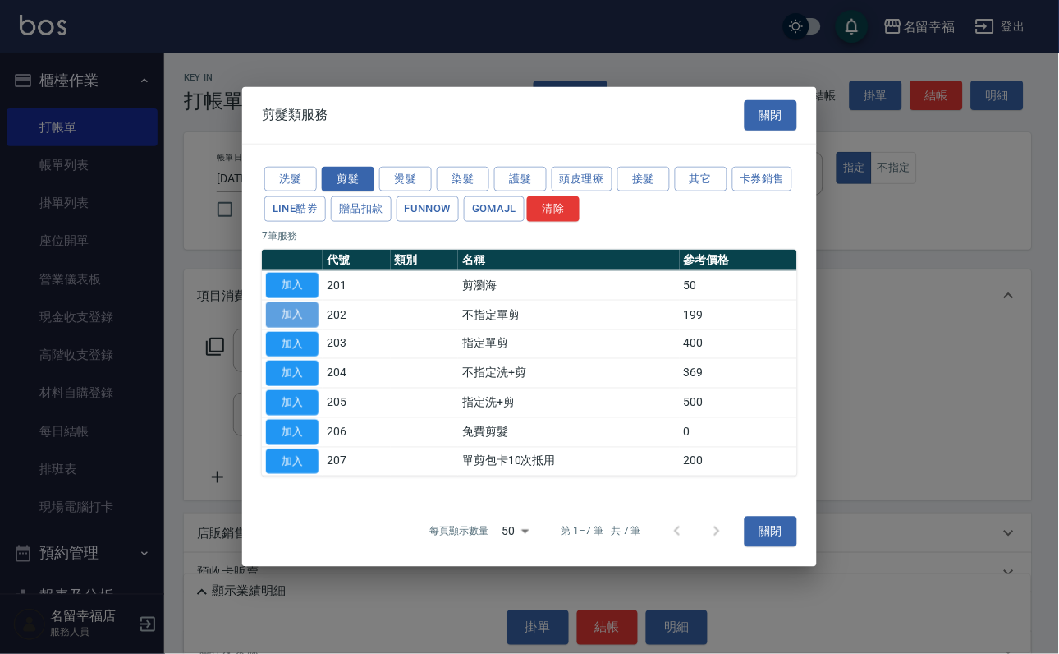
click at [287, 302] on button "加入" at bounding box center [292, 314] width 53 height 25
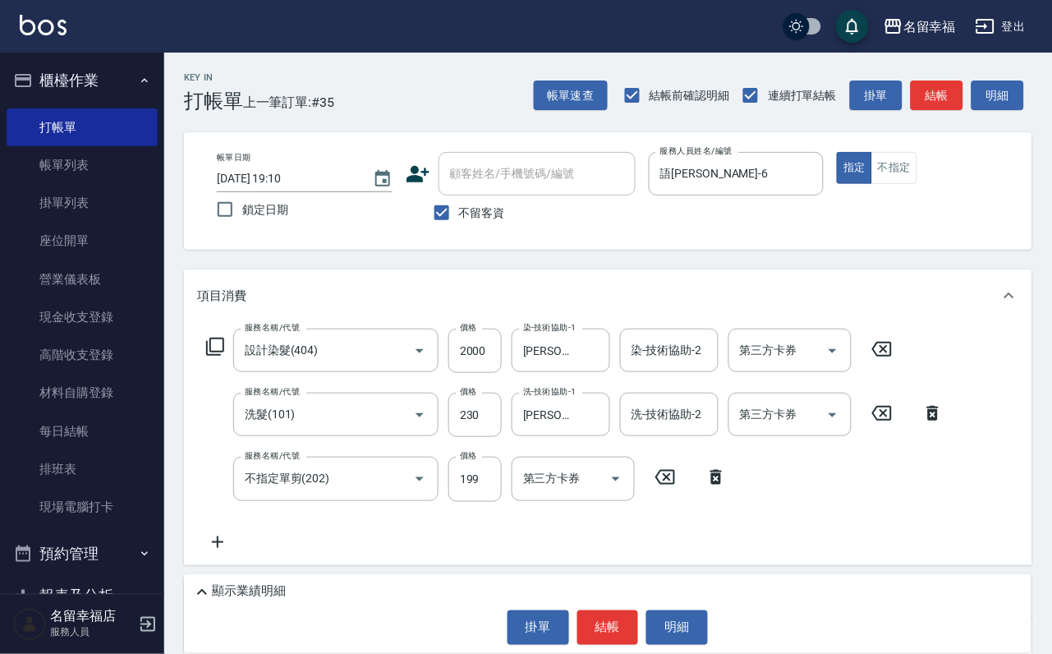
click at [216, 351] on icon at bounding box center [215, 347] width 18 height 18
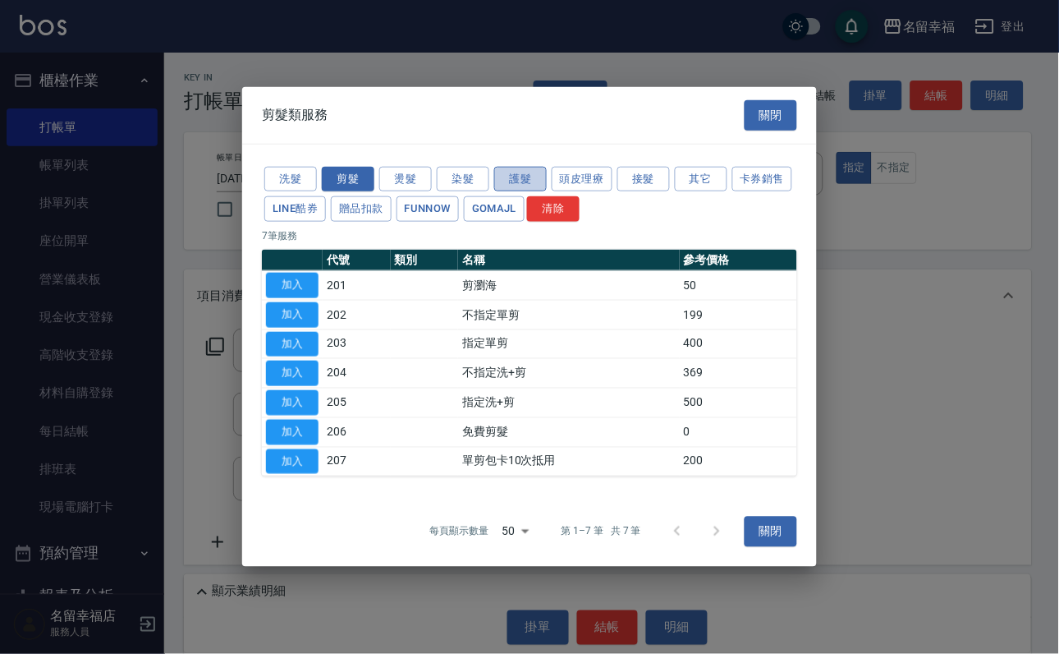
click at [518, 166] on button "護髮" at bounding box center [520, 178] width 53 height 25
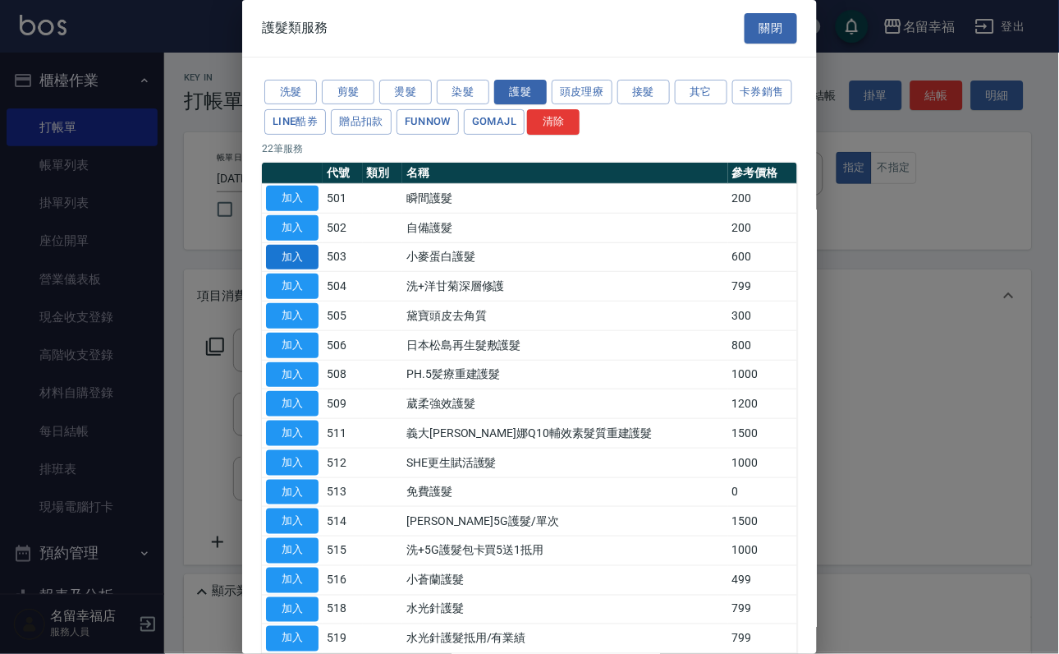
click at [295, 270] on button "加入" at bounding box center [292, 257] width 53 height 25
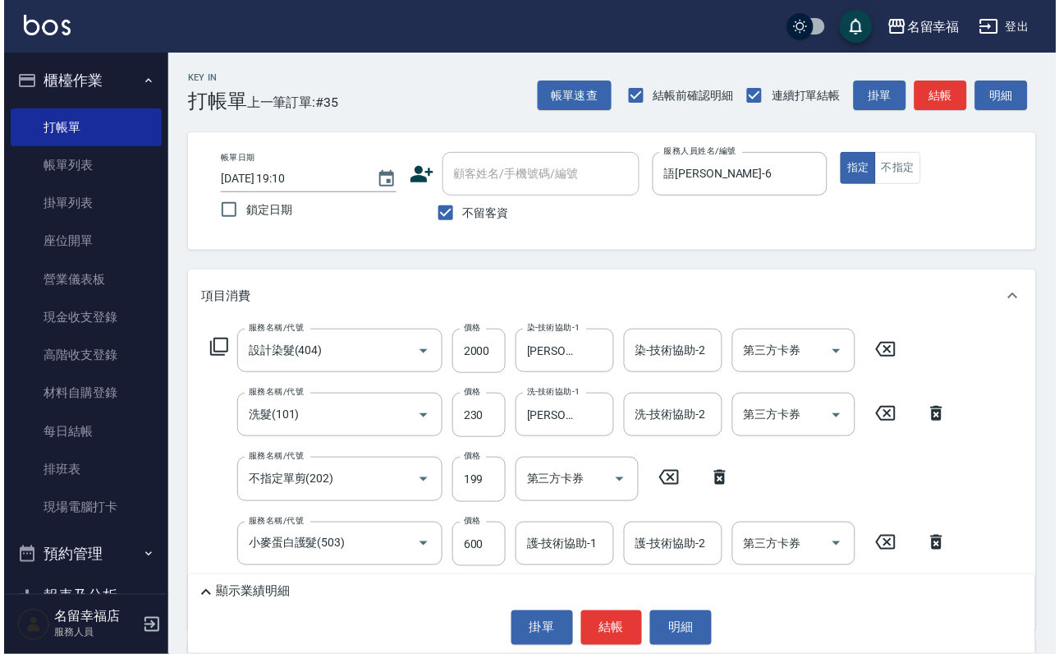
scroll to position [123, 0]
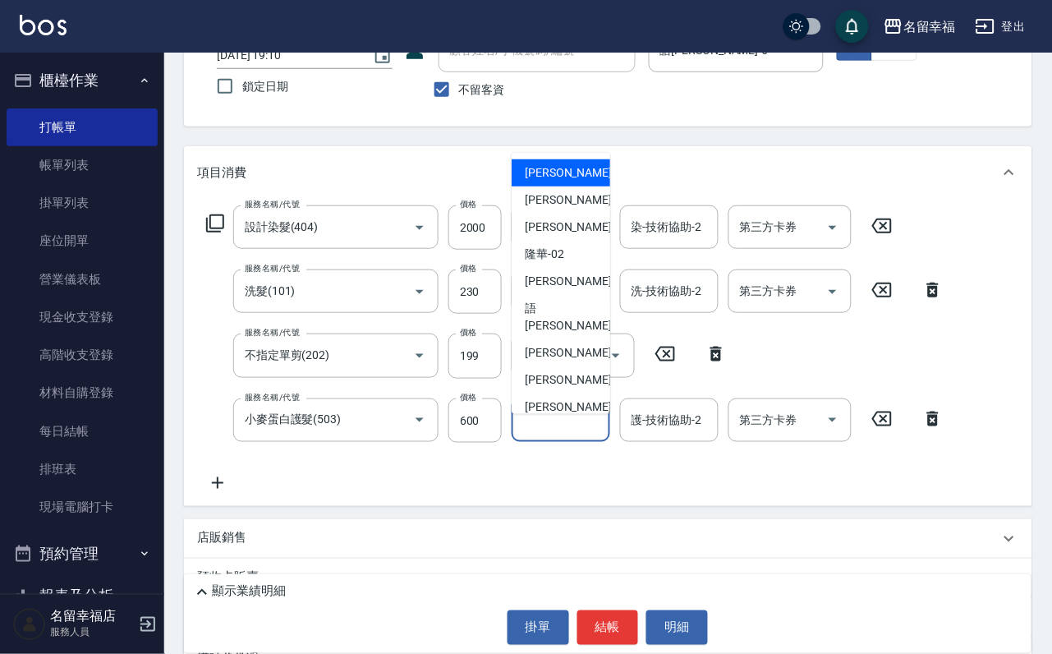
click at [564, 434] on input "護-技術協助-1" at bounding box center [561, 420] width 84 height 29
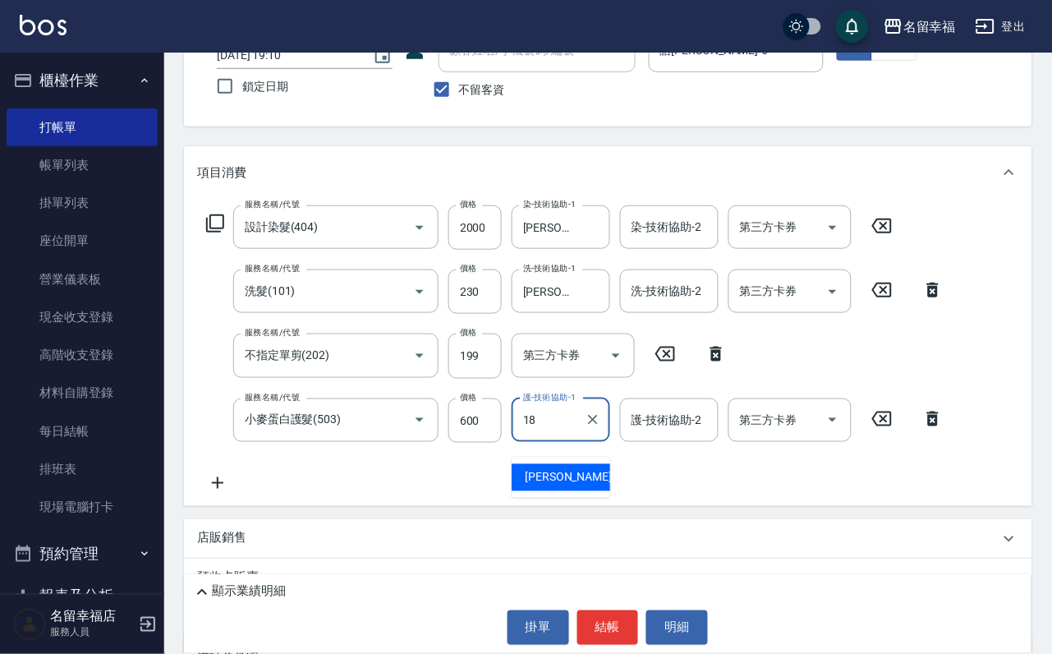
type input "[PERSON_NAME]-18"
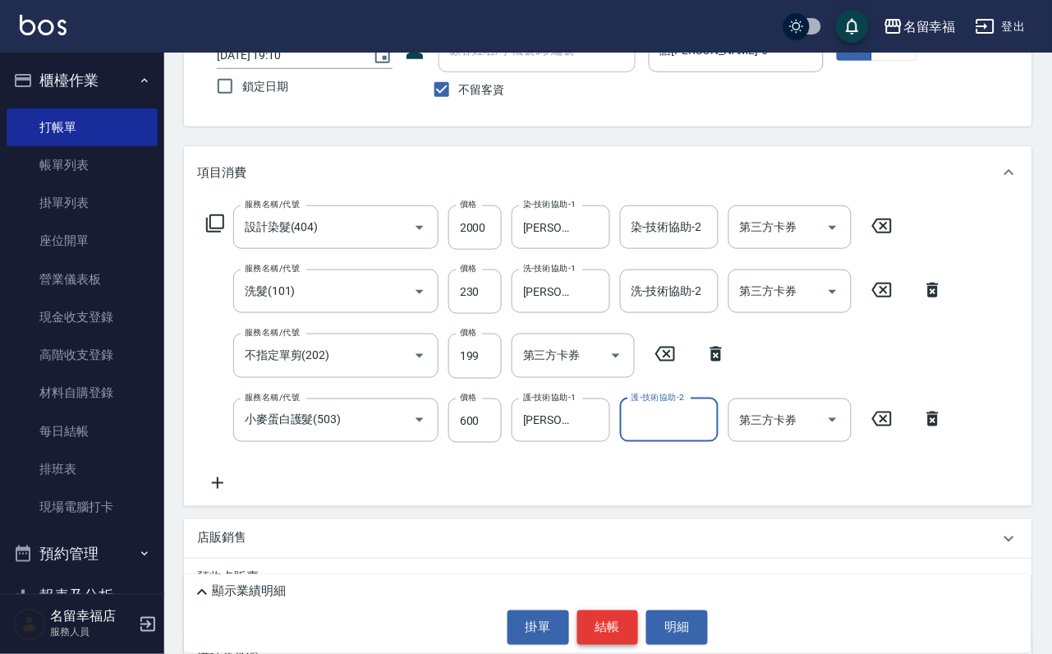
click at [609, 632] on button "結帳" at bounding box center [608, 627] width 62 height 34
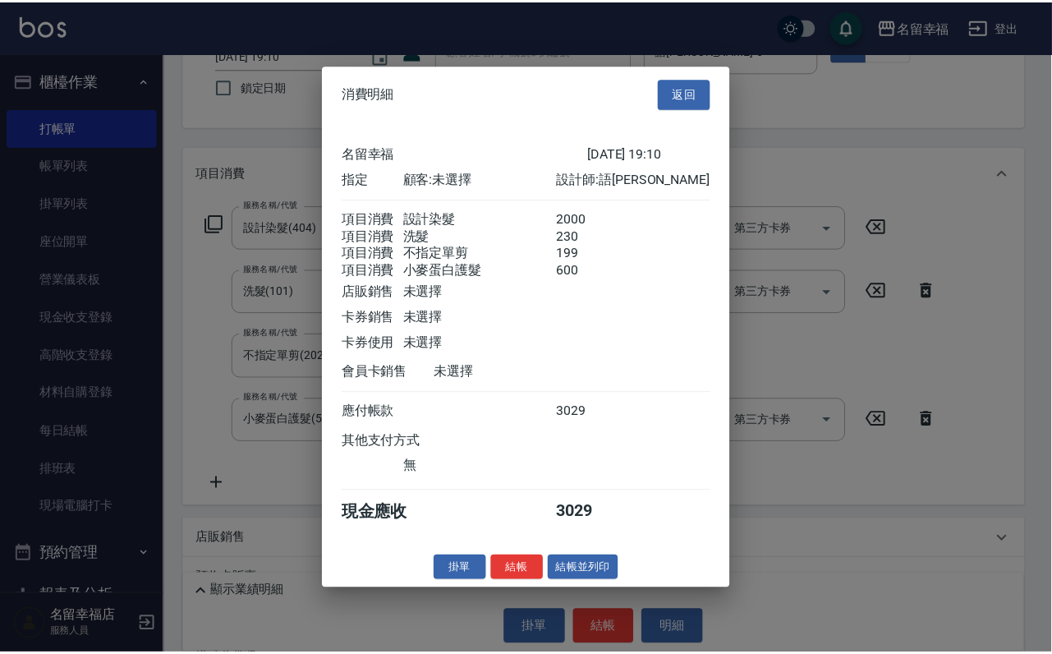
scroll to position [0, 0]
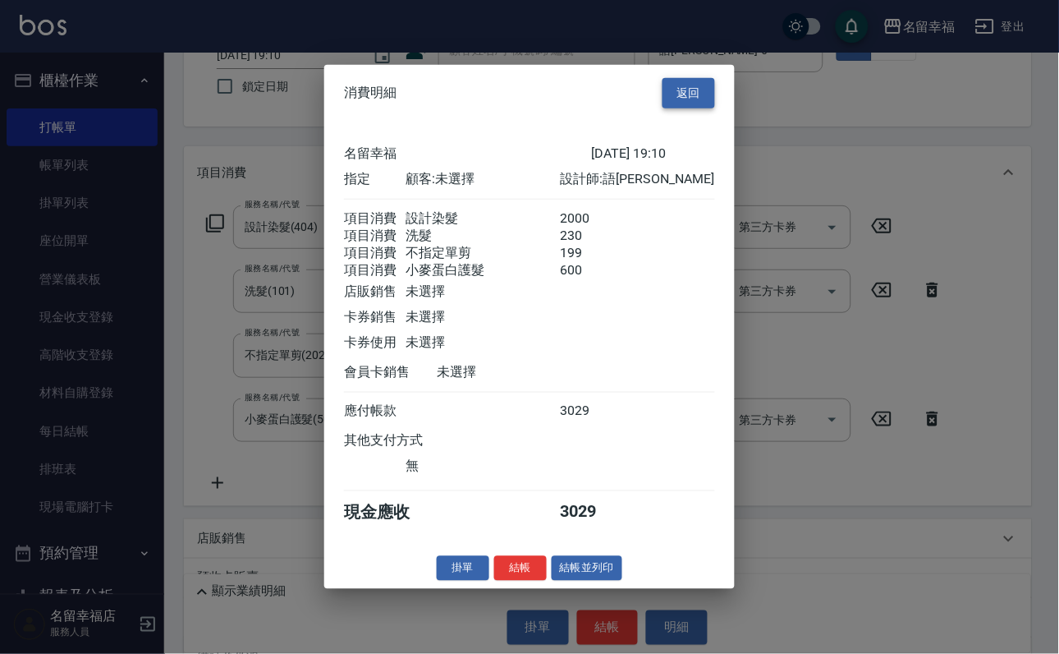
click at [697, 78] on button "返回" at bounding box center [689, 93] width 53 height 30
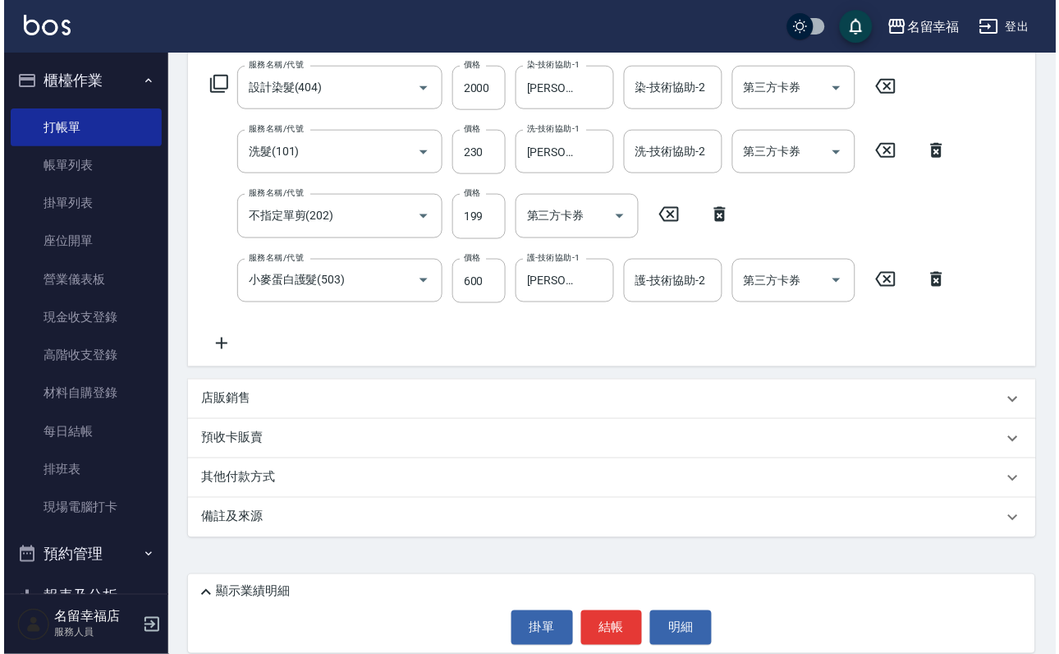
scroll to position [290, 0]
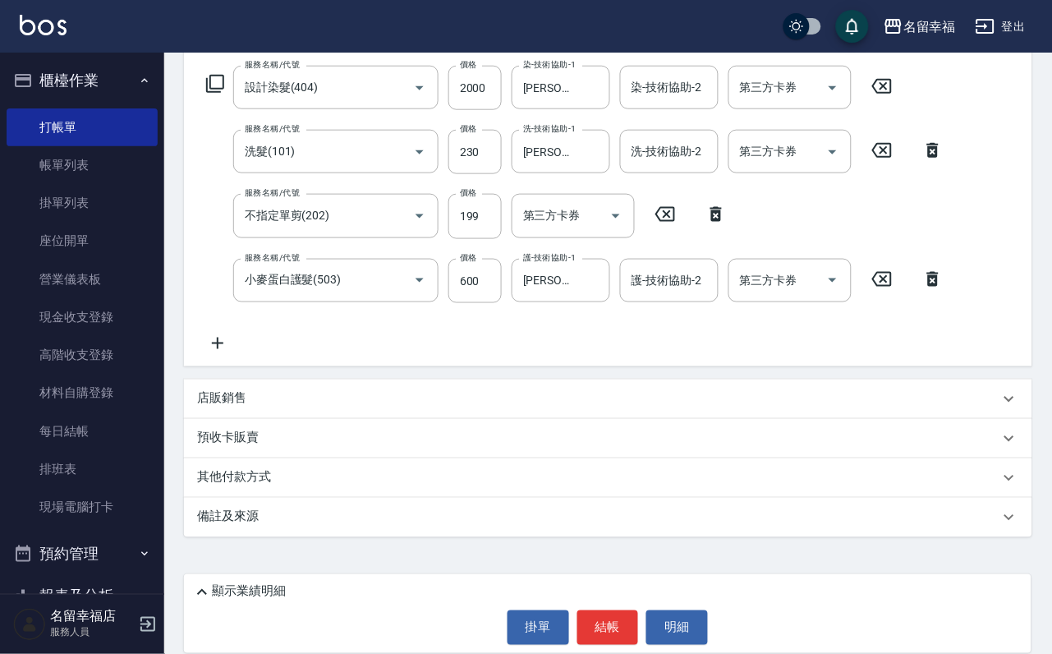
click at [285, 583] on p "顯示業績明細" at bounding box center [249, 591] width 74 height 17
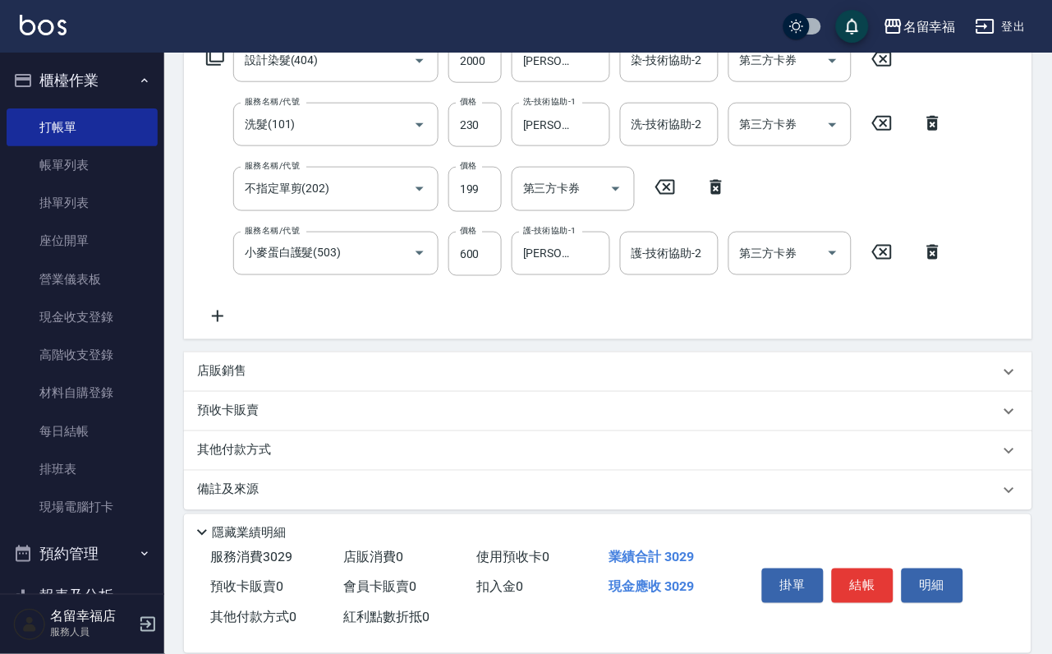
click at [207, 530] on icon at bounding box center [202, 533] width 10 height 6
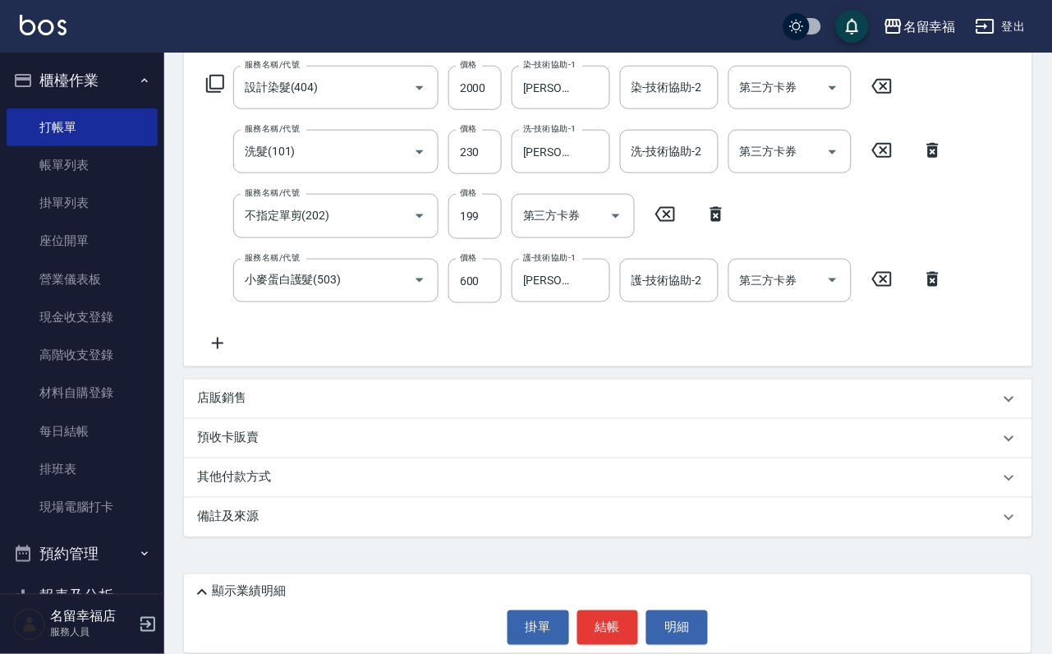
click at [323, 584] on div "顯示業績明細" at bounding box center [611, 592] width 839 height 20
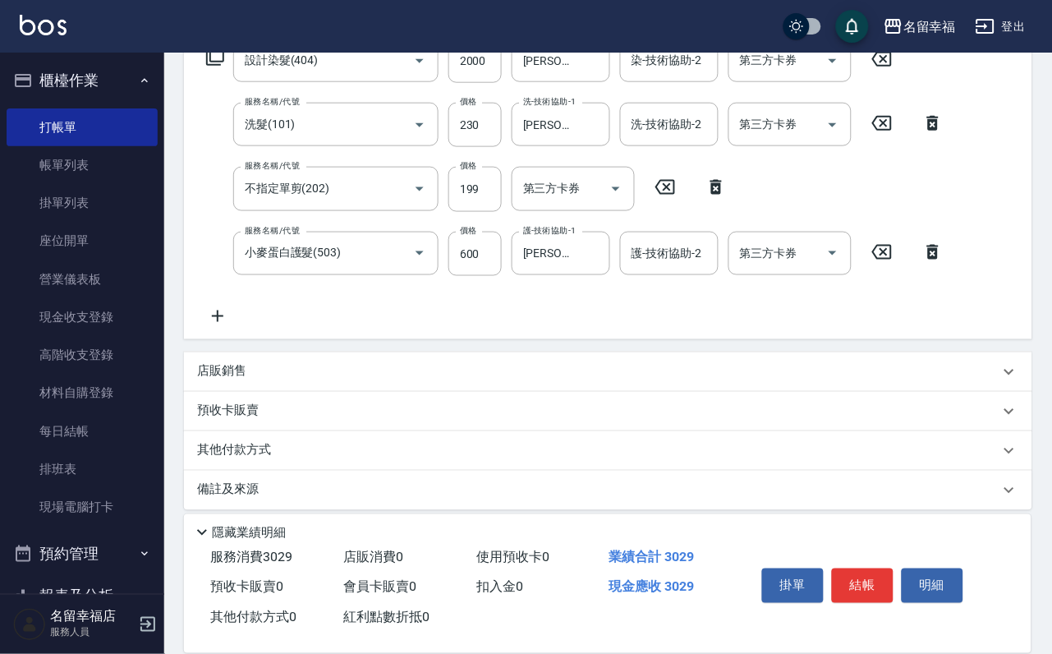
click at [212, 522] on icon at bounding box center [202, 532] width 20 height 20
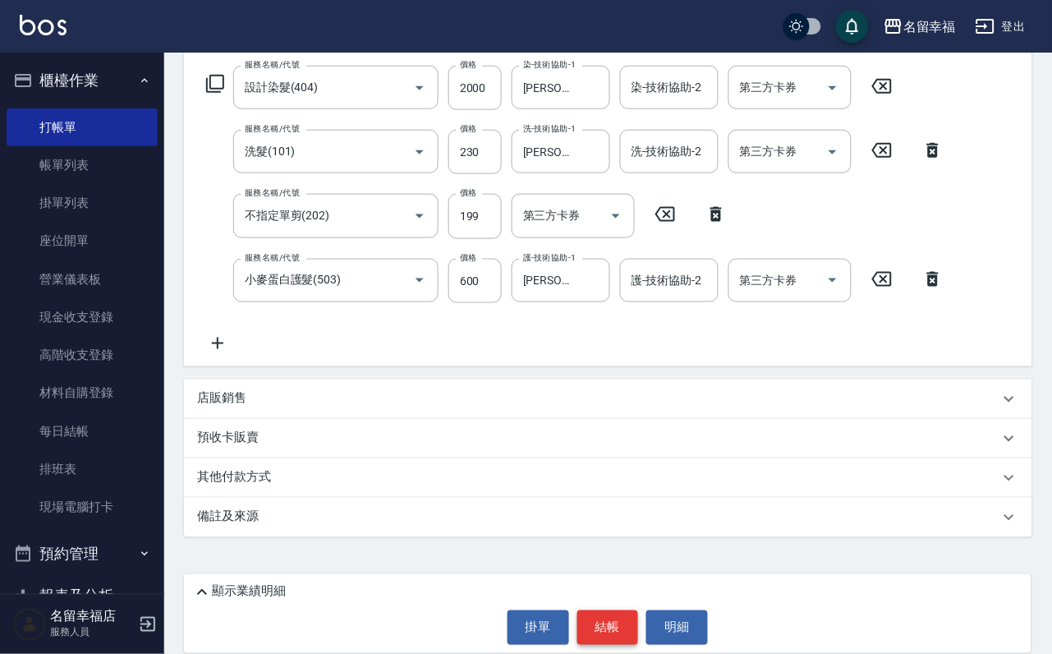
click at [585, 620] on button "結帳" at bounding box center [608, 627] width 62 height 34
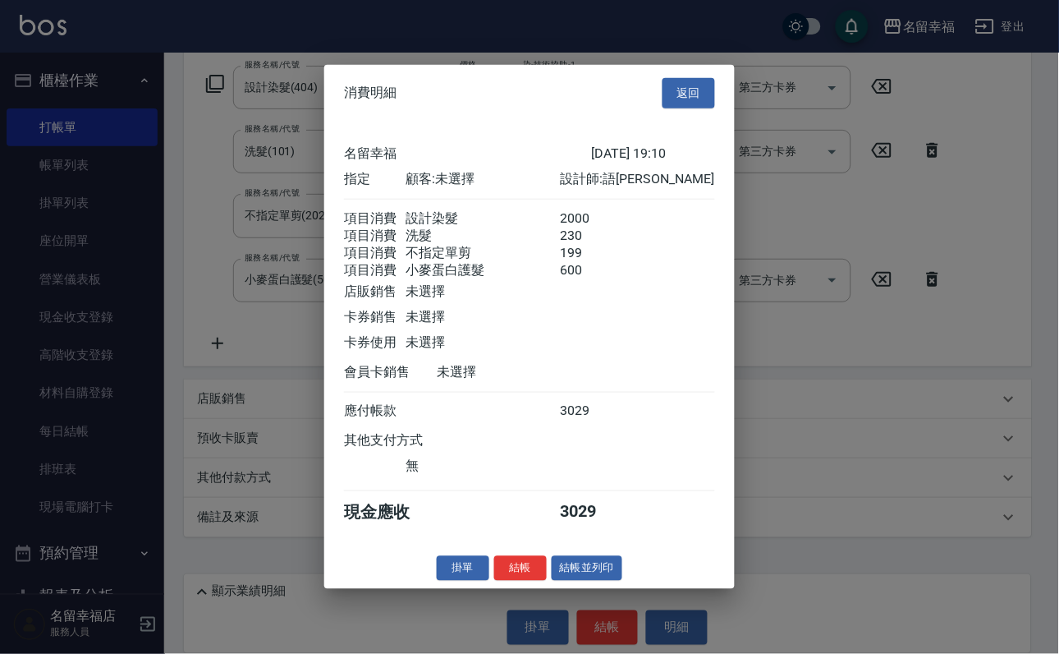
scroll to position [387, 0]
click at [494, 581] on button "結帳" at bounding box center [520, 567] width 53 height 25
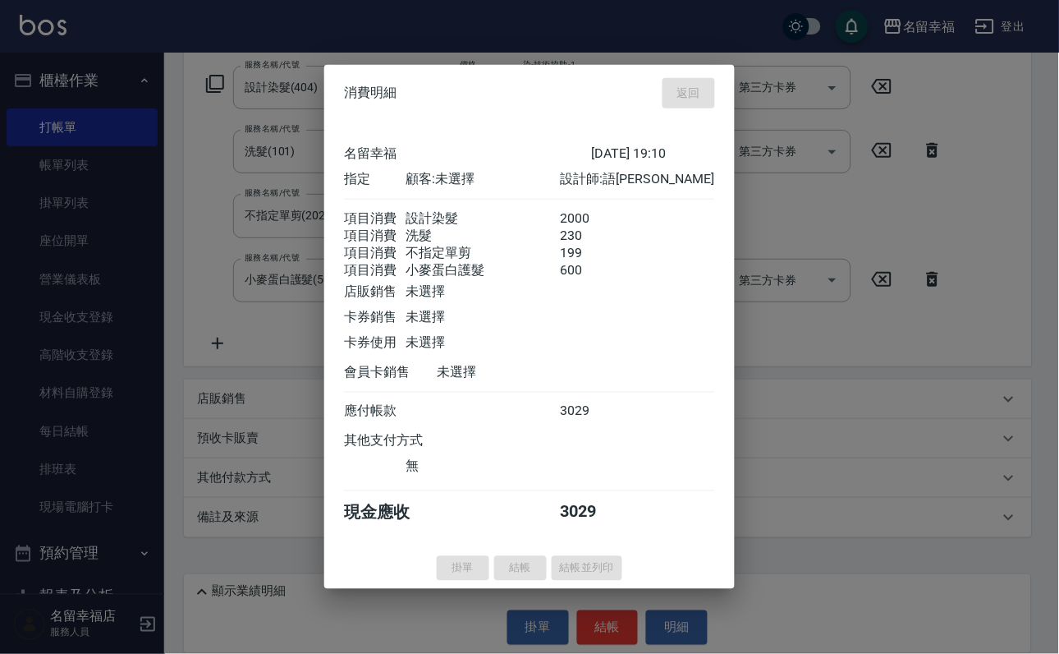
type input "[DATE] 19:11"
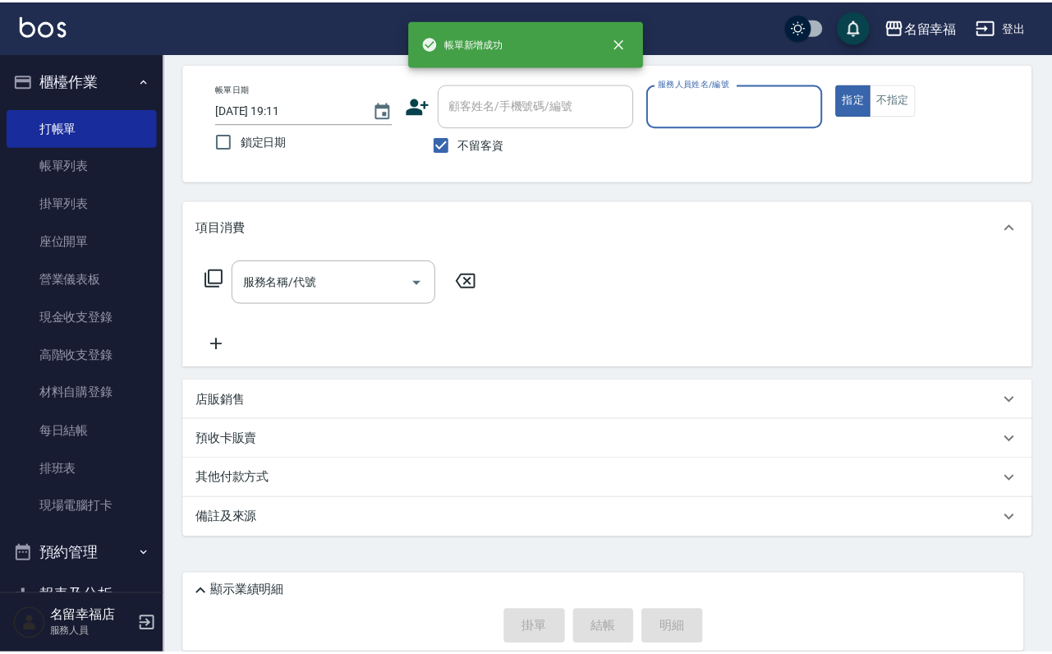
scroll to position [98, 0]
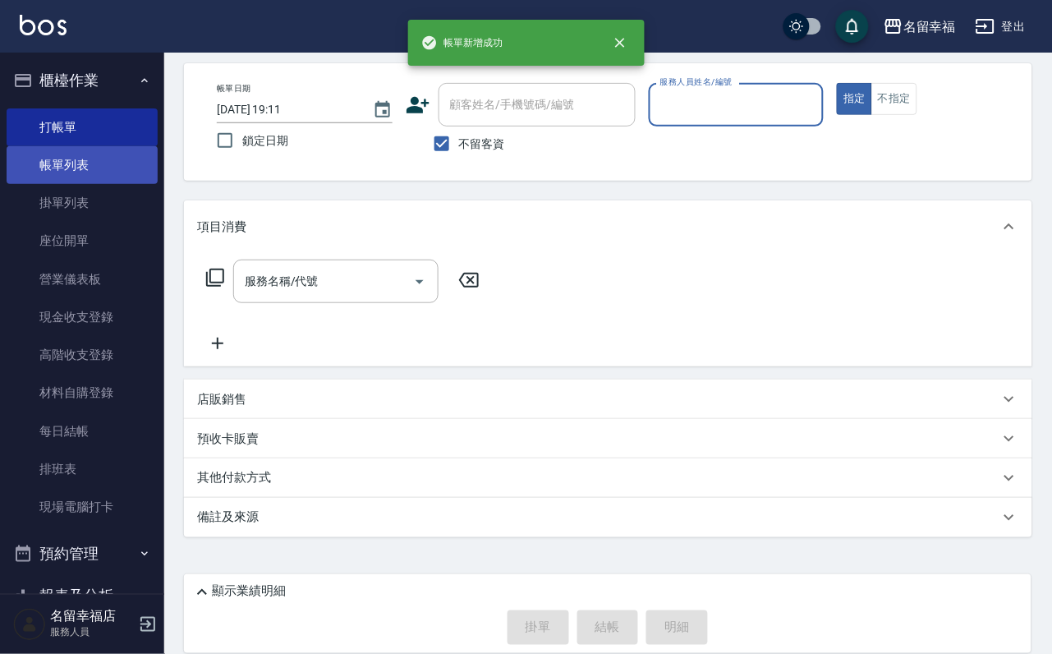
click at [98, 175] on link "帳單列表" at bounding box center [82, 165] width 151 height 38
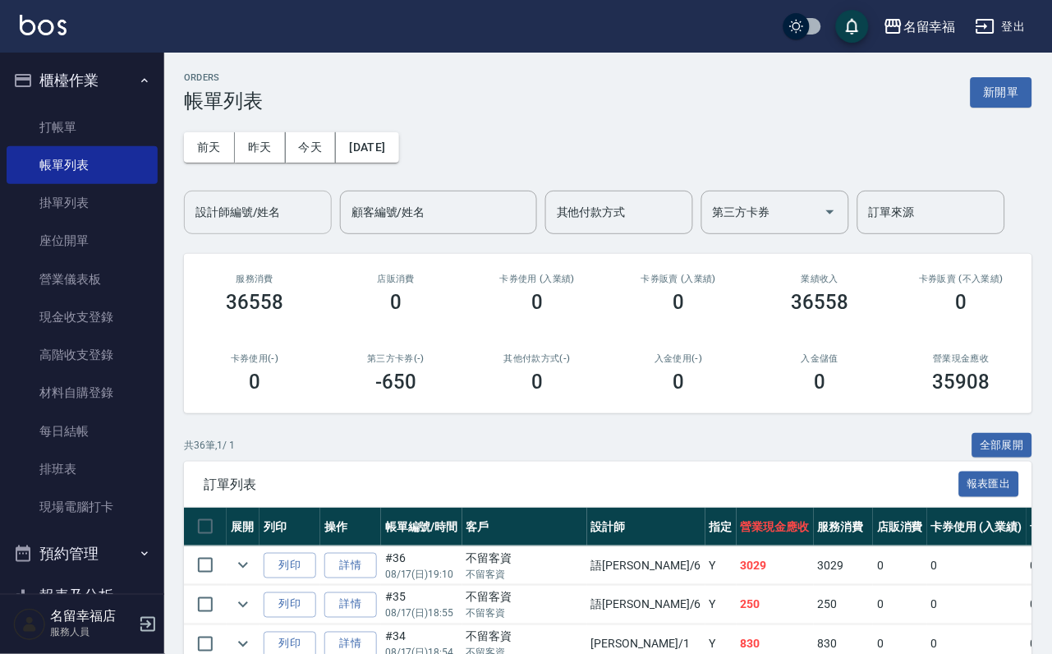
click at [276, 231] on div "設計師編號/姓名" at bounding box center [258, 213] width 148 height 44
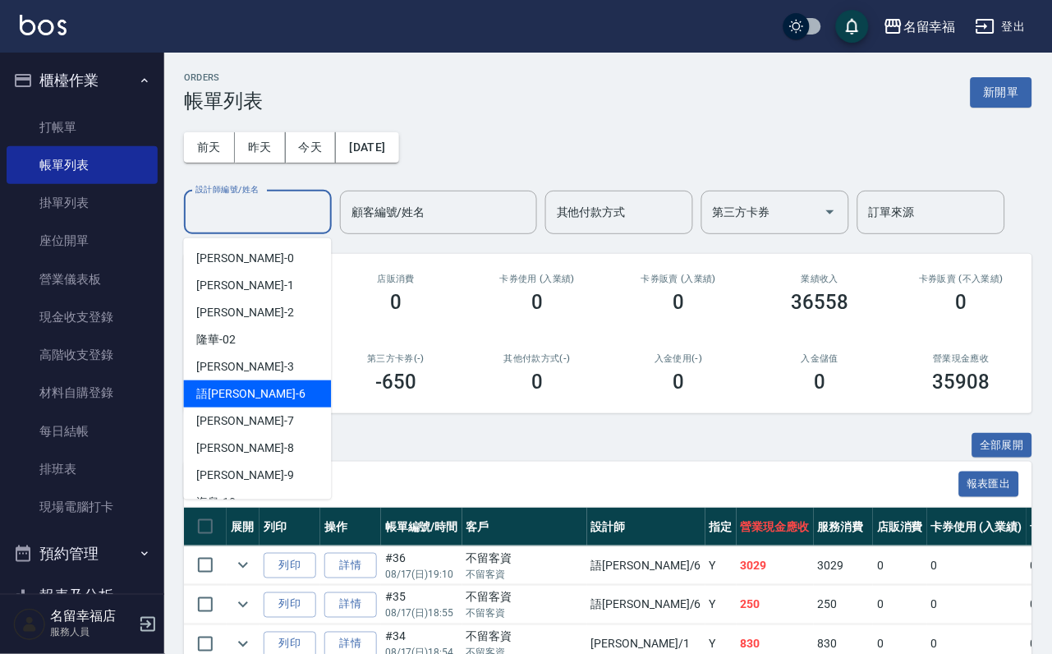
click at [278, 391] on div "語[PERSON_NAME] -6" at bounding box center [258, 393] width 148 height 27
type input "語[PERSON_NAME]-6"
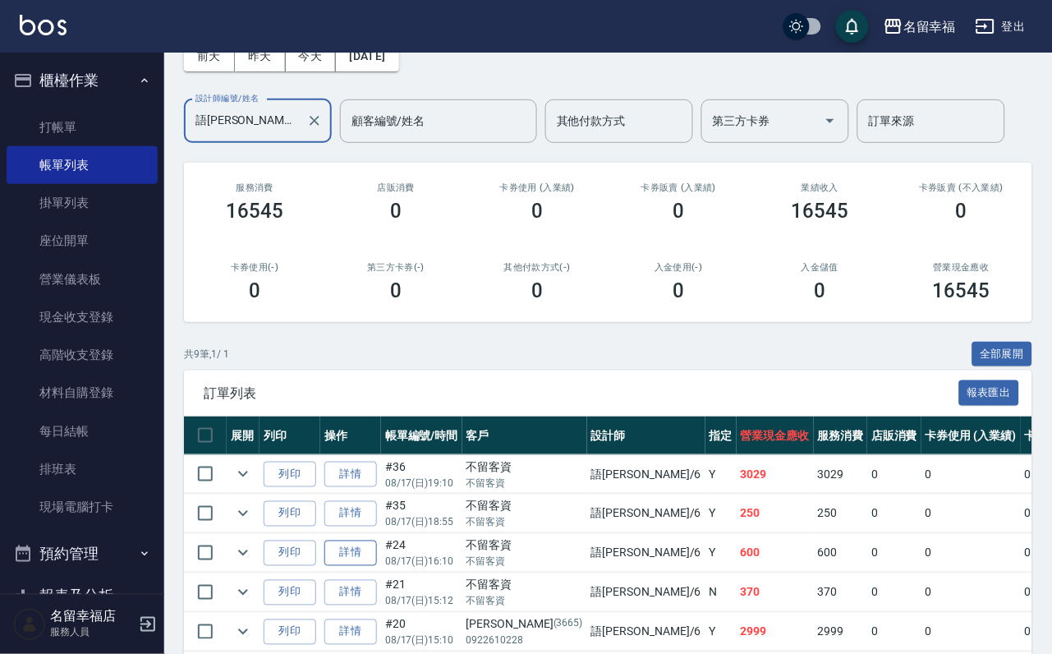
scroll to position [246, 0]
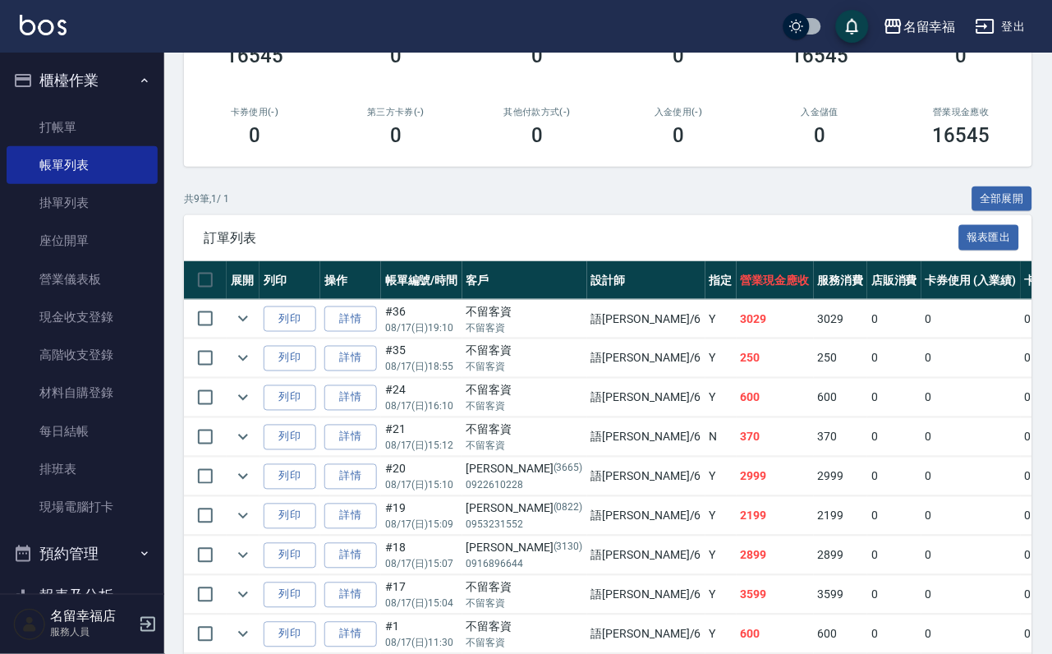
click at [377, 332] on link "詳情" at bounding box center [350, 318] width 53 height 25
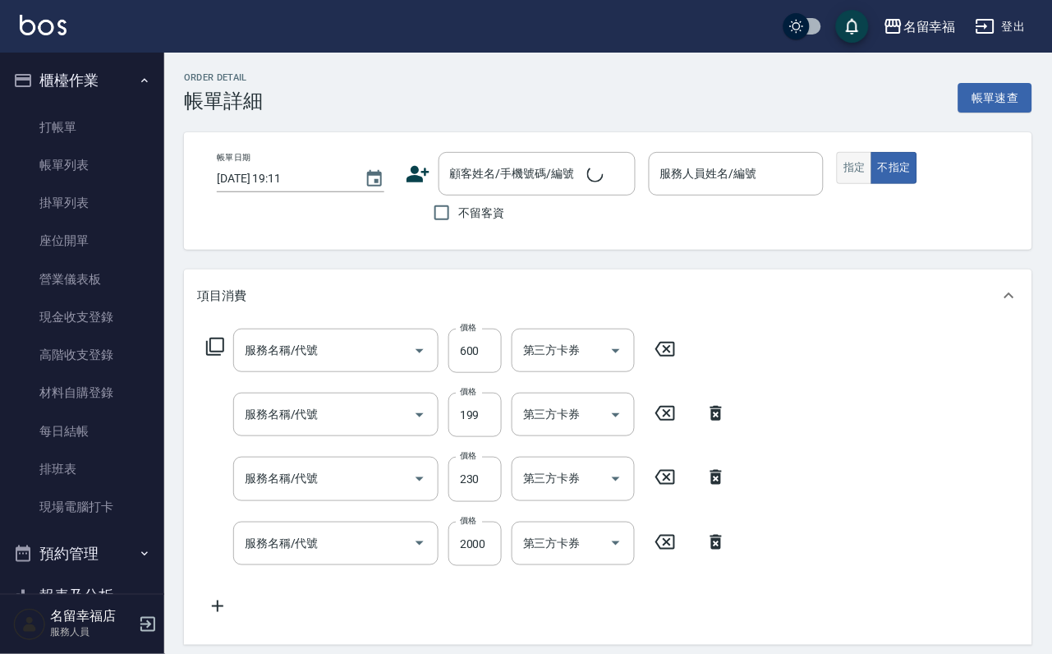
click at [872, 184] on button "指定" at bounding box center [854, 168] width 35 height 32
type input "[DATE] 19:10"
checkbox input "true"
type input "語[PERSON_NAME]-6"
type input "小麥蛋白護髮(503)"
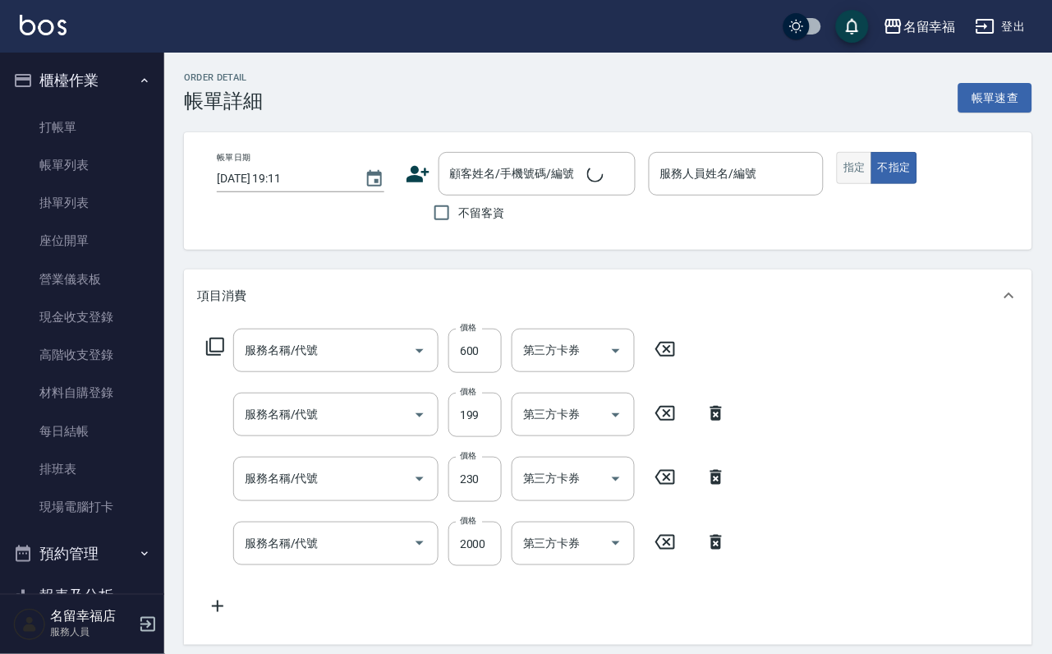
type input "不指定單剪(202)"
type input "洗髮(101)"
type input "設計染髮(404)"
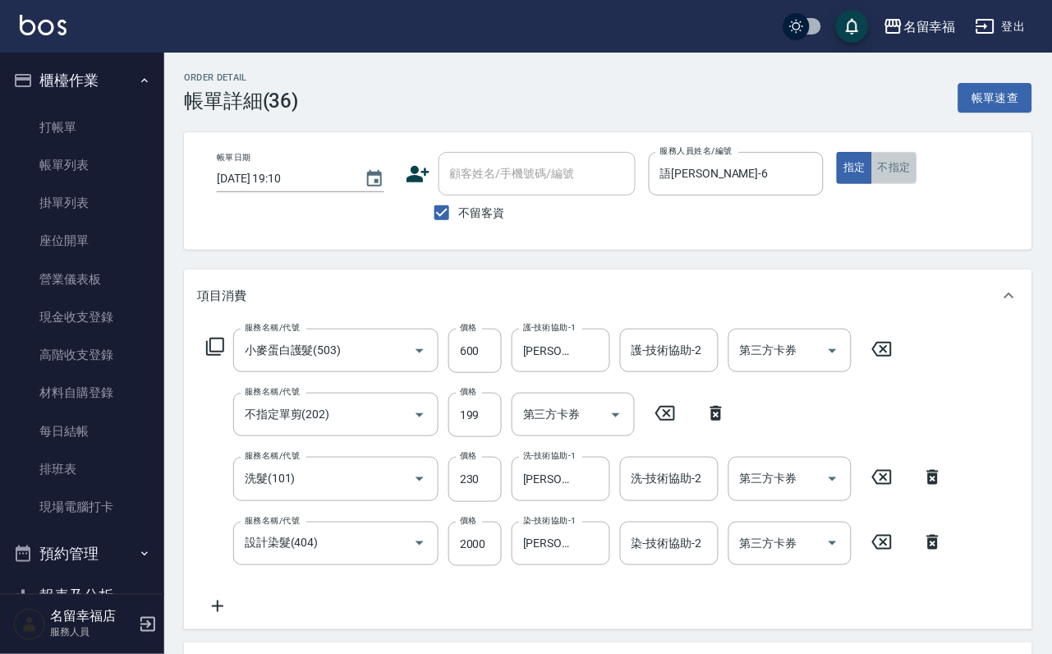
click at [917, 184] on button "不指定" at bounding box center [894, 168] width 46 height 32
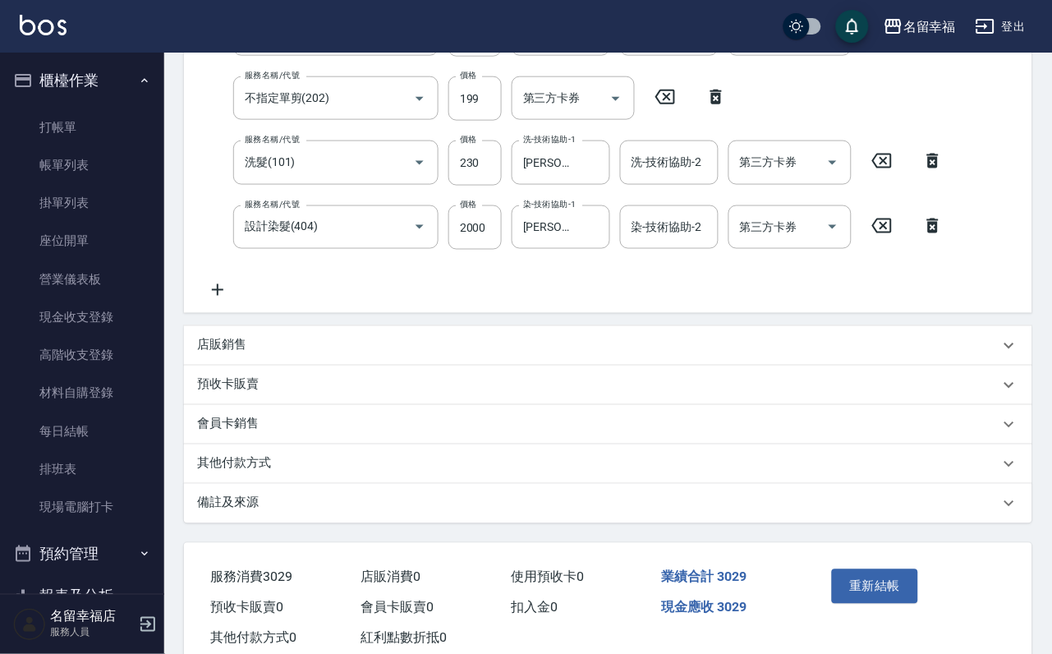
scroll to position [423, 0]
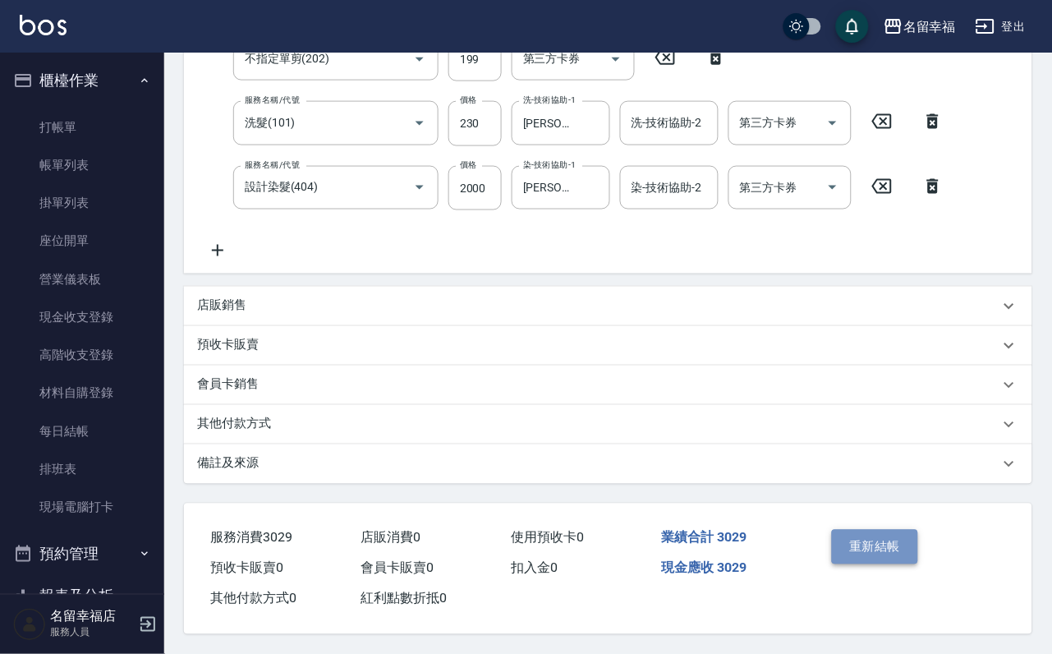
click at [880, 530] on button "重新結帳" at bounding box center [875, 547] width 87 height 34
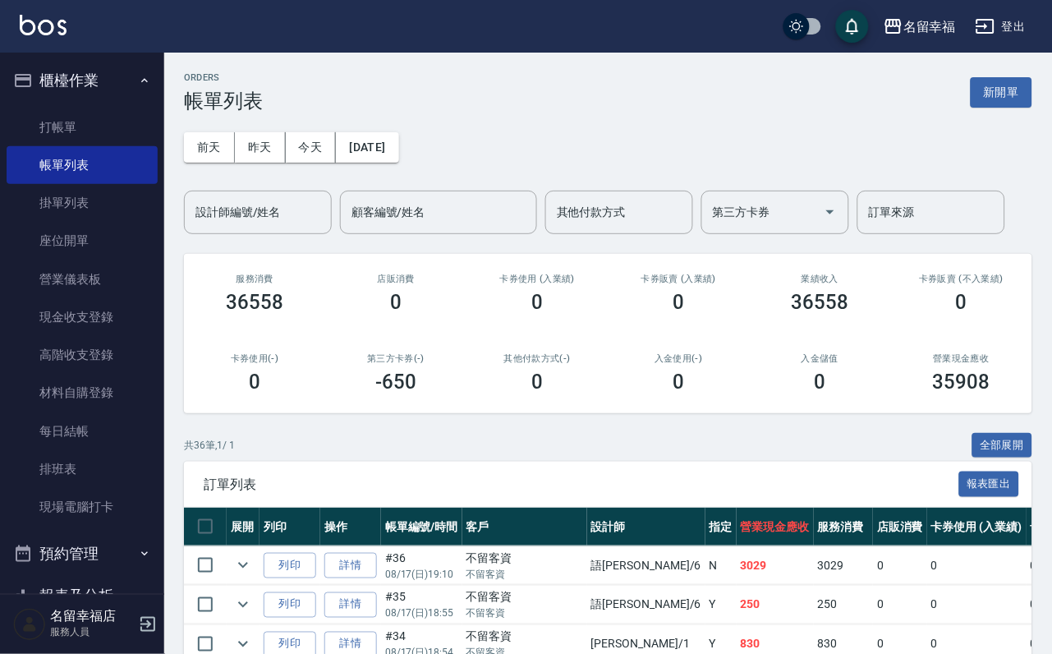
click at [278, 218] on input "設計師編號/姓名" at bounding box center [257, 212] width 133 height 29
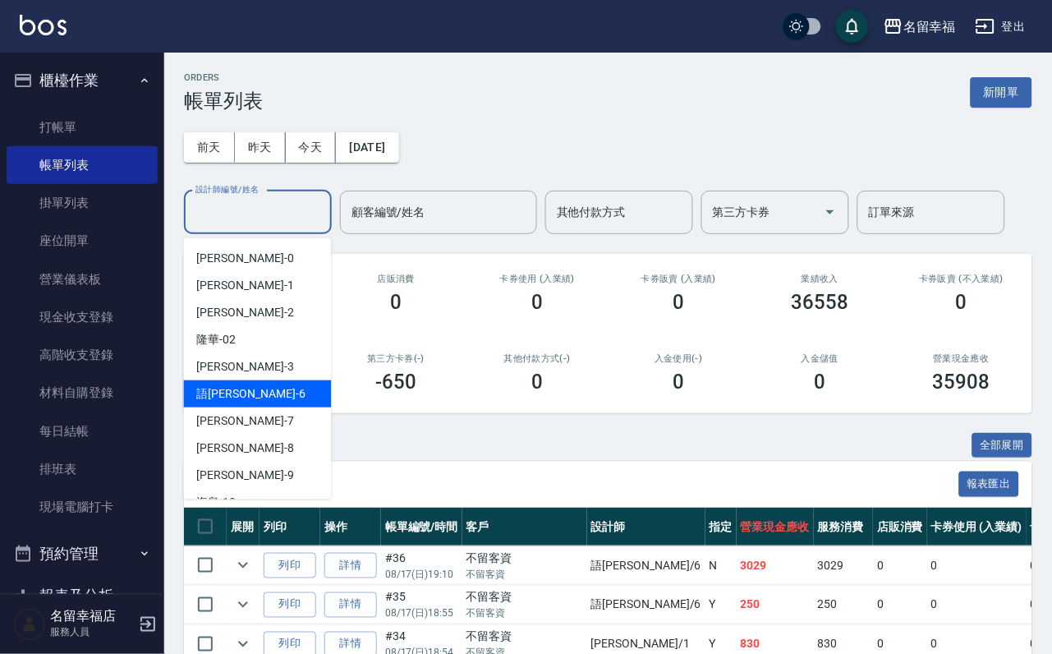
click at [262, 402] on div "語[PERSON_NAME] -6" at bounding box center [258, 393] width 148 height 27
type input "語[PERSON_NAME]-6"
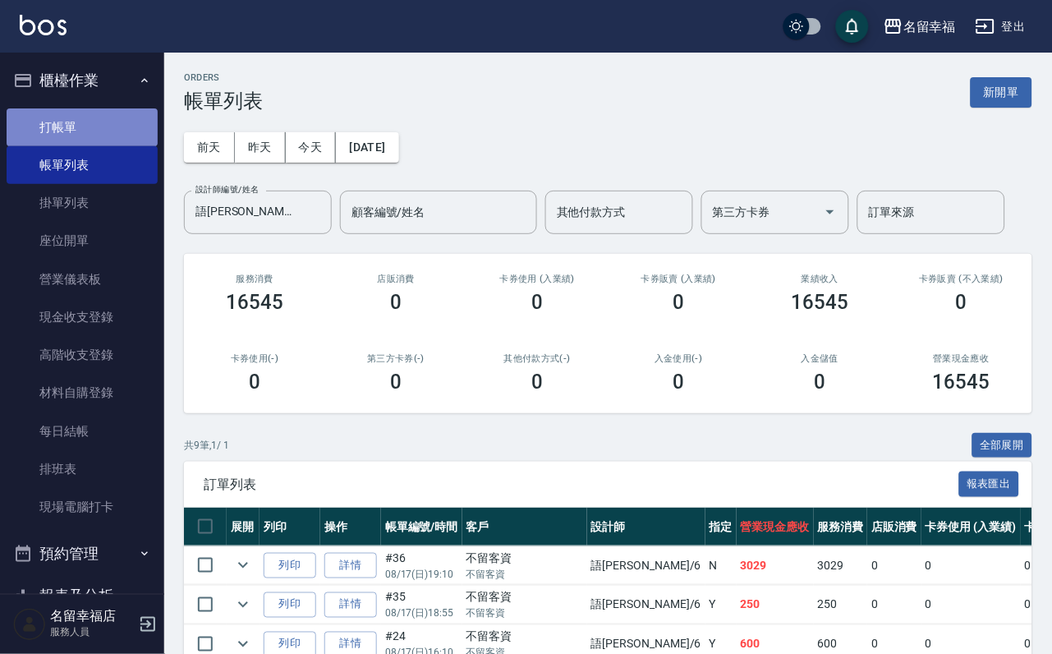
click at [111, 130] on link "打帳單" at bounding box center [82, 127] width 151 height 38
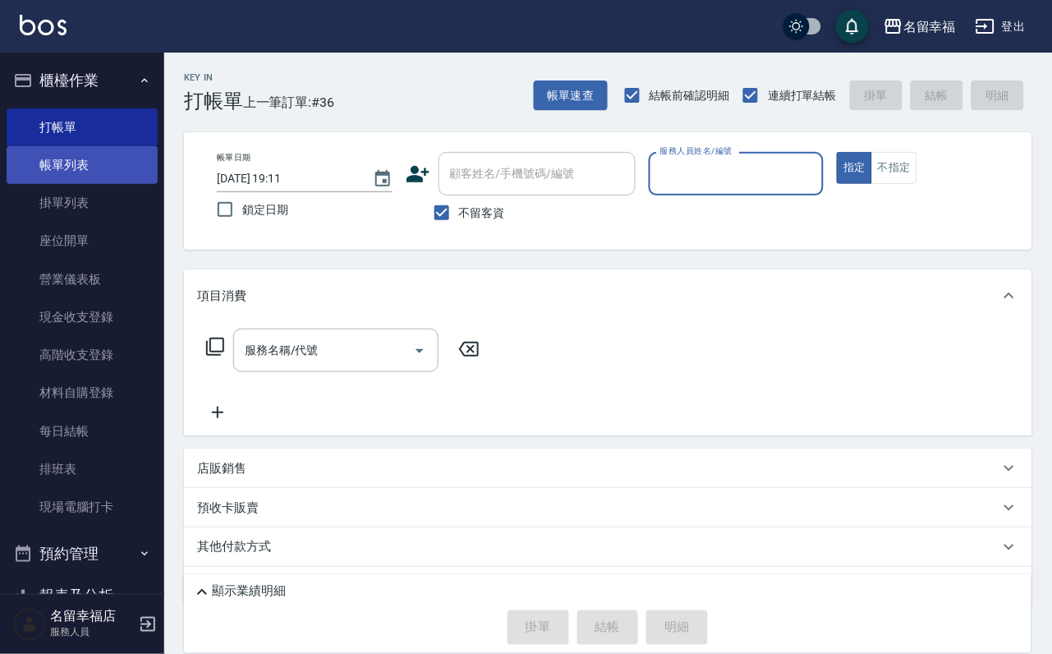
drag, startPoint x: 78, startPoint y: 180, endPoint x: 160, endPoint y: 190, distance: 82.7
click at [78, 181] on link "帳單列表" at bounding box center [82, 165] width 151 height 38
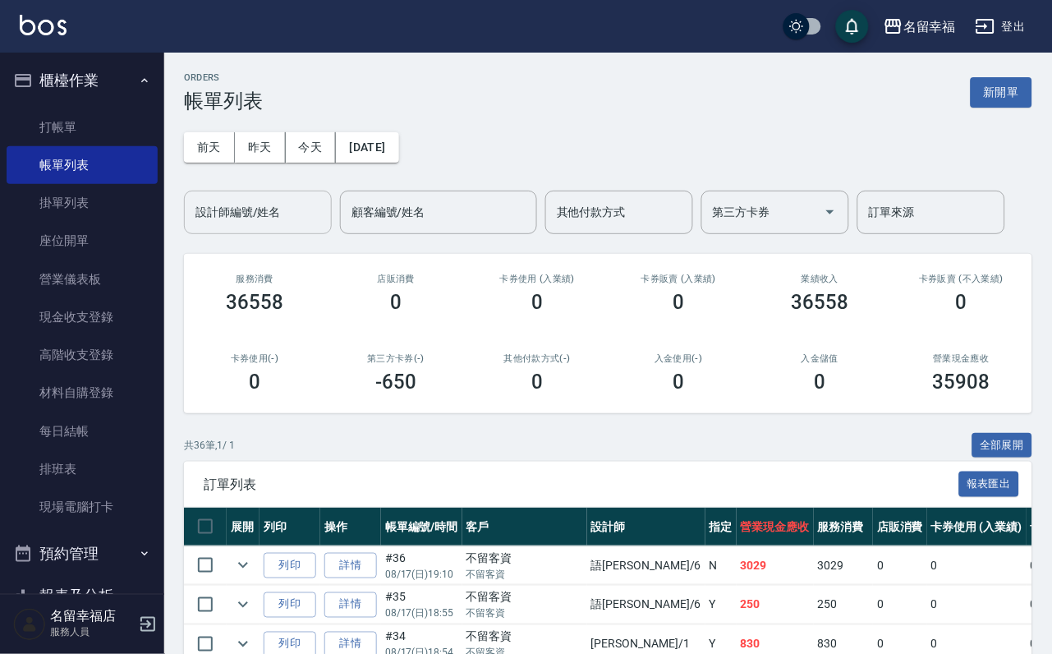
drag, startPoint x: 267, startPoint y: 215, endPoint x: 246, endPoint y: 209, distance: 21.3
click at [246, 209] on input "設計師編號/姓名" at bounding box center [257, 212] width 133 height 29
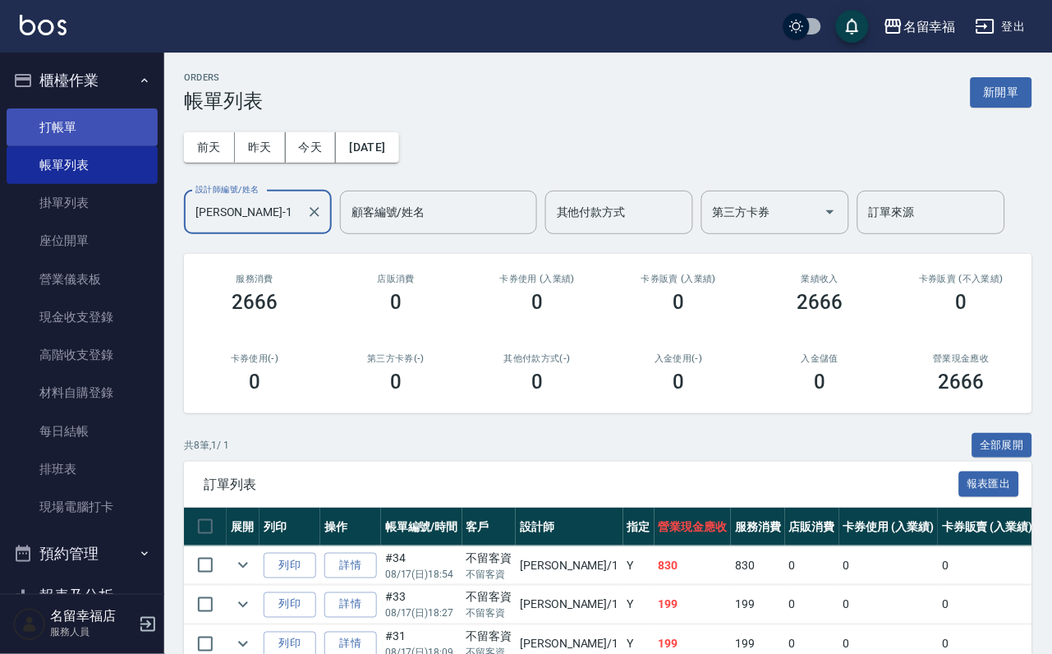
type input "[PERSON_NAME]-1"
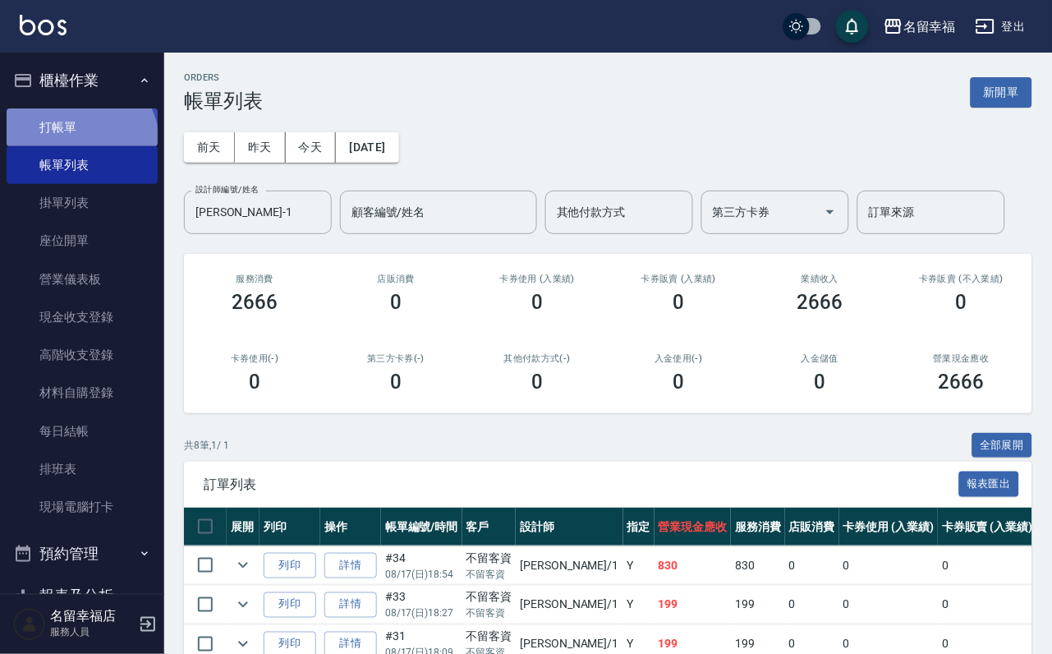
click at [71, 146] on link "打帳單" at bounding box center [82, 127] width 151 height 38
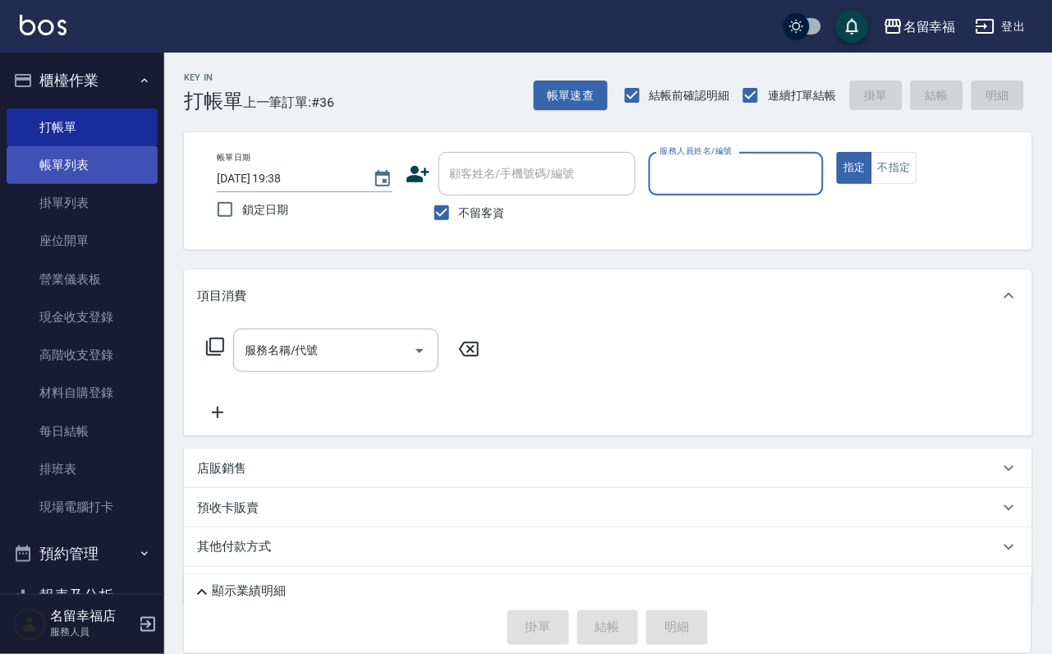
click at [93, 172] on link "帳單列表" at bounding box center [82, 165] width 151 height 38
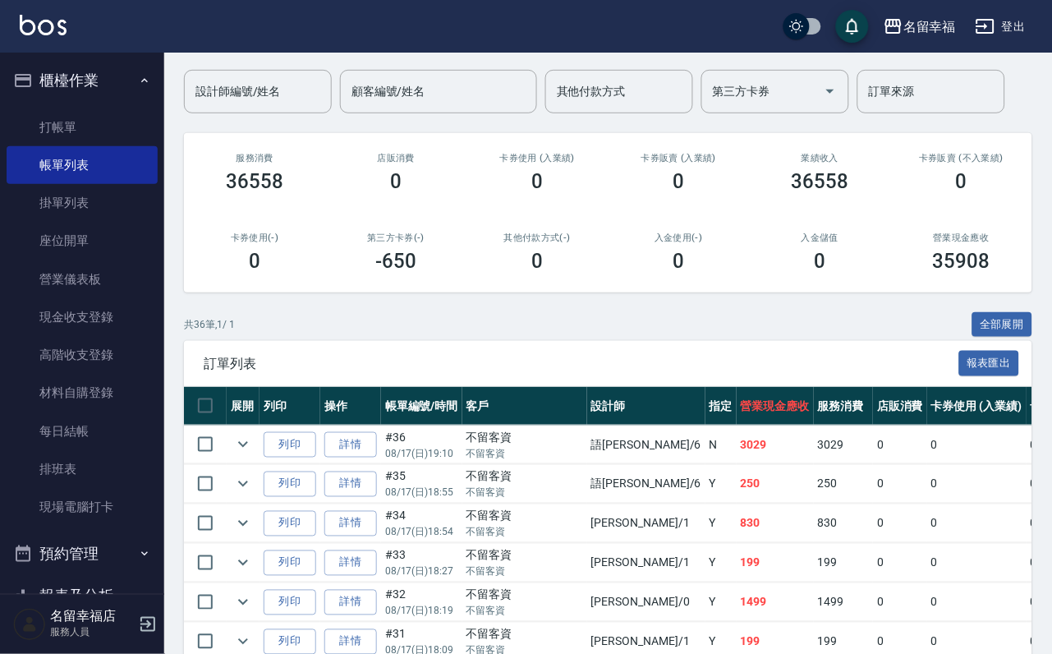
scroll to position [123, 0]
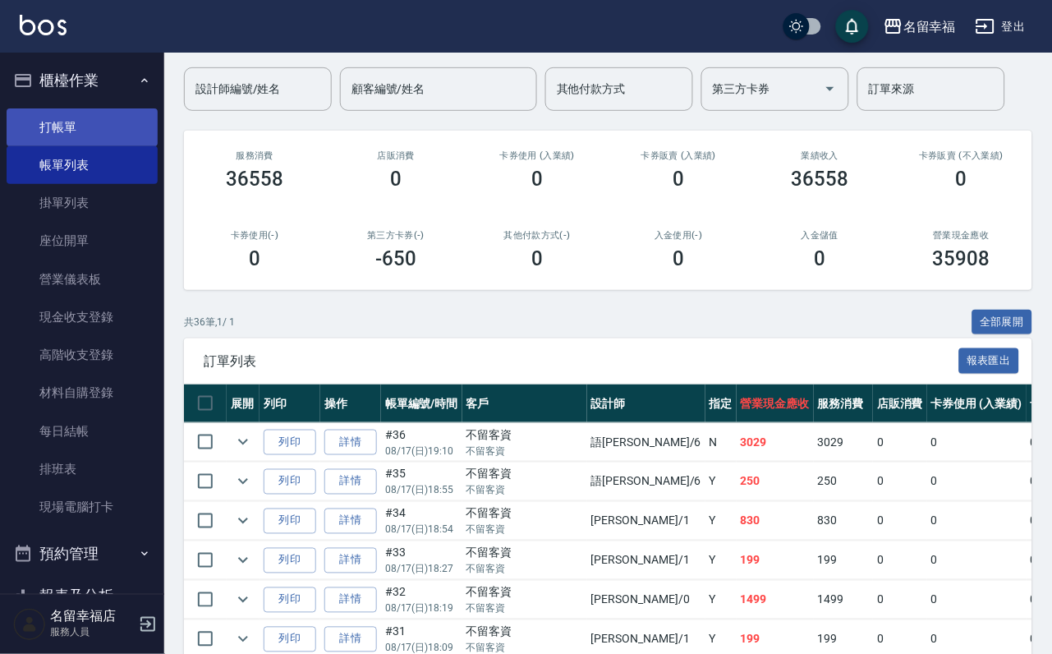
drag, startPoint x: 90, startPoint y: 153, endPoint x: 89, endPoint y: 137, distance: 15.7
click at [90, 146] on link "打帳單" at bounding box center [82, 127] width 151 height 38
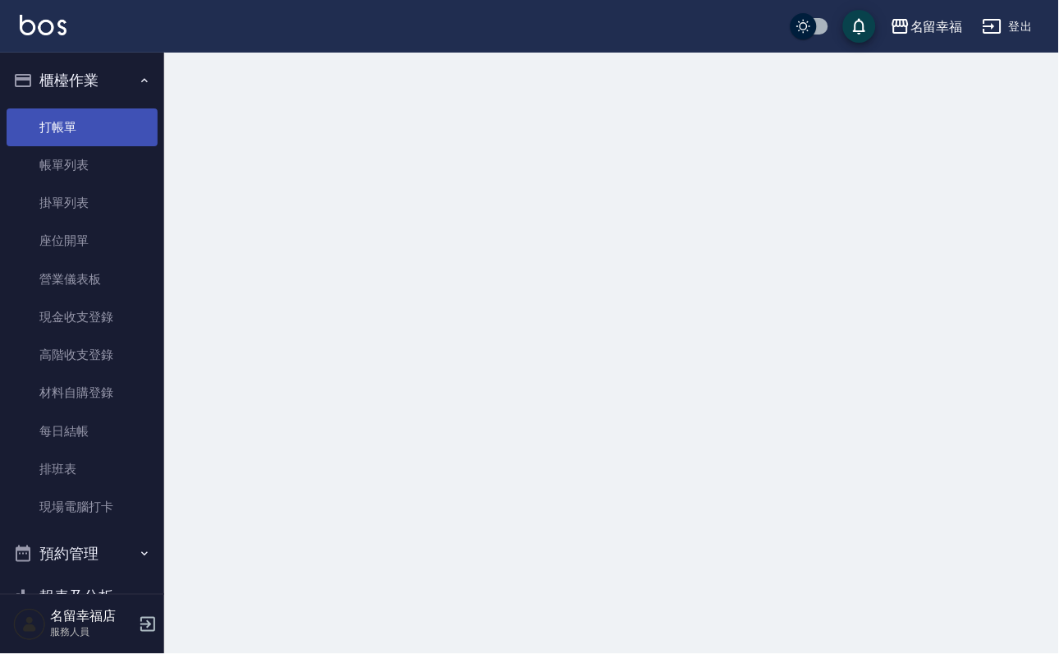
click at [89, 137] on link "打帳單" at bounding box center [82, 127] width 151 height 38
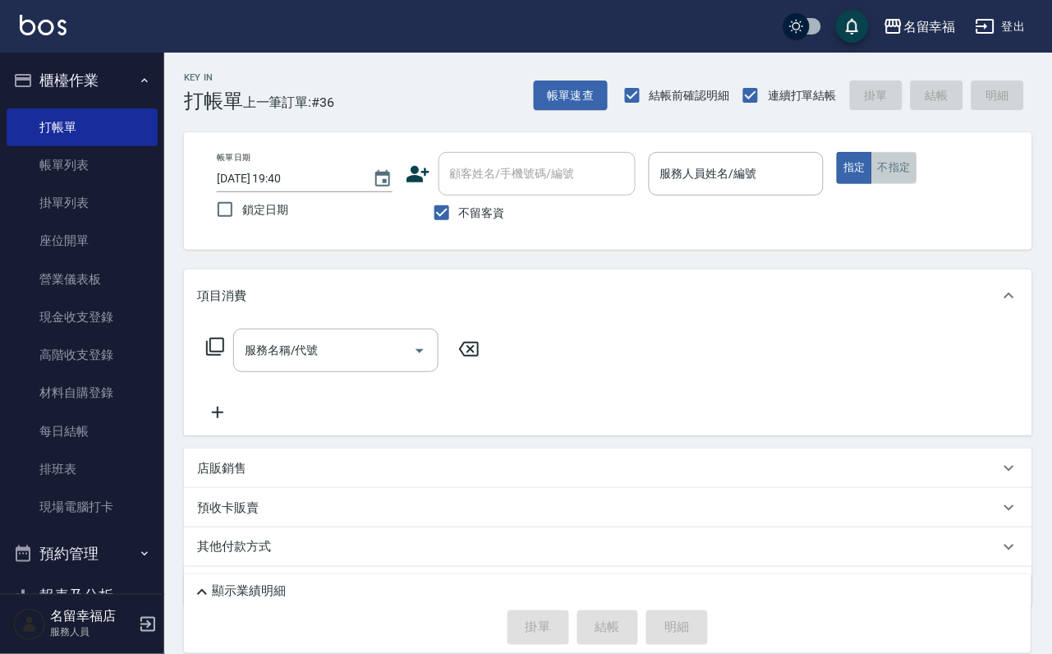
drag, startPoint x: 997, startPoint y: 178, endPoint x: 960, endPoint y: 181, distance: 37.1
click at [917, 178] on button "不指定" at bounding box center [894, 168] width 46 height 32
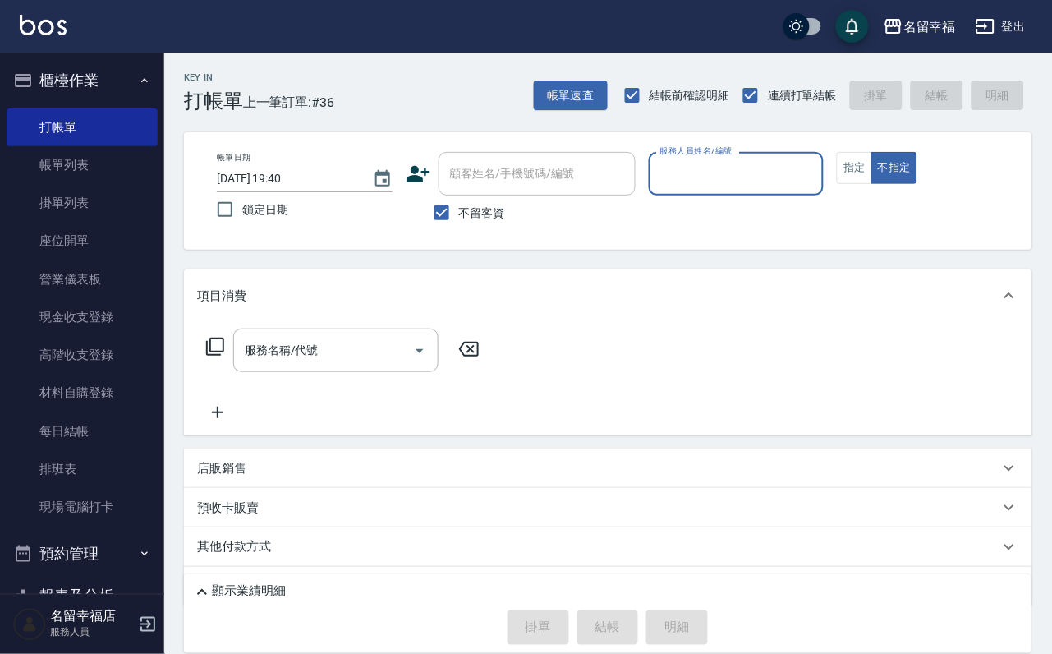
click at [825, 177] on div "服務人員姓名/編號" at bounding box center [737, 174] width 176 height 44
type input "[PERSON_NAME]-3"
type button "false"
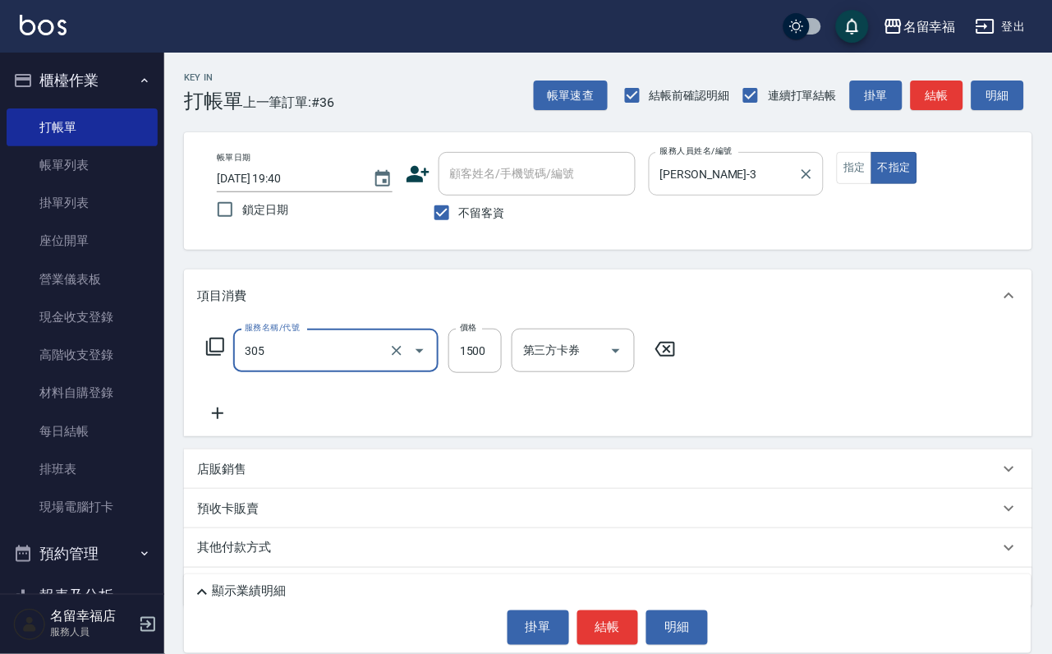
type input "設計燙髮1500(305)"
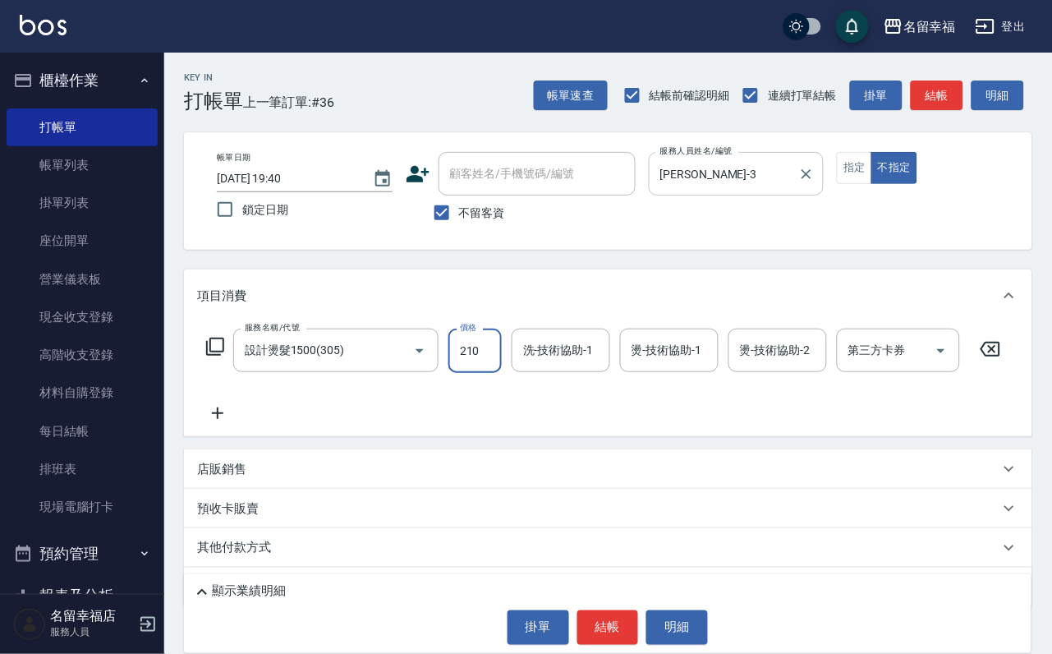
type input "210"
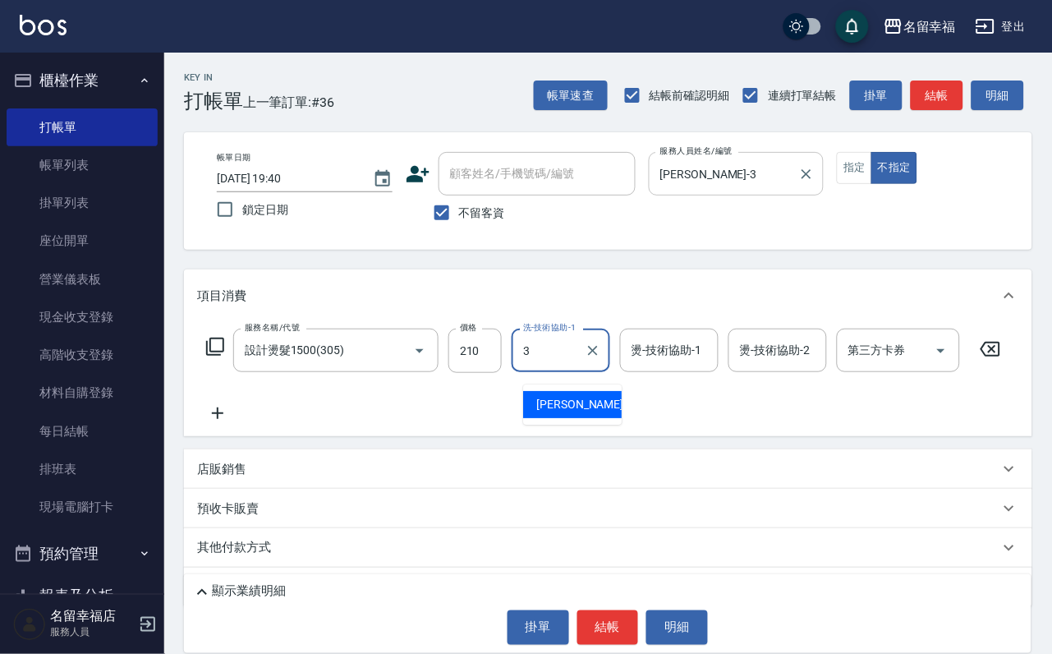
type input "[PERSON_NAME]-3"
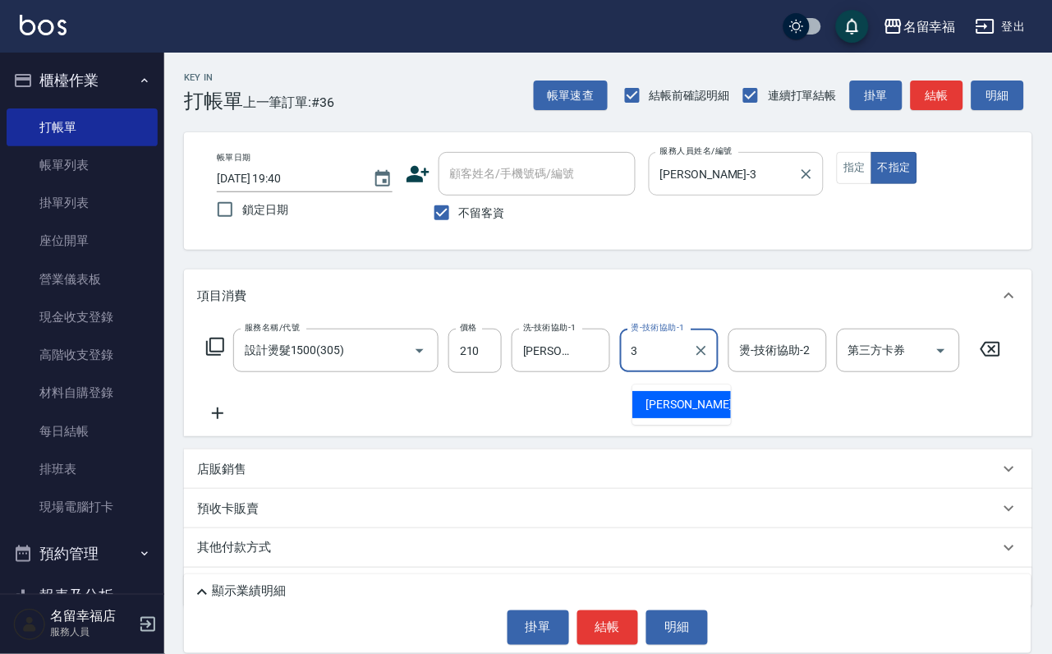
type input "[PERSON_NAME]-3"
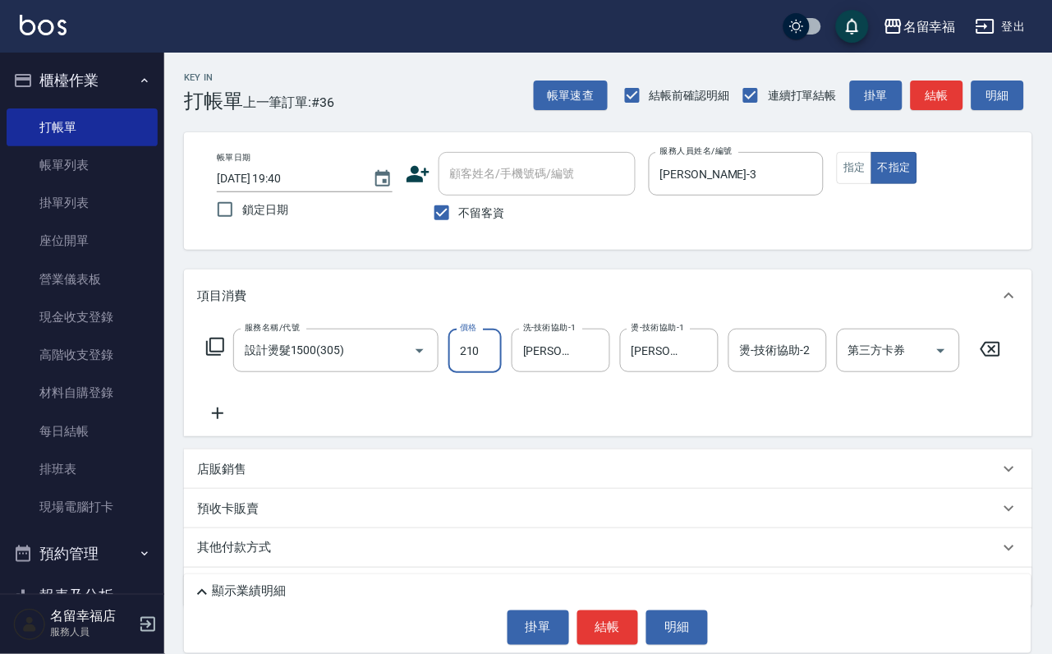
drag, startPoint x: 493, startPoint y: 371, endPoint x: 510, endPoint y: 374, distance: 17.6
click at [494, 371] on input "210" at bounding box center [474, 350] width 53 height 44
type input "2100"
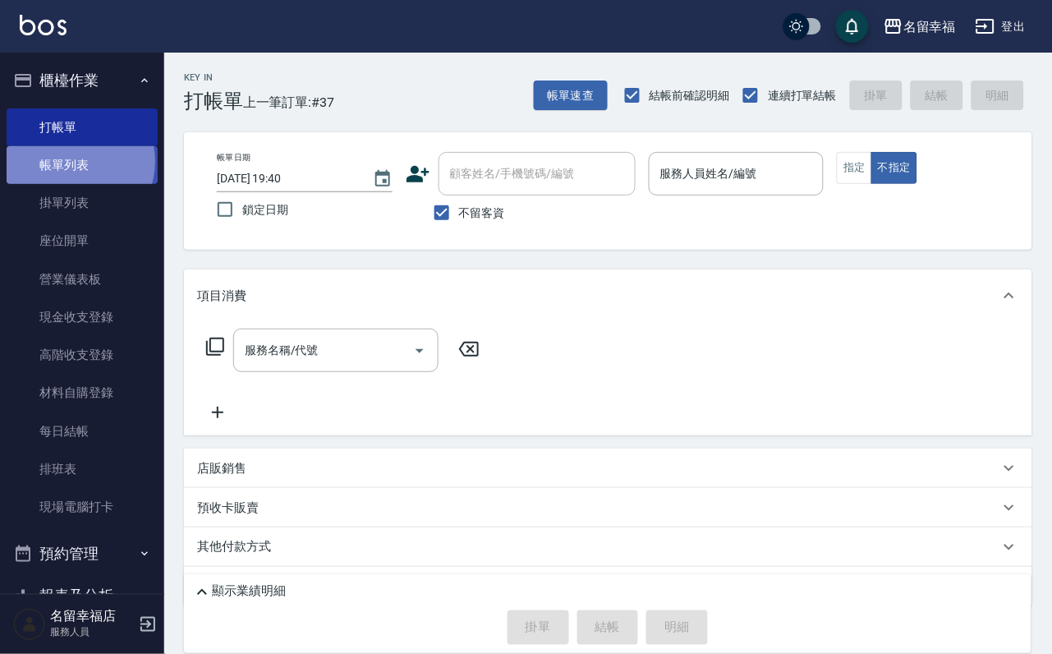
click at [76, 171] on link "帳單列表" at bounding box center [82, 165] width 151 height 38
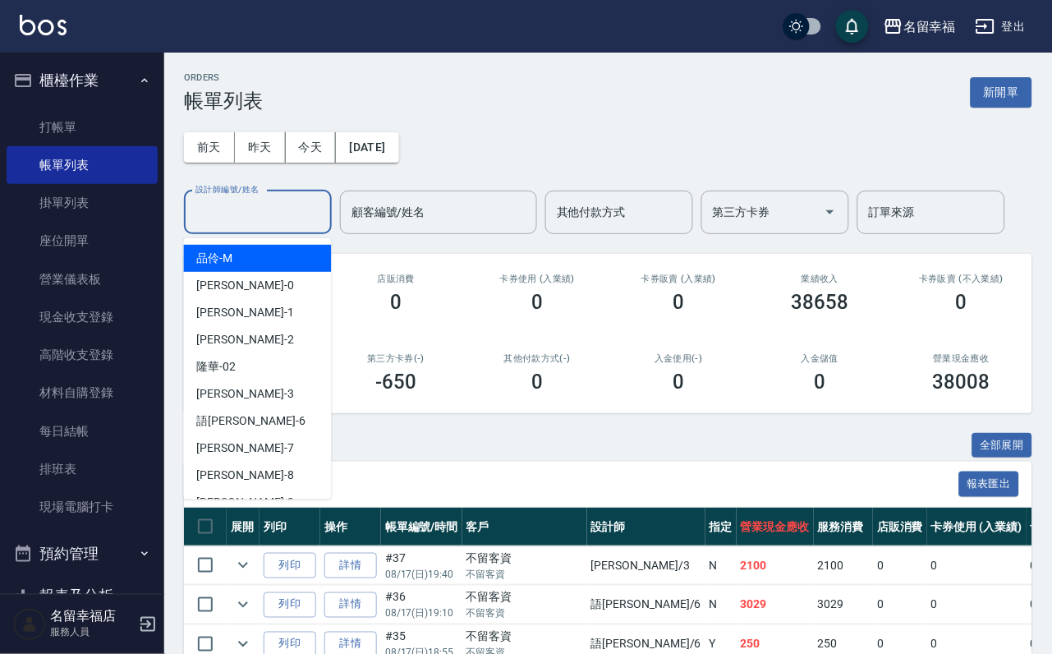
click at [224, 209] on input "設計師編號/姓名" at bounding box center [257, 212] width 133 height 29
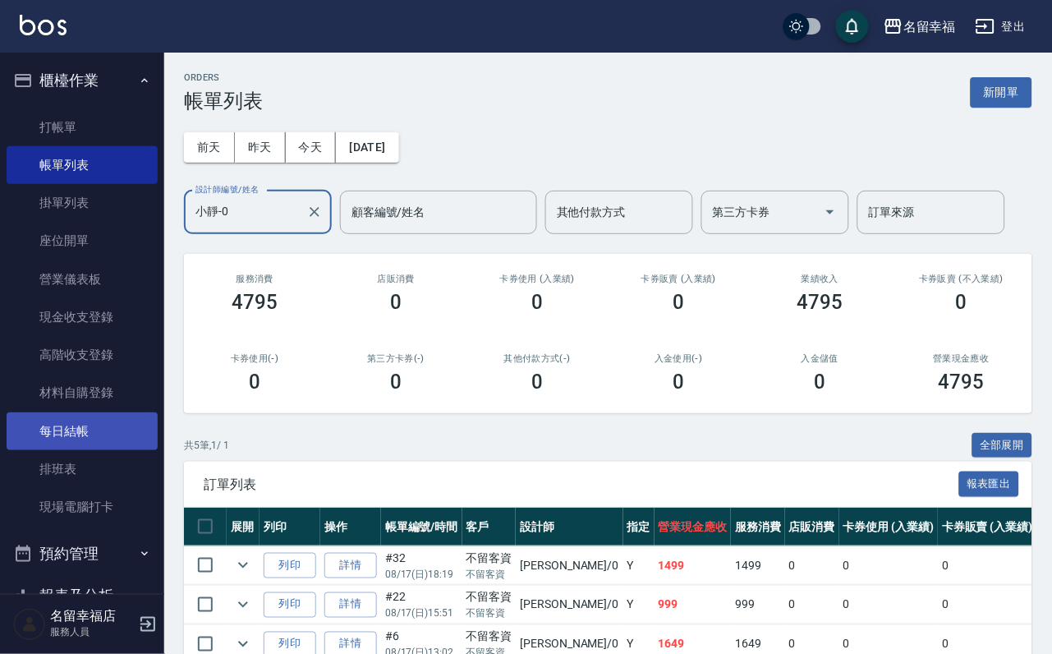
type input "小靜-0"
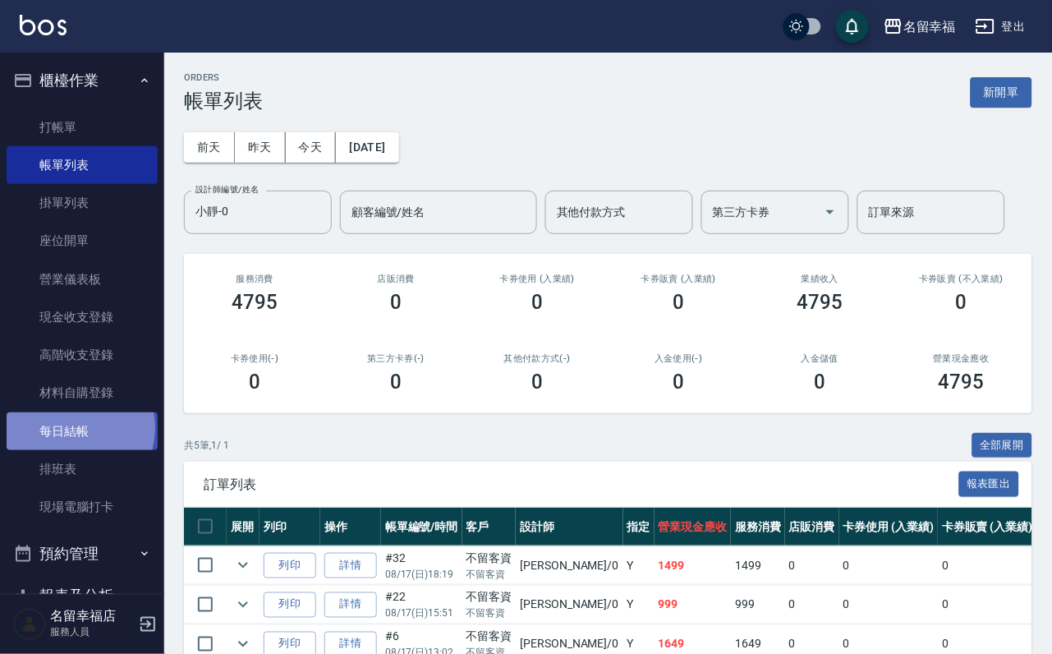
click at [67, 450] on link "每日結帳" at bounding box center [82, 431] width 151 height 38
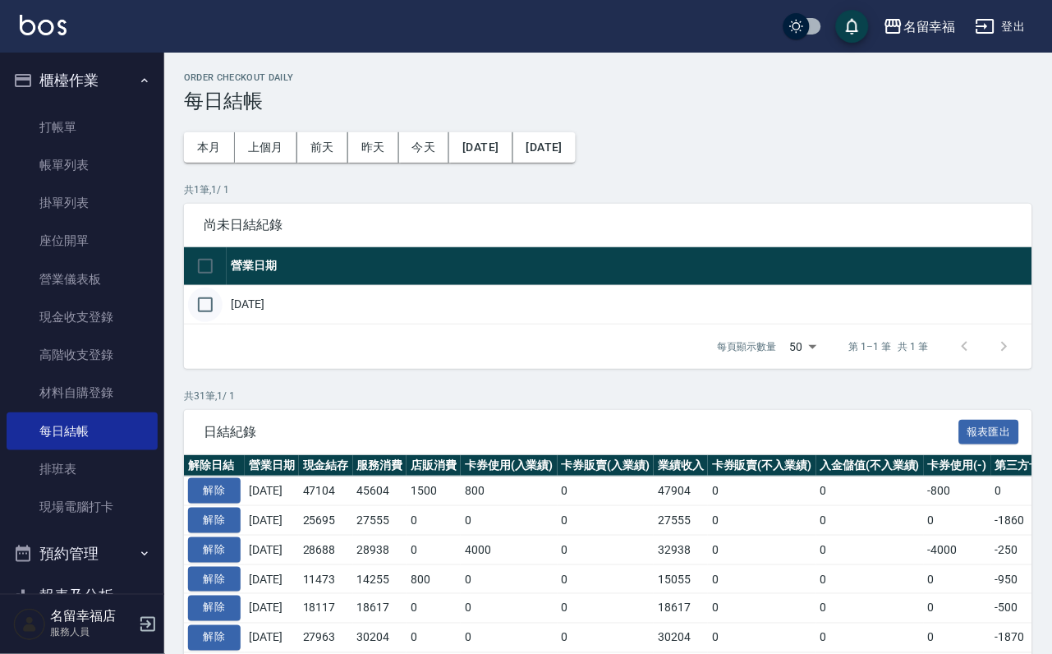
click at [213, 322] on input "checkbox" at bounding box center [205, 304] width 34 height 34
checkbox input "true"
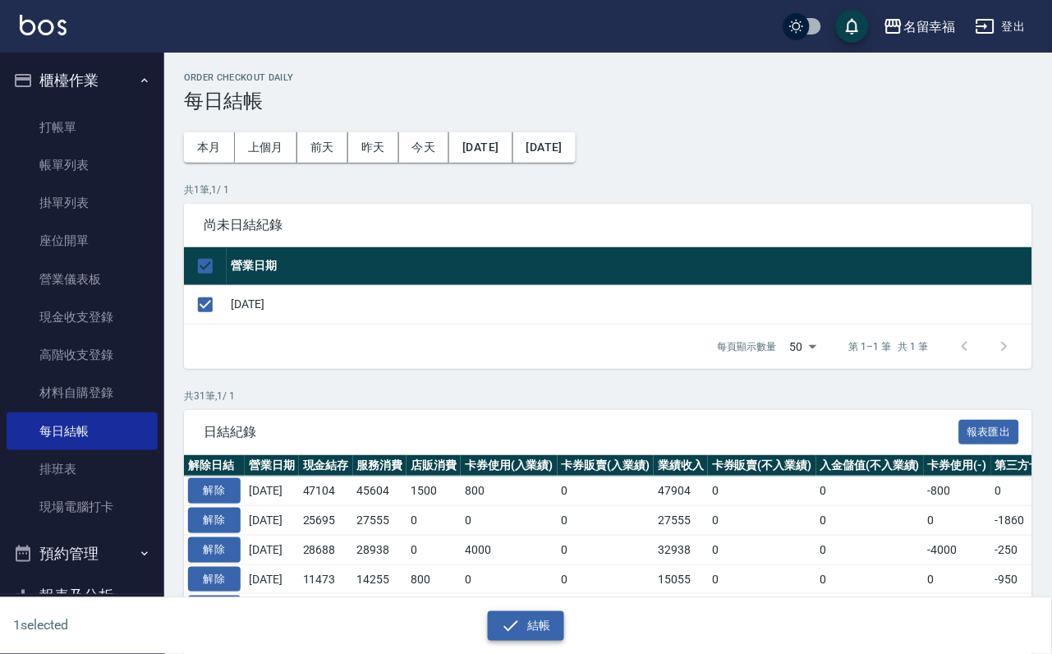
click at [553, 621] on button "結帳" at bounding box center [526, 626] width 76 height 30
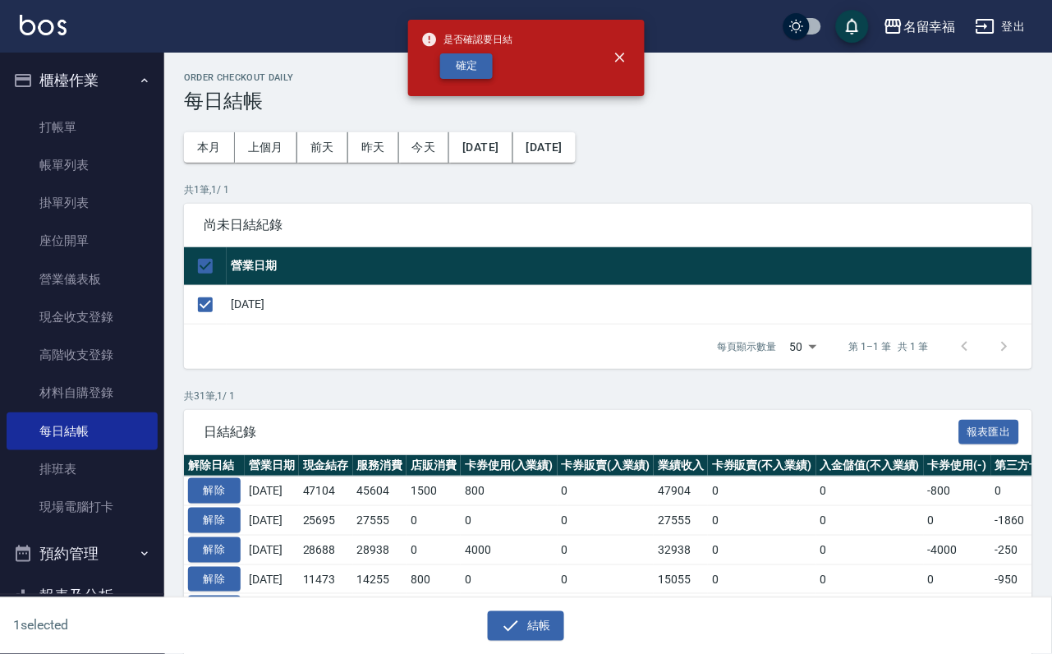
click at [484, 67] on button "確定" at bounding box center [466, 65] width 53 height 25
checkbox input "false"
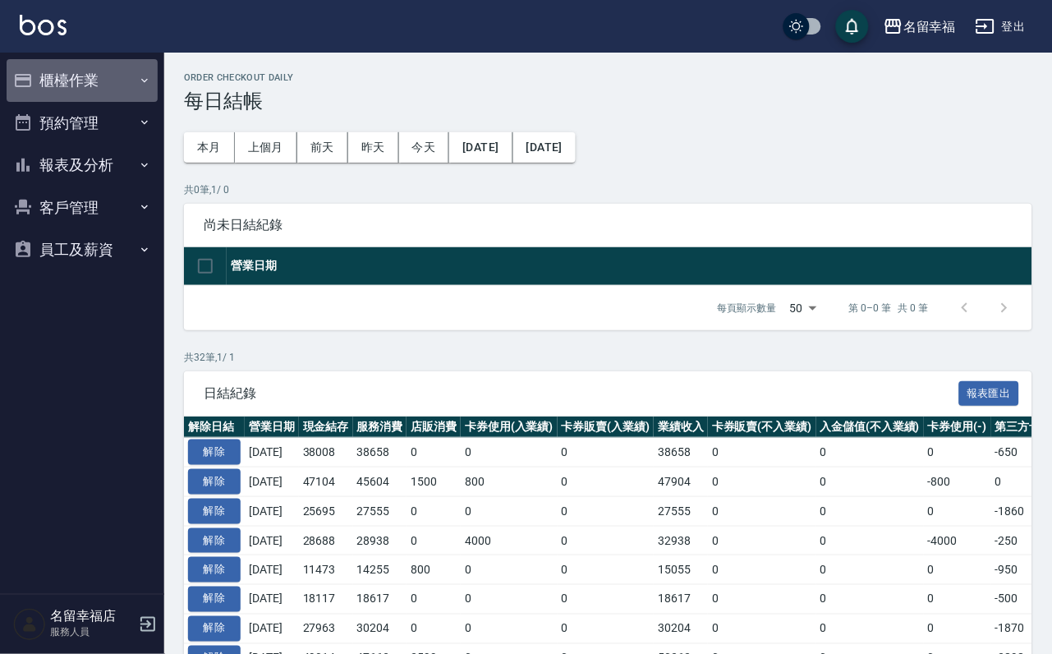
click at [92, 81] on button "櫃檯作業" at bounding box center [82, 80] width 151 height 43
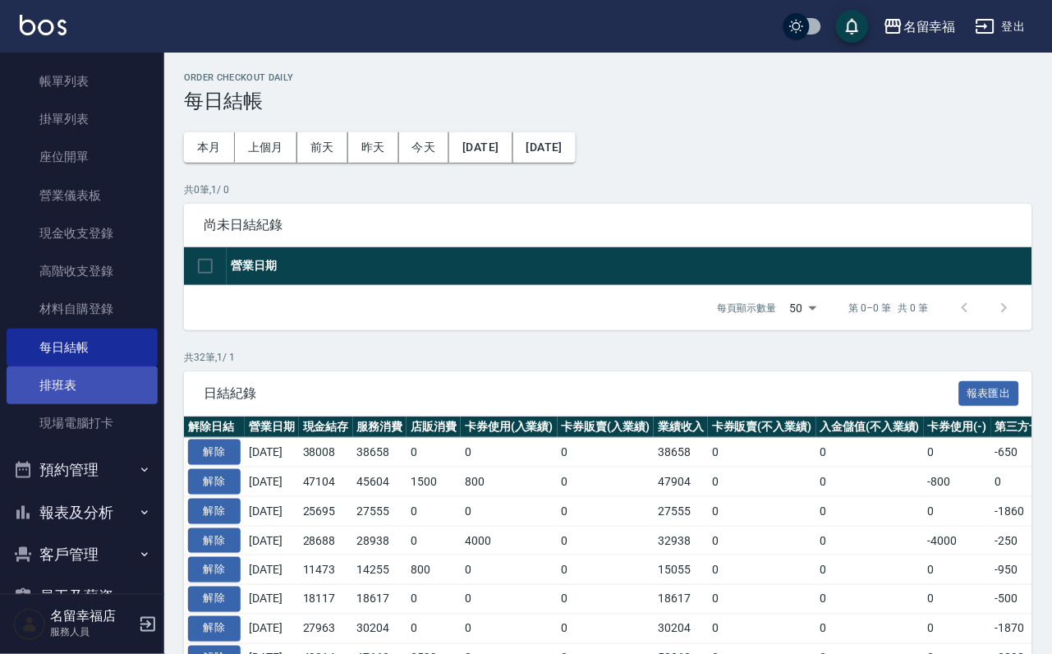
scroll to position [188, 0]
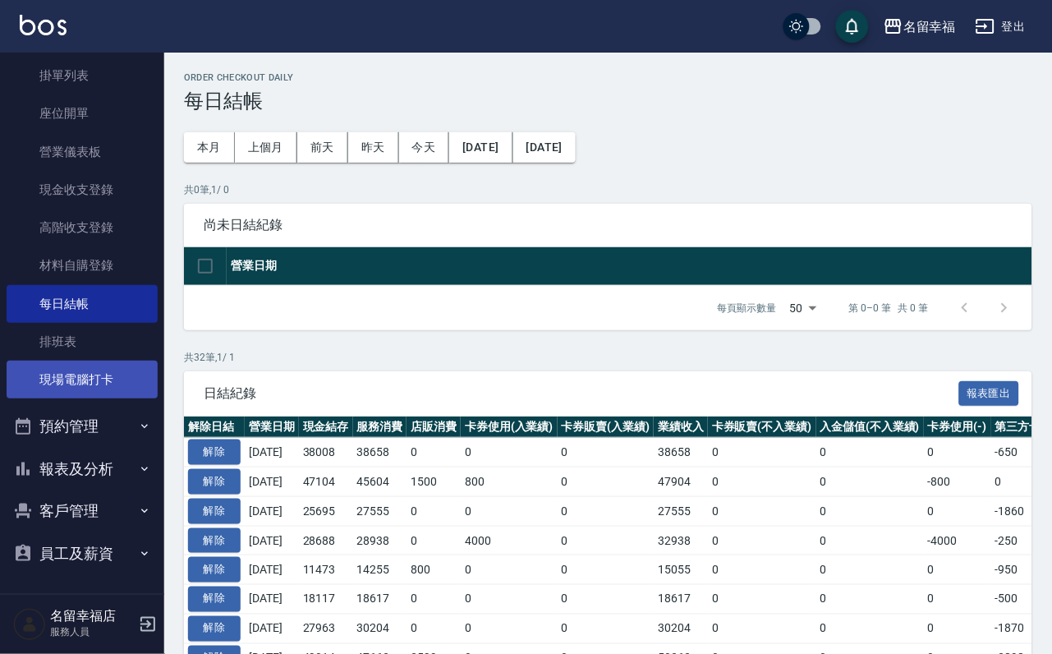
click at [121, 361] on link "現場電腦打卡" at bounding box center [82, 380] width 151 height 38
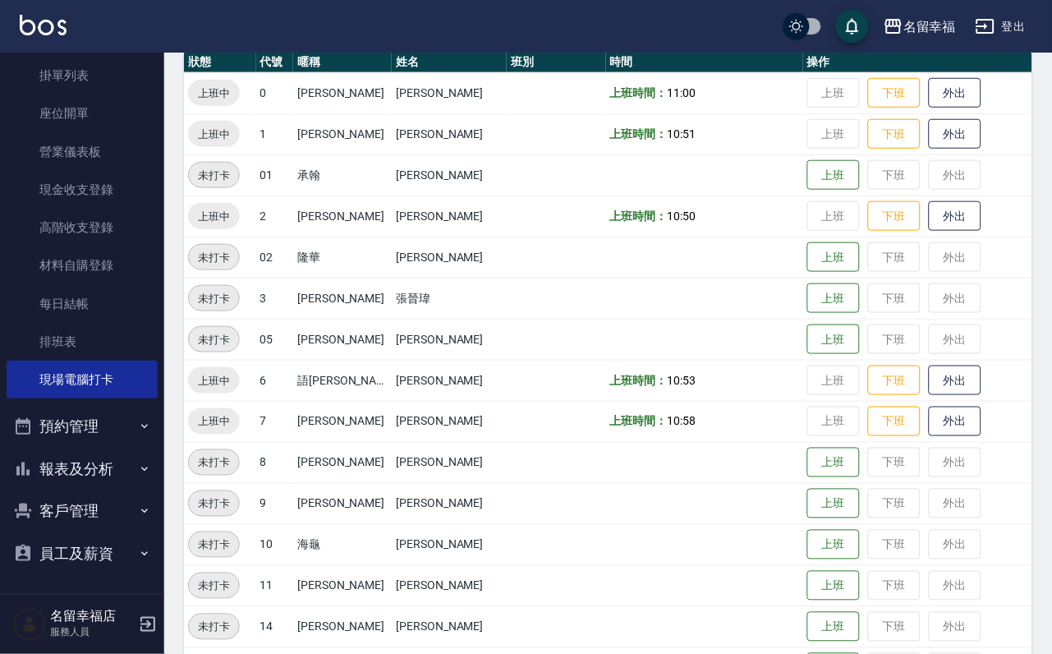
scroll to position [538, 0]
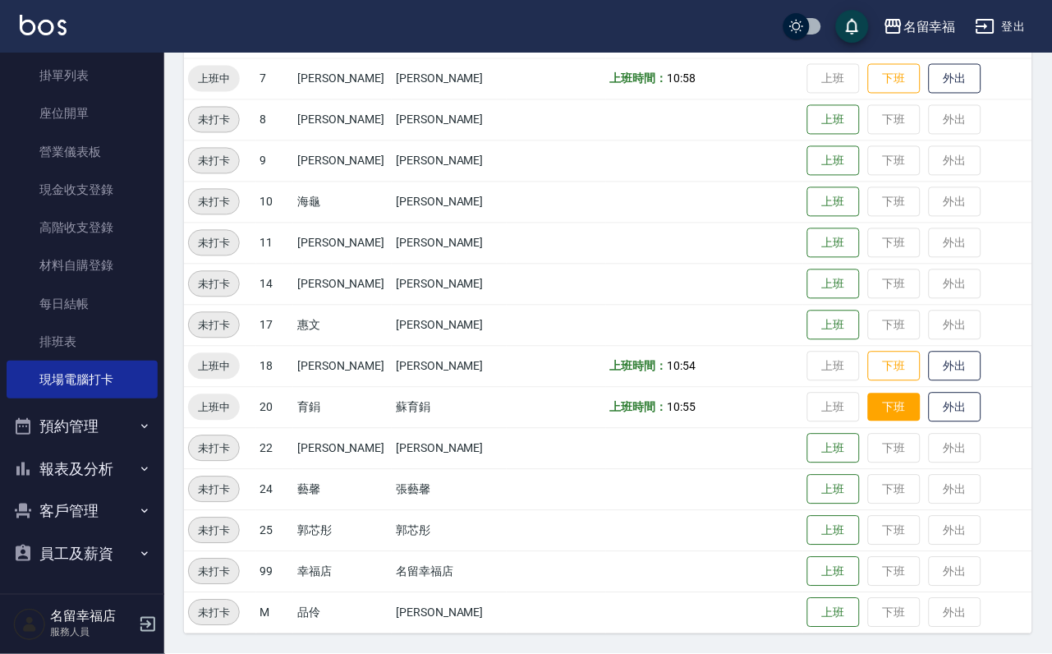
click at [889, 410] on button "下班" at bounding box center [894, 407] width 53 height 29
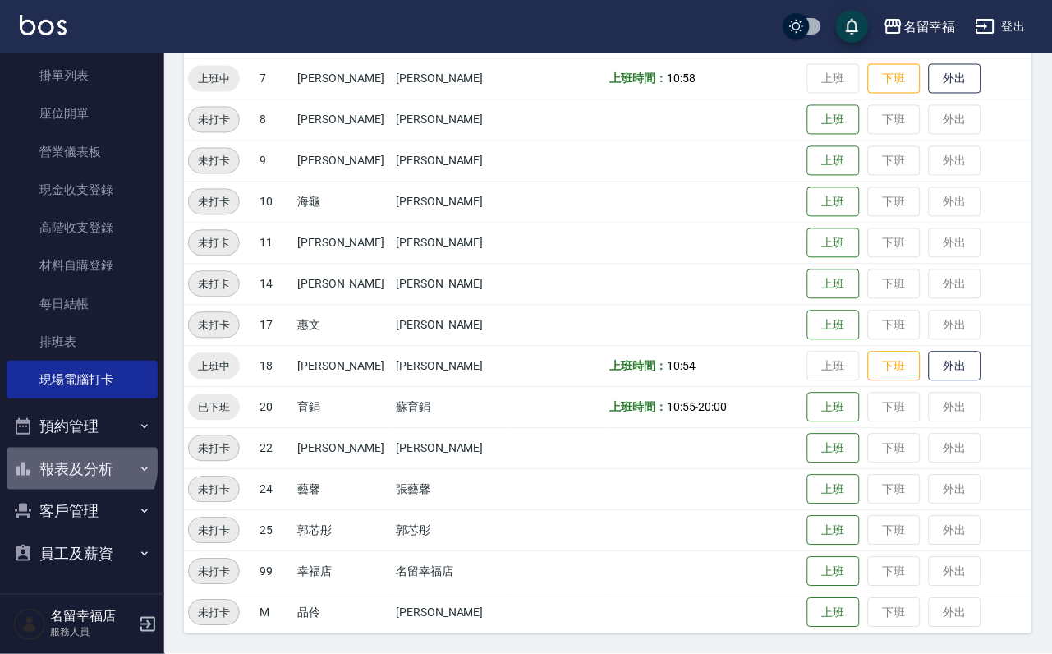
click at [70, 448] on button "報表及分析" at bounding box center [82, 469] width 151 height 43
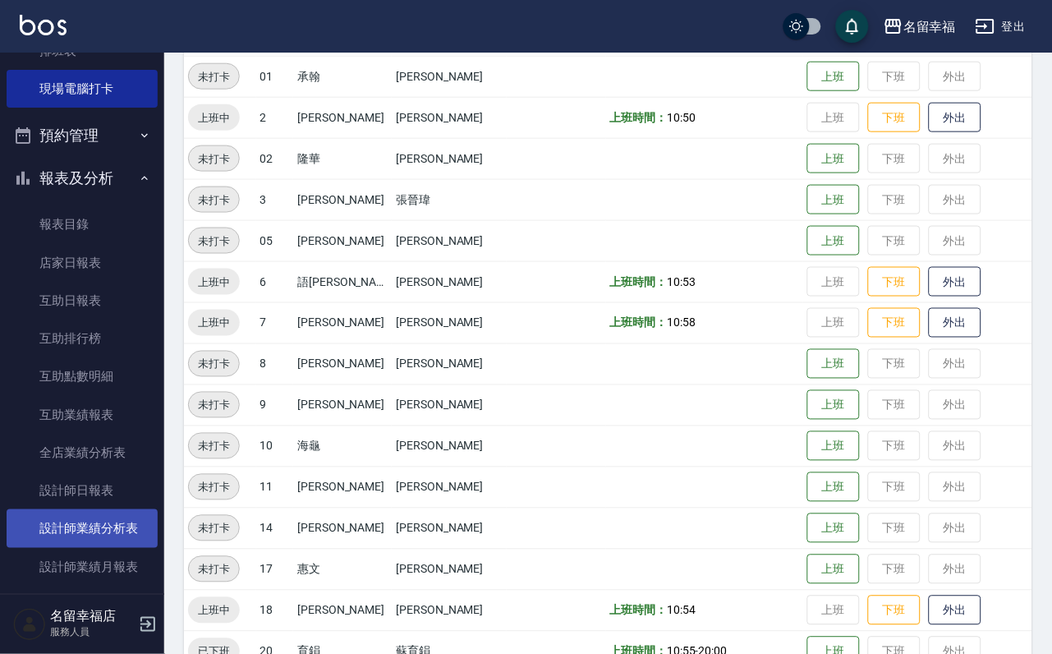
scroll to position [558, 0]
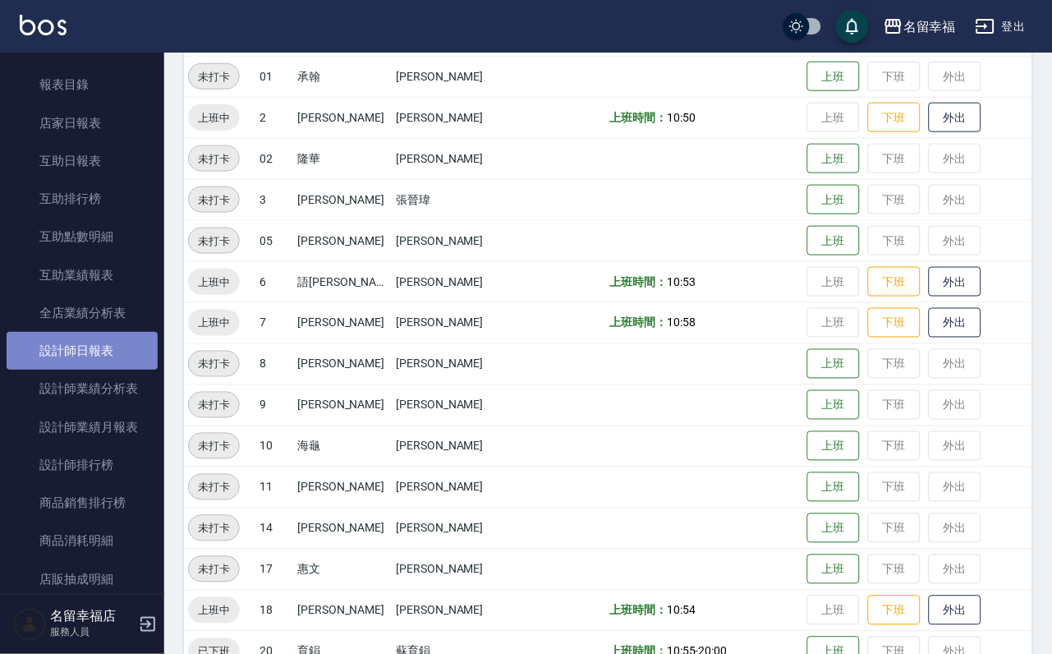
click at [102, 370] on link "設計師日報表" at bounding box center [82, 351] width 151 height 38
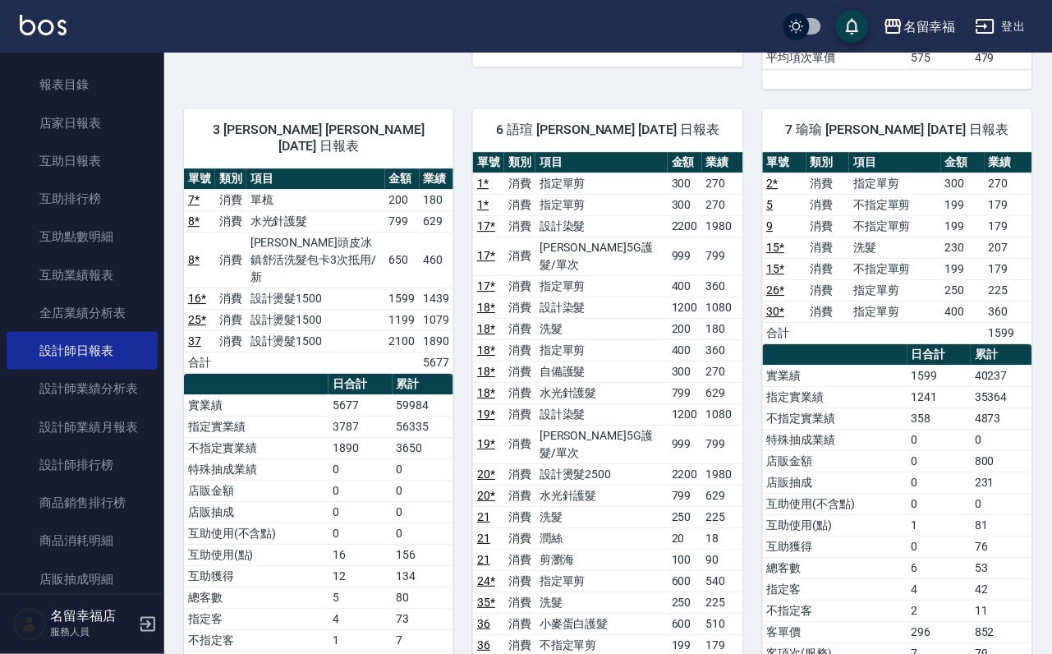
scroll to position [1155, 0]
